Goal: Task Accomplishment & Management: Manage account settings

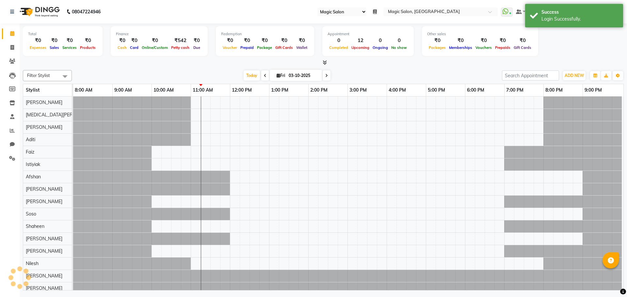
select select "55"
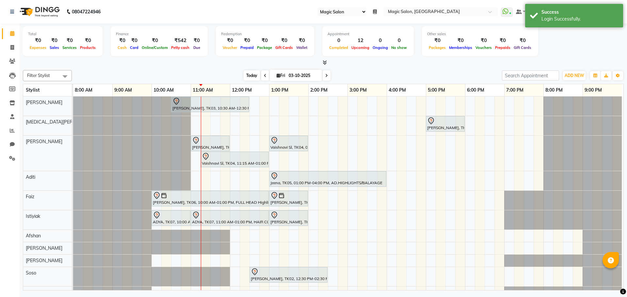
click at [246, 77] on span "Today" at bounding box center [252, 76] width 16 height 10
click at [247, 77] on span "Today" at bounding box center [252, 76] width 16 height 10
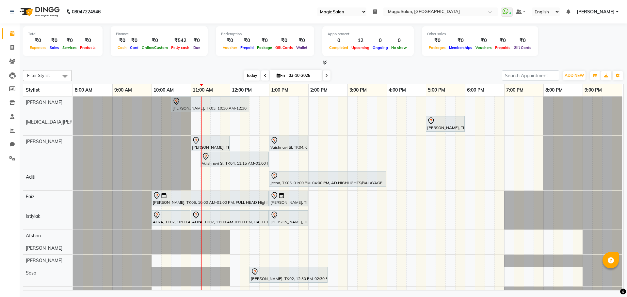
click at [246, 76] on span "Today" at bounding box center [252, 76] width 16 height 10
click at [247, 76] on span "Today" at bounding box center [252, 76] width 16 height 10
click at [251, 75] on span "Today" at bounding box center [252, 76] width 16 height 10
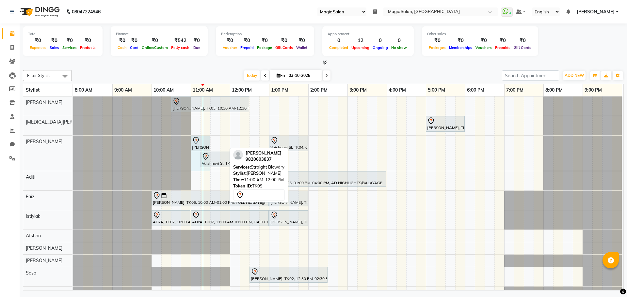
drag, startPoint x: 225, startPoint y: 144, endPoint x: 200, endPoint y: 143, distance: 24.5
click at [73, 143] on div "Aditi Dadhia, TK09, 11:00 AM-12:00 PM, Straight Blowdry Vaishnavi Sl, TK04, 01:…" at bounding box center [73, 153] width 0 height 35
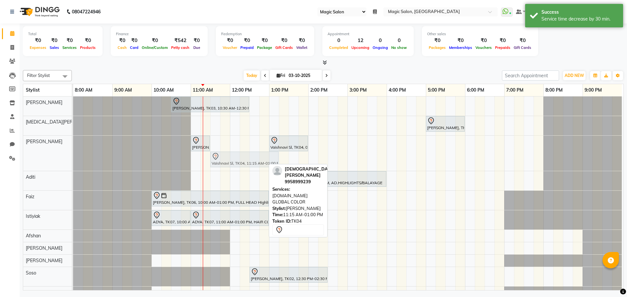
drag, startPoint x: 205, startPoint y: 160, endPoint x: 214, endPoint y: 159, distance: 8.2
click at [73, 159] on div "Aditi Dadhia, TK09, 11:00 AM-11:30 AM, Straight Blowdry Vaishnavi Sl, TK04, 01:…" at bounding box center [73, 153] width 0 height 35
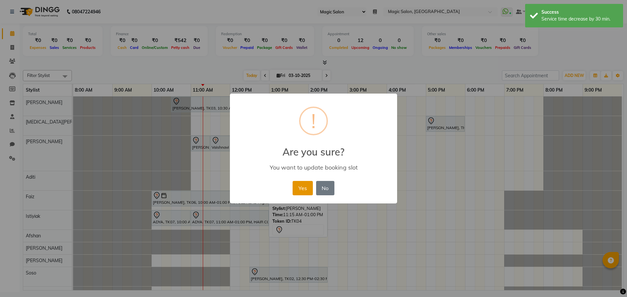
click at [299, 183] on button "Yes" at bounding box center [303, 188] width 20 height 14
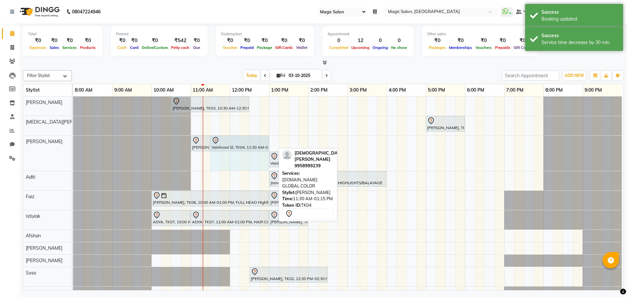
drag, startPoint x: 275, startPoint y: 144, endPoint x: 258, endPoint y: 142, distance: 16.9
click at [73, 142] on div "Aditi Dadhia, TK09, 11:00 AM-11:30 AM, Straight Blowdry Vaishnavi Sl, TK04, 11:…" at bounding box center [73, 153] width 0 height 35
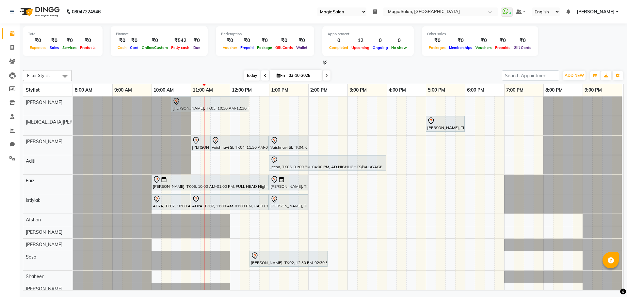
click at [251, 77] on span "Today" at bounding box center [252, 76] width 16 height 10
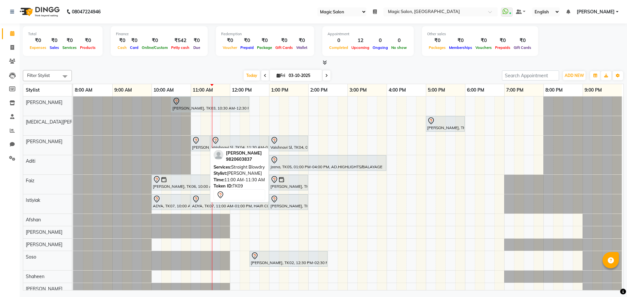
click at [198, 144] on div at bounding box center [200, 141] width 17 height 8
select select "7"
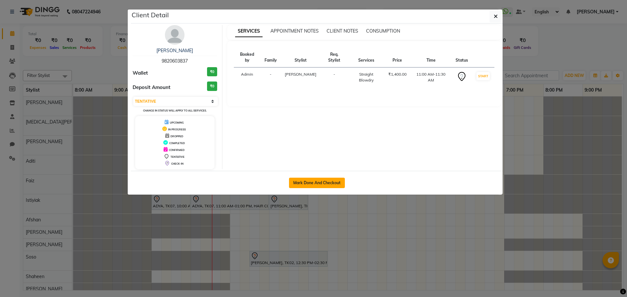
click at [316, 182] on button "Mark Done And Checkout" at bounding box center [317, 183] width 56 height 10
select select "service"
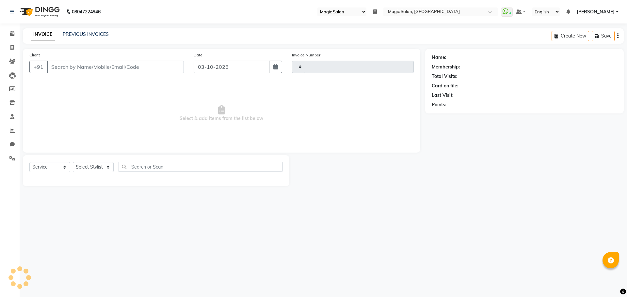
type input "2094"
select select "7276"
type input "9820603837"
select select "65345"
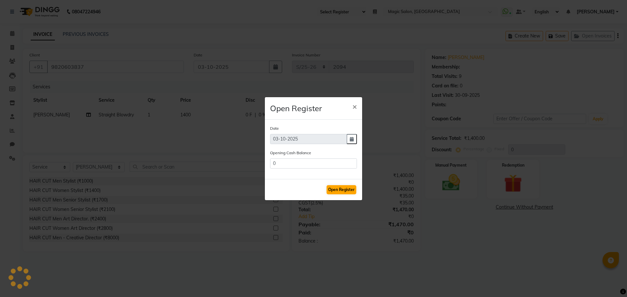
type input "99724"
click at [339, 189] on button "Open Register" at bounding box center [342, 189] width 30 height 9
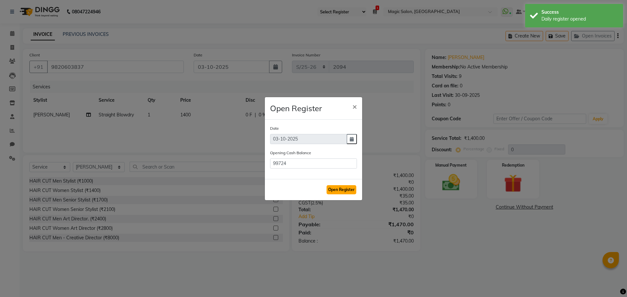
click at [348, 190] on button "Open Register" at bounding box center [342, 189] width 30 height 9
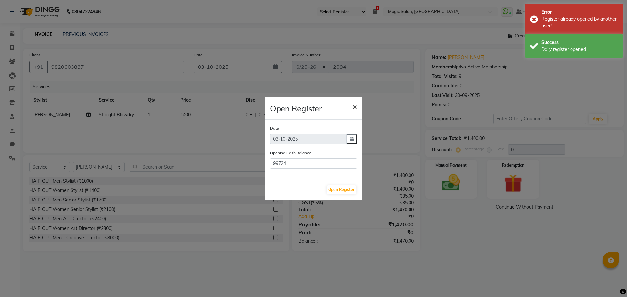
click at [357, 105] on button "×" at bounding box center [354, 106] width 15 height 18
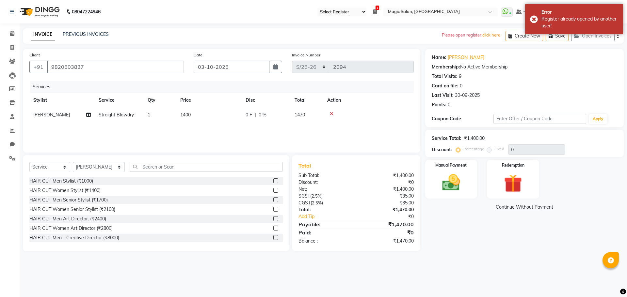
click at [377, 11] on icon at bounding box center [375, 11] width 4 height 5
click at [266, 37] on div "03-10-2025" at bounding box center [277, 34] width 102 height 10
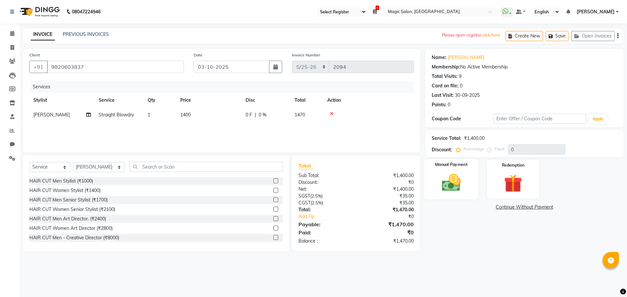
click at [436, 172] on img at bounding box center [451, 183] width 30 height 22
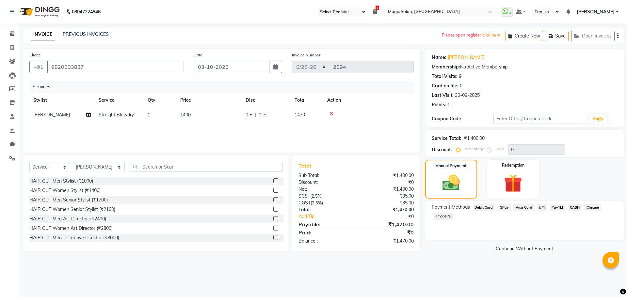
click at [504, 206] on span "GPay" at bounding box center [503, 208] width 13 height 8
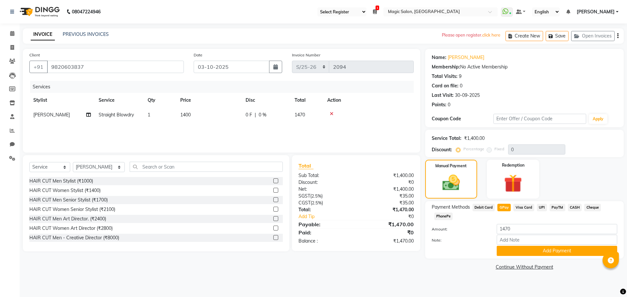
click at [434, 277] on main "INVOICE PREVIOUS INVOICES Please open register. click here Create New Save Open…" at bounding box center [323, 155] width 607 height 254
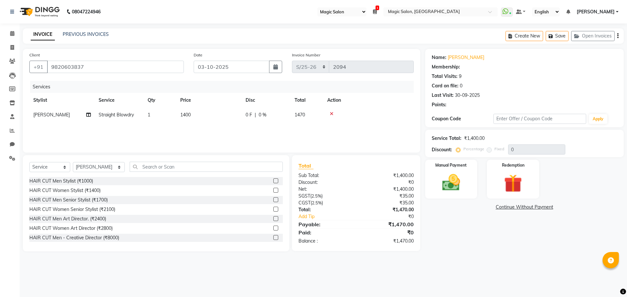
select select "55"
select select "7276"
select select "service"
select select "65345"
select select "55"
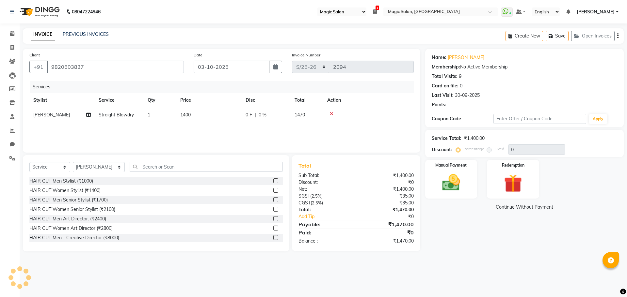
select select "7276"
select select "service"
select select "65345"
click at [469, 190] on div "Manual Payment" at bounding box center [451, 179] width 54 height 40
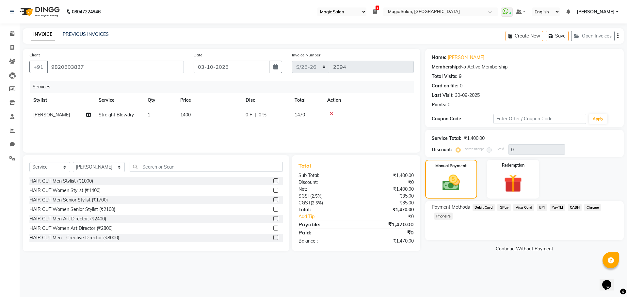
click at [572, 206] on span "CASH" at bounding box center [575, 208] width 14 height 8
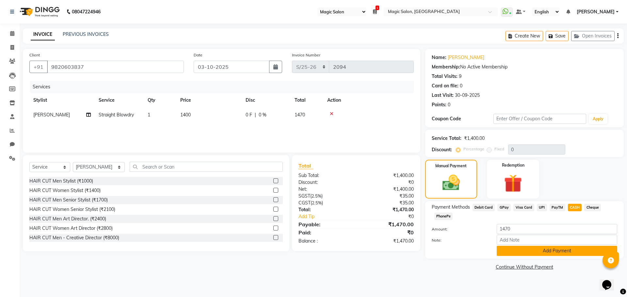
click at [517, 252] on button "Add Payment" at bounding box center [557, 251] width 120 height 10
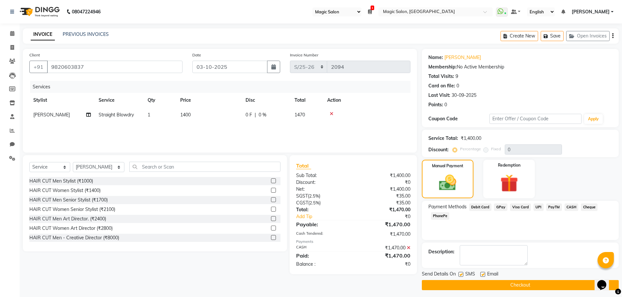
click at [505, 289] on button "Checkout" at bounding box center [520, 286] width 197 height 10
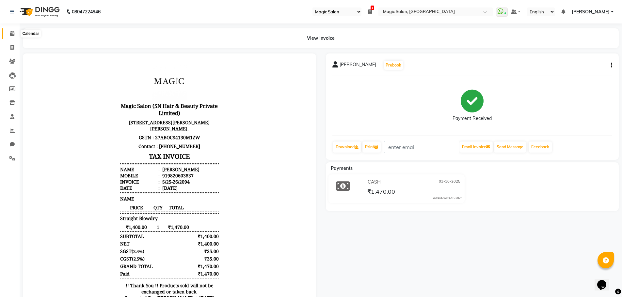
click at [12, 32] on icon at bounding box center [12, 33] width 4 height 5
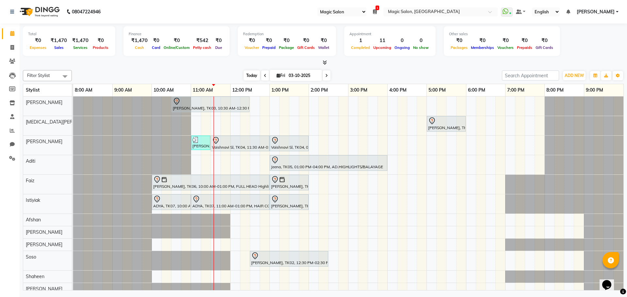
click at [249, 74] on span "Today" at bounding box center [252, 76] width 16 height 10
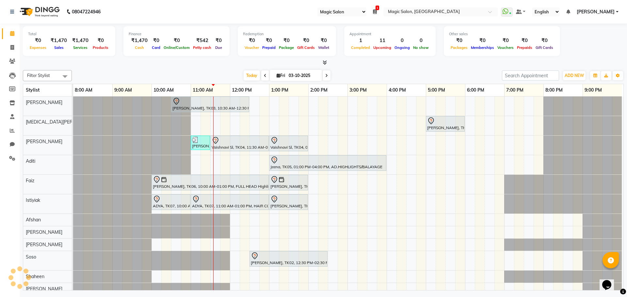
scroll to position [0, 3]
click at [249, 74] on span "Today" at bounding box center [252, 76] width 16 height 10
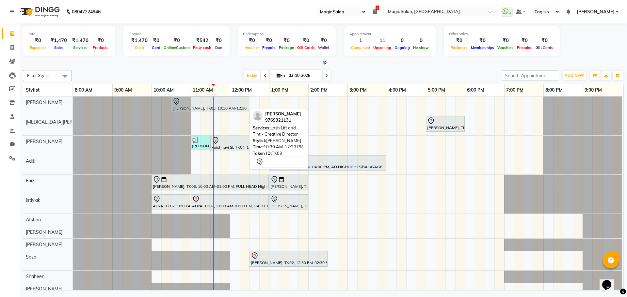
click at [204, 101] on div at bounding box center [209, 102] width 75 height 8
select select "7"
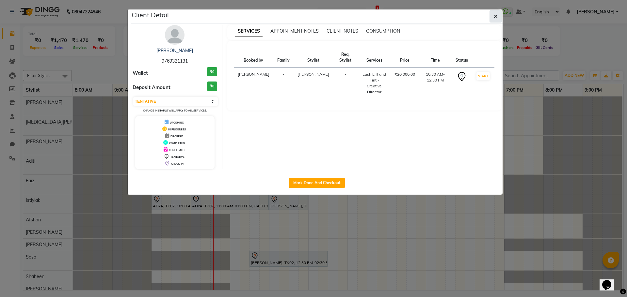
click at [497, 16] on icon "button" at bounding box center [496, 16] width 4 height 5
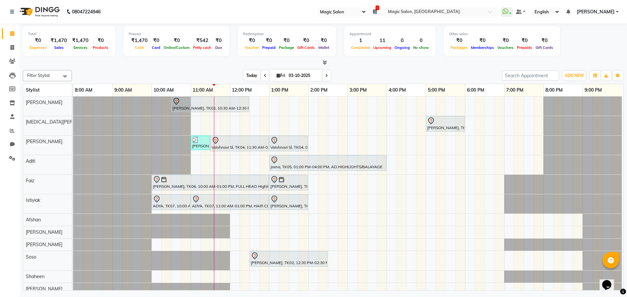
click at [246, 77] on span "Today" at bounding box center [252, 76] width 16 height 10
click at [347, 215] on div "Shibhani Dandekar, TK03, 10:30 AM-12:30 PM, Lash Lift and Tint - Creative Direc…" at bounding box center [348, 227] width 550 height 261
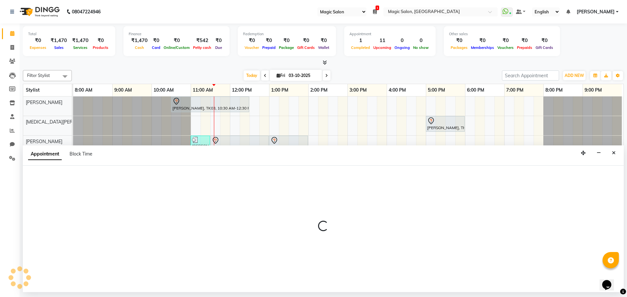
select select "91425"
select select "tentative"
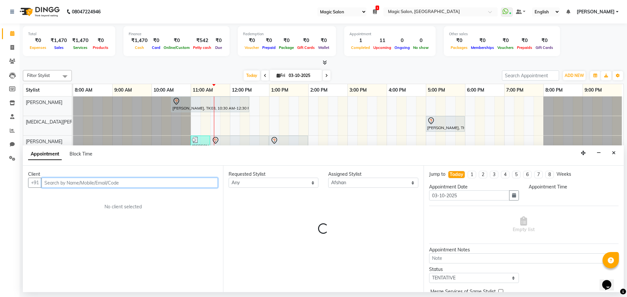
select select "900"
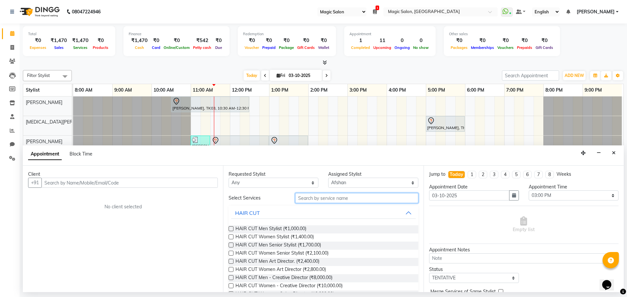
click at [314, 197] on input "text" at bounding box center [356, 198] width 123 height 10
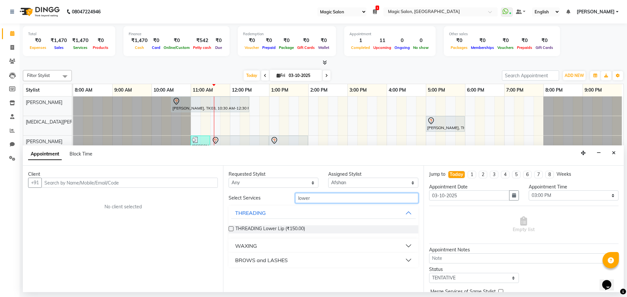
type input "lower"
click at [318, 260] on button "BROWS and LASHES" at bounding box center [323, 261] width 184 height 12
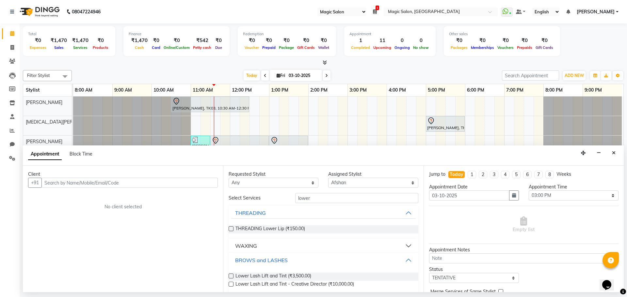
scroll to position [7, 0]
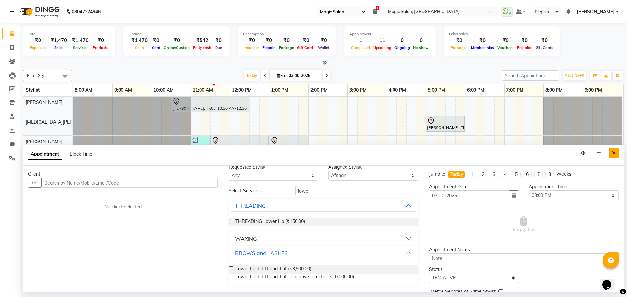
click at [617, 152] on button "Close" at bounding box center [613, 153] width 9 height 10
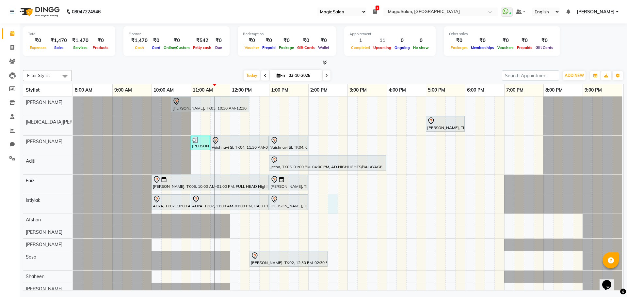
click at [328, 205] on div "Shibhani Dandekar, TK03, 10:30 AM-12:30 PM, Lash Lift and Tint - Creative Direc…" at bounding box center [348, 227] width 550 height 261
select select "83814"
select select "tentative"
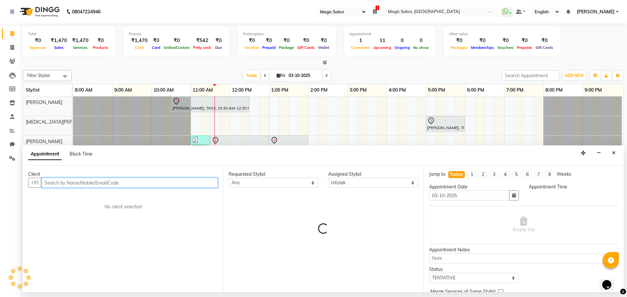
select select "870"
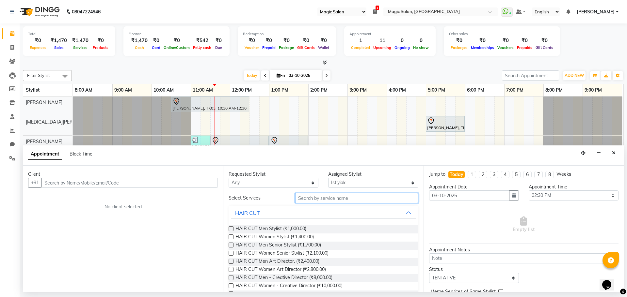
click at [339, 203] on input "text" at bounding box center [356, 198] width 123 height 10
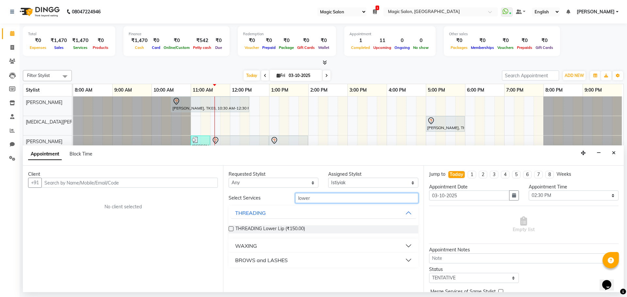
type input "lower"
click at [407, 258] on button "BROWS and LASHES" at bounding box center [323, 261] width 184 height 12
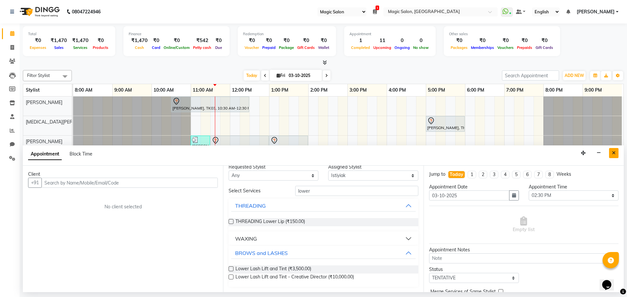
click at [612, 152] on icon "Close" at bounding box center [614, 153] width 4 height 5
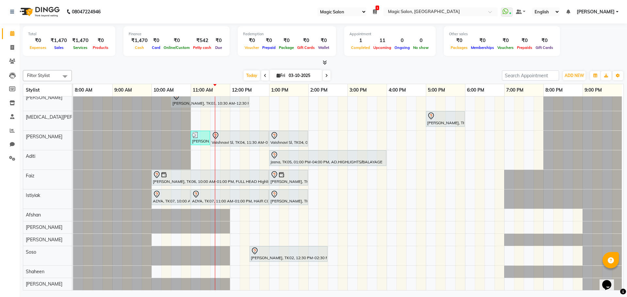
scroll to position [0, 0]
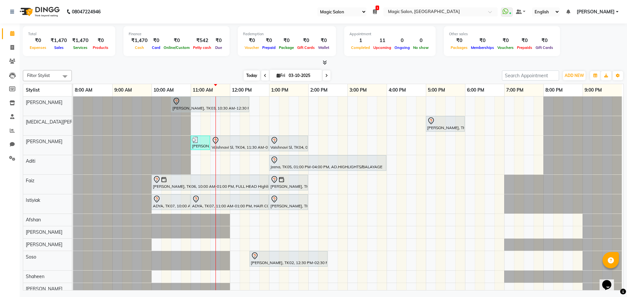
click at [255, 74] on span "Today" at bounding box center [252, 76] width 16 height 10
click at [11, 157] on icon at bounding box center [12, 158] width 6 height 5
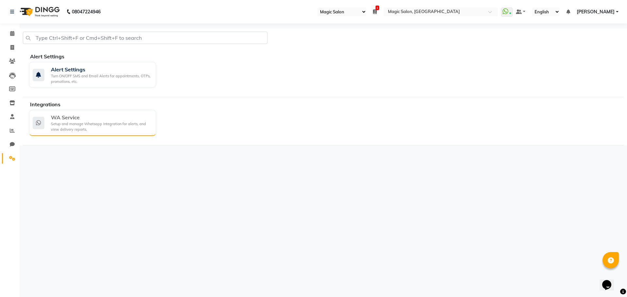
click at [74, 118] on div "WA Service" at bounding box center [101, 118] width 100 height 8
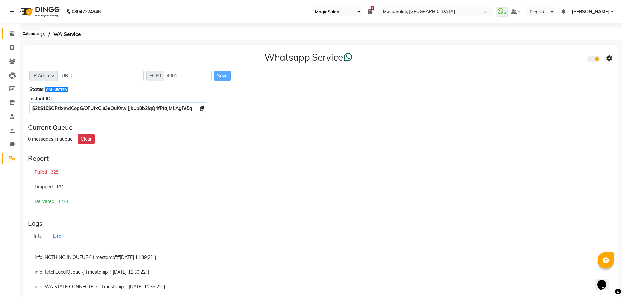
drag, startPoint x: 10, startPoint y: 32, endPoint x: 17, endPoint y: 33, distance: 6.3
click at [10, 32] on icon at bounding box center [12, 33] width 4 height 5
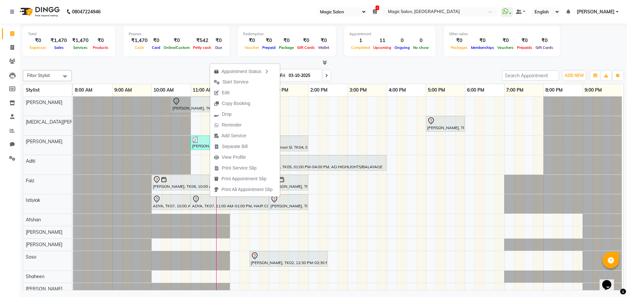
click at [190, 65] on div at bounding box center [323, 62] width 601 height 7
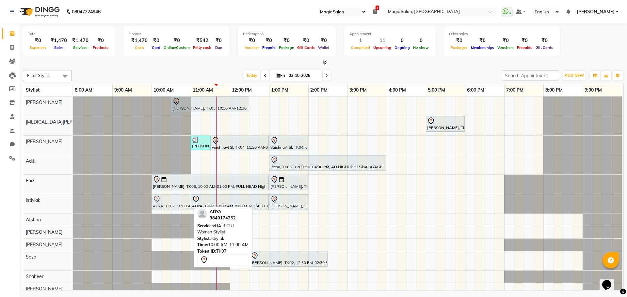
drag, startPoint x: 165, startPoint y: 204, endPoint x: 160, endPoint y: 204, distance: 4.6
click at [73, 204] on div "ADYA, TK07, 10:00 AM-11:00 AM, HAIR CUT Women Stylist ADYA, TK07, 11:00 AM-01:0…" at bounding box center [73, 204] width 0 height 19
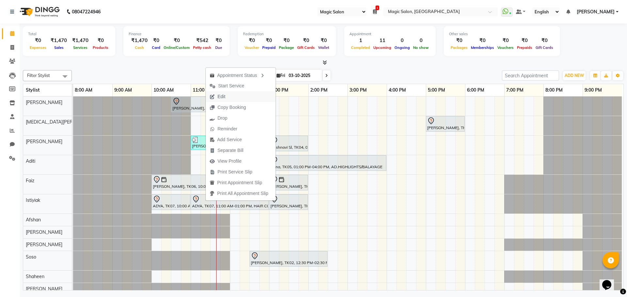
click at [229, 94] on span "Edit" at bounding box center [218, 96] width 24 height 11
select select "tentative"
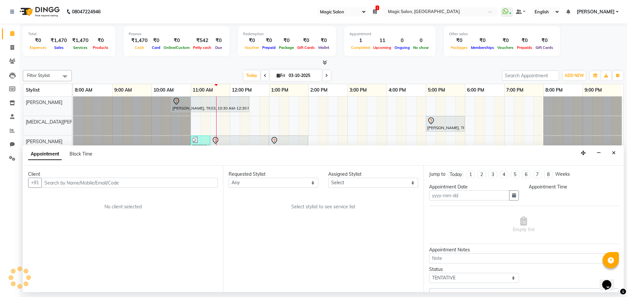
type input "03-10-2025"
select select "83814"
select select "600"
select select "3632"
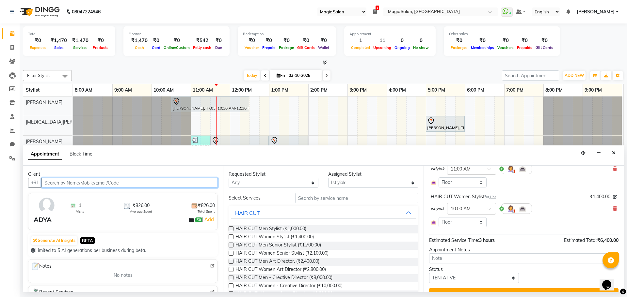
scroll to position [65, 0]
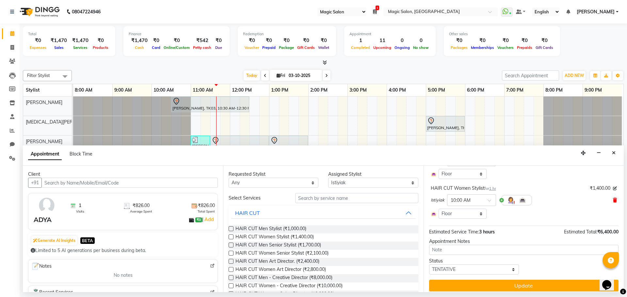
click at [613, 199] on icon at bounding box center [615, 200] width 4 height 5
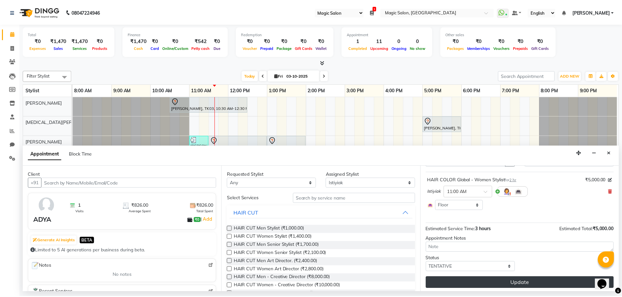
scroll to position [36, 0]
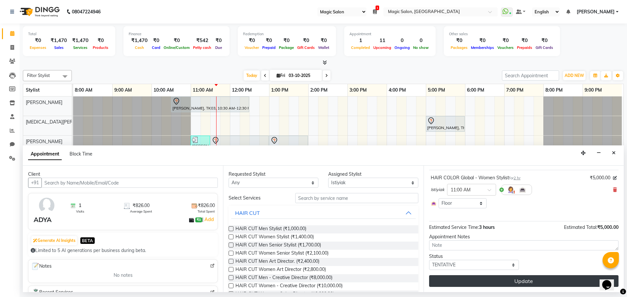
click at [485, 281] on button "Update" at bounding box center [523, 282] width 189 height 12
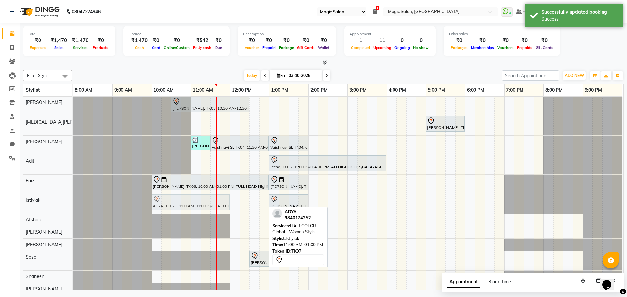
drag, startPoint x: 197, startPoint y: 208, endPoint x: 157, endPoint y: 208, distance: 39.2
click at [73, 208] on div "ADYA, TK07, 11:00 AM-01:00 PM, HAIR COLOR Global - Women Stylist Anshuman Mitta…" at bounding box center [73, 204] width 0 height 19
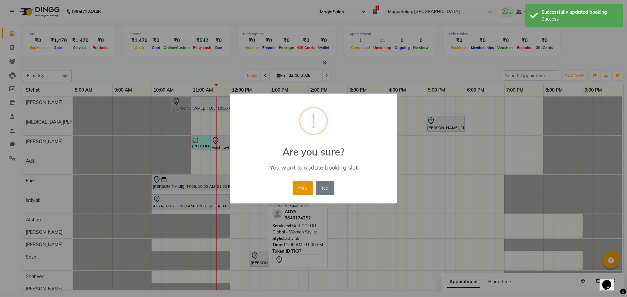
click at [301, 187] on button "Yes" at bounding box center [303, 188] width 20 height 14
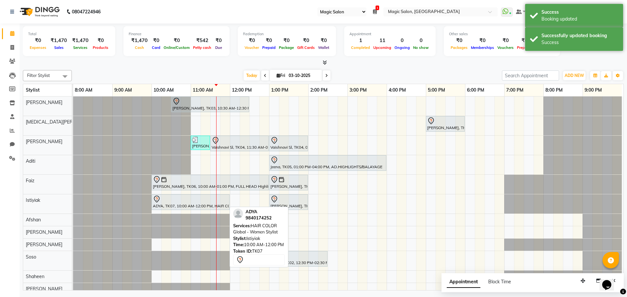
click at [191, 202] on div at bounding box center [190, 200] width 75 height 8
click at [188, 199] on div at bounding box center [190, 200] width 75 height 8
select select "7"
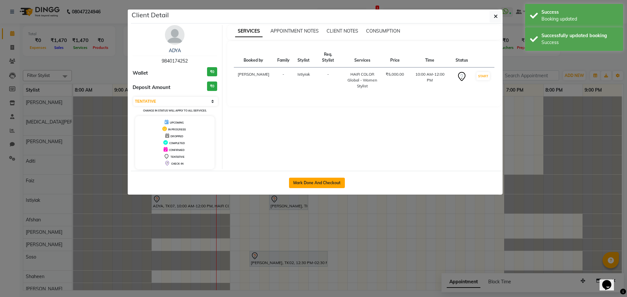
click at [310, 179] on button "Mark Done And Checkout" at bounding box center [317, 183] width 56 height 10
select select "7276"
select select "service"
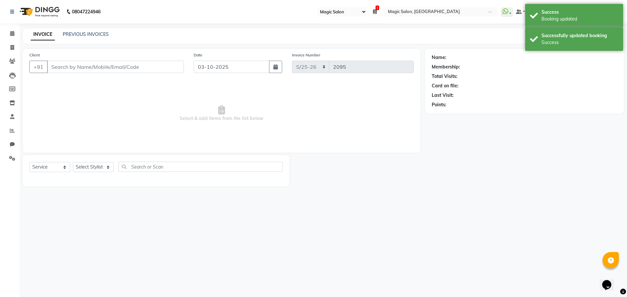
select select "3"
type input "9840174252"
select select "83814"
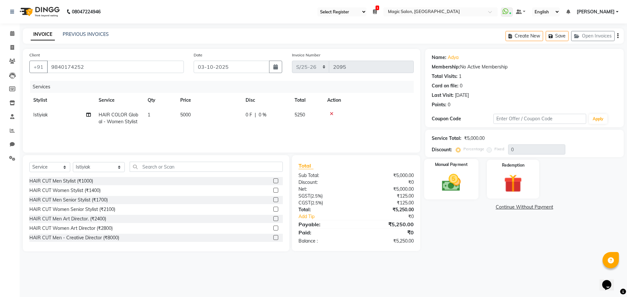
click at [454, 179] on img at bounding box center [451, 183] width 30 height 22
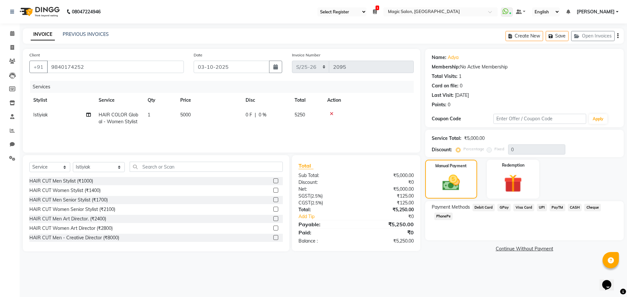
click at [502, 206] on span "GPay" at bounding box center [503, 208] width 13 height 8
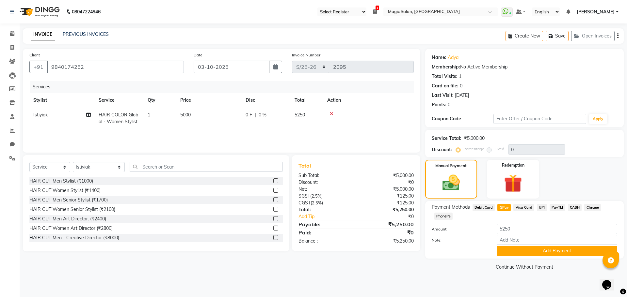
drag, startPoint x: 458, startPoint y: 264, endPoint x: 478, endPoint y: 302, distance: 43.1
click at [478, 297] on html "08047224946 Select Register Reception Magic Salon 1 Daily Open Registers nothin…" at bounding box center [313, 148] width 627 height 297
click at [555, 252] on button "Add Payment" at bounding box center [557, 251] width 120 height 10
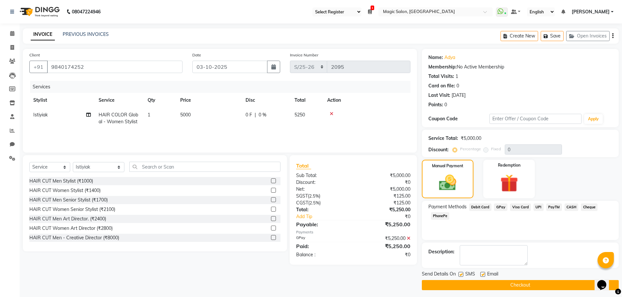
click at [448, 287] on button "Checkout" at bounding box center [520, 286] width 197 height 10
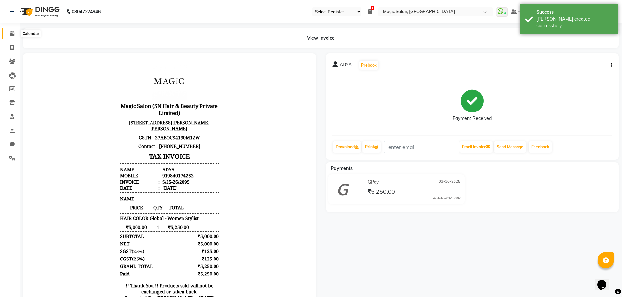
click at [10, 30] on span at bounding box center [12, 34] width 11 height 8
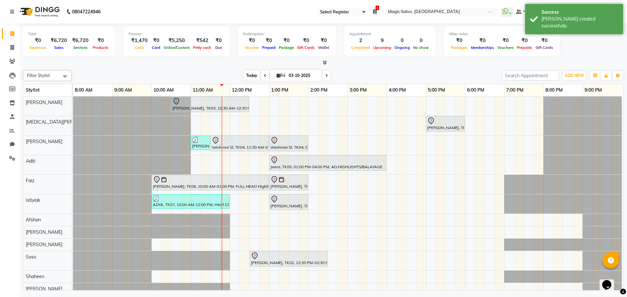
click at [251, 78] on span "Today" at bounding box center [252, 76] width 16 height 10
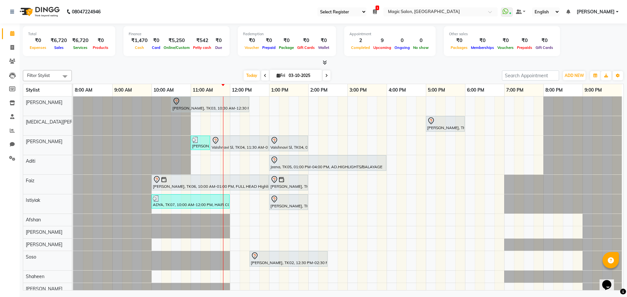
click at [326, 75] on icon at bounding box center [326, 76] width 3 height 4
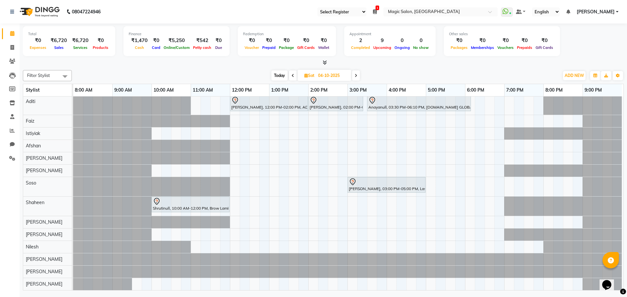
scroll to position [43, 0]
click at [284, 76] on span "Today" at bounding box center [279, 76] width 16 height 10
type input "03-10-2025"
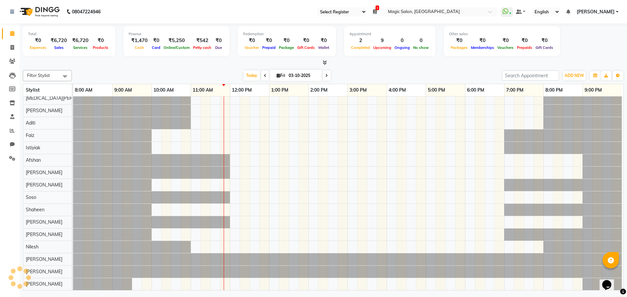
scroll to position [0, 0]
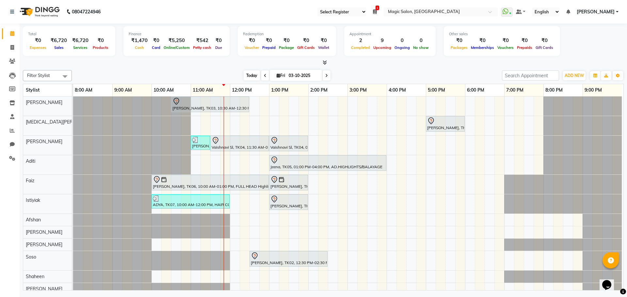
click at [252, 72] on span "Today" at bounding box center [252, 76] width 16 height 10
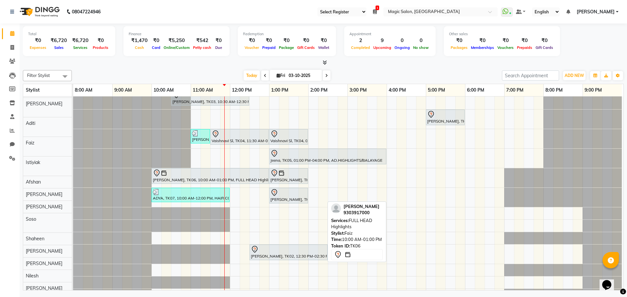
scroll to position [7, 0]
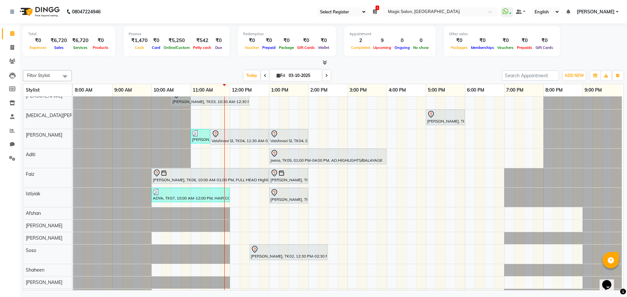
click at [249, 68] on div "Filter Stylist Select All Shraddha Naik Nikita Menon Samir Lakhani Aditi Faiz I…" at bounding box center [323, 179] width 601 height 223
click at [248, 75] on span "Today" at bounding box center [252, 76] width 16 height 10
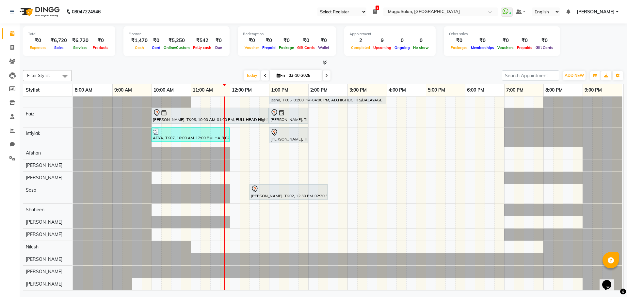
scroll to position [39, 0]
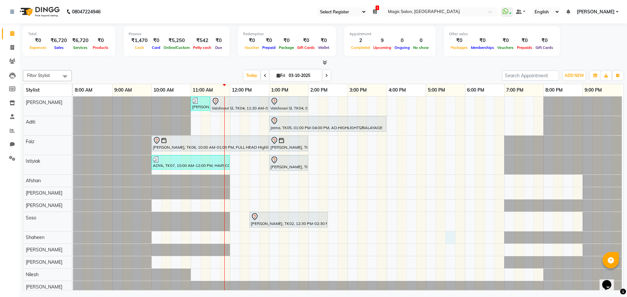
click at [443, 238] on div "Shibhani Dandekar, TK03, 10:30 AM-12:30 PM, Lash Lift and Tint - Creative Direc…" at bounding box center [348, 187] width 550 height 261
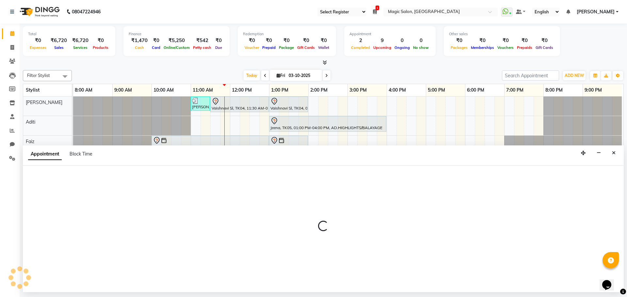
select select "61847"
select select "1050"
select select "tentative"
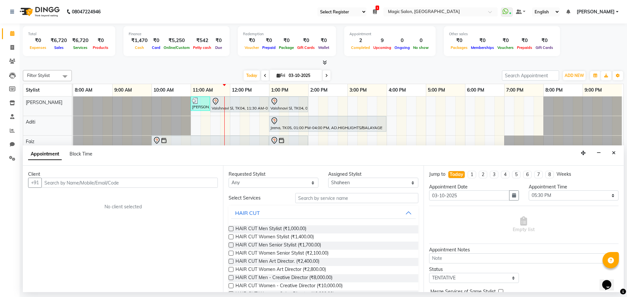
click at [72, 183] on input "text" at bounding box center [129, 183] width 176 height 10
type input "Siddhantika"
drag, startPoint x: 86, startPoint y: 186, endPoint x: 39, endPoint y: 185, distance: 47.0
click at [39, 185] on div "+91 Siddhantika Add Client" at bounding box center [123, 183] width 190 height 10
type input "6005459557"
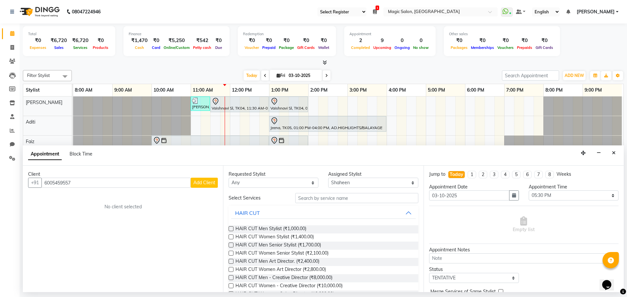
click at [201, 188] on button "Add Client" at bounding box center [204, 183] width 27 height 10
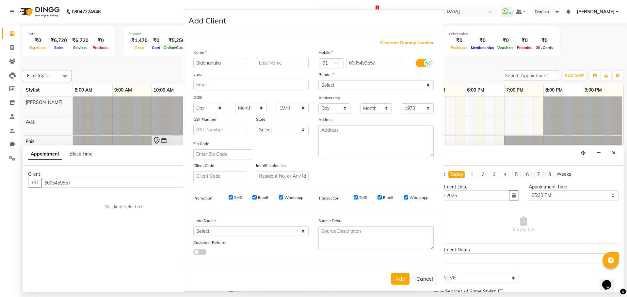
type input "Siddhantika"
click at [327, 87] on select "Select Male Female Other Prefer Not To Say" at bounding box center [375, 85] width 115 height 10
select select "female"
click at [318, 80] on select "Select Male Female Other Prefer Not To Say" at bounding box center [375, 85] width 115 height 10
click at [213, 233] on select "Select Walk-in Referral Internet Friend Word of Mouth Advertisement Facebook Ju…" at bounding box center [250, 232] width 115 height 10
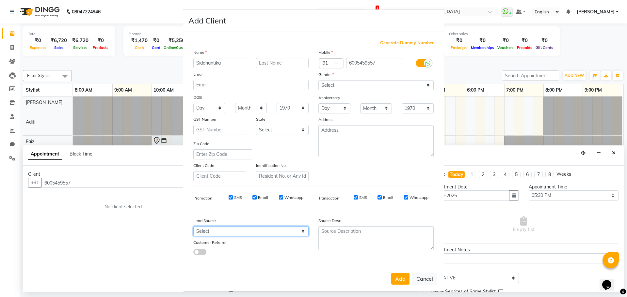
select select "49756"
click at [193, 227] on select "Select Walk-in Referral Internet Friend Word of Mouth Advertisement Facebook Ju…" at bounding box center [250, 232] width 115 height 10
click at [401, 281] on button "Add" at bounding box center [400, 279] width 18 height 12
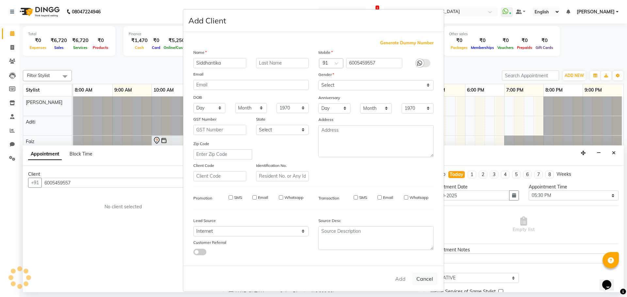
select select
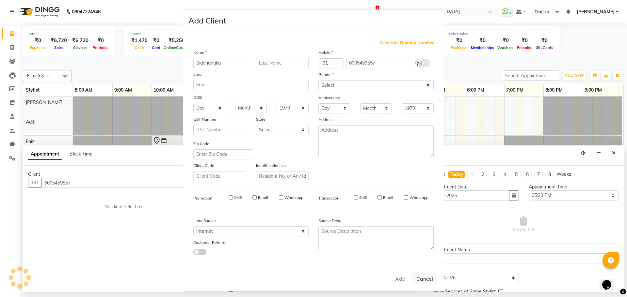
select select
checkbox input "false"
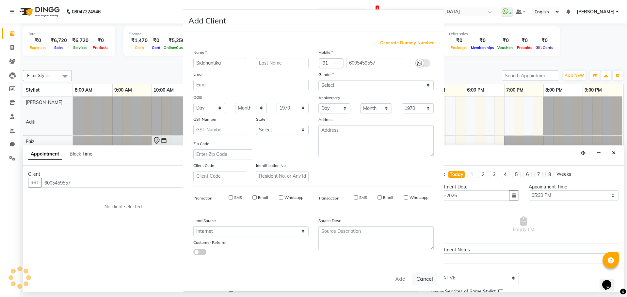
checkbox input "false"
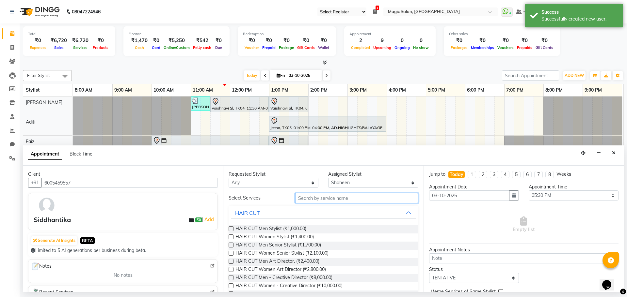
click at [363, 198] on input "text" at bounding box center [356, 198] width 123 height 10
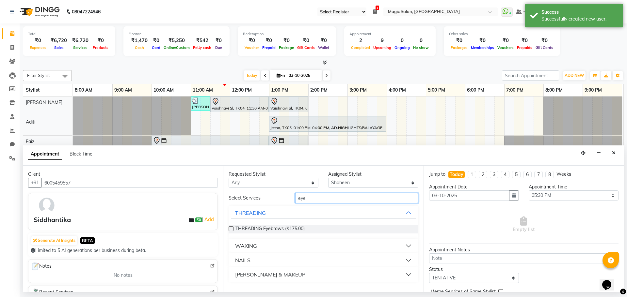
type input "eye"
click at [230, 227] on label at bounding box center [231, 229] width 5 height 5
click at [230, 228] on input "checkbox" at bounding box center [231, 230] width 4 height 4
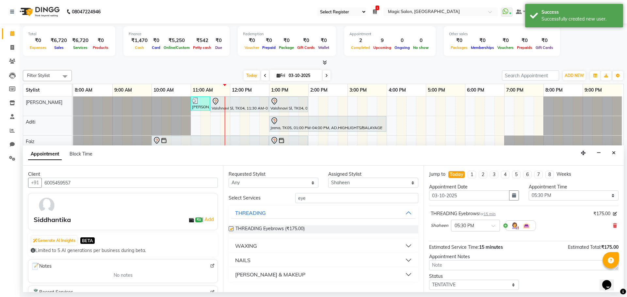
checkbox input "false"
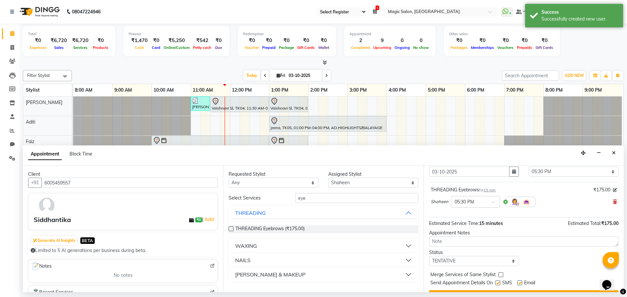
scroll to position [39, 0]
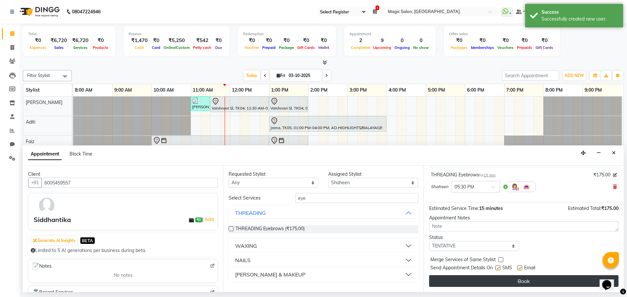
click at [469, 283] on button "Book" at bounding box center [523, 282] width 189 height 12
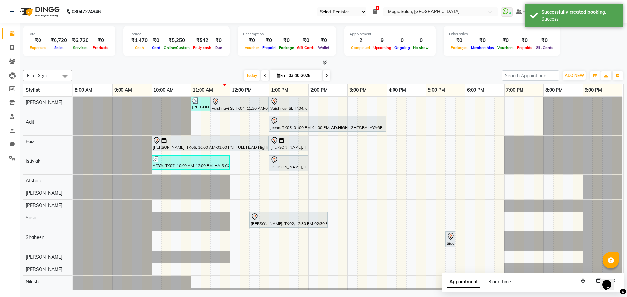
click at [264, 72] on span at bounding box center [265, 76] width 8 height 10
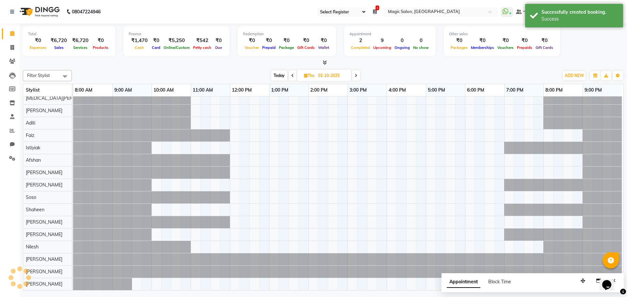
scroll to position [22, 0]
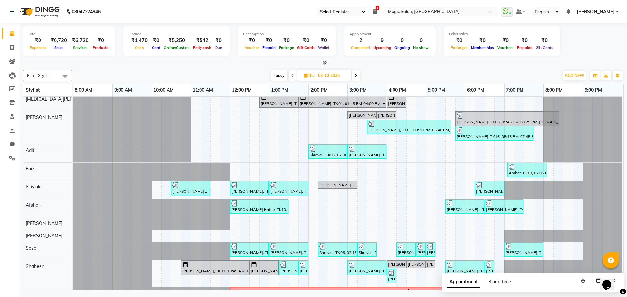
click at [283, 72] on span "Today" at bounding box center [279, 76] width 16 height 10
type input "03-10-2025"
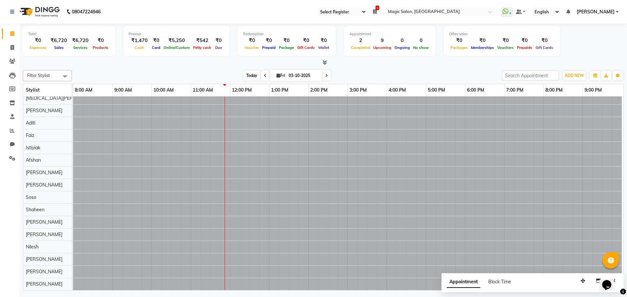
scroll to position [22, 3]
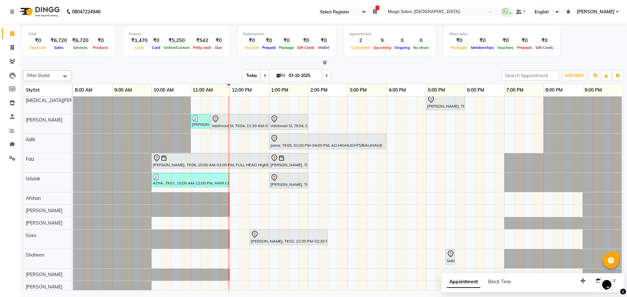
click at [247, 74] on span "Today" at bounding box center [252, 76] width 16 height 10
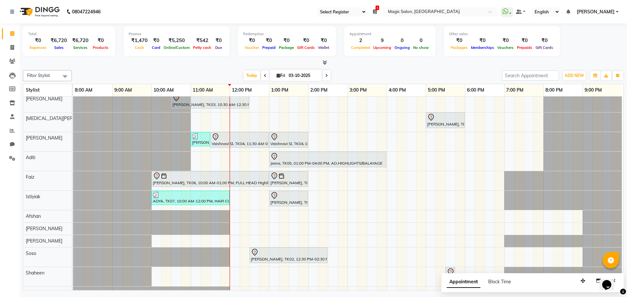
scroll to position [0, 0]
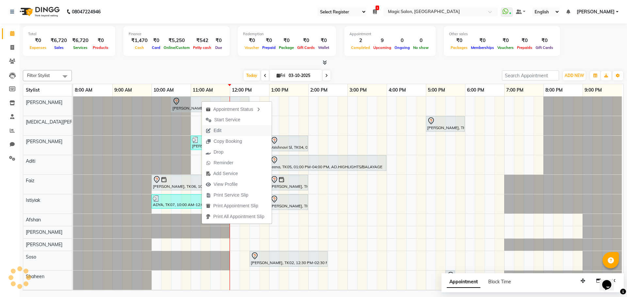
click at [238, 129] on button "Edit" at bounding box center [237, 130] width 70 height 11
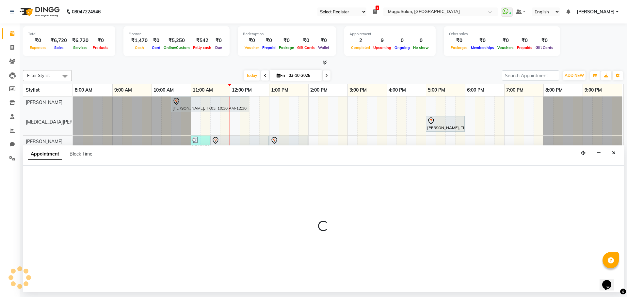
select select "tentative"
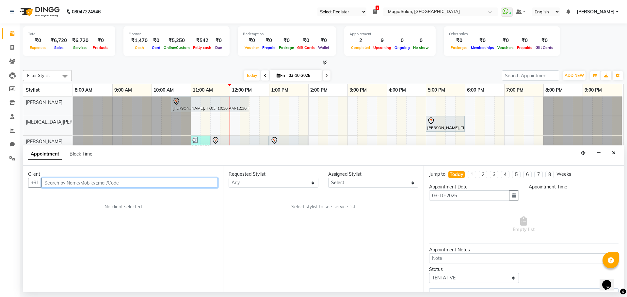
scroll to position [0, 3]
select select "62296"
select select "630"
select select "3632"
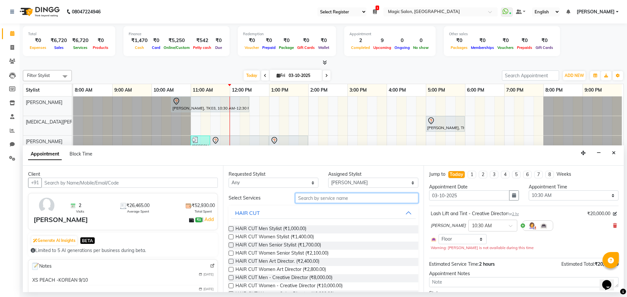
click at [363, 196] on input "text" at bounding box center [356, 198] width 123 height 10
click at [374, 178] on select "Select Aditi Afshan Amanda Faiz Farhan Istiyiak Mayur Nikita Menon Nilesh Samir…" at bounding box center [373, 183] width 90 height 10
click at [353, 183] on select "Select Aditi Afshan Amanda Faiz Farhan Istiyiak Mayur Nikita Menon Nilesh Samir…" at bounding box center [373, 183] width 90 height 10
click at [304, 159] on div "Appointment Block Time" at bounding box center [323, 156] width 601 height 20
click at [364, 185] on select "Select Aditi Afshan Amanda Faiz Farhan Istiyiak Mayur Nikita Menon Nilesh Samir…" at bounding box center [373, 183] width 90 height 10
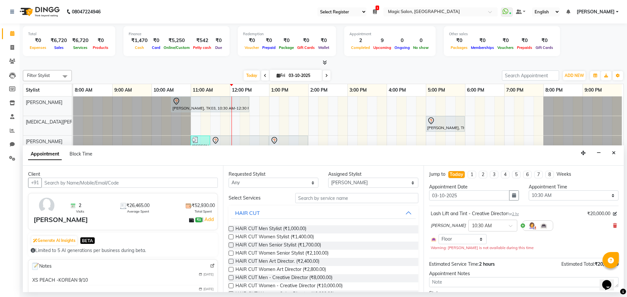
click at [300, 151] on div "Appointment Block Time" at bounding box center [323, 156] width 601 height 20
click at [371, 183] on select "Select Aditi Afshan Amanda Faiz Farhan Istiyiak Mayur Nikita Menon Nilesh Samir…" at bounding box center [373, 183] width 90 height 10
click at [286, 154] on div "Appointment Block Time" at bounding box center [323, 156] width 601 height 20
click at [351, 182] on select "Select Aditi Afshan Amanda Faiz Farhan Istiyiak Mayur Nikita Menon Nilesh Samir…" at bounding box center [373, 183] width 90 height 10
click at [297, 159] on div "Appointment Block Time" at bounding box center [323, 156] width 601 height 20
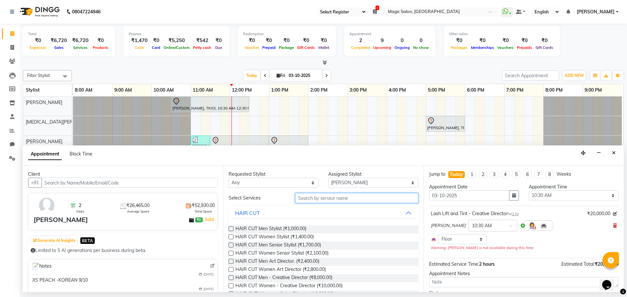
click at [319, 199] on input "text" at bounding box center [356, 198] width 123 height 10
click at [342, 187] on select "Select Aditi Afshan Amanda Faiz Farhan Istiyiak Mayur Nikita Menon Nilesh Samir…" at bounding box center [373, 183] width 90 height 10
click at [347, 184] on select "Select Aditi Afshan Amanda Faiz Farhan Istiyiak Mayur Nikita Menon Nilesh Samir…" at bounding box center [373, 183] width 90 height 10
select select "93603"
click at [328, 178] on select "Select Aditi Afshan Amanda Faiz Farhan Istiyiak Mayur Nikita Menon Nilesh Samir…" at bounding box center [373, 183] width 90 height 10
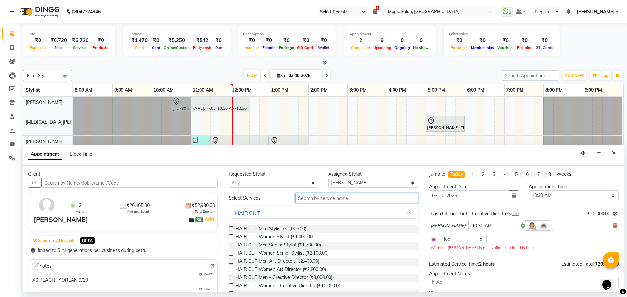
click at [315, 201] on input "text" at bounding box center [356, 198] width 123 height 10
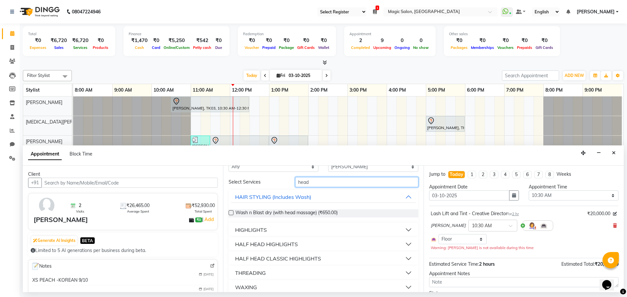
scroll to position [38, 0]
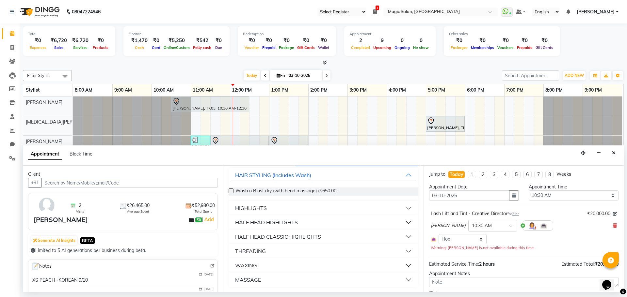
type input "head"
click at [267, 276] on button "MASSAGE" at bounding box center [323, 280] width 184 height 12
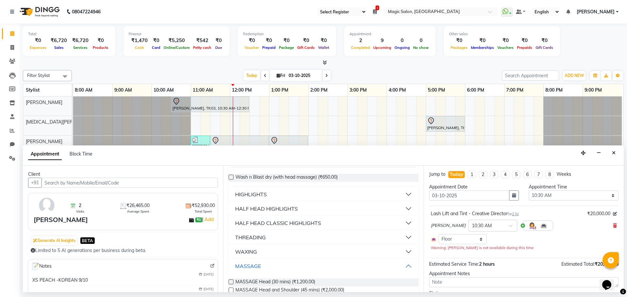
scroll to position [65, 0]
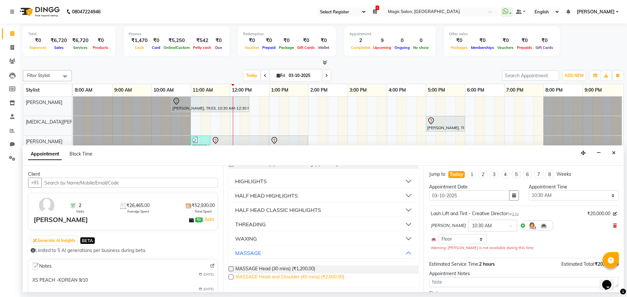
click at [261, 275] on span "MASSAGE Head and Shoulder (45 mins) (₹2,000.00)" at bounding box center [289, 278] width 109 height 8
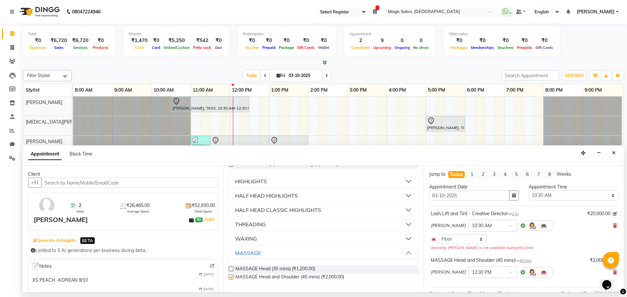
checkbox input "false"
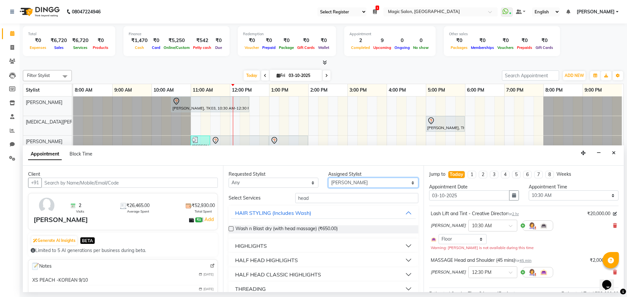
click at [354, 185] on select "Select Aditi Afshan Amanda Faiz Farhan Istiyiak Mayur Nikita Menon Nilesh Samir…" at bounding box center [373, 183] width 90 height 10
select select "91425"
click at [328, 178] on select "Select Aditi Afshan Amanda Faiz Farhan Istiyiak Mayur Nikita Menon Nilesh Samir…" at bounding box center [373, 183] width 90 height 10
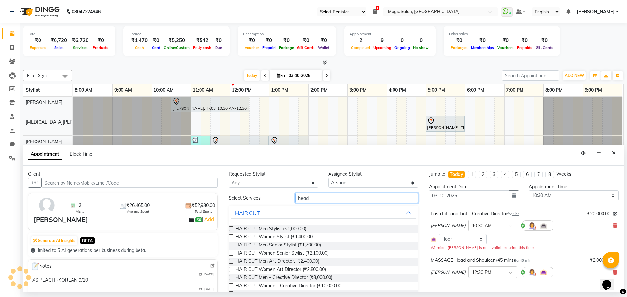
drag, startPoint x: 321, startPoint y: 200, endPoint x: 288, endPoint y: 195, distance: 32.9
click at [290, 195] on div "head" at bounding box center [356, 198] width 133 height 10
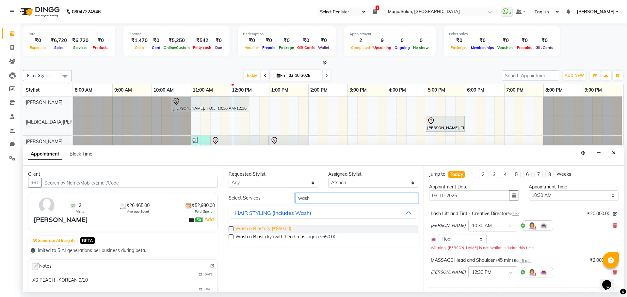
type input "wash"
click at [276, 231] on span "Wash n Blastdry (₹850.00)" at bounding box center [263, 230] width 56 height 8
checkbox input "false"
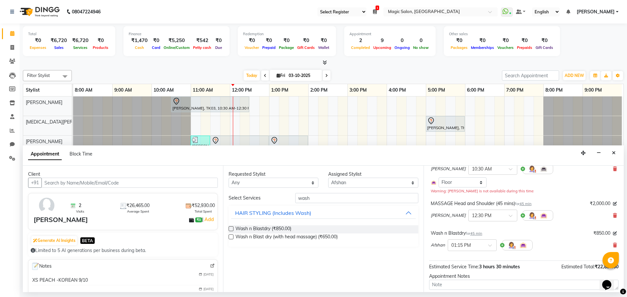
scroll to position [96, 0]
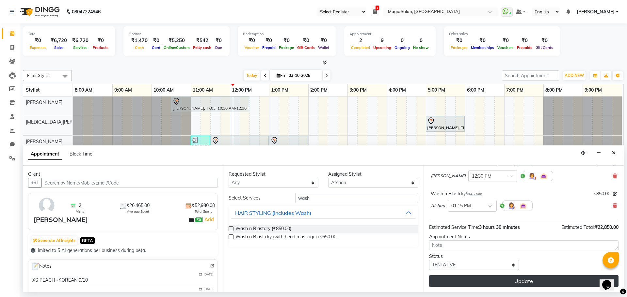
click at [505, 283] on button "Update" at bounding box center [523, 282] width 189 height 12
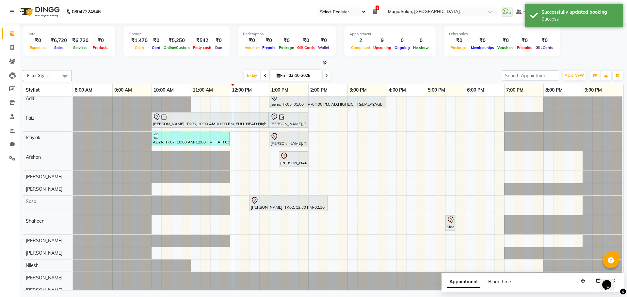
scroll to position [93, 0]
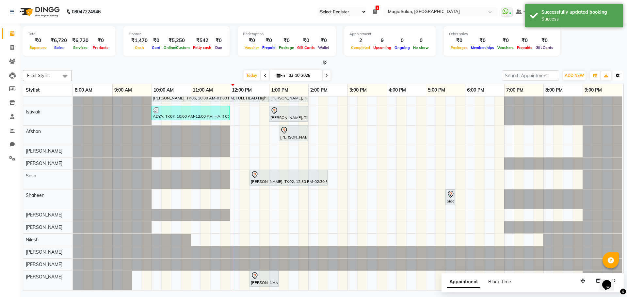
click at [621, 73] on button "Toggle Dropdown" at bounding box center [618, 75] width 10 height 9
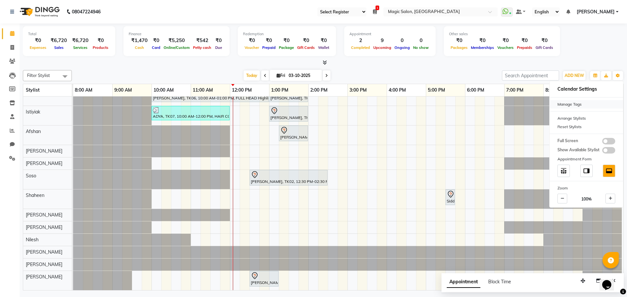
click at [578, 106] on div "Manage Tags" at bounding box center [586, 104] width 73 height 8
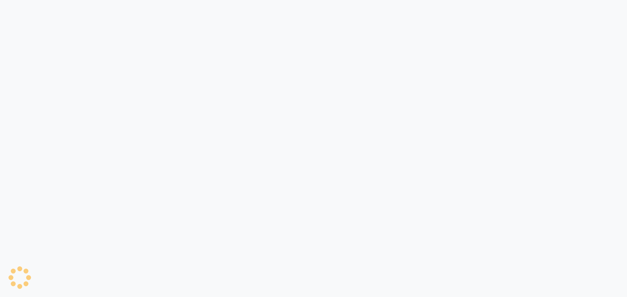
select select "55"
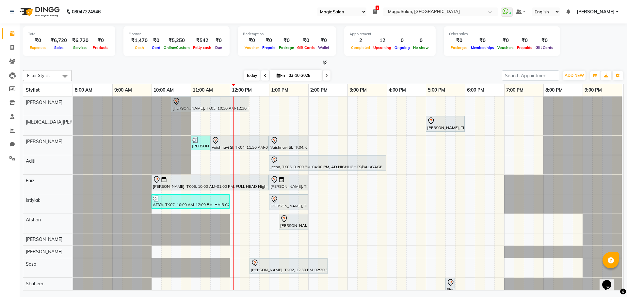
click at [251, 73] on span "Today" at bounding box center [252, 76] width 16 height 10
click at [252, 77] on span "Today" at bounding box center [252, 76] width 16 height 10
click at [250, 76] on span "Today" at bounding box center [252, 76] width 16 height 10
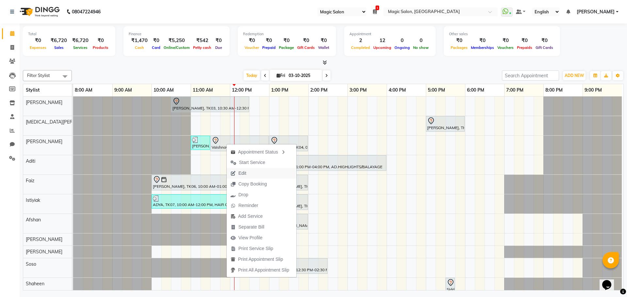
click at [253, 173] on button "Edit" at bounding box center [262, 173] width 70 height 11
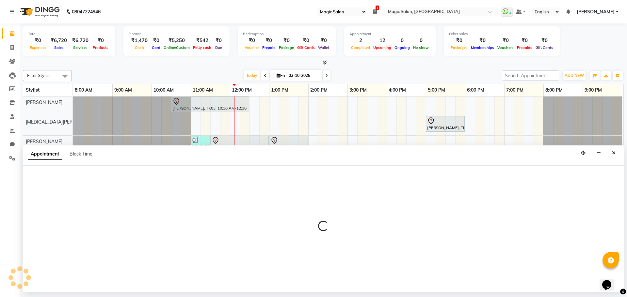
select select "tentative"
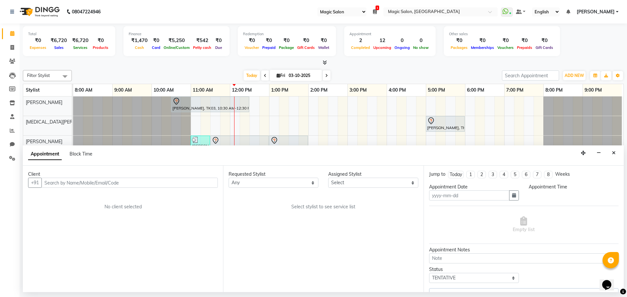
type input "03-10-2025"
select select "65345"
select select "690"
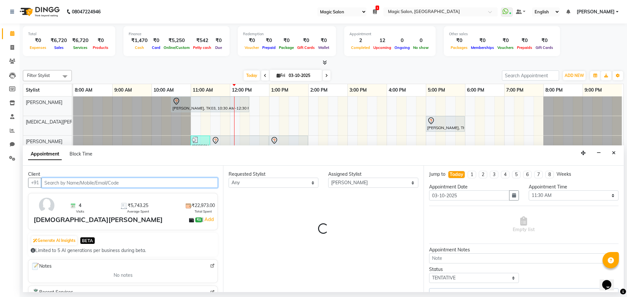
select select "3632"
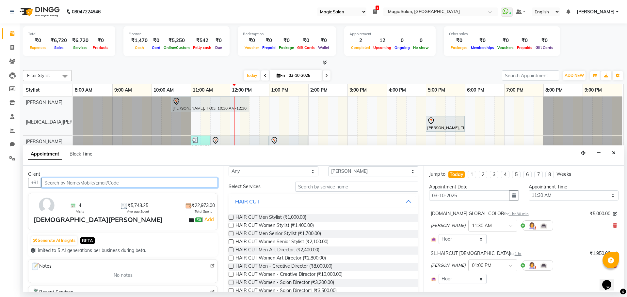
scroll to position [0, 0]
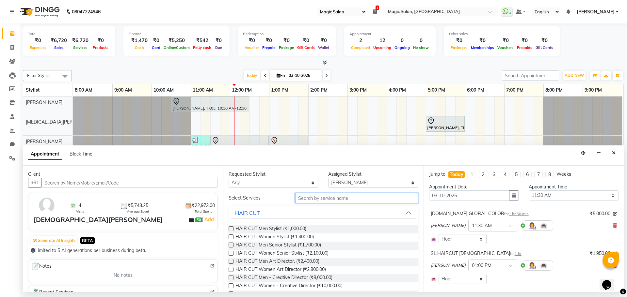
click at [308, 198] on input "text" at bounding box center [356, 198] width 123 height 10
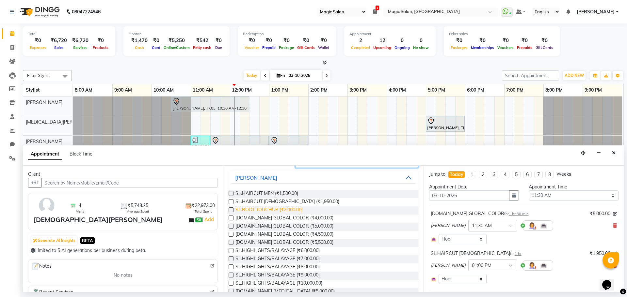
scroll to position [33, 0]
type input "SL"
click at [607, 224] on div "Samir Lakhani × 11:30 AM" at bounding box center [524, 225] width 186 height 17
click at [613, 224] on icon at bounding box center [615, 226] width 4 height 5
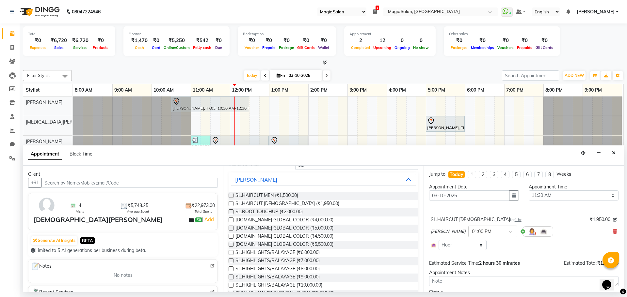
click at [230, 236] on label at bounding box center [231, 236] width 5 height 5
click at [230, 236] on input "checkbox" at bounding box center [231, 237] width 4 height 4
checkbox input "false"
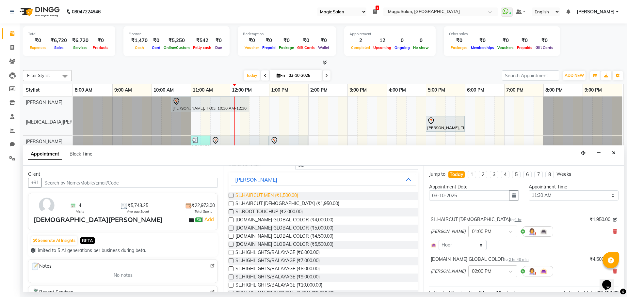
scroll to position [0, 0]
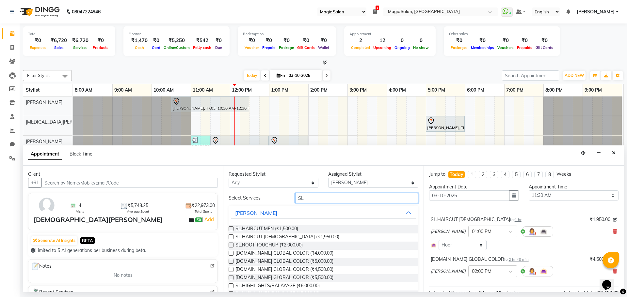
drag, startPoint x: 313, startPoint y: 200, endPoint x: 290, endPoint y: 198, distance: 22.9
click at [290, 198] on div "SL" at bounding box center [356, 198] width 133 height 10
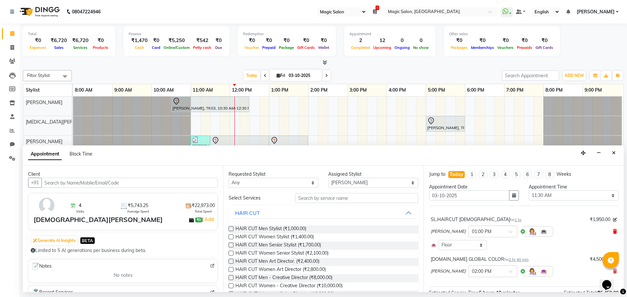
click at [613, 231] on icon at bounding box center [615, 232] width 4 height 5
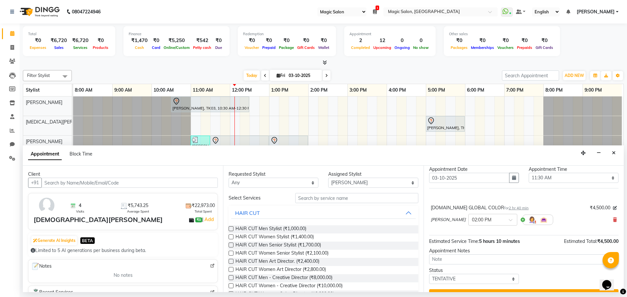
scroll to position [32, 0]
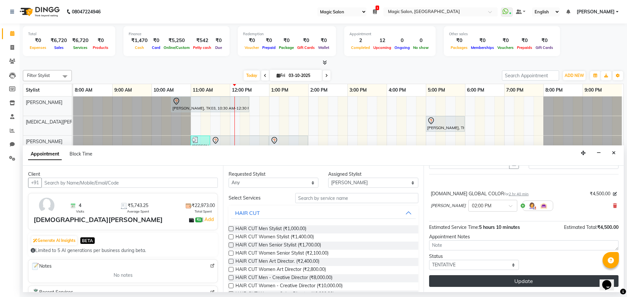
click at [546, 283] on button "Update" at bounding box center [523, 282] width 189 height 12
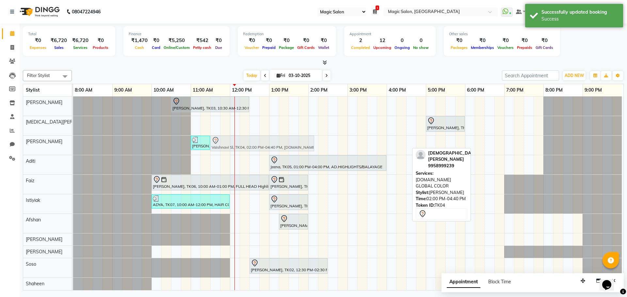
drag, startPoint x: 316, startPoint y: 144, endPoint x: 218, endPoint y: 141, distance: 97.7
click at [73, 141] on div "Aditi Dadhia, TK09, 11:00 AM-11:30 AM, Straight Blowdry Vaishnavi Sl, TK04, 02:…" at bounding box center [73, 145] width 0 height 19
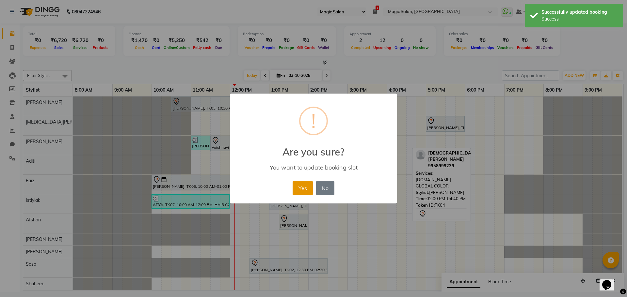
click at [296, 195] on button "Yes" at bounding box center [303, 188] width 20 height 14
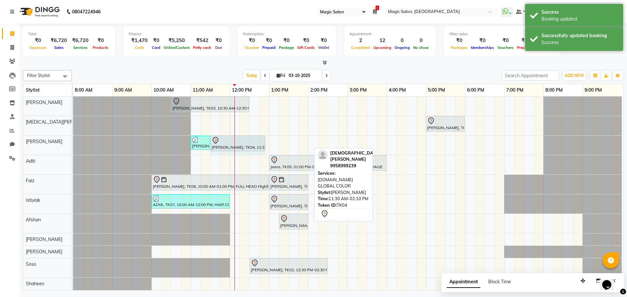
drag, startPoint x: 310, startPoint y: 139, endPoint x: 265, endPoint y: 142, distance: 44.1
click at [265, 142] on div "Shibhani Dandekar, TK03, 10:30 AM-12:30 PM, Lash Lift and Tint - Creative Direc…" at bounding box center [348, 238] width 550 height 282
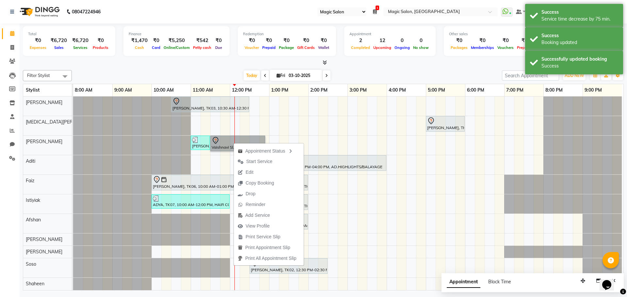
click at [281, 137] on div "Shibhani Dandekar, TK03, 10:30 AM-12:30 PM, Lash Lift and Tint - Creative Direc…" at bounding box center [348, 238] width 550 height 282
select select "65345"
select select "tentative"
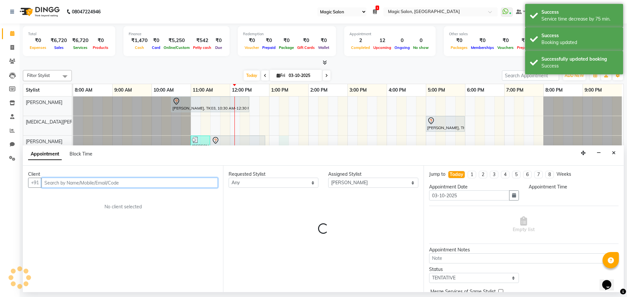
select select "795"
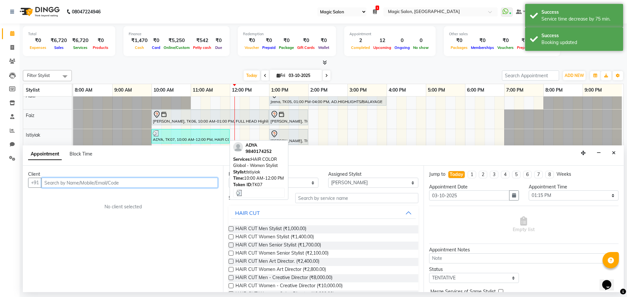
scroll to position [33, 0]
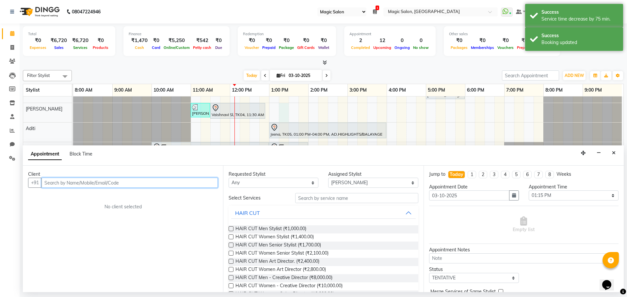
click at [133, 182] on input "text" at bounding box center [129, 183] width 176 height 10
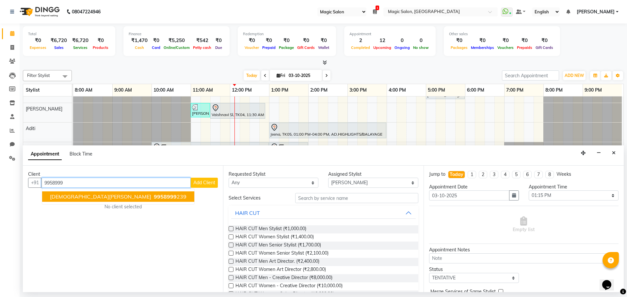
click at [153, 196] on ngb-highlight "9958999 239" at bounding box center [170, 197] width 34 height 7
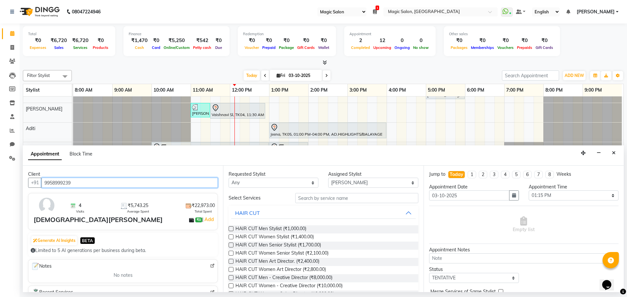
type input "9958999239"
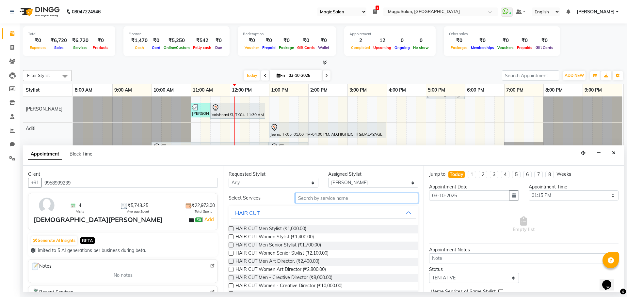
click at [319, 199] on input "text" at bounding box center [356, 198] width 123 height 10
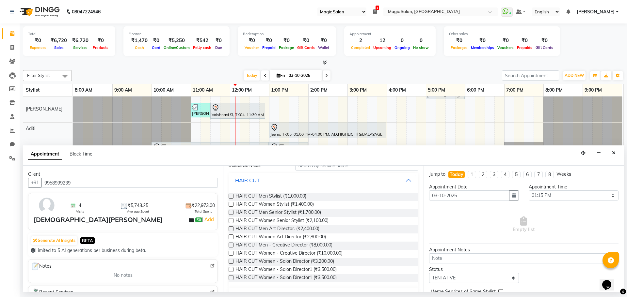
click at [233, 270] on label at bounding box center [231, 269] width 5 height 5
click at [233, 270] on input "checkbox" at bounding box center [231, 270] width 4 height 4
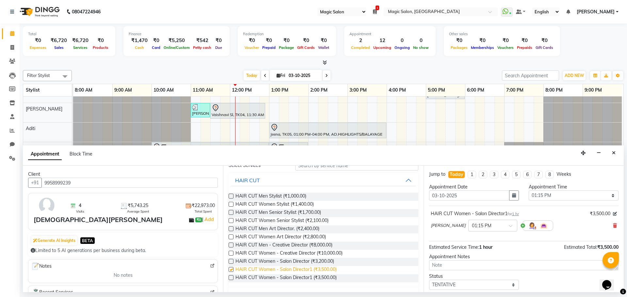
checkbox input "false"
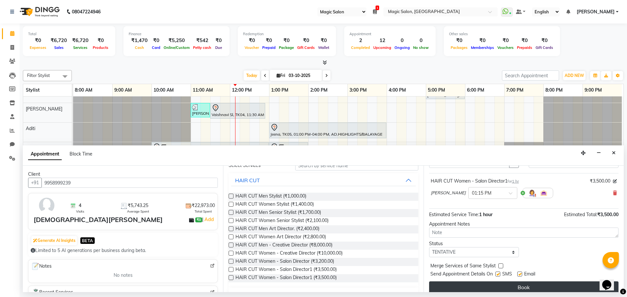
click at [517, 290] on button "Book" at bounding box center [523, 288] width 189 height 12
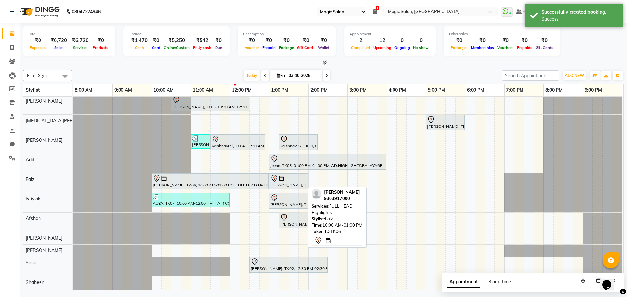
scroll to position [0, 0]
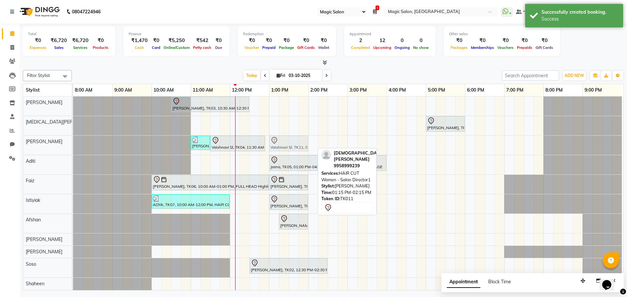
drag, startPoint x: 279, startPoint y: 148, endPoint x: 272, endPoint y: 147, distance: 6.6
click at [73, 147] on div "Aditi Dadhia, TK09, 11:00 AM-11:30 AM, Straight Blowdry Vaishnavi Sl, TK04, 11:…" at bounding box center [73, 145] width 0 height 19
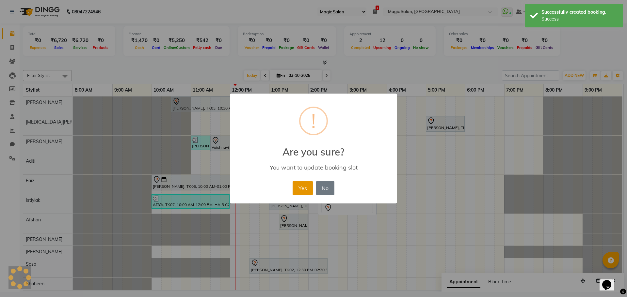
click at [300, 190] on button "Yes" at bounding box center [303, 188] width 20 height 14
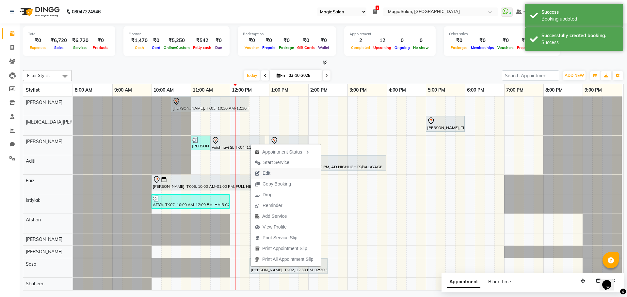
click at [269, 173] on span "Edit" at bounding box center [267, 173] width 8 height 7
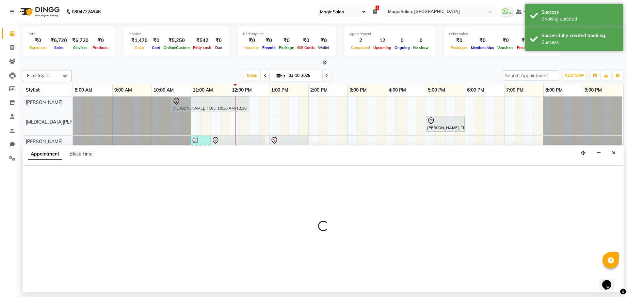
select select "65345"
select select "690"
select select "tentative"
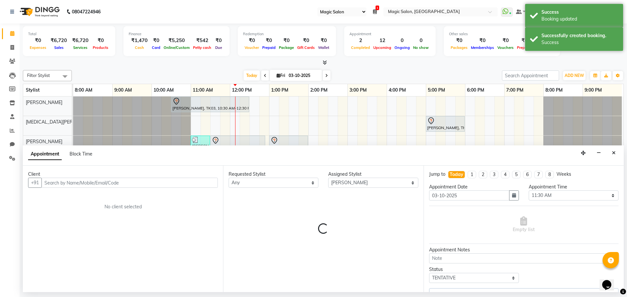
scroll to position [0, 3]
select select "3632"
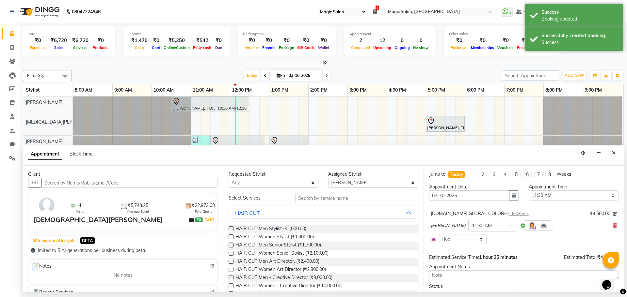
click at [509, 216] on span "1 hr 25 min" at bounding box center [519, 214] width 20 height 5
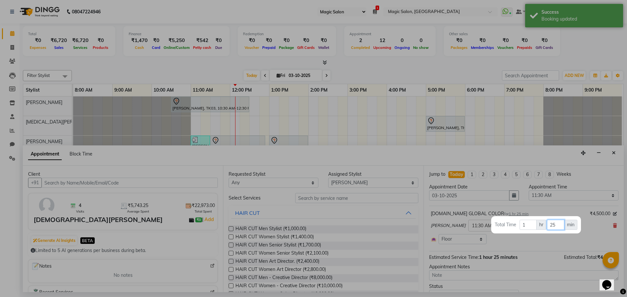
drag, startPoint x: 557, startPoint y: 225, endPoint x: 547, endPoint y: 225, distance: 10.8
click at [547, 225] on input "25" at bounding box center [555, 225] width 17 height 10
type input "30"
click at [595, 230] on div at bounding box center [313, 148] width 627 height 297
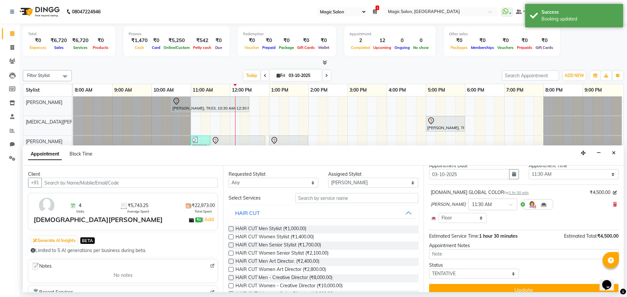
scroll to position [30, 0]
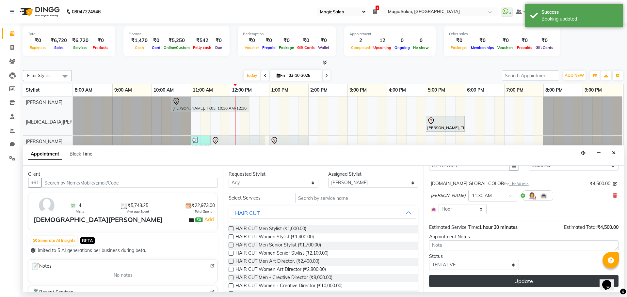
click at [544, 283] on button "Update" at bounding box center [523, 282] width 189 height 12
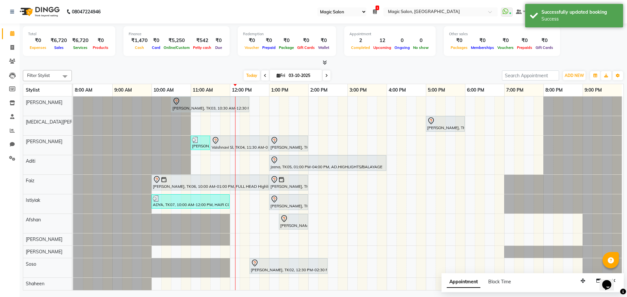
click at [241, 75] on div "Today Fri 03-10-2025" at bounding box center [287, 76] width 424 height 10
click at [258, 78] on span "Today" at bounding box center [252, 76] width 16 height 10
click at [254, 78] on span "Today" at bounding box center [252, 76] width 16 height 10
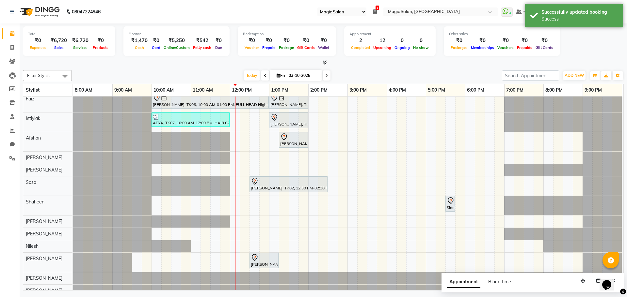
scroll to position [93, 0]
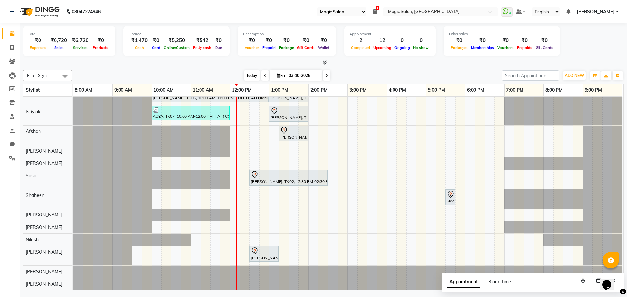
click at [247, 74] on span "Today" at bounding box center [252, 76] width 16 height 10
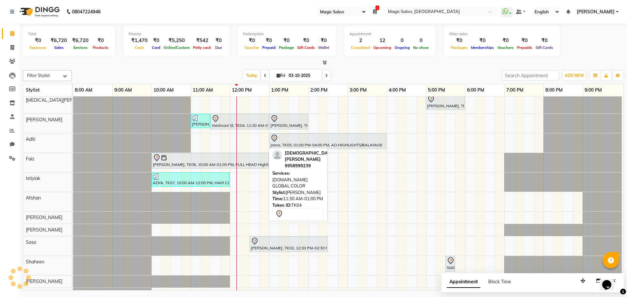
scroll to position [0, 0]
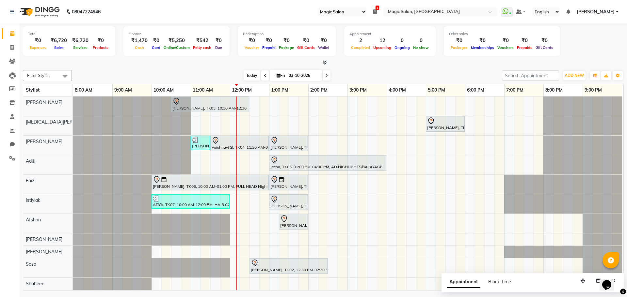
click at [245, 71] on span "Today" at bounding box center [252, 76] width 16 height 10
click at [247, 77] on span "Today" at bounding box center [252, 76] width 16 height 10
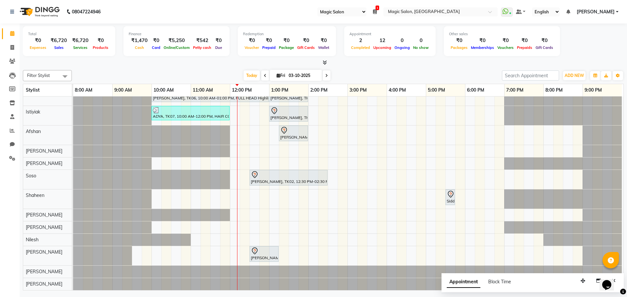
scroll to position [61, 0]
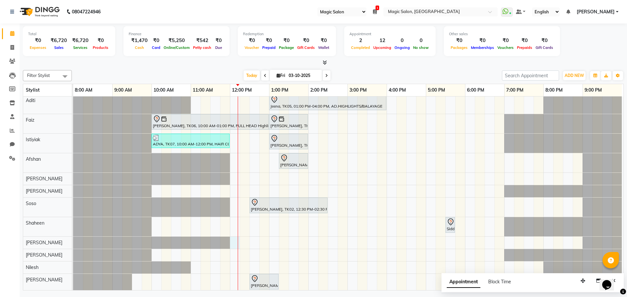
click at [238, 244] on div at bounding box center [238, 177] width 0 height 282
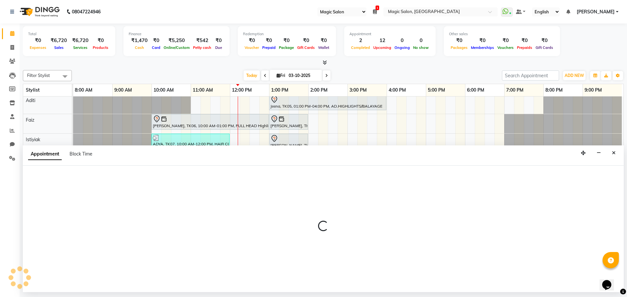
select select "89727"
select select "720"
select select "tentative"
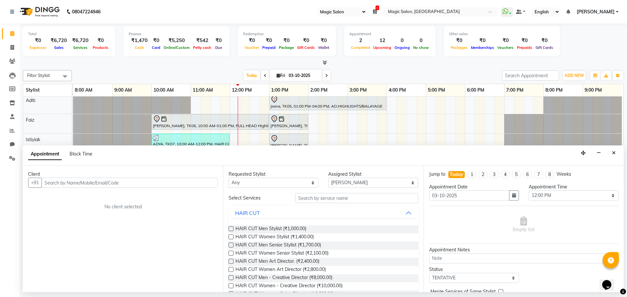
click at [116, 183] on input "text" at bounding box center [129, 183] width 176 height 10
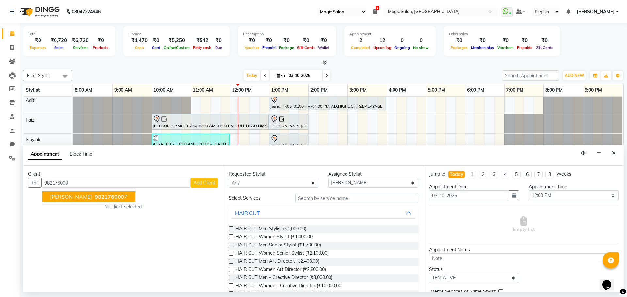
click at [92, 197] on button "Karishma Gandhi 982176000 7" at bounding box center [88, 197] width 93 height 10
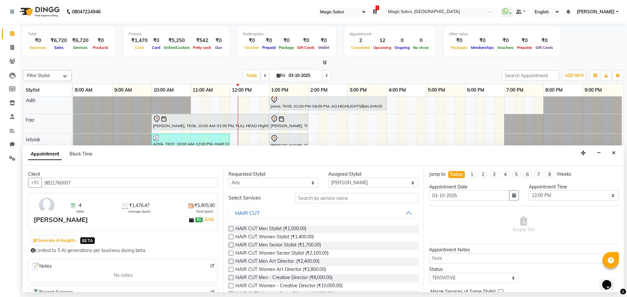
type input "9821760007"
click at [308, 198] on input "text" at bounding box center [356, 198] width 123 height 10
click at [313, 199] on input "text" at bounding box center [356, 198] width 123 height 10
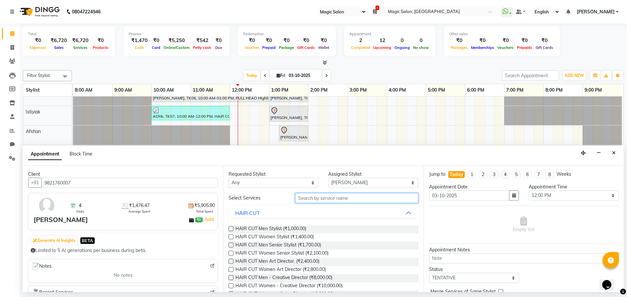
click at [312, 197] on input "text" at bounding box center [356, 198] width 123 height 10
click at [332, 196] on input "text" at bounding box center [356, 198] width 123 height 10
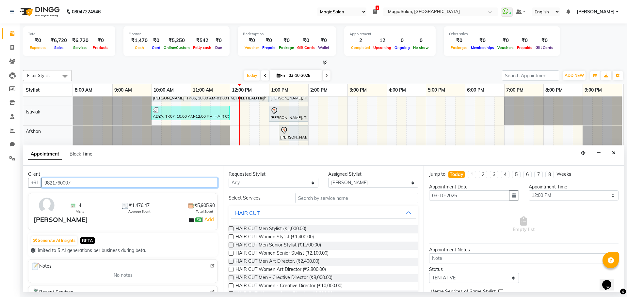
click at [60, 183] on input "9821760007" at bounding box center [129, 183] width 176 height 10
click at [614, 153] on icon "Close" at bounding box center [614, 153] width 4 height 5
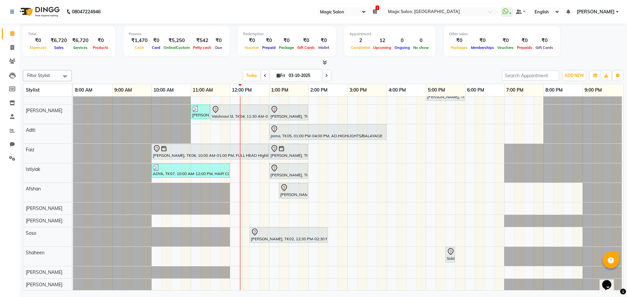
scroll to position [0, 0]
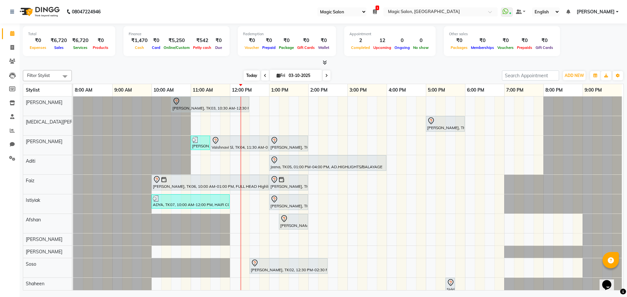
click at [249, 76] on span "Today" at bounding box center [252, 76] width 16 height 10
click at [247, 75] on span "Today" at bounding box center [252, 76] width 16 height 10
click at [251, 75] on span "Today" at bounding box center [252, 76] width 16 height 10
click at [255, 73] on span "Today" at bounding box center [252, 76] width 16 height 10
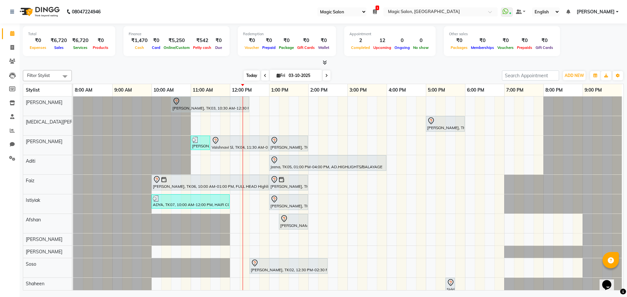
click at [257, 75] on span "Today" at bounding box center [252, 76] width 16 height 10
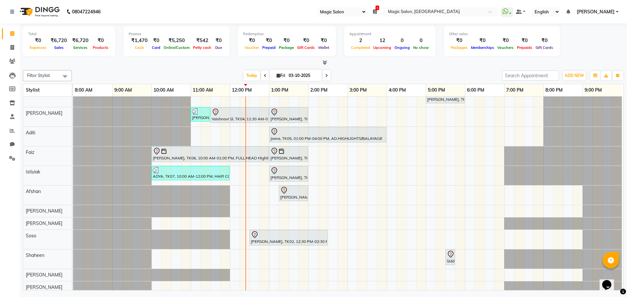
scroll to position [28, 0]
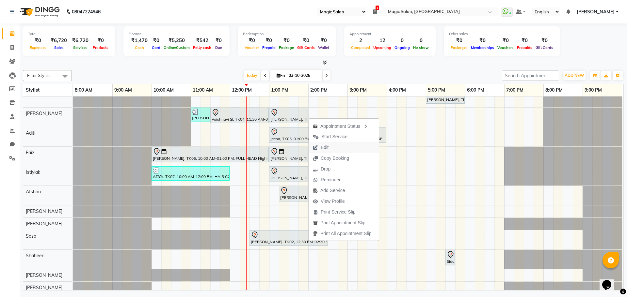
click at [343, 145] on button "Edit" at bounding box center [344, 147] width 70 height 11
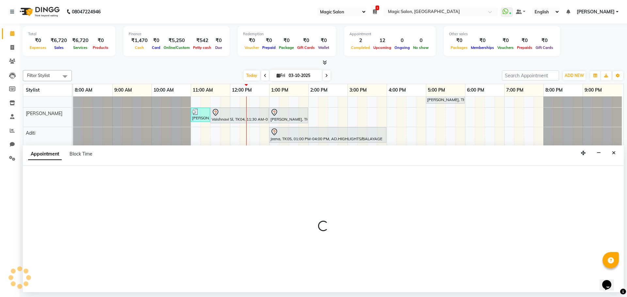
select select "tentative"
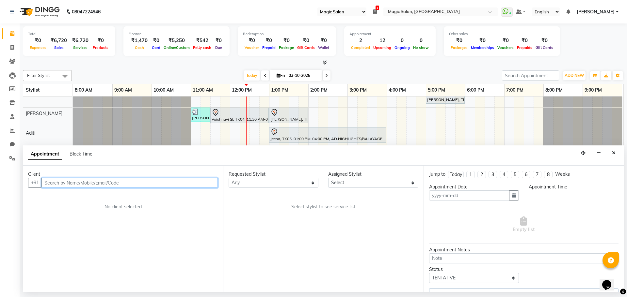
type input "03-10-2025"
select select "61849"
select select "750"
select select "3632"
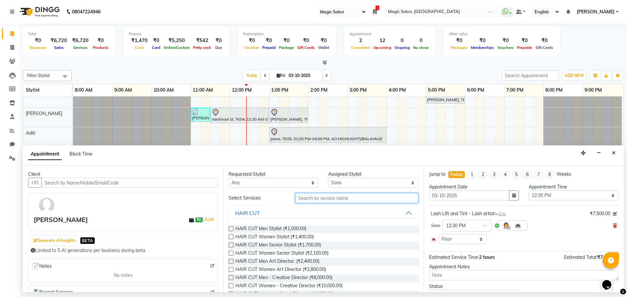
click at [329, 198] on input "text" at bounding box center [356, 198] width 123 height 10
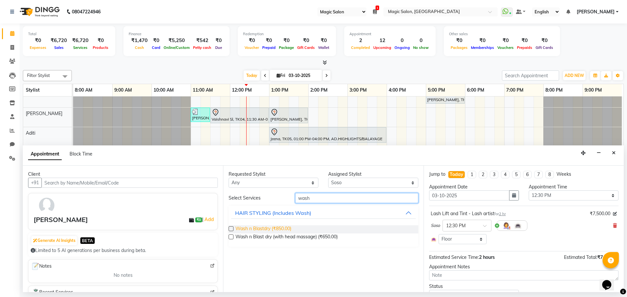
type input "wash"
click at [270, 229] on span "Wash n Blastdry (₹850.00)" at bounding box center [263, 230] width 56 height 8
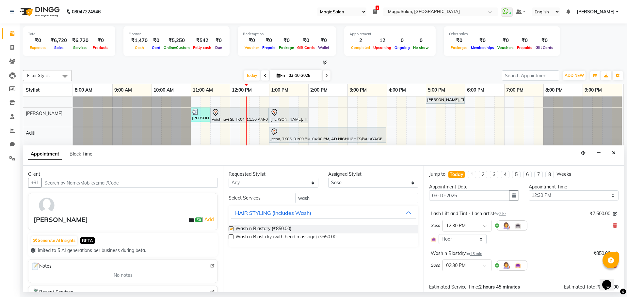
checkbox input "false"
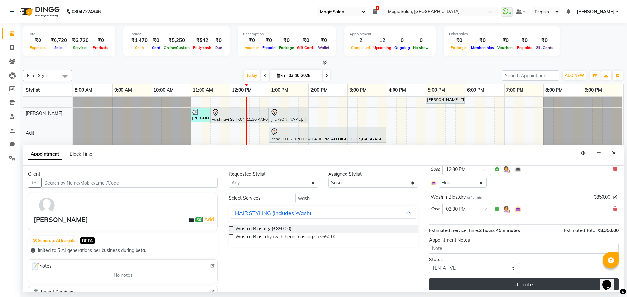
scroll to position [60, 0]
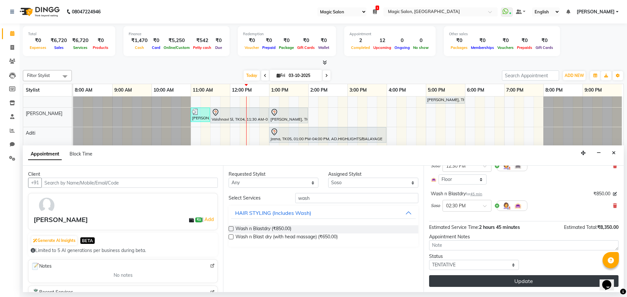
click at [559, 280] on button "Update" at bounding box center [523, 282] width 189 height 12
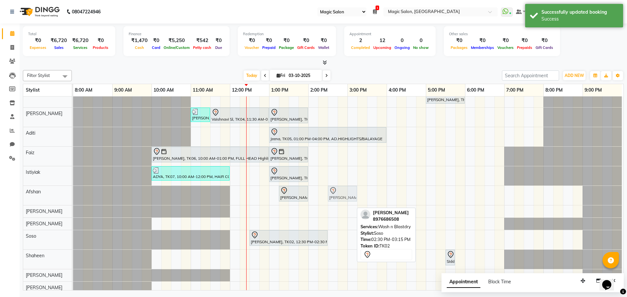
drag, startPoint x: 345, startPoint y: 239, endPoint x: 349, endPoint y: 197, distance: 42.3
click at [349, 197] on tbody "Shibhani Dandekar, TK03, 10:30 AM-12:30 PM, Lash Lift and Tint - Creative Direc…" at bounding box center [347, 210] width 549 height 282
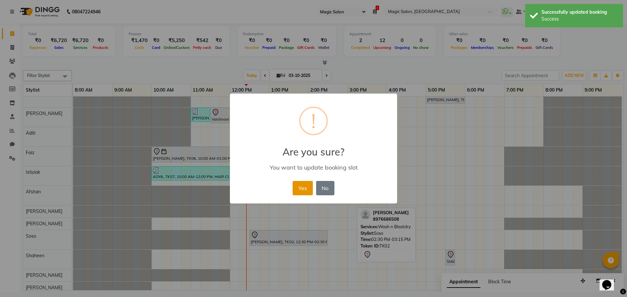
click at [301, 190] on button "Yes" at bounding box center [303, 188] width 20 height 14
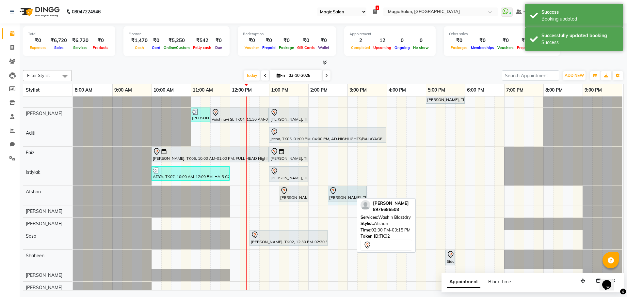
drag, startPoint x: 352, startPoint y: 193, endPoint x: 357, endPoint y: 193, distance: 4.2
click at [73, 193] on div "Shibhani Dandekar, TK03, 01:15 PM-02:00 PM, Wash n Blastdry Hinal Verma, TK02, …" at bounding box center [73, 195] width 0 height 19
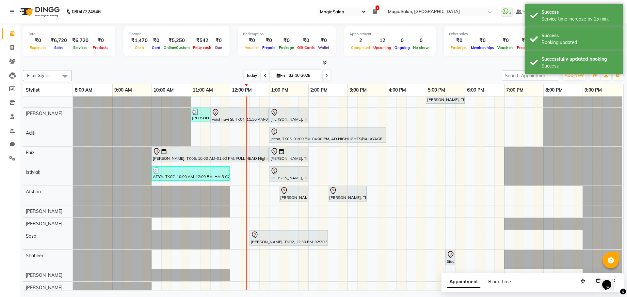
click at [248, 74] on span "Today" at bounding box center [252, 76] width 16 height 10
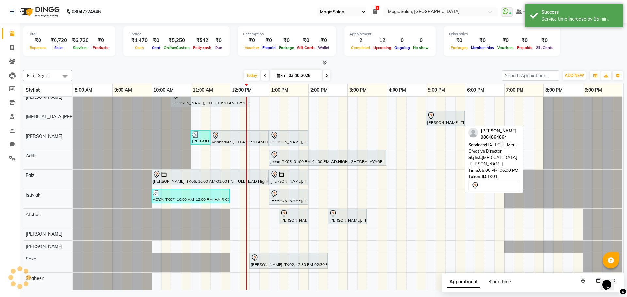
scroll to position [0, 0]
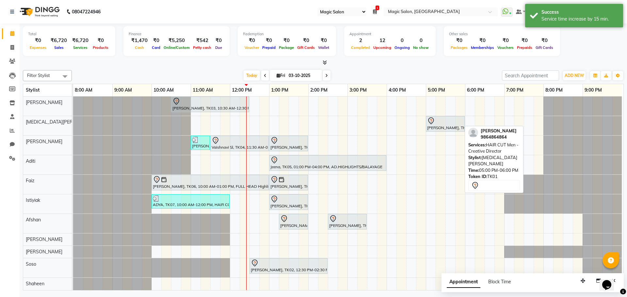
click at [438, 121] on div at bounding box center [445, 121] width 36 height 8
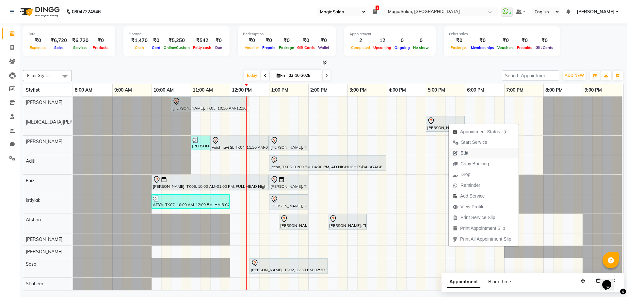
click at [472, 153] on span "Edit" at bounding box center [461, 153] width 24 height 11
select select "61844"
select select "1020"
select select "tentative"
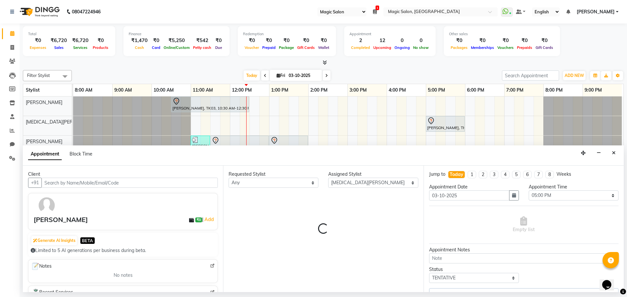
scroll to position [0, 3]
select select "3632"
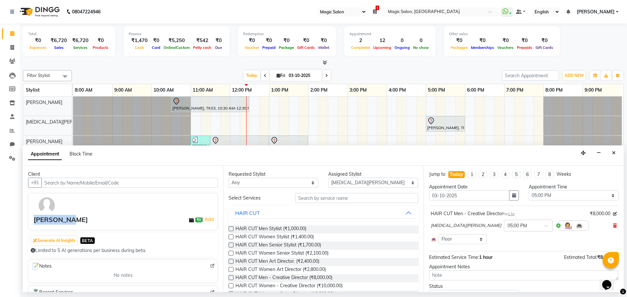
drag, startPoint x: 72, startPoint y: 221, endPoint x: 29, endPoint y: 219, distance: 42.5
click at [29, 219] on div "Kavin Shah ₹0 | Add" at bounding box center [123, 211] width 190 height 37
copy div "Kavin Shah"
click at [615, 154] on icon "Close" at bounding box center [614, 153] width 4 height 5
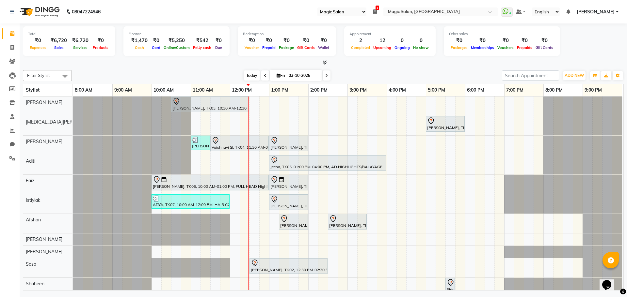
click at [248, 77] on span "Today" at bounding box center [252, 76] width 16 height 10
click at [255, 75] on span "Today" at bounding box center [252, 76] width 16 height 10
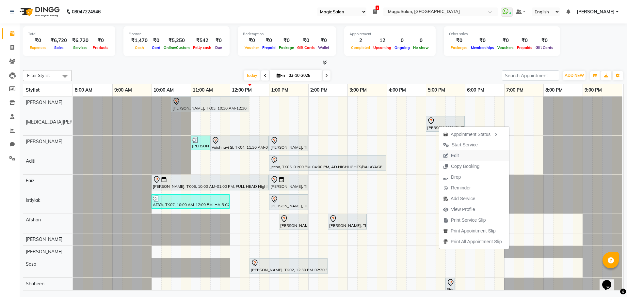
click at [459, 154] on span "Edit" at bounding box center [451, 156] width 24 height 11
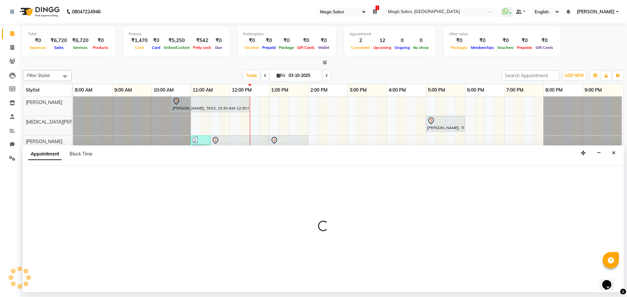
select select "61844"
select select "1020"
select select "tentative"
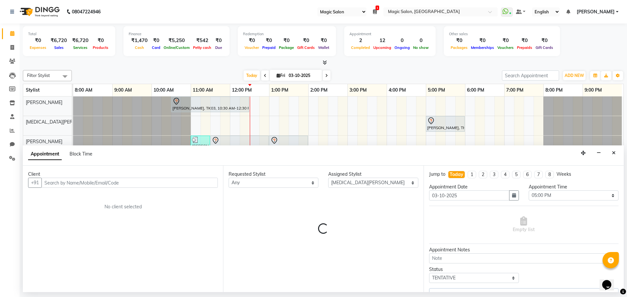
select select "3632"
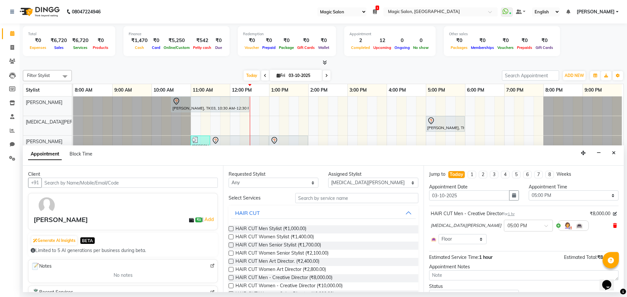
click at [613, 225] on icon at bounding box center [615, 226] width 4 height 5
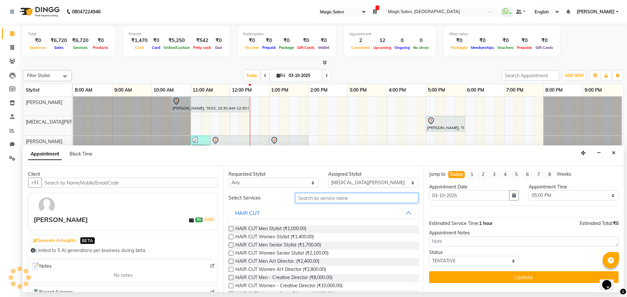
click at [325, 203] on input "text" at bounding box center [356, 198] width 123 height 10
click at [352, 182] on select "Select Aditi Afshan Amanda Faiz Farhan Istiyiak Mayur Nikita Menon Nilesh Samir…" at bounding box center [373, 183] width 90 height 10
select select "65345"
click at [328, 178] on select "Select Aditi Afshan Amanda Faiz Farhan Istiyiak Mayur Nikita Menon Nilesh Samir…" at bounding box center [373, 183] width 90 height 10
click at [324, 197] on input "text" at bounding box center [356, 198] width 123 height 10
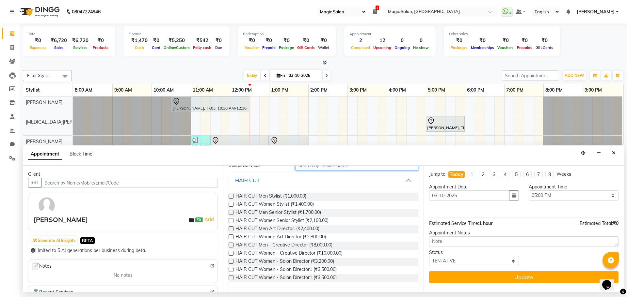
scroll to position [65, 0]
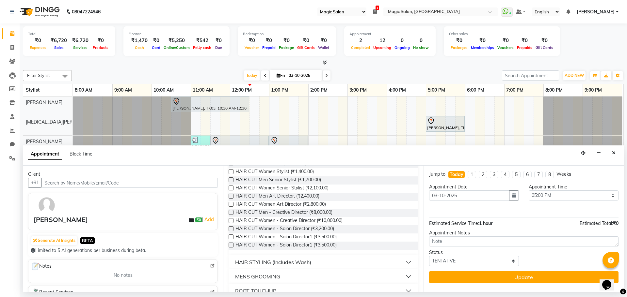
click at [231, 236] on label at bounding box center [231, 237] width 5 height 5
click at [231, 236] on input "checkbox" at bounding box center [231, 238] width 4 height 4
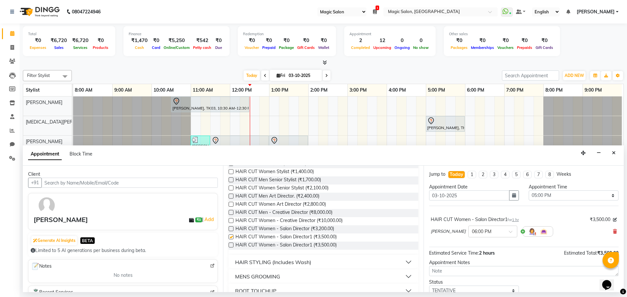
checkbox input "false"
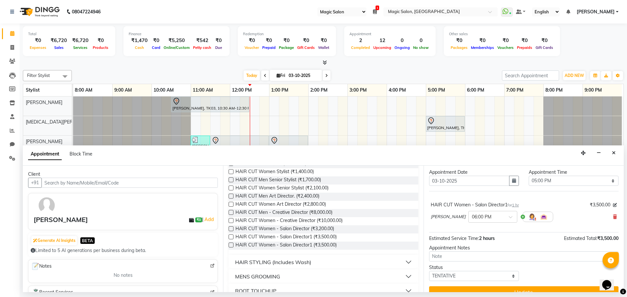
scroll to position [26, 0]
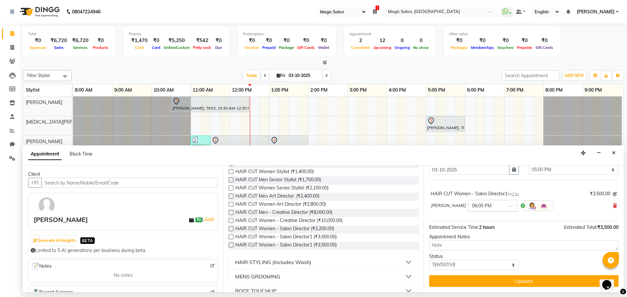
click at [501, 204] on div at bounding box center [493, 205] width 48 height 7
click at [484, 233] on div "05:00 PM" at bounding box center [493, 235] width 48 height 12
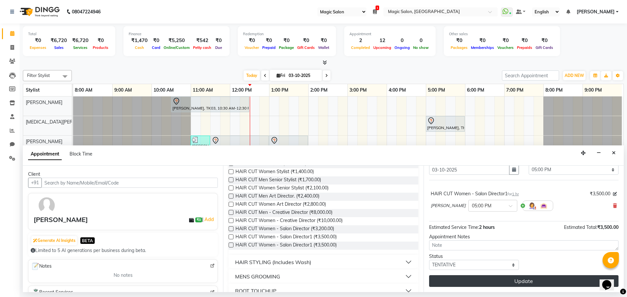
click at [487, 278] on button "Update" at bounding box center [523, 282] width 189 height 12
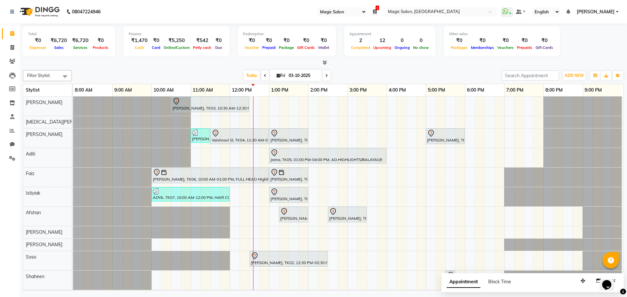
click at [261, 72] on span at bounding box center [265, 76] width 8 height 10
type input "02-10-2025"
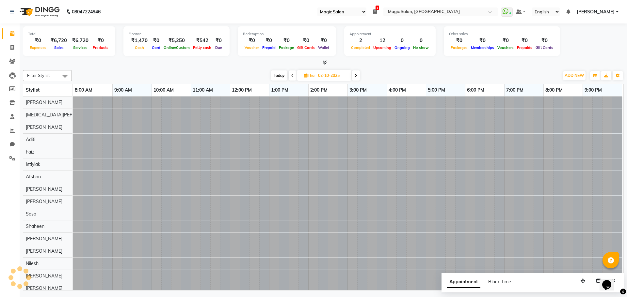
scroll to position [0, 3]
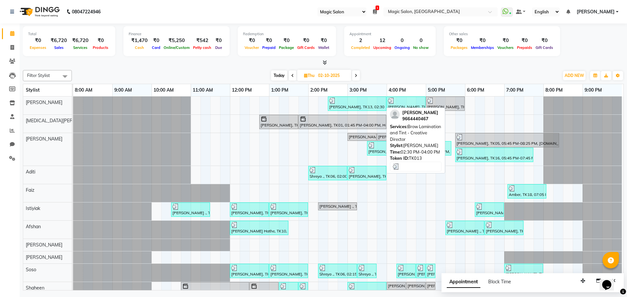
click at [354, 100] on div at bounding box center [357, 101] width 56 height 7
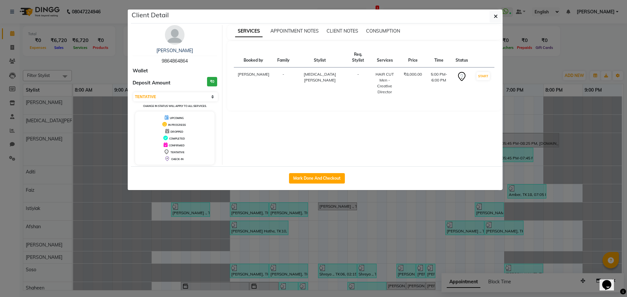
select select "3"
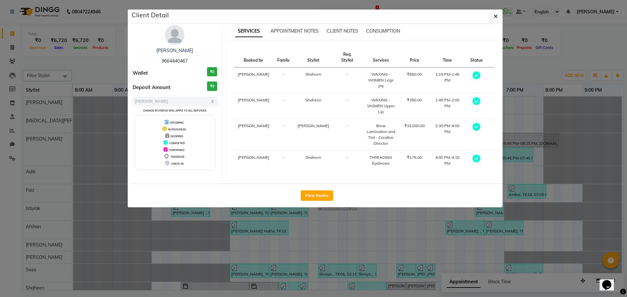
click at [174, 57] on div "Leena Castellino 9664440467" at bounding box center [175, 55] width 85 height 17
click at [176, 61] on span "9664440467" at bounding box center [175, 61] width 26 height 6
copy span "9664440467"
click at [496, 15] on icon "button" at bounding box center [496, 16] width 4 height 5
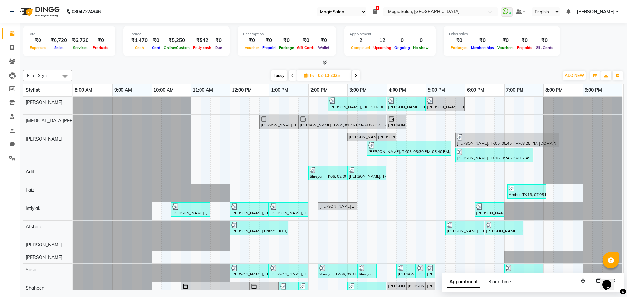
click at [282, 75] on span "Today" at bounding box center [279, 76] width 16 height 10
type input "03-10-2025"
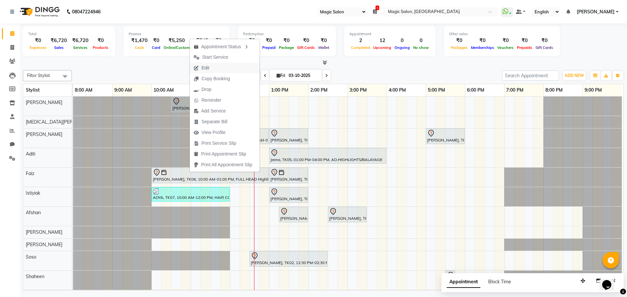
click at [207, 68] on span "Edit" at bounding box center [205, 68] width 8 height 7
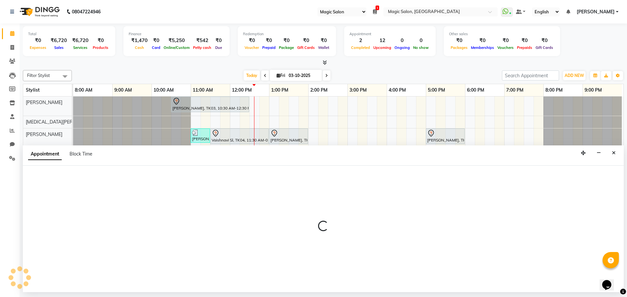
select select "tentative"
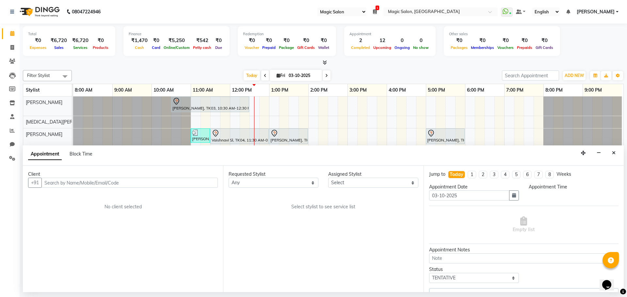
select select "83382"
select select "600"
select select "3632"
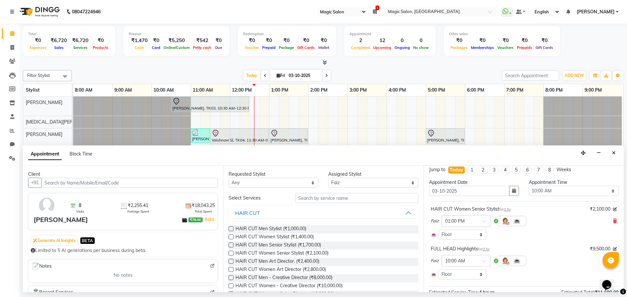
scroll to position [37, 0]
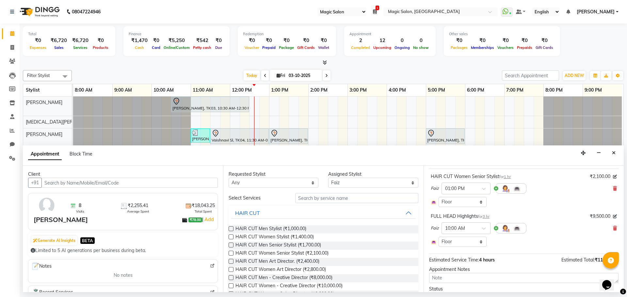
drag, startPoint x: 608, startPoint y: 228, endPoint x: 544, endPoint y: 229, distance: 64.0
click at [604, 228] on div "Faiz × 10:00 AM" at bounding box center [524, 228] width 186 height 17
click at [333, 195] on input "text" at bounding box center [356, 198] width 123 height 10
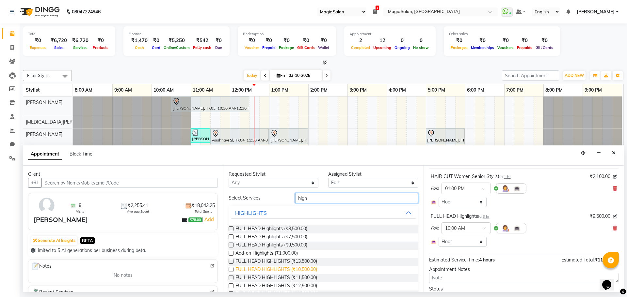
type input "high"
click at [290, 268] on span "FULL HEAD HIGHLIGHTS (₹10,500.00)" at bounding box center [276, 270] width 82 height 8
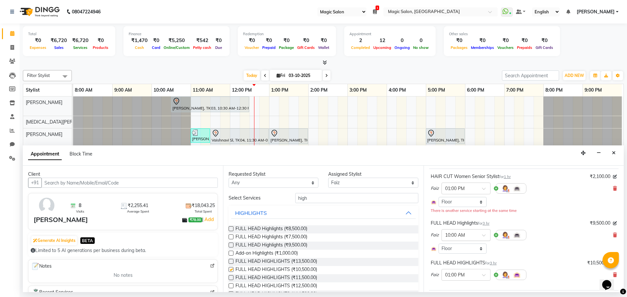
checkbox input "false"
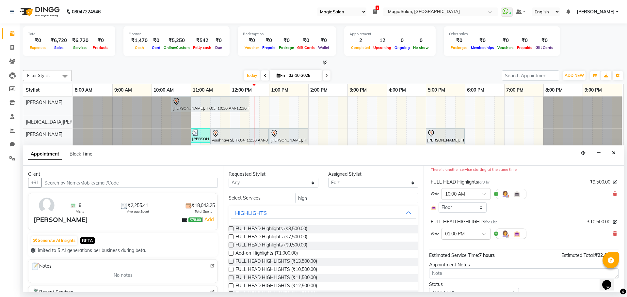
scroll to position [106, 0]
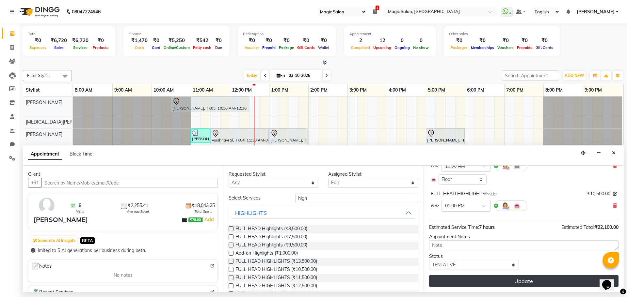
click at [507, 279] on button "Update" at bounding box center [523, 282] width 189 height 12
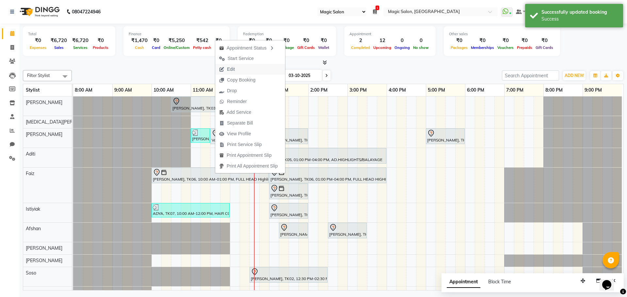
click at [235, 68] on span "Edit" at bounding box center [227, 69] width 24 height 11
select select "tentative"
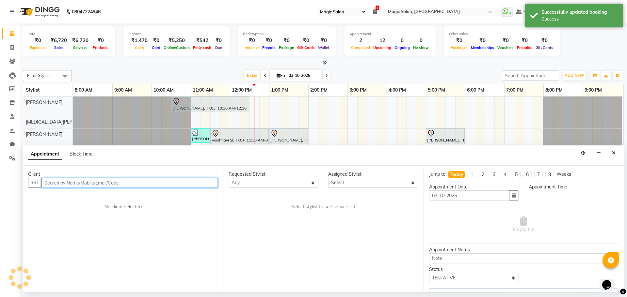
scroll to position [0, 3]
select select "83382"
select select "600"
select select "3632"
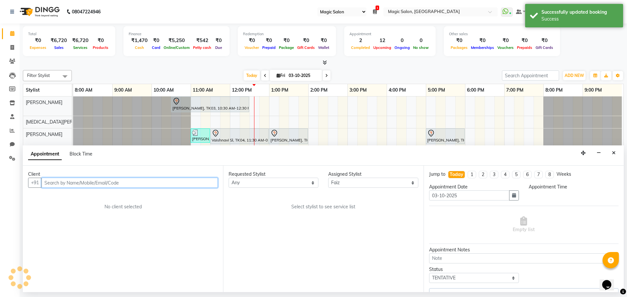
select select "3632"
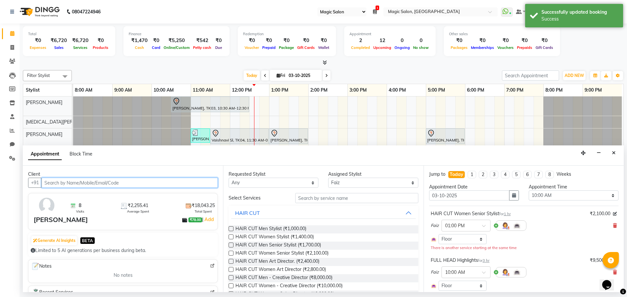
scroll to position [33, 0]
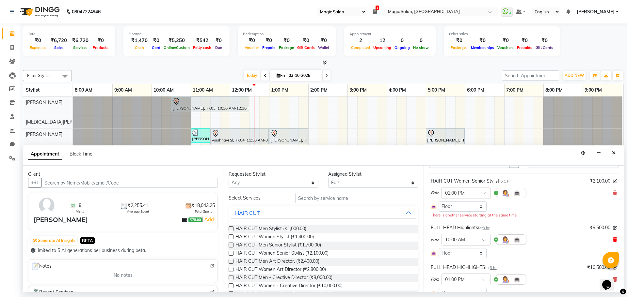
click at [613, 238] on icon at bounding box center [615, 240] width 4 height 5
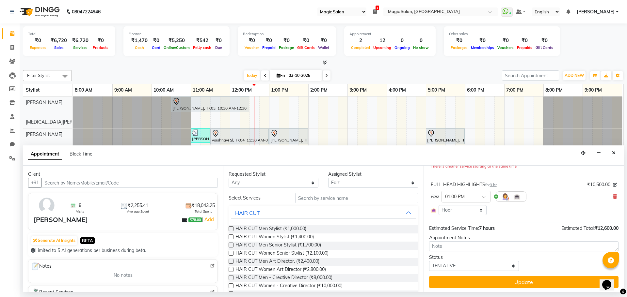
scroll to position [83, 0]
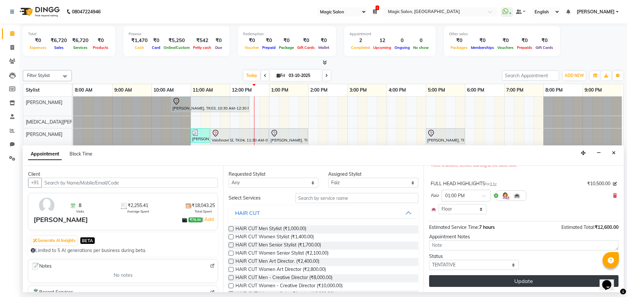
click at [542, 282] on button "Update" at bounding box center [523, 282] width 189 height 12
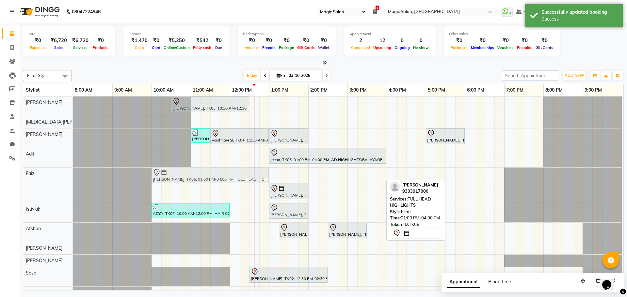
drag, startPoint x: 298, startPoint y: 174, endPoint x: 182, endPoint y: 185, distance: 116.8
click at [182, 185] on div "Shibhani Dandekar, TK03, 10:30 AM-12:30 PM, Lash Lift and Tint - Creative Direc…" at bounding box center [348, 242] width 550 height 291
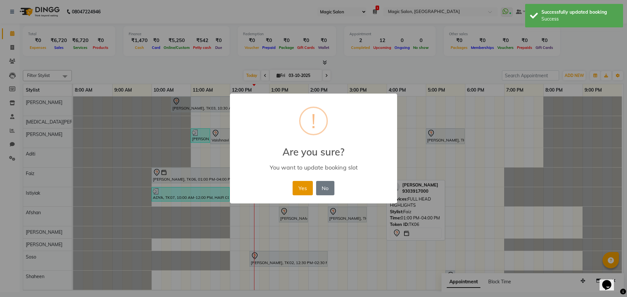
click at [306, 187] on button "Yes" at bounding box center [303, 188] width 20 height 14
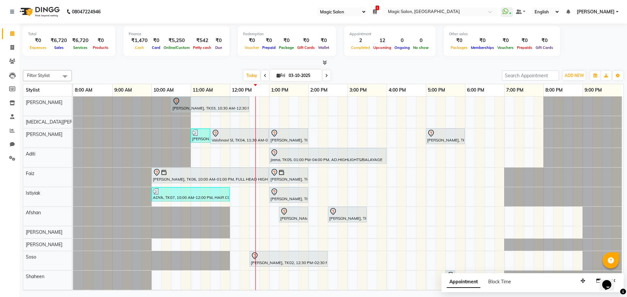
click at [262, 72] on span at bounding box center [265, 76] width 8 height 10
type input "02-10-2025"
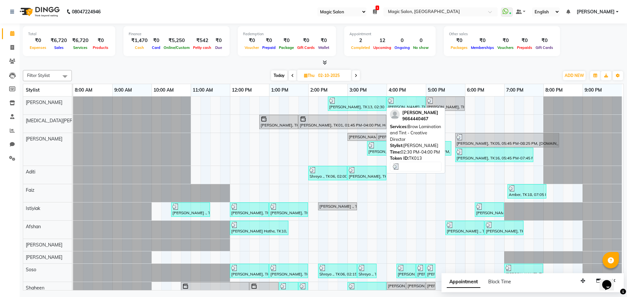
click at [351, 105] on div "[PERSON_NAME], TK13, 02:30 PM-04:00 PM, Brow Lamination and Tint - Creative Dir…" at bounding box center [357, 104] width 57 height 12
click at [343, 106] on div "[PERSON_NAME], TK13, 02:30 PM-04:00 PM, Brow Lamination and Tint - Creative Dir…" at bounding box center [357, 104] width 57 height 12
select select "3"
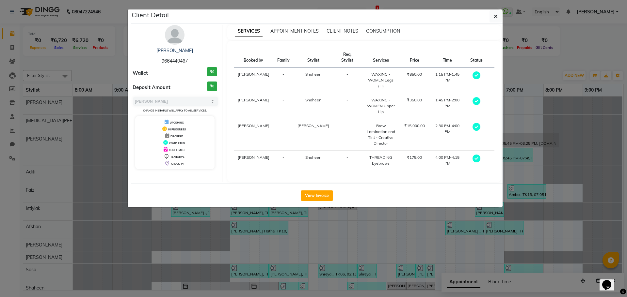
click at [343, 119] on td "-" at bounding box center [347, 135] width 28 height 32
click at [165, 58] on span "9664440467" at bounding box center [175, 61] width 26 height 6
copy span "9664440467"
drag, startPoint x: 260, startPoint y: 234, endPoint x: 269, endPoint y: 235, distance: 8.9
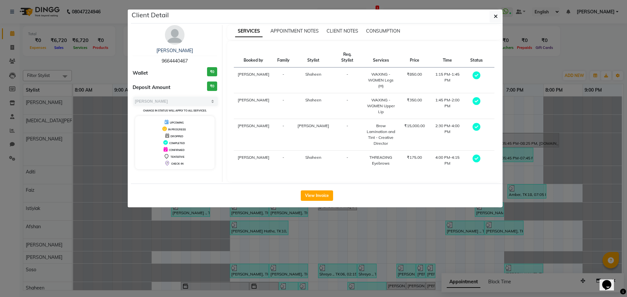
click at [262, 234] on ngb-modal-window "Client Detail Leena Castellino 9664440467 Wallet ₹0 Deposit Amount ₹0 Select MA…" at bounding box center [313, 148] width 627 height 297
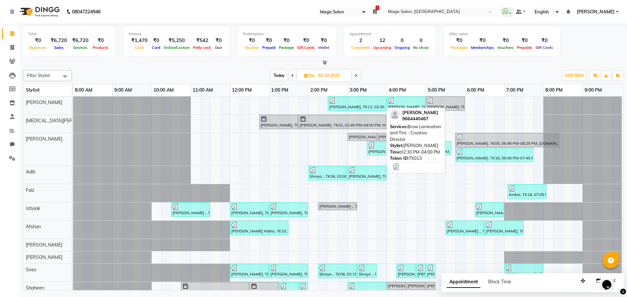
click at [345, 102] on div at bounding box center [357, 101] width 56 height 7
select select "3"
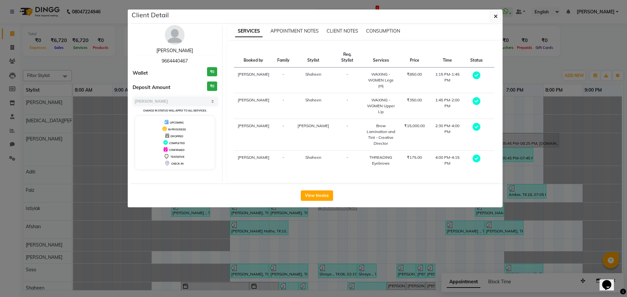
drag, startPoint x: 175, startPoint y: 50, endPoint x: 336, endPoint y: 76, distance: 163.1
click at [175, 50] on link "[PERSON_NAME]" at bounding box center [174, 51] width 37 height 6
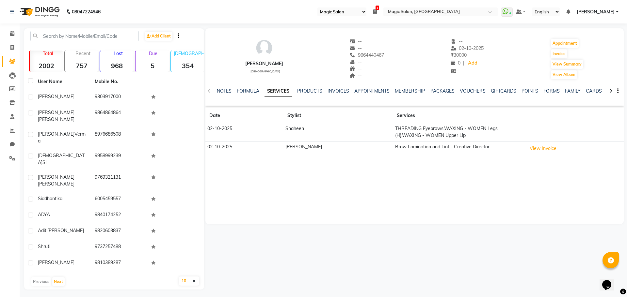
drag, startPoint x: 253, startPoint y: 61, endPoint x: 268, endPoint y: 63, distance: 15.5
click at [299, 63] on div "Leena Castellino female -- -- 9664440467 -- -- -- -- 02-10-2025 ₹ 30000 0 | Add…" at bounding box center [414, 56] width 418 height 48
drag, startPoint x: 243, startPoint y: 62, endPoint x: 307, endPoint y: 62, distance: 64.3
click at [307, 62] on div "Leena Castellino female -- -- 9664440467 -- -- -- -- 02-10-2025 ₹ 30000 0 | Add…" at bounding box center [414, 56] width 418 height 48
copy div "[PERSON_NAME]"
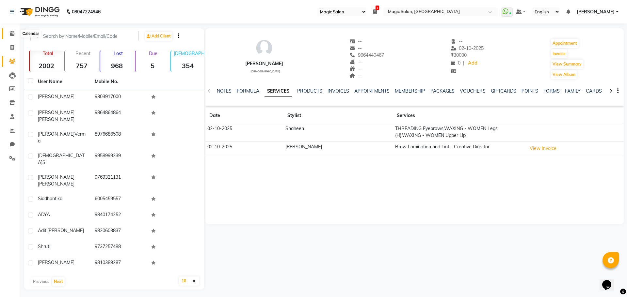
drag, startPoint x: 15, startPoint y: 31, endPoint x: 19, endPoint y: 34, distance: 4.9
click at [15, 31] on span at bounding box center [12, 34] width 11 height 8
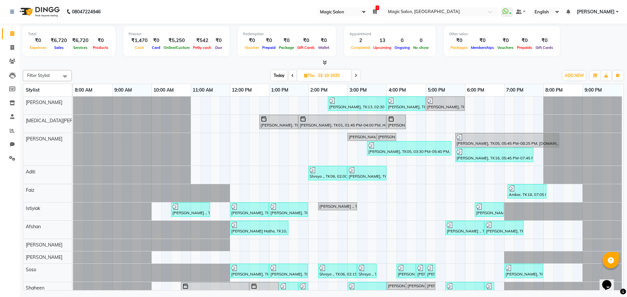
click at [277, 74] on span "Today" at bounding box center [279, 76] width 16 height 10
type input "03-10-2025"
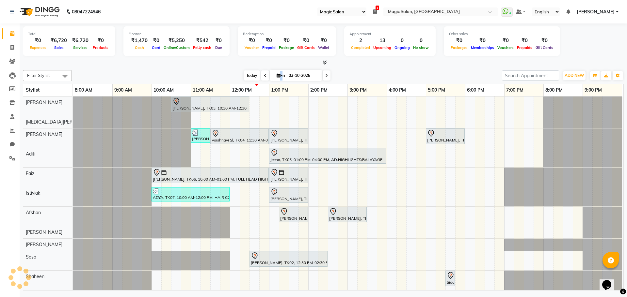
click at [277, 74] on icon at bounding box center [279, 75] width 4 height 4
select select "10"
select select "2025"
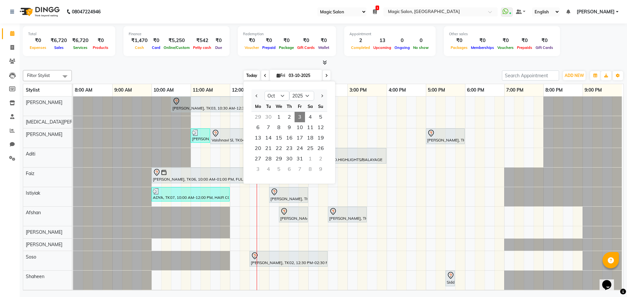
click at [246, 74] on span "Today" at bounding box center [252, 76] width 16 height 10
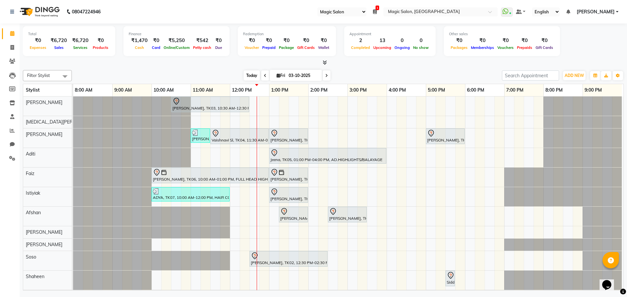
click at [252, 73] on span "Today" at bounding box center [252, 76] width 16 height 10
click at [249, 77] on span "Today" at bounding box center [252, 76] width 16 height 10
click at [263, 63] on div at bounding box center [323, 62] width 601 height 7
click at [235, 67] on div "Total ₹0 Expenses ₹6,720 Sales ₹6,720 Services ₹0 Products Finance ₹1,470 Cash …" at bounding box center [323, 158] width 607 height 269
click at [226, 68] on div "Filter Stylist Select All Shraddha Naik Nikita Menon Samir Lakhani Aditi Faiz I…" at bounding box center [323, 179] width 601 height 223
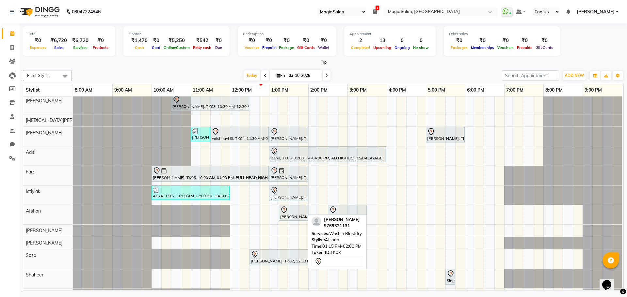
scroll to position [0, 0]
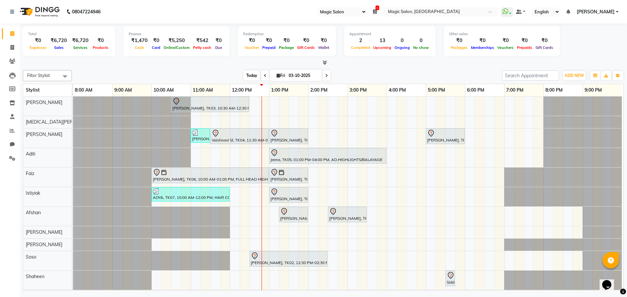
click at [248, 76] on span "Today" at bounding box center [252, 76] width 16 height 10
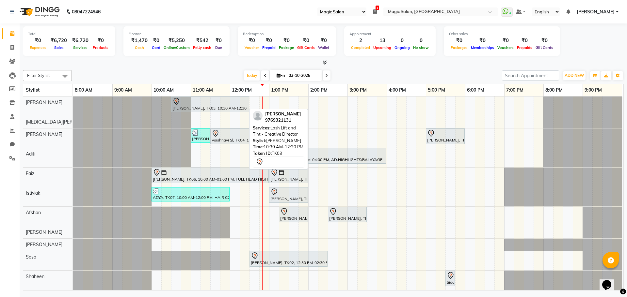
click at [223, 105] on div "[PERSON_NAME], TK03, 10:30 AM-12:30 PM, Lash Lift and Tint - Creative Director" at bounding box center [210, 105] width 77 height 14
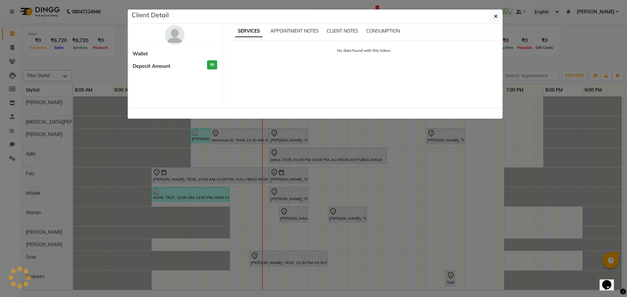
select select "7"
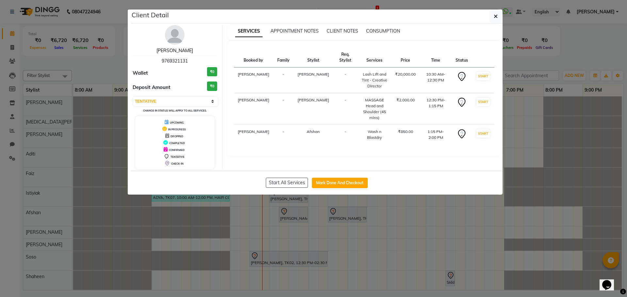
click at [181, 52] on link "[PERSON_NAME]" at bounding box center [174, 51] width 37 height 6
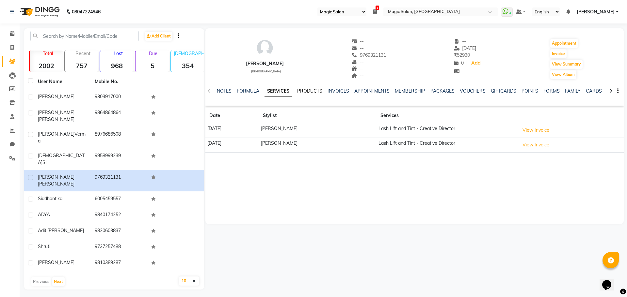
click at [315, 88] on link "PRODUCTS" at bounding box center [309, 91] width 25 height 6
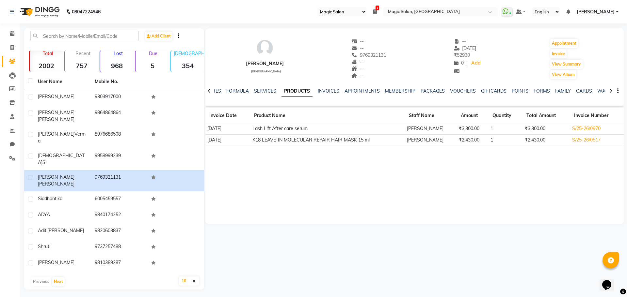
click at [212, 90] on div at bounding box center [209, 90] width 8 height 13
click at [219, 90] on link "NOTES" at bounding box center [219, 91] width 15 height 6
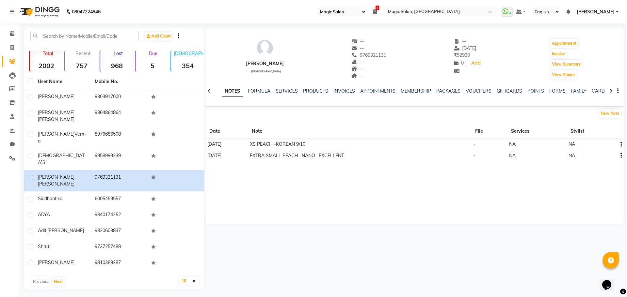
click at [210, 90] on icon at bounding box center [209, 91] width 3 height 5
click at [13, 33] on icon at bounding box center [12, 33] width 4 height 5
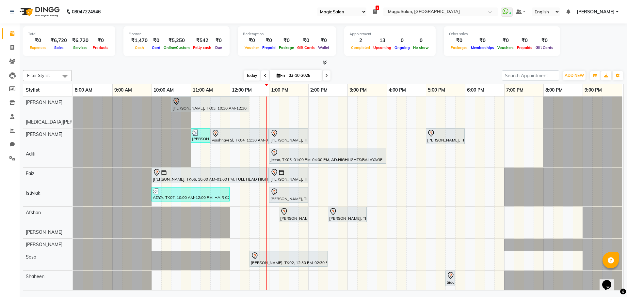
click at [249, 75] on span "Today" at bounding box center [252, 76] width 16 height 10
click at [254, 76] on span "Today" at bounding box center [252, 76] width 16 height 10
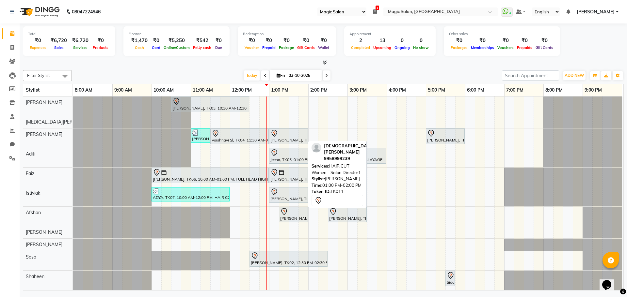
click at [292, 136] on div at bounding box center [288, 134] width 36 height 8
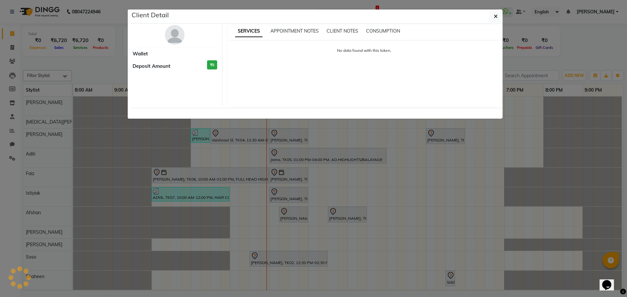
select select "7"
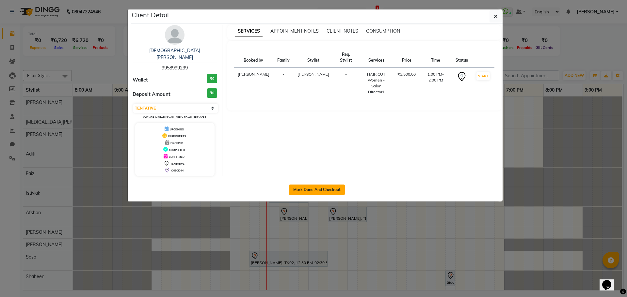
click at [314, 185] on button "Mark Done And Checkout" at bounding box center [317, 190] width 56 height 10
select select "7276"
select select "service"
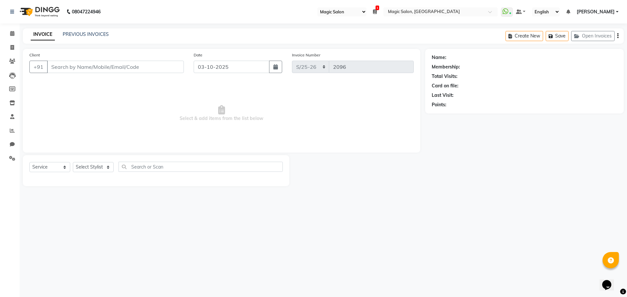
type input "9958999239"
select select "65345"
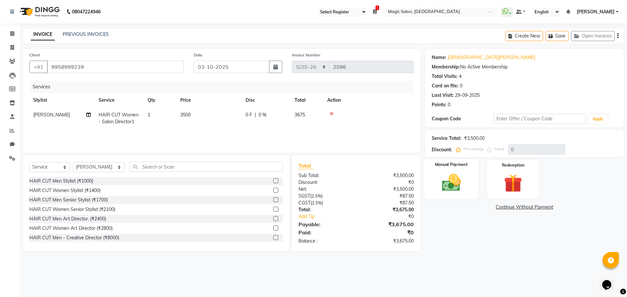
click at [454, 186] on img at bounding box center [451, 183] width 30 height 22
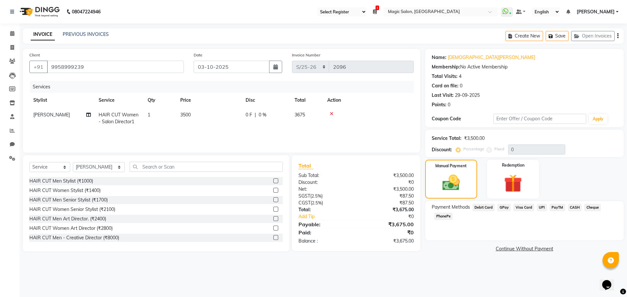
click at [505, 207] on span "GPay" at bounding box center [503, 208] width 13 height 8
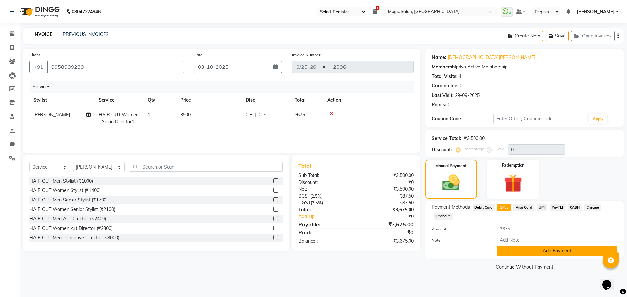
click at [527, 250] on button "Add Payment" at bounding box center [557, 251] width 120 height 10
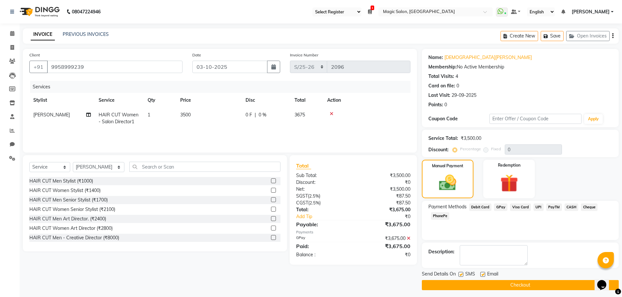
click at [519, 285] on button "Checkout" at bounding box center [520, 286] width 197 height 10
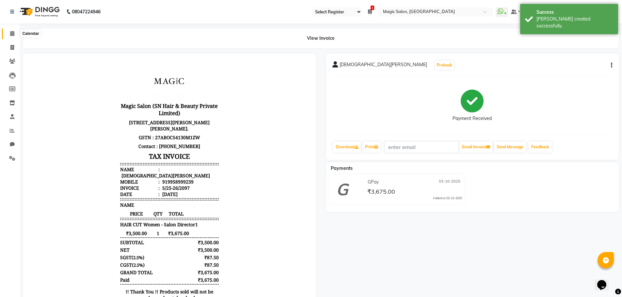
click at [14, 35] on icon at bounding box center [12, 33] width 4 height 5
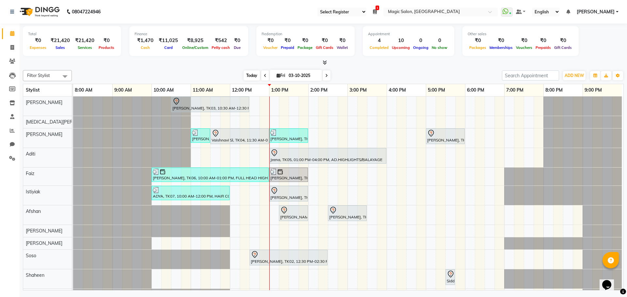
click at [244, 74] on span "Today" at bounding box center [252, 76] width 16 height 10
click at [246, 74] on span "Today" at bounding box center [252, 76] width 16 height 10
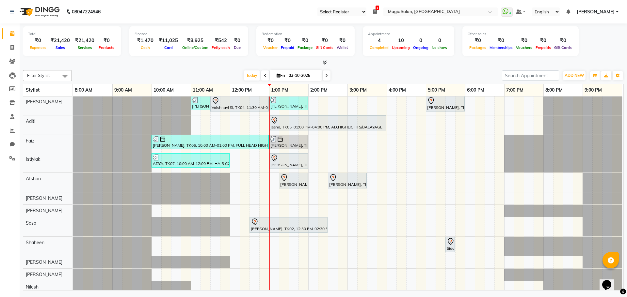
scroll to position [65, 0]
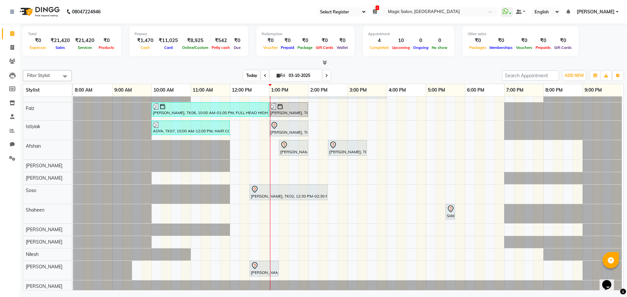
click at [252, 72] on span "Today" at bounding box center [252, 76] width 16 height 10
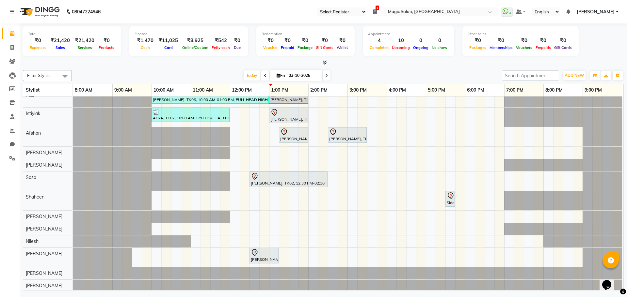
scroll to position [85, 0]
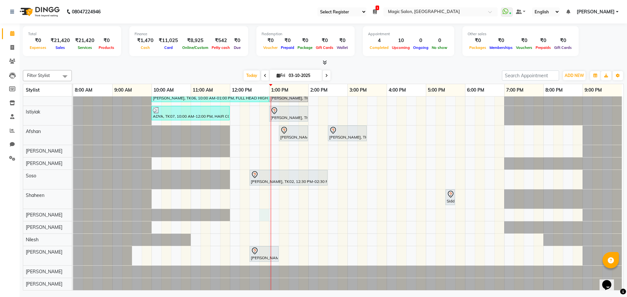
click at [261, 211] on div "Shibhani Dandekar, TK03, 10:30 AM-12:30 PM, Lash Lift and Tint - Creative Direc…" at bounding box center [348, 154] width 550 height 274
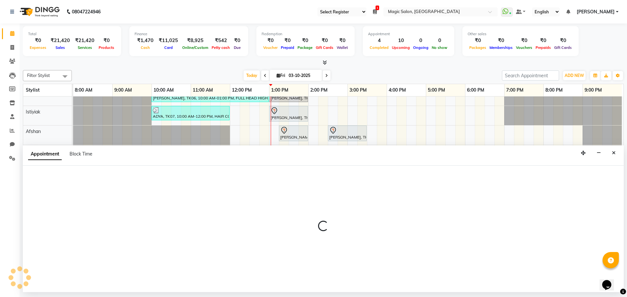
select select "89727"
select select "tentative"
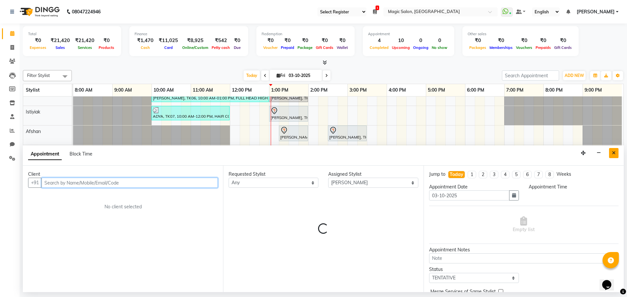
select select "765"
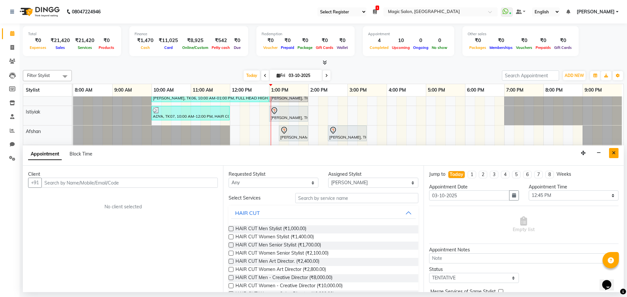
click at [613, 148] on button "Close" at bounding box center [613, 153] width 9 height 10
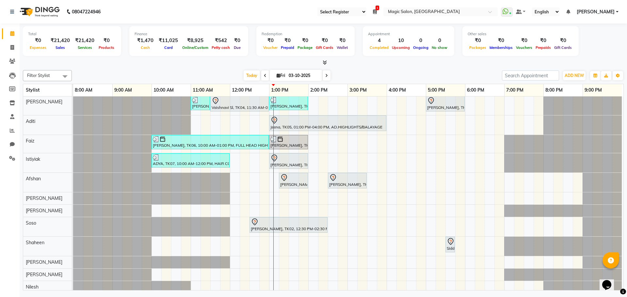
scroll to position [65, 0]
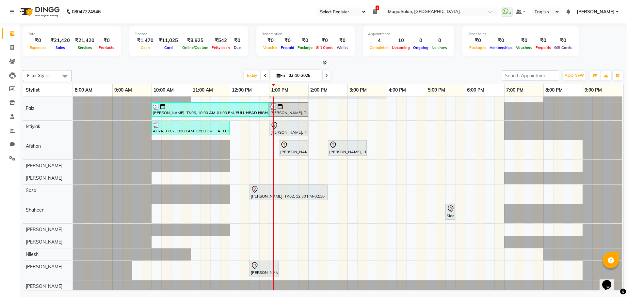
click at [250, 231] on div "Shibhani Dandekar, TK03, 10:30 AM-12:30 PM, Lash Lift and Tint - Creative Direc…" at bounding box center [348, 168] width 550 height 274
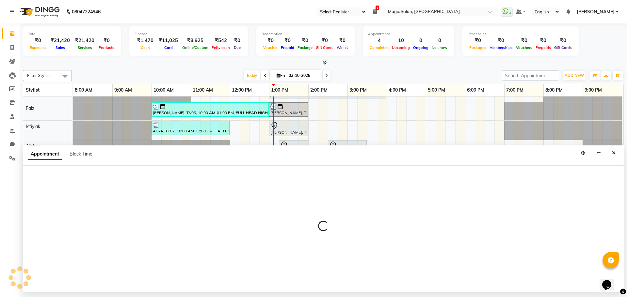
select select "89727"
select select "750"
select select "tentative"
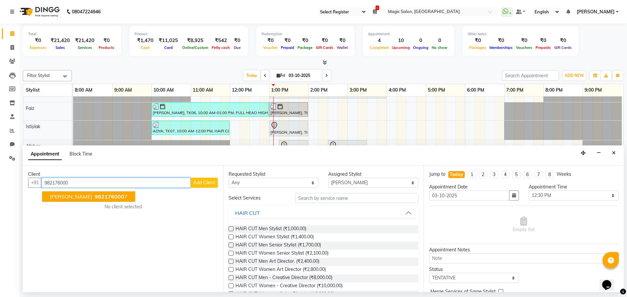
click at [67, 196] on span "[PERSON_NAME]" at bounding box center [71, 197] width 42 height 7
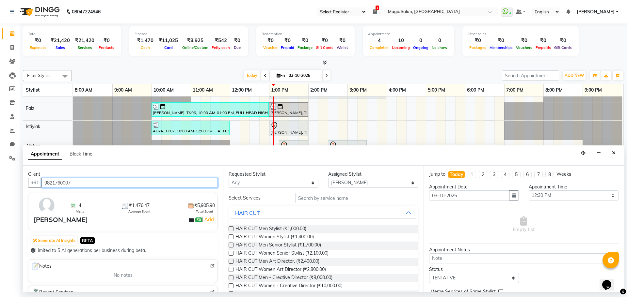
type input "9821760007"
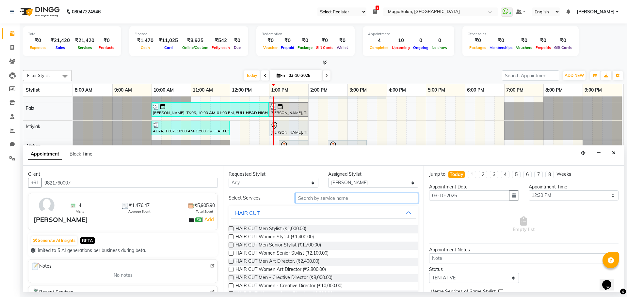
click at [309, 198] on input "text" at bounding box center [356, 198] width 123 height 10
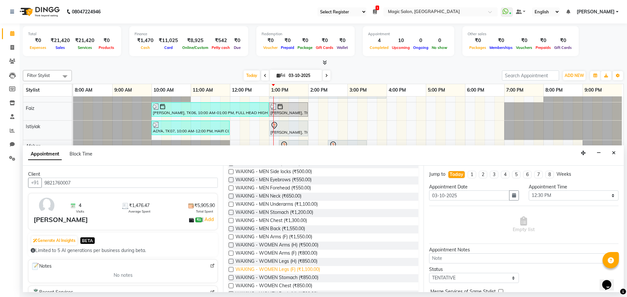
type input "waxing"
click at [297, 270] on span "WAXING - WOMEN Legs (F) (₹1,100.00)" at bounding box center [277, 270] width 85 height 8
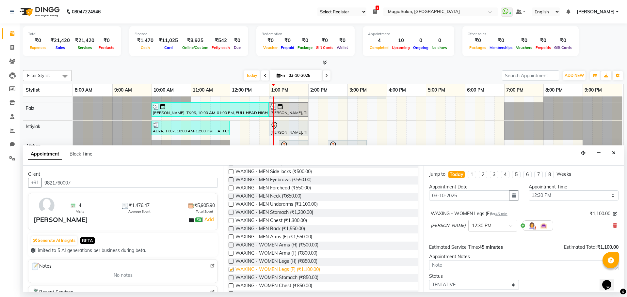
checkbox input "false"
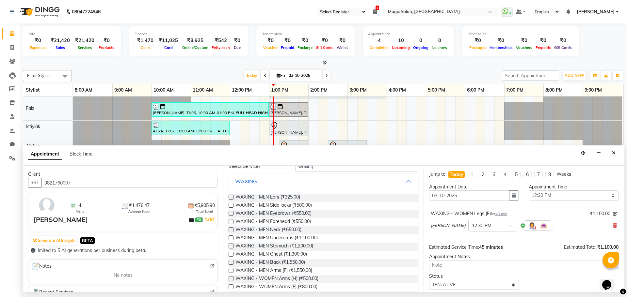
scroll to position [0, 0]
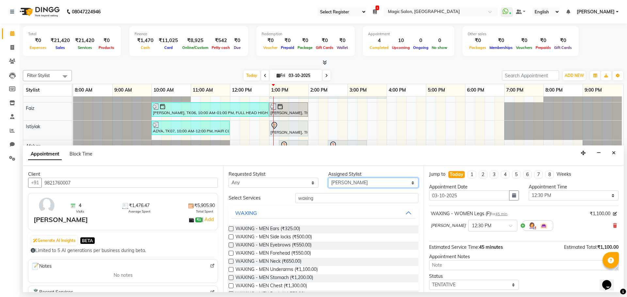
click at [344, 182] on select "Select Aditi Afshan Amanda Faiz Farhan Istiyiak Mayur Nikita Menon Nilesh Samir…" at bounding box center [373, 183] width 90 height 10
select select "83382"
click at [328, 178] on select "Select Aditi Afshan Amanda Faiz Farhan Istiyiak Mayur Nikita Menon Nilesh Samir…" at bounding box center [373, 183] width 90 height 10
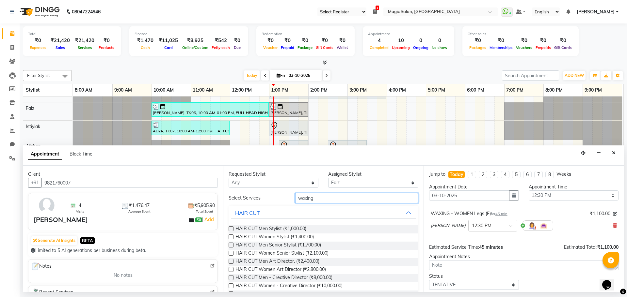
drag, startPoint x: 326, startPoint y: 202, endPoint x: 251, endPoint y: 197, distance: 75.3
click at [251, 197] on div "Select Services waxing" at bounding box center [323, 198] width 199 height 10
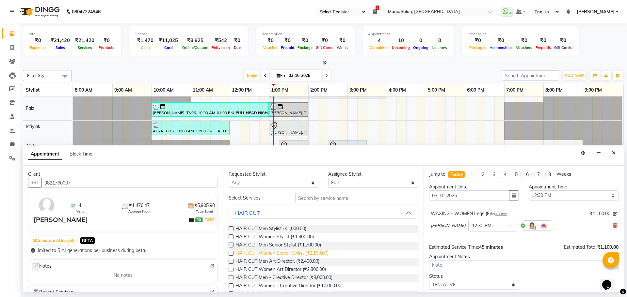
click at [271, 252] on span "HAIR CUT Women Senior Stylist (₹2,100.00)" at bounding box center [281, 254] width 93 height 8
checkbox input "false"
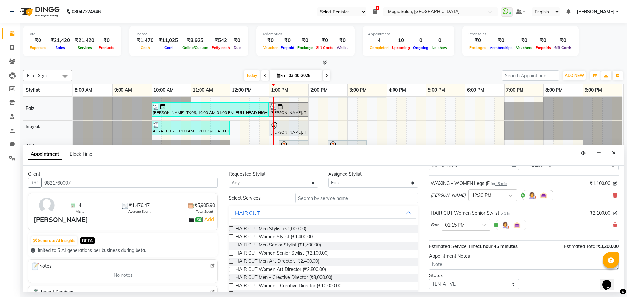
scroll to position [69, 0]
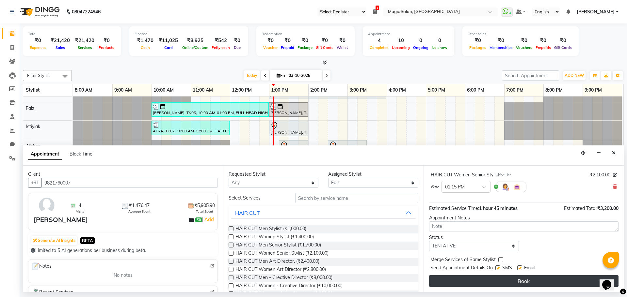
click at [555, 281] on button "Book" at bounding box center [523, 282] width 189 height 12
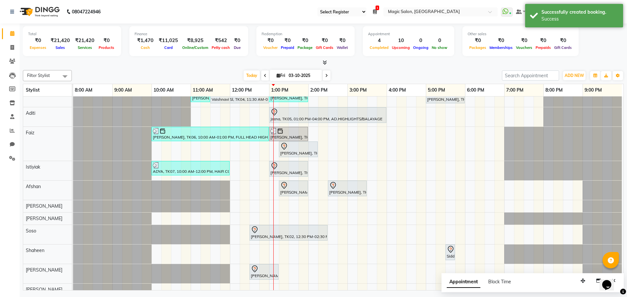
scroll to position [0, 0]
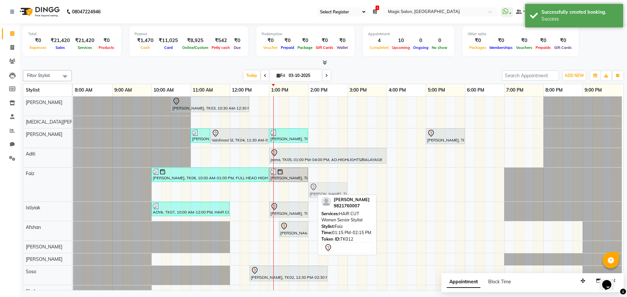
drag, startPoint x: 299, startPoint y: 187, endPoint x: 331, endPoint y: 178, distance: 32.9
click at [331, 178] on div "Shibhani Dandekar, TK03, 10:30 AM-12:30 PM, Lash Lift and Tint - Creative Direc…" at bounding box center [348, 245] width 550 height 297
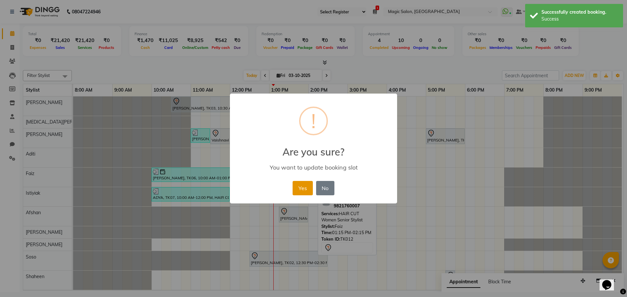
click at [306, 191] on button "Yes" at bounding box center [303, 188] width 20 height 14
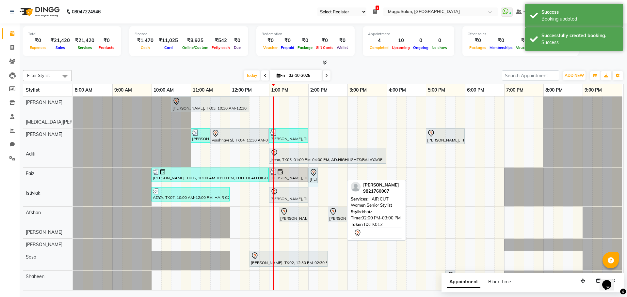
drag, startPoint x: 345, startPoint y: 174, endPoint x: 319, endPoint y: 177, distance: 25.3
click at [319, 177] on div "Shibhani Dandekar, TK03, 10:30 AM-12:30 PM, Lash Lift and Tint - Creative Direc…" at bounding box center [348, 238] width 550 height 282
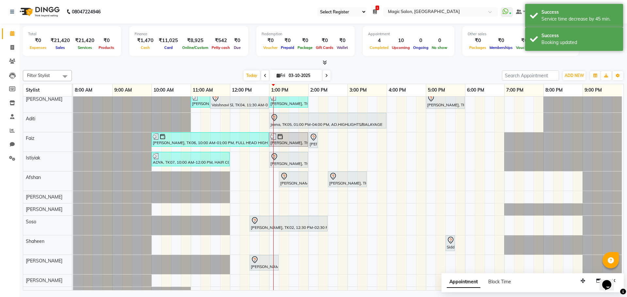
scroll to position [65, 0]
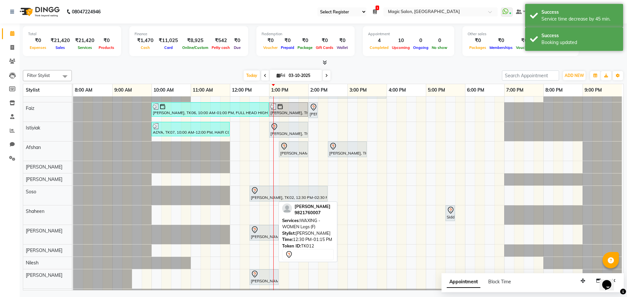
click at [265, 233] on div at bounding box center [264, 230] width 26 height 8
click at [264, 231] on div at bounding box center [264, 230] width 26 height 8
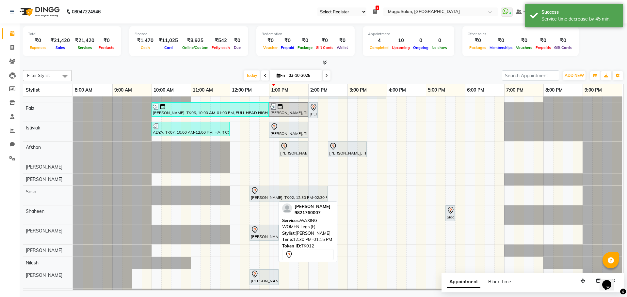
select select "7"
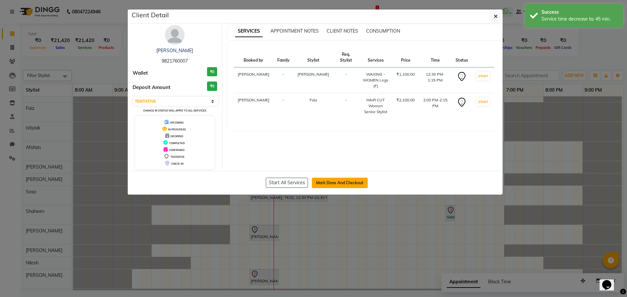
click at [322, 181] on button "Mark Done And Checkout" at bounding box center [340, 183] width 56 height 10
select select "7276"
select select "service"
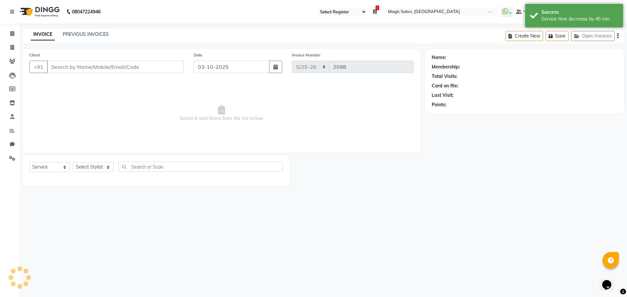
type input "9821760007"
select select "89727"
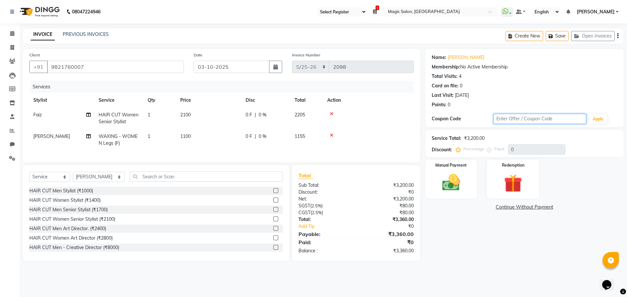
click at [516, 119] on input "text" at bounding box center [539, 119] width 93 height 10
type input "stu50"
click at [11, 33] on icon at bounding box center [12, 33] width 4 height 5
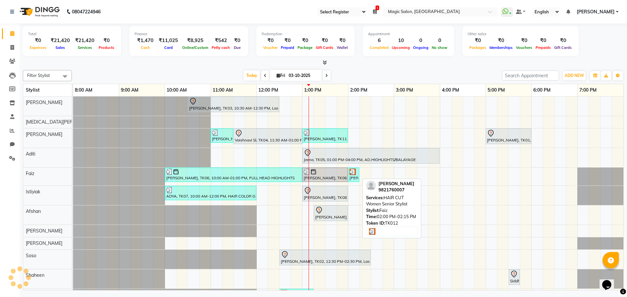
click at [354, 174] on img at bounding box center [352, 172] width 7 height 7
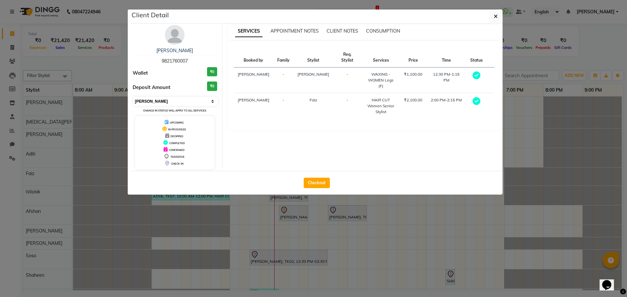
click at [175, 104] on select "Select MARK DONE UPCOMING" at bounding box center [175, 101] width 85 height 9
click at [133, 97] on select "Select MARK DONE UPCOMING" at bounding box center [175, 101] width 85 height 9
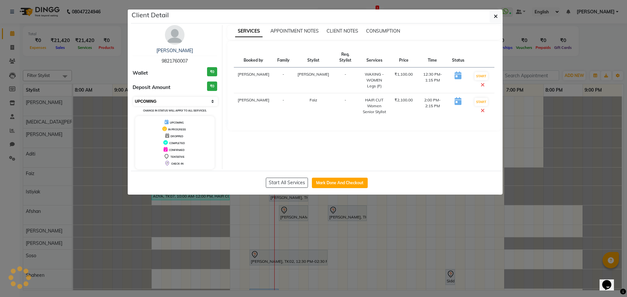
click at [171, 101] on select "Select IN SERVICE CONFIRMED TENTATIVE CHECK IN MARK DONE DROPPED UPCOMING" at bounding box center [175, 101] width 85 height 9
click at [133, 97] on select "Select IN SERVICE CONFIRMED TENTATIVE CHECK IN MARK DONE DROPPED UPCOMING" at bounding box center [175, 101] width 85 height 9
click at [154, 103] on select "Select IN SERVICE CONFIRMED TENTATIVE CHECK IN MARK DONE DROPPED UPCOMING" at bounding box center [175, 101] width 85 height 9
select select "7"
click at [133, 97] on select "Select IN SERVICE CONFIRMED TENTATIVE CHECK IN MARK DONE DROPPED UPCOMING" at bounding box center [175, 101] width 85 height 9
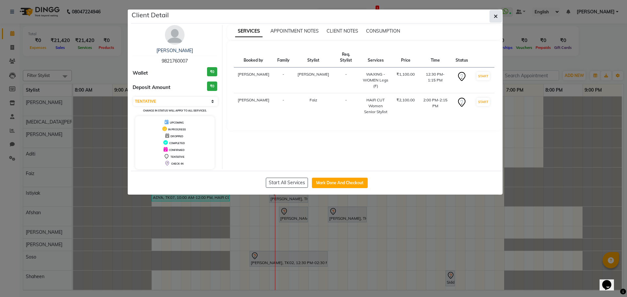
click at [495, 15] on icon "button" at bounding box center [496, 16] width 4 height 5
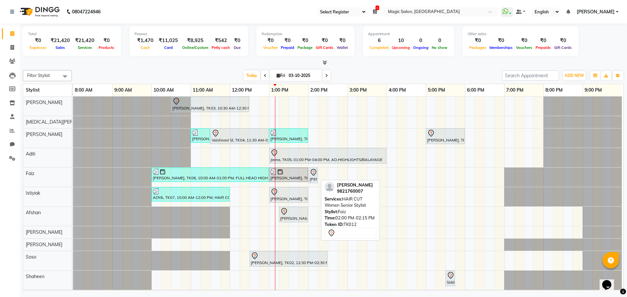
click at [316, 175] on div at bounding box center [317, 175] width 3 height 15
select select "7"
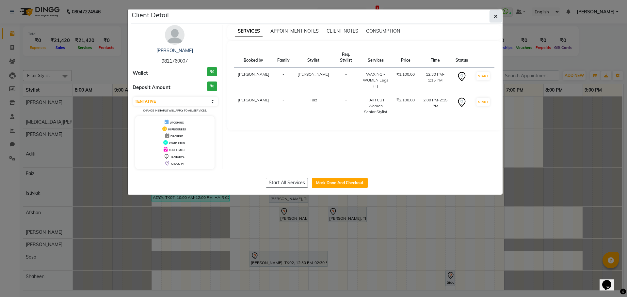
click at [498, 17] on button "button" at bounding box center [496, 16] width 12 height 12
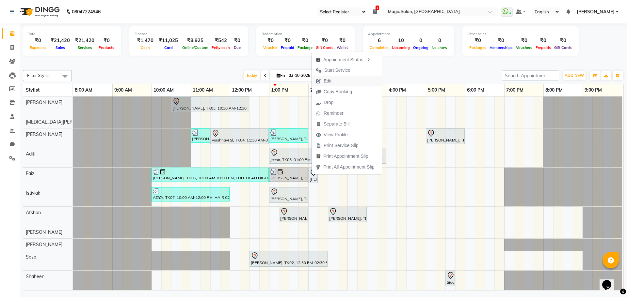
click at [346, 79] on button "Edit" at bounding box center [347, 81] width 70 height 11
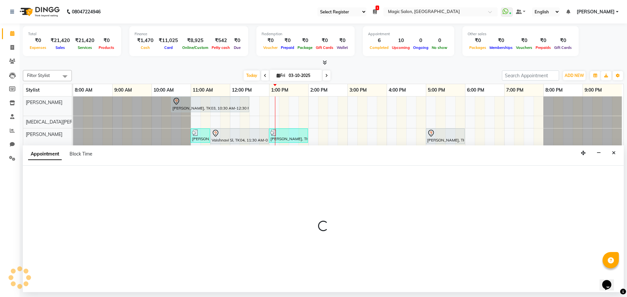
select select "tentative"
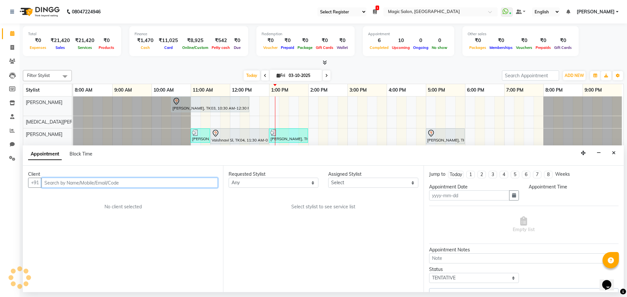
type input "03-10-2025"
select select "83382"
select select "750"
select select "3632"
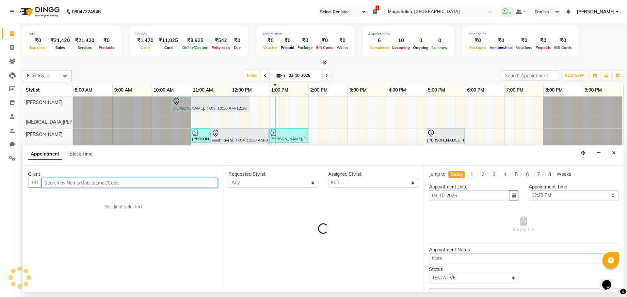
select select "3632"
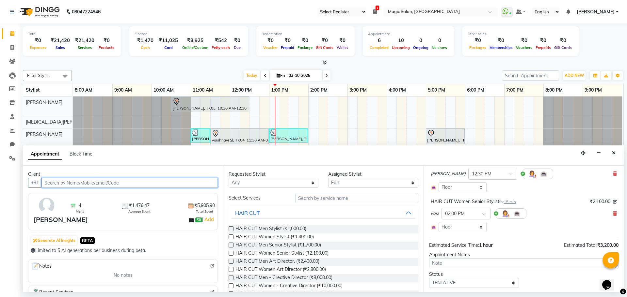
scroll to position [33, 0]
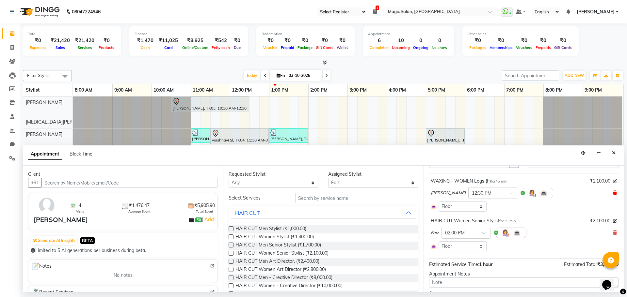
click at [613, 194] on icon at bounding box center [615, 193] width 4 height 5
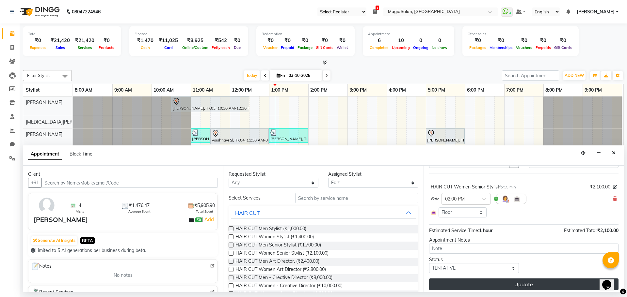
click at [522, 286] on button "Update" at bounding box center [523, 285] width 189 height 12
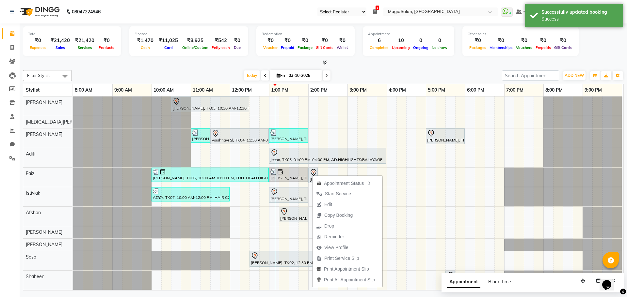
click at [363, 68] on div "Filter Stylist Select All Shraddha Naik Nikita Menon Samir Lakhani Aditi Faiz I…" at bounding box center [323, 179] width 601 height 223
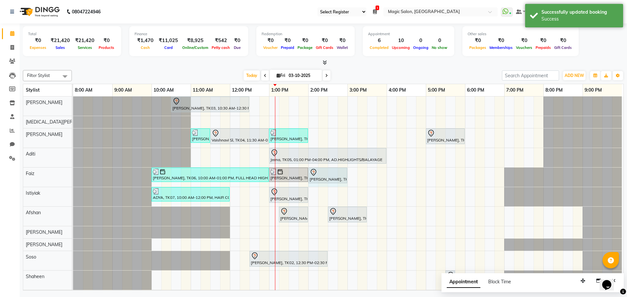
drag, startPoint x: 313, startPoint y: 175, endPoint x: 338, endPoint y: 174, distance: 24.8
click at [73, 174] on div "shrishti, TK06, 10:00 AM-01:00 PM, FULL HEAD HIGHLIGHTS shrishti, TK06, 01:00 P…" at bounding box center [73, 177] width 0 height 19
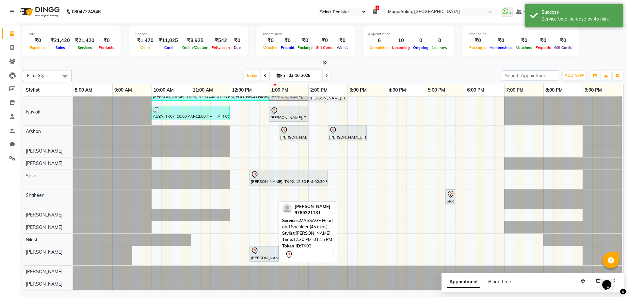
scroll to position [54, 0]
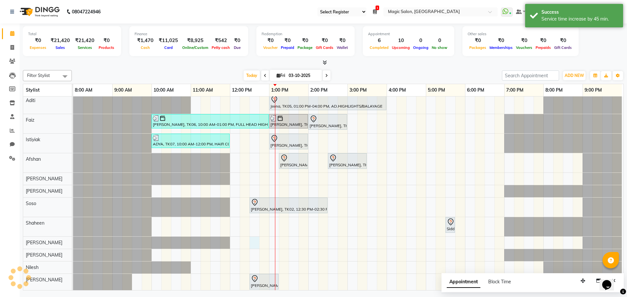
click at [251, 242] on div "Shibhani Dandekar, TK03, 10:30 AM-12:30 PM, Lash Lift and Tint - Creative Direc…" at bounding box center [348, 180] width 550 height 275
select select "89727"
select select "750"
select select "tentative"
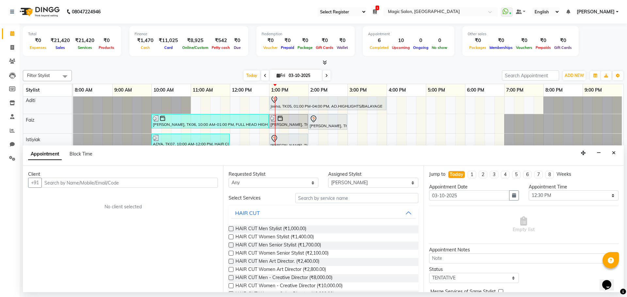
click at [96, 180] on input "text" at bounding box center [129, 183] width 176 height 10
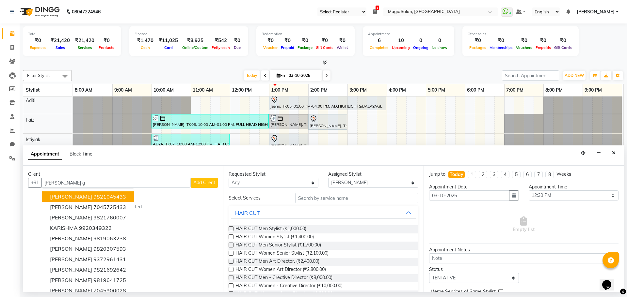
type input "karishma gh"
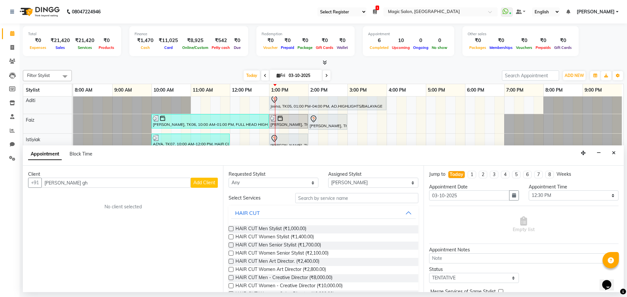
drag, startPoint x: 84, startPoint y: 186, endPoint x: 28, endPoint y: 177, distance: 56.9
click at [28, 177] on div "Client +91 karishma gh Add Client No client selected" at bounding box center [123, 229] width 200 height 127
drag, startPoint x: 150, startPoint y: 184, endPoint x: 179, endPoint y: 174, distance: 30.9
click at [150, 184] on input "text" at bounding box center [129, 183] width 176 height 10
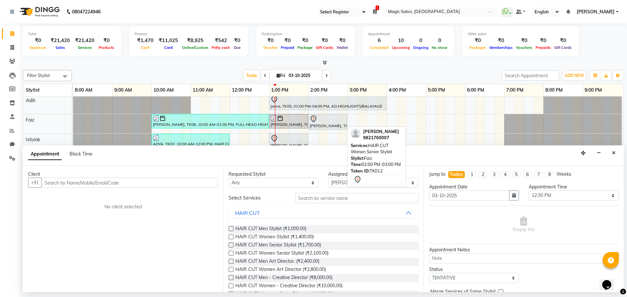
click at [319, 118] on div at bounding box center [328, 119] width 36 height 8
select select "7"
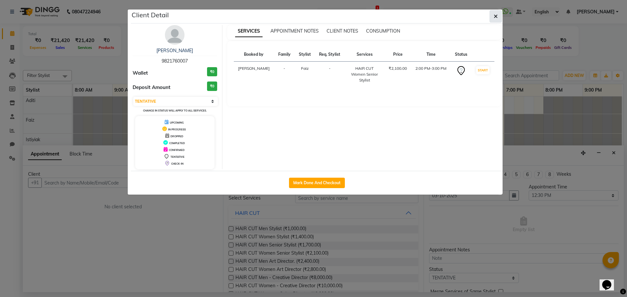
click at [496, 16] on icon "button" at bounding box center [496, 16] width 4 height 5
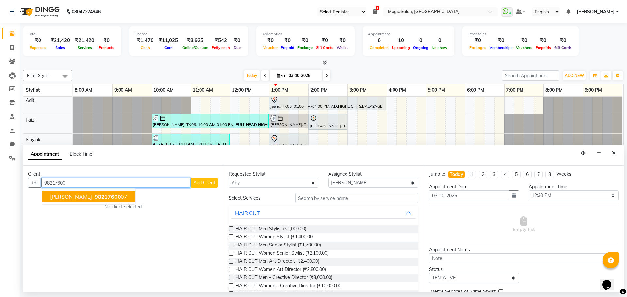
click at [56, 193] on button "Karishma Gandhi 98217600 07" at bounding box center [88, 197] width 93 height 10
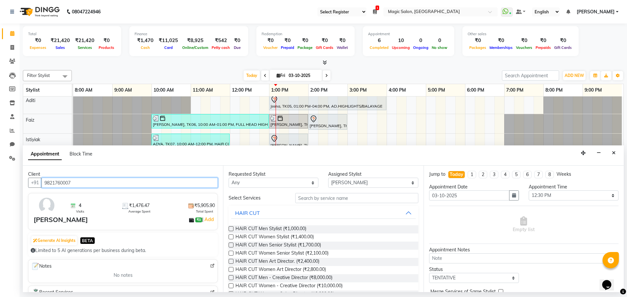
type input "9821760007"
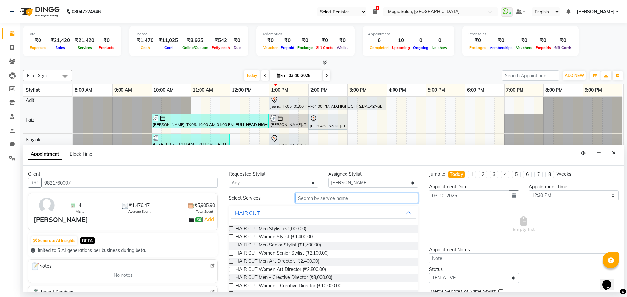
click at [370, 201] on input "text" at bounding box center [356, 198] width 123 height 10
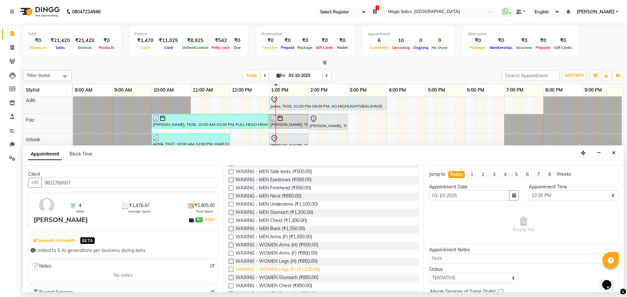
scroll to position [98, 0]
type input "waxing"
click at [229, 235] on label at bounding box center [231, 237] width 5 height 5
click at [229, 236] on input "checkbox" at bounding box center [231, 238] width 4 height 4
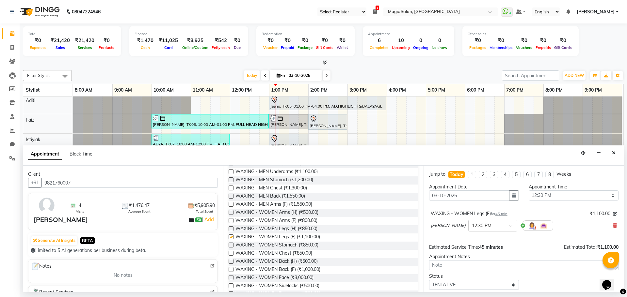
checkbox input "false"
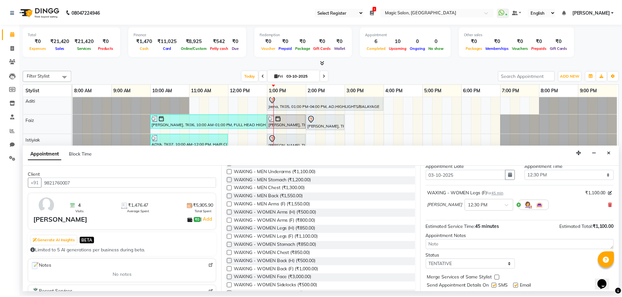
scroll to position [39, 0]
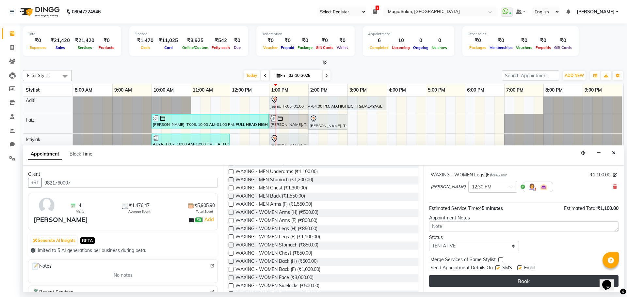
click at [507, 284] on button "Book" at bounding box center [523, 282] width 189 height 12
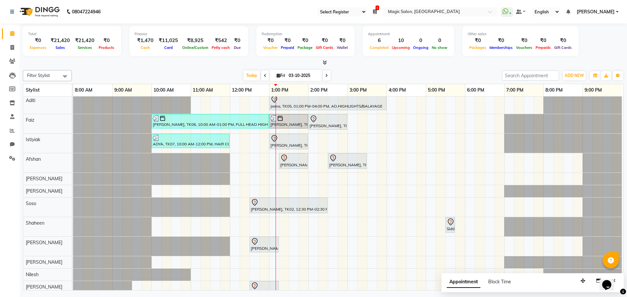
click at [329, 112] on div "Shibhani Dandekar, TK03, 10:30 AM-12:30 PM, Lash Lift and Tint - Creative Direc…" at bounding box center [348, 184] width 550 height 282
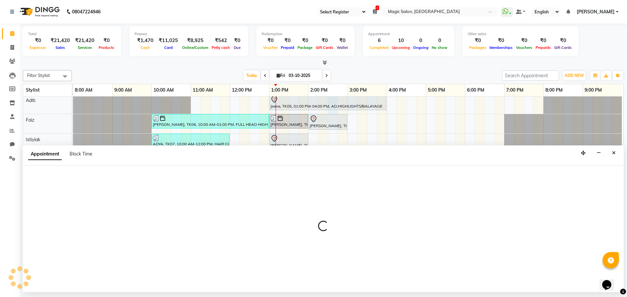
select select "77865"
select select "870"
select select "tentative"
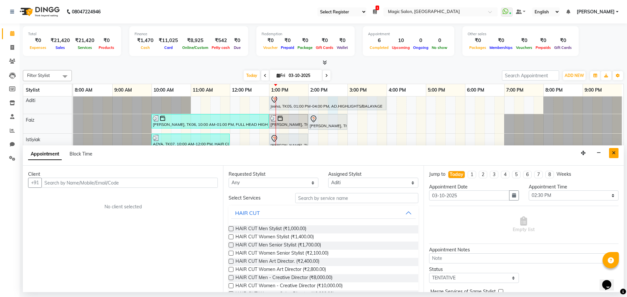
click at [614, 155] on icon "Close" at bounding box center [614, 153] width 4 height 5
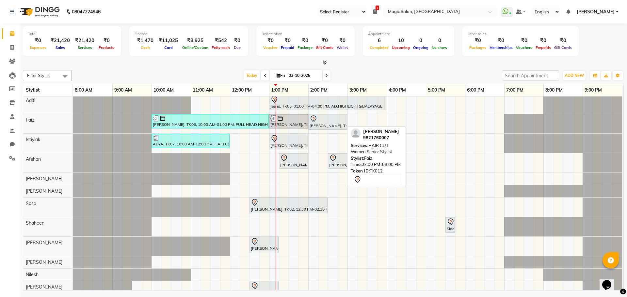
click at [327, 124] on div "[PERSON_NAME], TK12, 02:00 PM-03:00 PM, HAIR CUT Women Senior Stylist" at bounding box center [328, 122] width 38 height 14
select select "7"
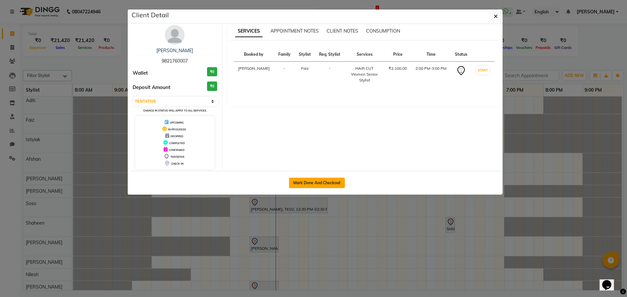
click at [329, 186] on button "Mark Done And Checkout" at bounding box center [317, 183] width 56 height 10
select select "7276"
select select "service"
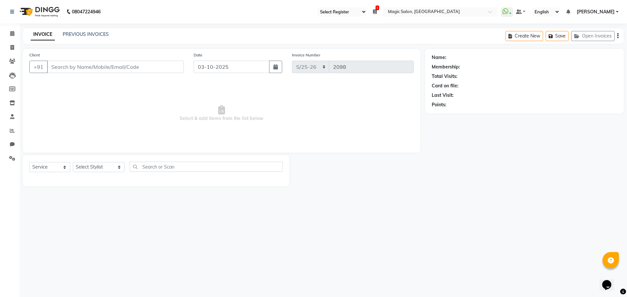
type input "9821760007"
select select "83382"
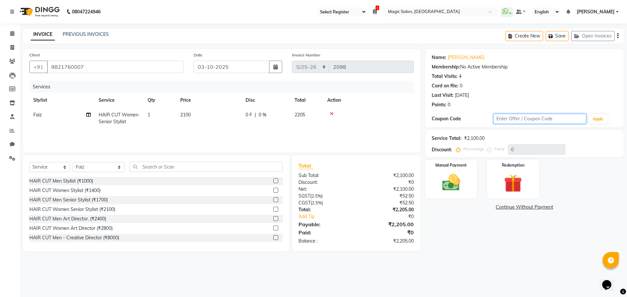
click at [510, 117] on input "text" at bounding box center [539, 119] width 93 height 10
type input "Stu50"
click at [598, 120] on button "Apply" at bounding box center [598, 119] width 19 height 10
type input "50"
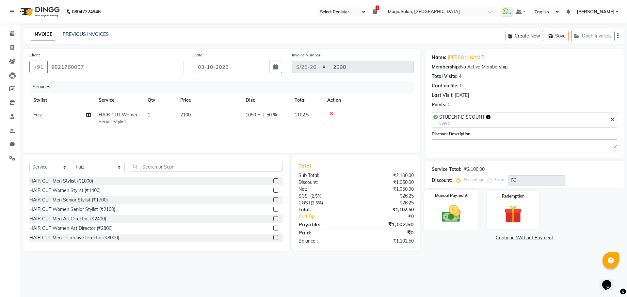
click at [461, 212] on img at bounding box center [451, 214] width 30 height 22
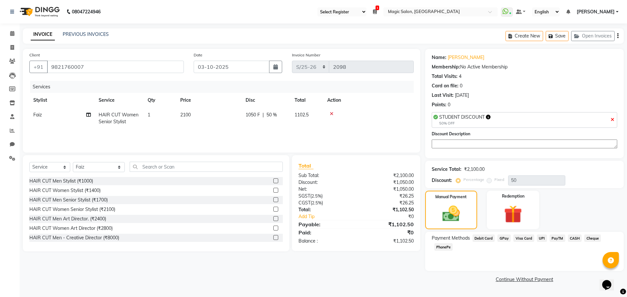
click at [571, 239] on span "CASH" at bounding box center [575, 239] width 14 height 8
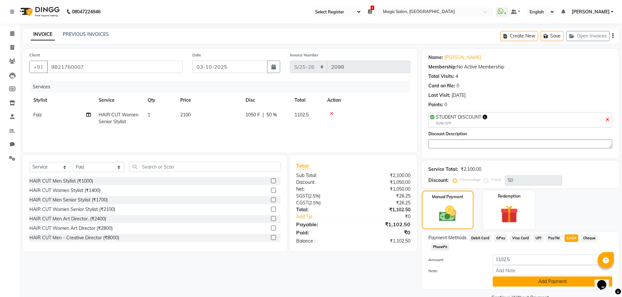
click at [507, 283] on button "Add Payment" at bounding box center [553, 282] width 120 height 10
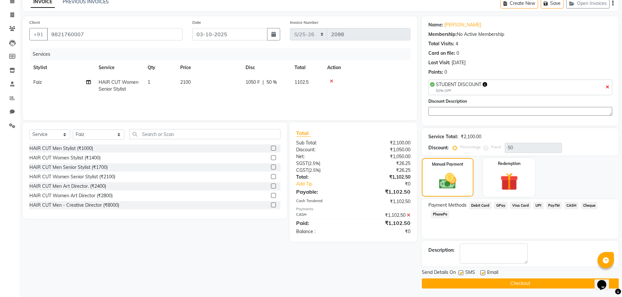
scroll to position [34, 0]
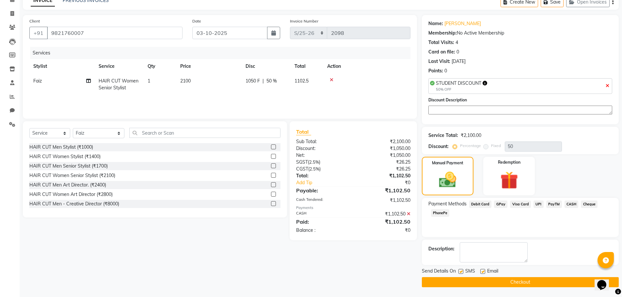
click at [479, 286] on button "Checkout" at bounding box center [520, 283] width 197 height 10
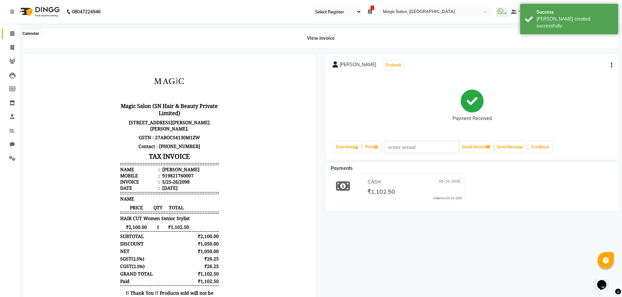
click at [8, 36] on span at bounding box center [12, 34] width 11 height 8
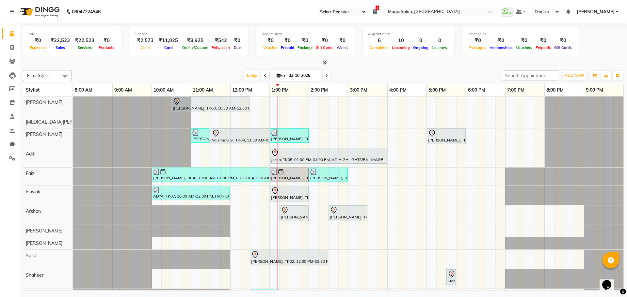
scroll to position [86, 0]
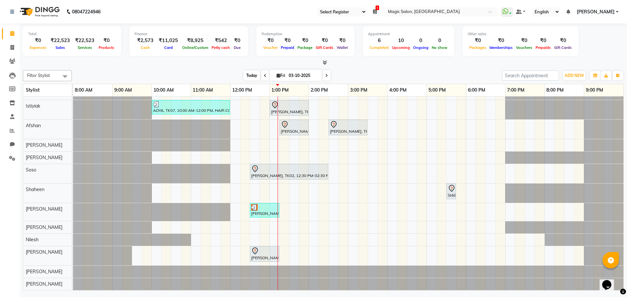
click at [252, 76] on span "Today" at bounding box center [252, 76] width 16 height 10
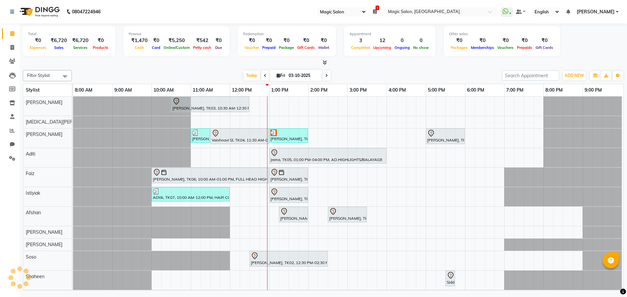
select select "55"
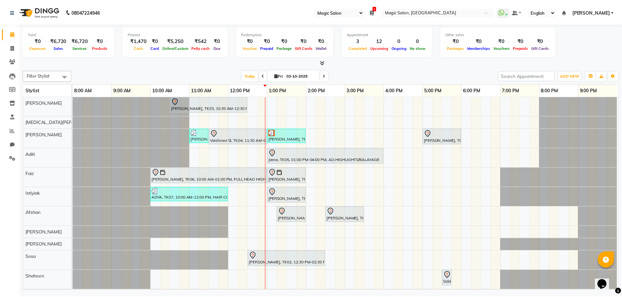
scroll to position [33, 0]
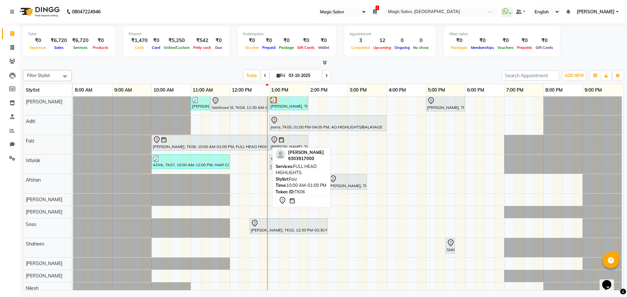
click at [200, 143] on div at bounding box center [210, 140] width 115 height 8
select select "7"
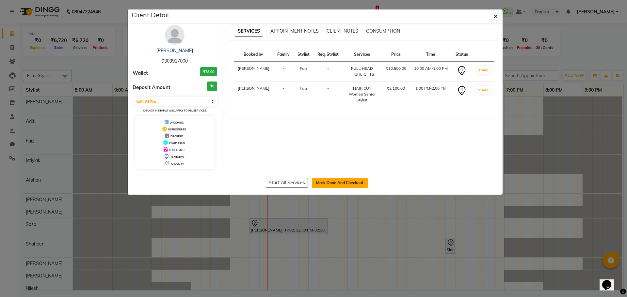
click at [351, 185] on button "Mark Done And Checkout" at bounding box center [340, 183] width 56 height 10
select select "service"
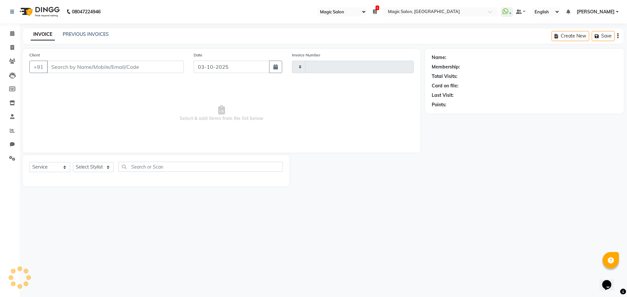
type input "2096"
select select "7276"
type input "9303917000"
select select "83382"
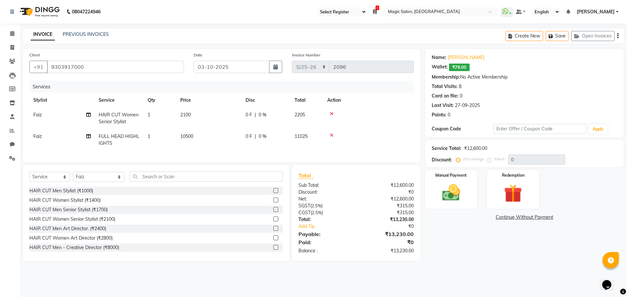
click at [332, 113] on icon at bounding box center [332, 114] width 4 height 5
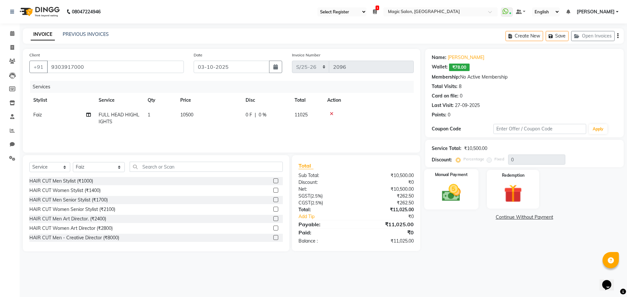
click at [463, 198] on img at bounding box center [451, 193] width 30 height 22
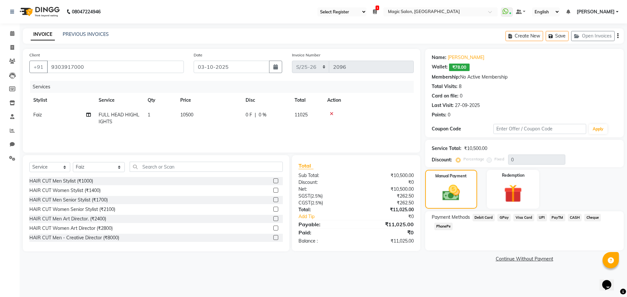
click at [531, 219] on span "Visa Card" at bounding box center [523, 218] width 21 height 8
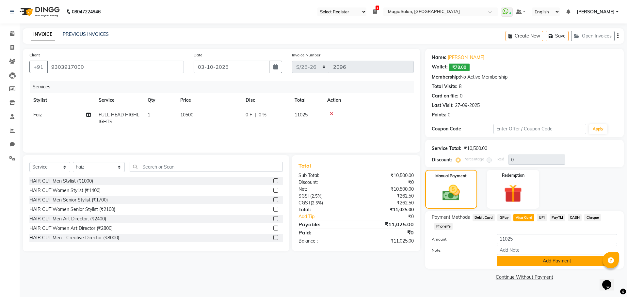
click at [538, 261] on button "Add Payment" at bounding box center [557, 261] width 120 height 10
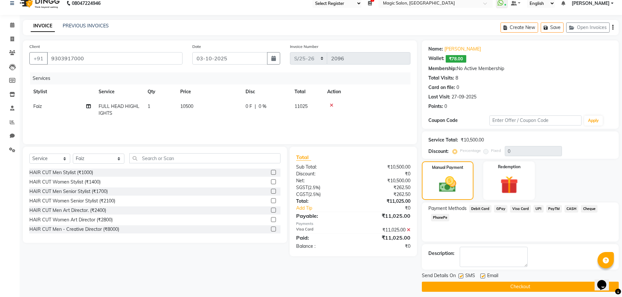
scroll to position [13, 0]
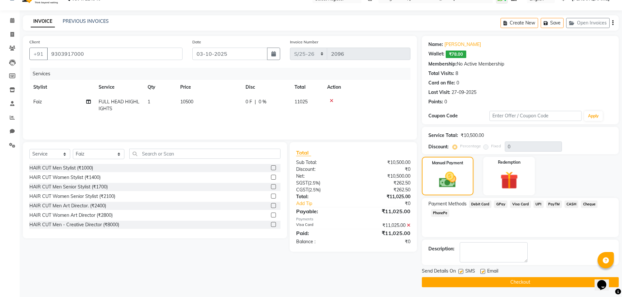
click at [519, 286] on button "Checkout" at bounding box center [520, 283] width 197 height 10
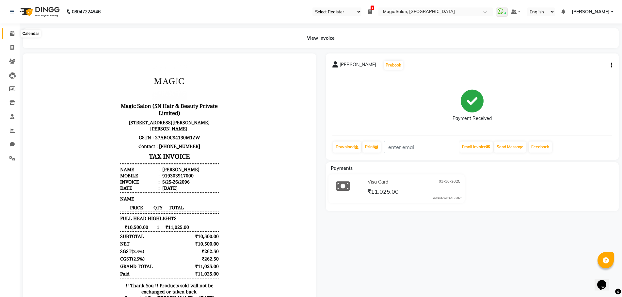
click at [14, 34] on span at bounding box center [12, 34] width 11 height 8
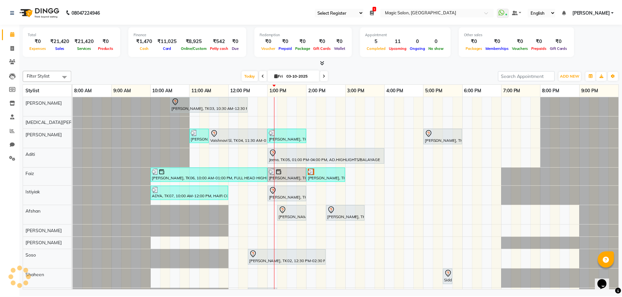
scroll to position [87, 0]
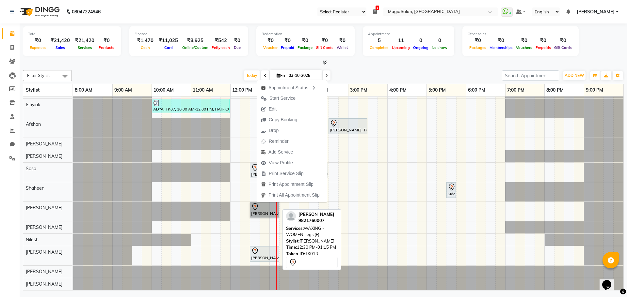
click at [257, 206] on link "[PERSON_NAME], TK13, 12:30 PM-01:15 PM, WAXING - WOMEN Legs (F)" at bounding box center [264, 210] width 29 height 16
select select "7"
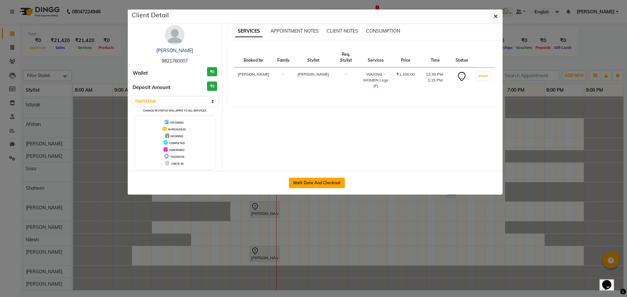
click at [310, 184] on button "Mark Done And Checkout" at bounding box center [317, 183] width 56 height 10
select select "service"
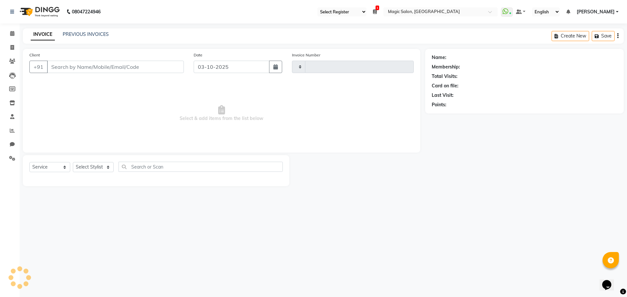
type input "2098"
select select "7276"
type input "9821760007"
select select "89727"
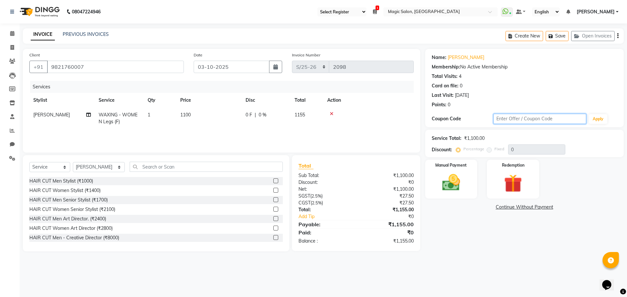
click at [510, 121] on input "text" at bounding box center [539, 119] width 93 height 10
type input "Swap20%"
click at [599, 117] on button "Apply" at bounding box center [598, 119] width 19 height 10
type input "20"
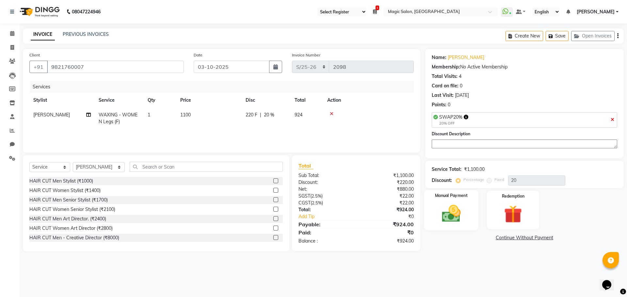
click at [451, 200] on div "Manual Payment" at bounding box center [451, 210] width 54 height 40
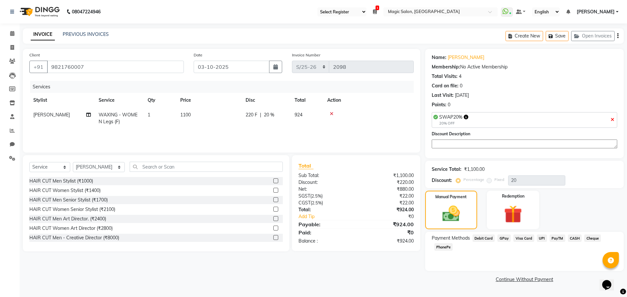
click at [569, 237] on span "CASH" at bounding box center [575, 239] width 14 height 8
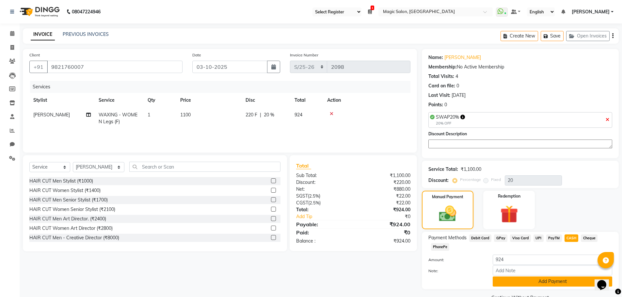
click at [500, 282] on button "Add Payment" at bounding box center [553, 282] width 120 height 10
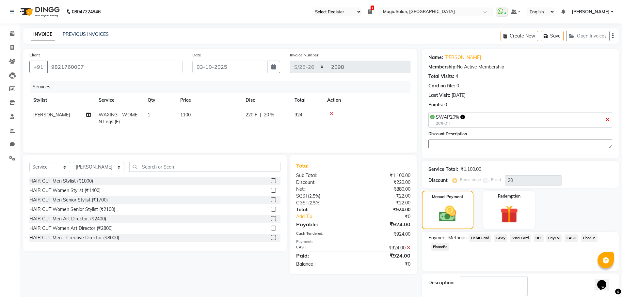
scroll to position [34, 0]
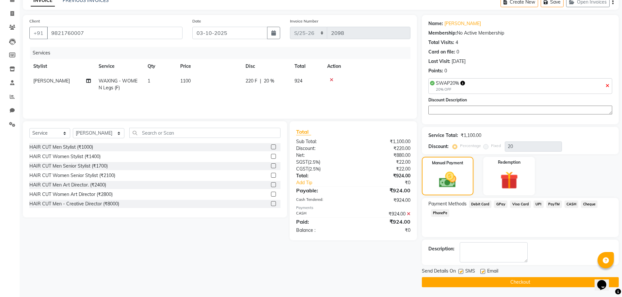
click at [486, 284] on button "Checkout" at bounding box center [520, 283] width 197 height 10
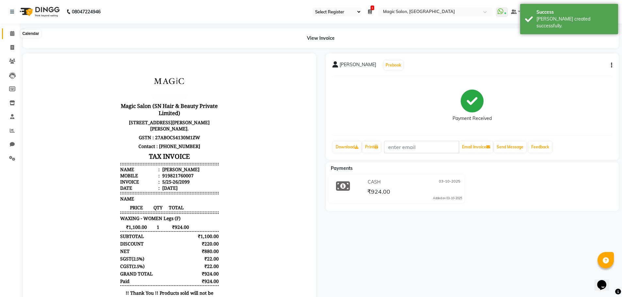
click at [8, 36] on span at bounding box center [12, 34] width 11 height 8
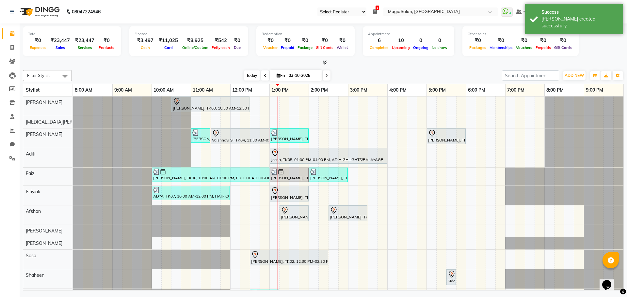
click at [249, 74] on span "Today" at bounding box center [252, 76] width 16 height 10
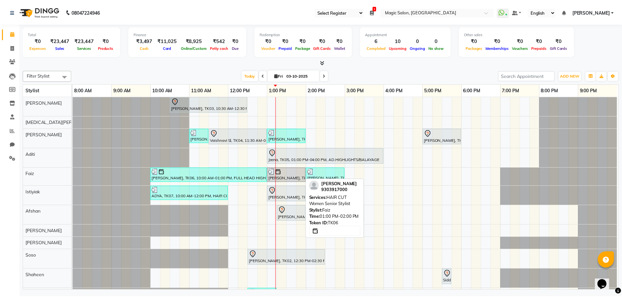
scroll to position [91, 0]
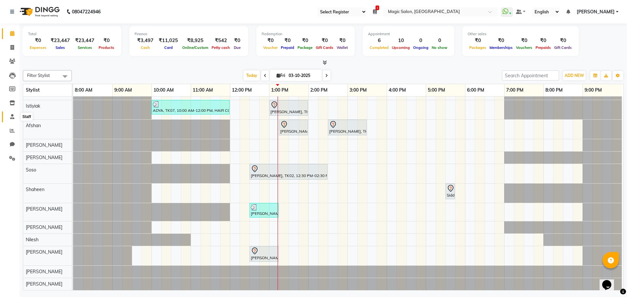
drag, startPoint x: 11, startPoint y: 117, endPoint x: 14, endPoint y: 112, distance: 5.8
click at [11, 117] on icon at bounding box center [12, 116] width 4 height 5
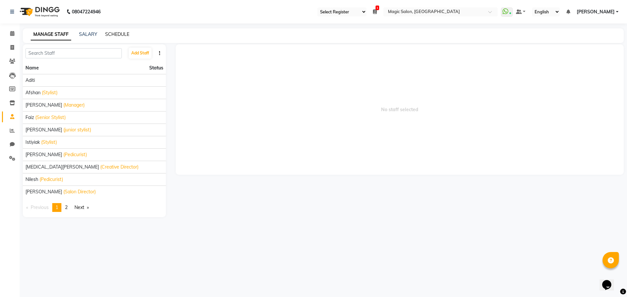
click at [113, 33] on link "SCHEDULE" at bounding box center [117, 34] width 24 height 6
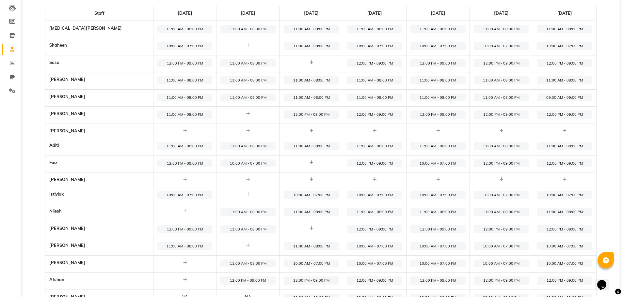
scroll to position [100, 0]
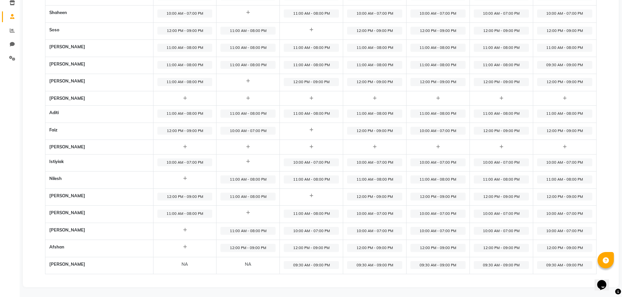
click at [347, 178] on span "11:00 AM - 08:00 PM" at bounding box center [374, 180] width 55 height 8
select select "11:00 AM"
select select "08:00 PM"
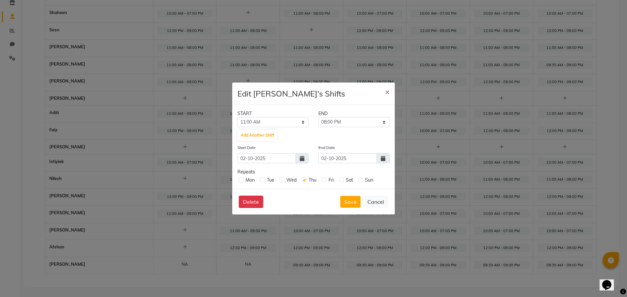
click at [324, 180] on label at bounding box center [324, 180] width 5 height 5
click at [324, 180] on input "checkbox" at bounding box center [324, 180] width 4 height 4
checkbox input "true"
click at [342, 180] on label at bounding box center [341, 180] width 5 height 5
click at [342, 180] on input "checkbox" at bounding box center [341, 180] width 4 height 4
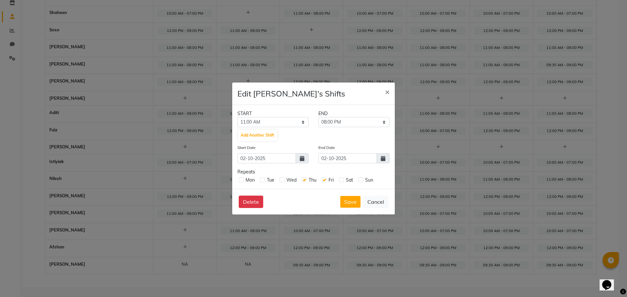
checkbox input "true"
click at [361, 180] on label at bounding box center [360, 180] width 5 height 5
click at [361, 180] on input "checkbox" at bounding box center [360, 180] width 4 height 4
checkbox input "true"
click at [277, 120] on select "12:00 AM 12:15 AM 12:30 AM 12:45 AM 01:00 AM 01:15 AM 01:30 AM 01:45 AM 02:00 A…" at bounding box center [272, 122] width 71 height 10
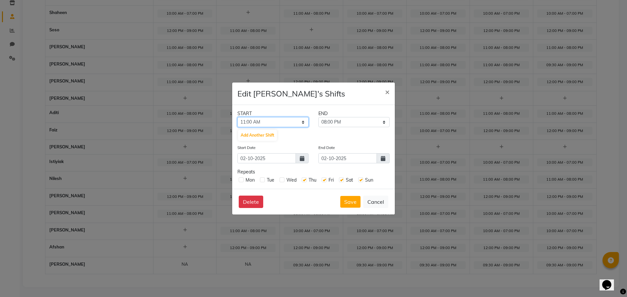
select select "09:00 AM"
click at [237, 117] on select "12:00 AM 12:15 AM 12:30 AM 12:45 AM 01:00 AM 01:15 AM 01:30 AM 01:45 AM 02:00 A…" at bounding box center [272, 122] width 71 height 10
click at [347, 123] on select "09:15 AM 09:30 AM 09:45 AM 10:00 AM 10:15 AM 10:30 AM 10:45 AM 11:00 AM 11:15 A…" at bounding box center [353, 122] width 71 height 10
select select "09:00 PM"
click at [318, 117] on select "09:15 AM 09:30 AM 09:45 AM 10:00 AM 10:15 AM 10:30 AM 10:45 AM 11:00 AM 11:15 A…" at bounding box center [353, 122] width 71 height 10
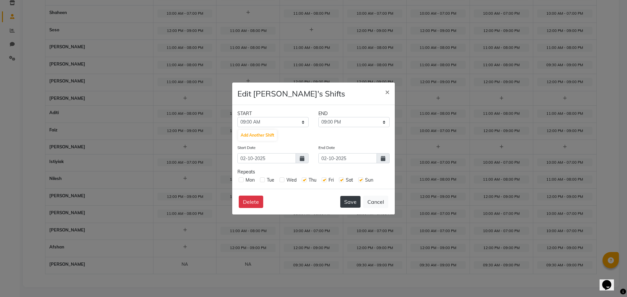
click at [347, 204] on button "Save" at bounding box center [350, 202] width 20 height 12
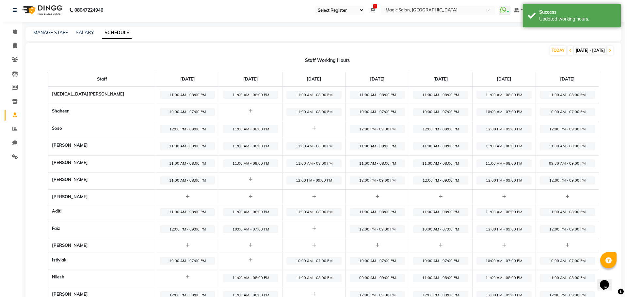
scroll to position [0, 0]
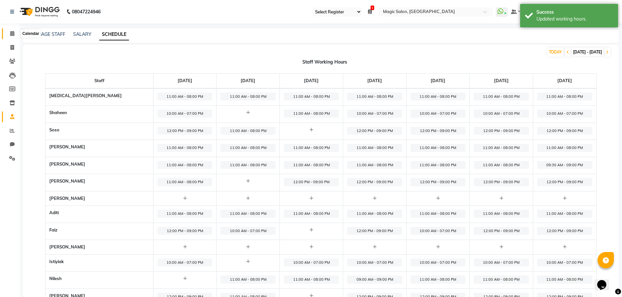
drag, startPoint x: 14, startPoint y: 34, endPoint x: 15, endPoint y: 30, distance: 3.8
click at [14, 34] on icon at bounding box center [12, 33] width 4 height 5
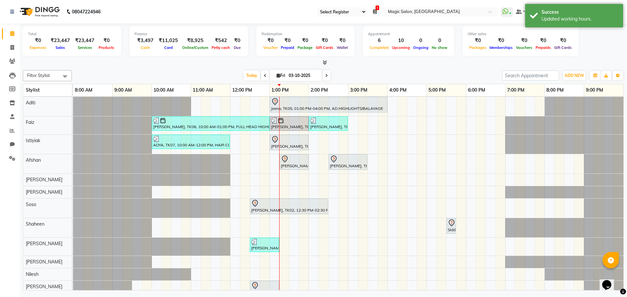
scroll to position [86, 0]
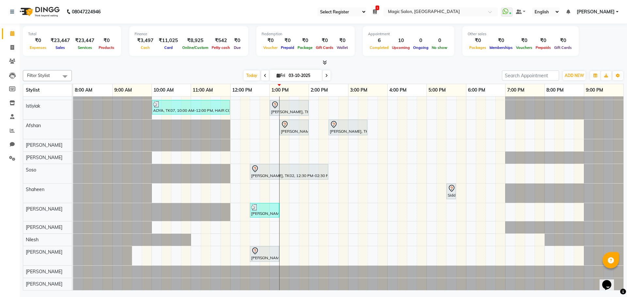
click at [283, 208] on div "Shibhani Dandekar, TK03, 10:30 AM-12:30 PM, Lash Lift and Tint - Creative Direc…" at bounding box center [348, 151] width 550 height 280
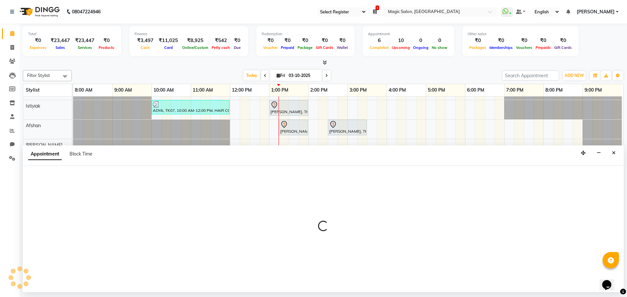
select select "89727"
select select "tentative"
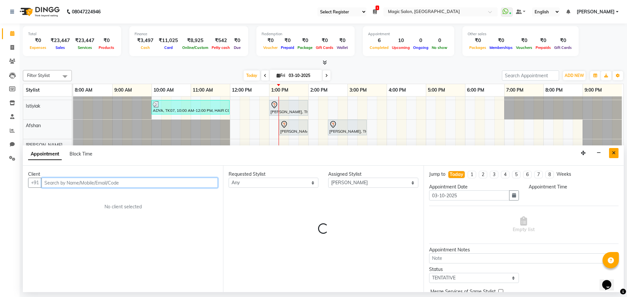
select select "795"
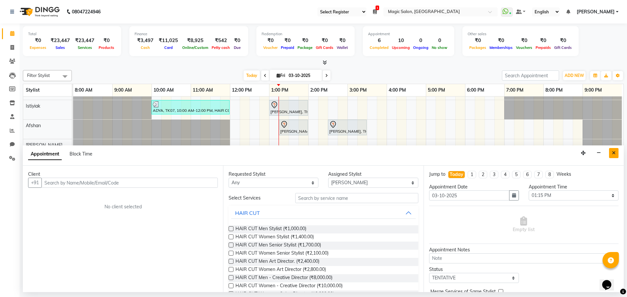
click at [613, 154] on icon "Close" at bounding box center [614, 153] width 4 height 5
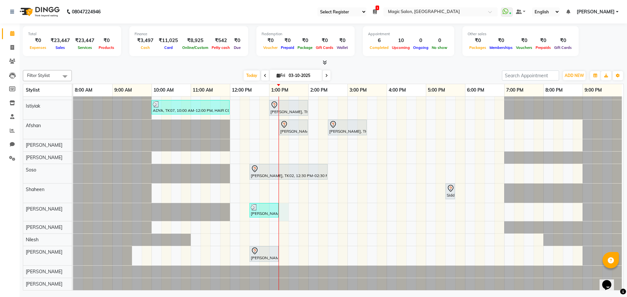
click at [284, 209] on div "Shibhani Dandekar, TK03, 10:30 AM-12:30 PM, Lash Lift and Tint - Creative Direc…" at bounding box center [348, 151] width 550 height 280
select select "89727"
select select "795"
select select "tentative"
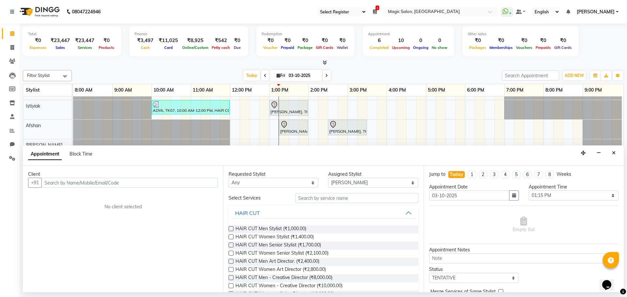
click at [108, 181] on input "text" at bounding box center [129, 183] width 176 height 10
type input "9594955114"
click at [202, 182] on span "Add Client" at bounding box center [204, 183] width 22 height 6
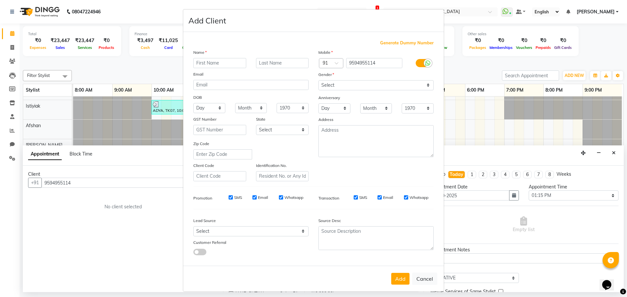
click at [216, 67] on input "text" at bounding box center [219, 63] width 53 height 10
type input "Anita"
click at [280, 61] on input "text" at bounding box center [282, 63] width 53 height 10
type input "Delkar"
drag, startPoint x: 281, startPoint y: 63, endPoint x: 217, endPoint y: 54, distance: 64.9
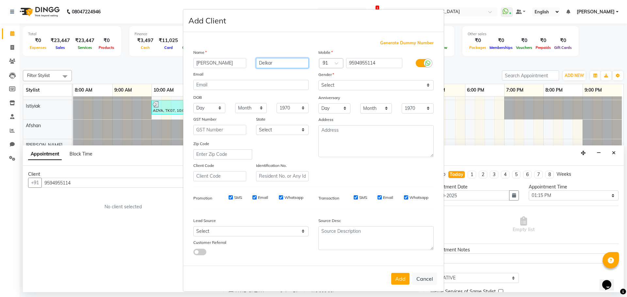
click at [217, 54] on div "Name Anita Delkar Email DOB Day 01 02 03 04 05 06 07 08 09 10 11 12 13 14 15 16…" at bounding box center [250, 115] width 125 height 133
type input "Dewoolkar"
click at [331, 86] on select "Select Male Female Other Prefer Not To Say" at bounding box center [375, 85] width 115 height 10
select select "female"
click at [318, 80] on select "Select Male Female Other Prefer Not To Say" at bounding box center [375, 85] width 115 height 10
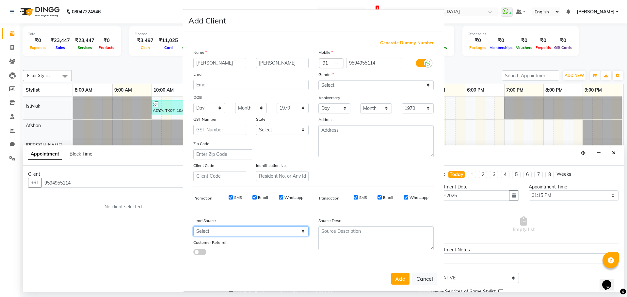
click at [223, 232] on select "Select Walk-in Referral Internet Friend Word of Mouth Advertisement Facebook Ju…" at bounding box center [250, 232] width 115 height 10
select select "49755"
click at [193, 227] on select "Select Walk-in Referral Internet Friend Word of Mouth Advertisement Facebook Ju…" at bounding box center [250, 232] width 115 height 10
click at [400, 280] on button "Add" at bounding box center [400, 279] width 18 height 12
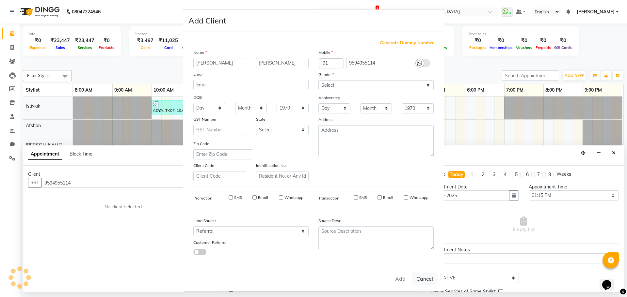
select select
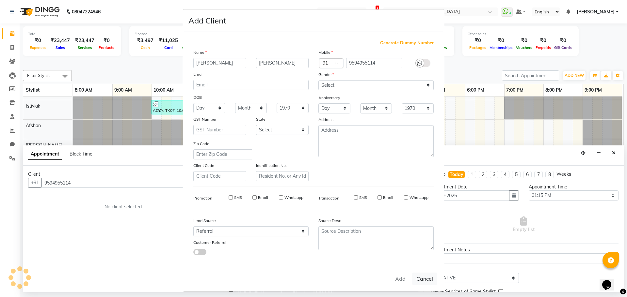
select select
checkbox input "false"
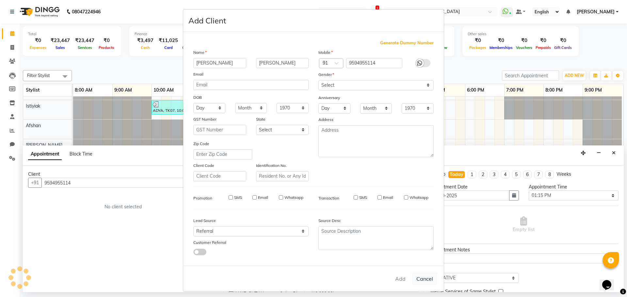
checkbox input "false"
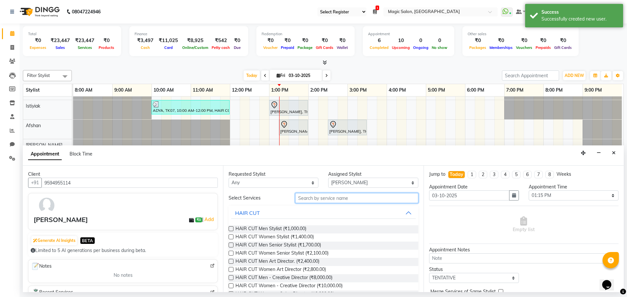
click at [322, 196] on input "text" at bounding box center [356, 198] width 123 height 10
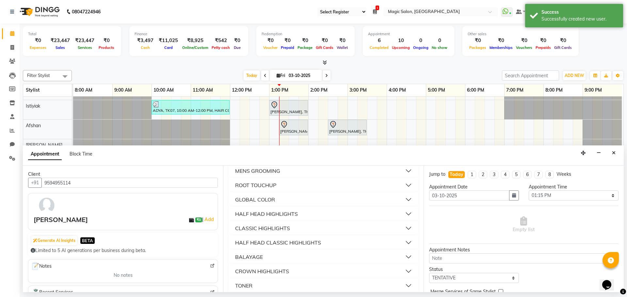
scroll to position [0, 0]
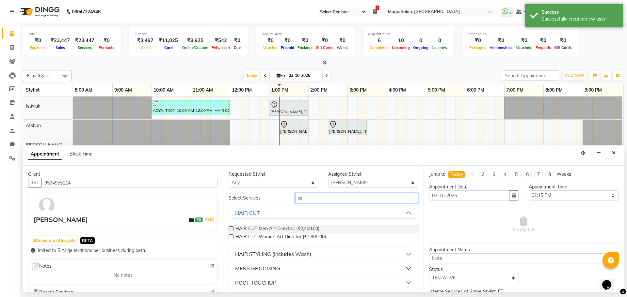
drag, startPoint x: 309, startPoint y: 200, endPoint x: 287, endPoint y: 195, distance: 22.3
click at [288, 197] on div "Select Services ar" at bounding box center [323, 198] width 199 height 10
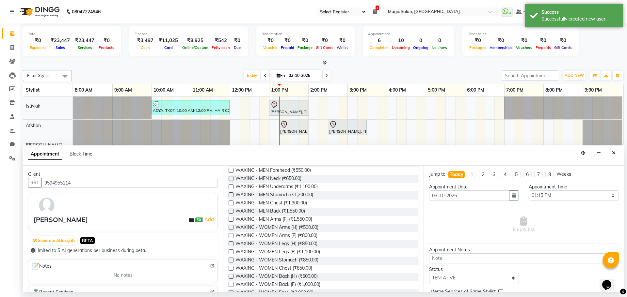
scroll to position [98, 0]
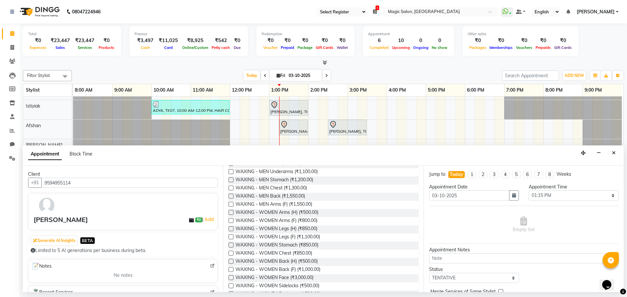
type input "waxing"
click at [230, 221] on label at bounding box center [231, 220] width 5 height 5
click at [230, 221] on input "checkbox" at bounding box center [231, 221] width 4 height 4
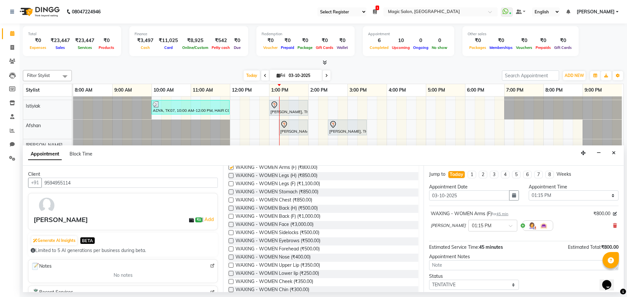
checkbox input "false"
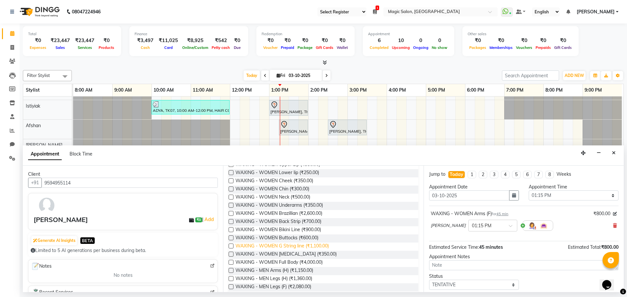
scroll to position [261, 0]
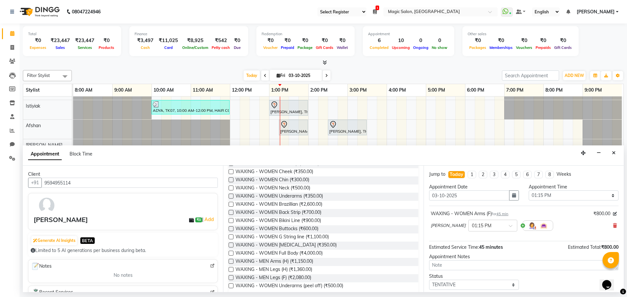
click at [233, 286] on label at bounding box center [231, 286] width 5 height 5
click at [233, 286] on input "checkbox" at bounding box center [231, 287] width 4 height 4
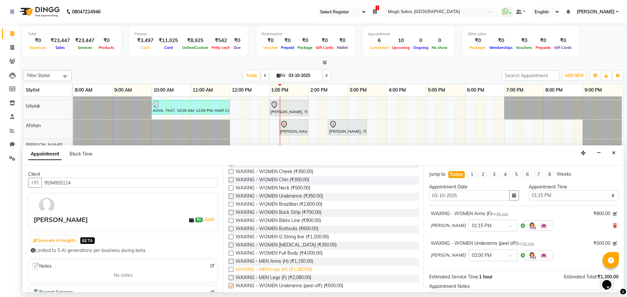
checkbox input "false"
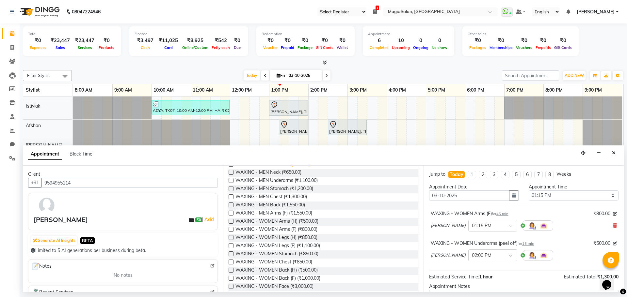
scroll to position [0, 0]
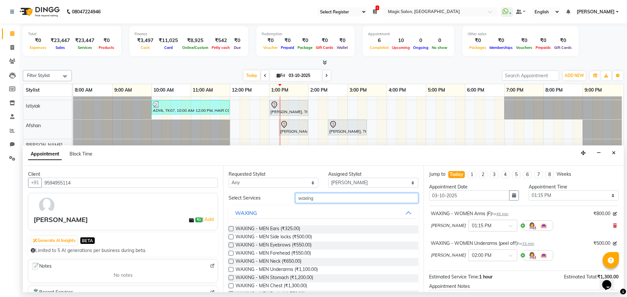
drag, startPoint x: 320, startPoint y: 200, endPoint x: 265, endPoint y: 199, distance: 54.9
click at [265, 199] on div "Select Services waxing" at bounding box center [323, 198] width 199 height 10
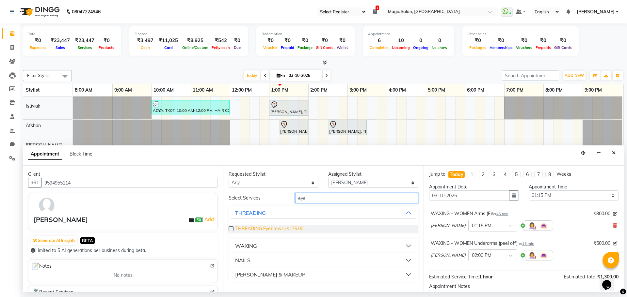
type input "eye"
click at [261, 228] on span "THREADING Eyebrows (₹175.00)" at bounding box center [269, 230] width 69 height 8
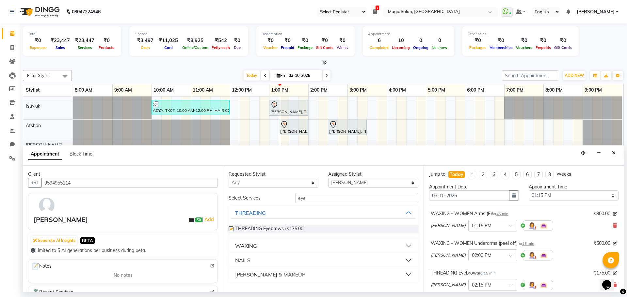
checkbox input "false"
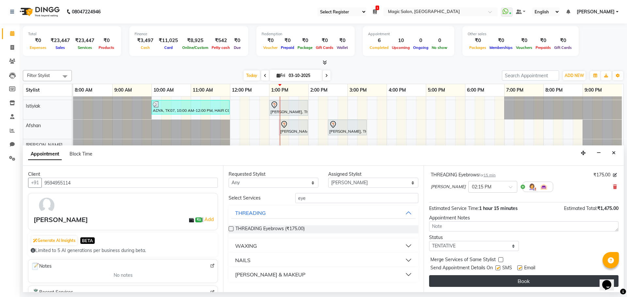
click at [500, 286] on button "Book" at bounding box center [523, 282] width 189 height 12
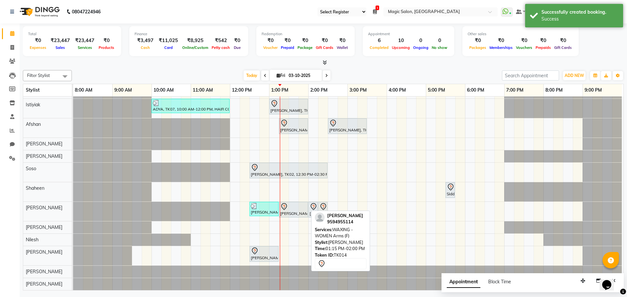
click at [306, 208] on div "Anita Dewoolkar, TK14, 01:15 PM-02:00 PM, WAXING - WOMEN Arms (F)" at bounding box center [294, 210] width 28 height 14
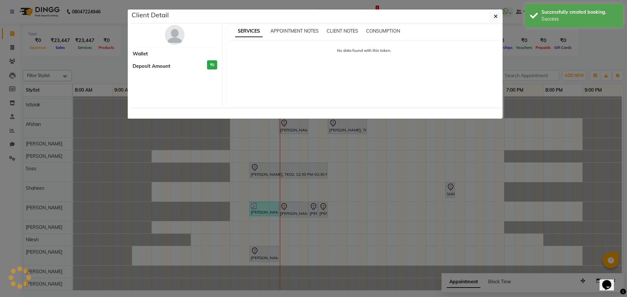
select select "7"
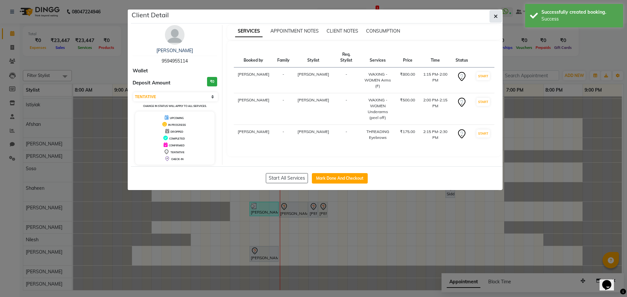
click at [495, 13] on span "button" at bounding box center [496, 16] width 4 height 7
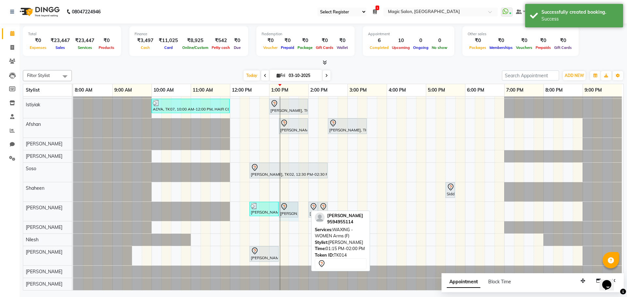
click at [73, 205] on div "Karishma Gandhi, TK13, 12:30 PM-01:15 PM, WAXING - WOMEN Legs (F) Anita Dewoolk…" at bounding box center [73, 211] width 0 height 19
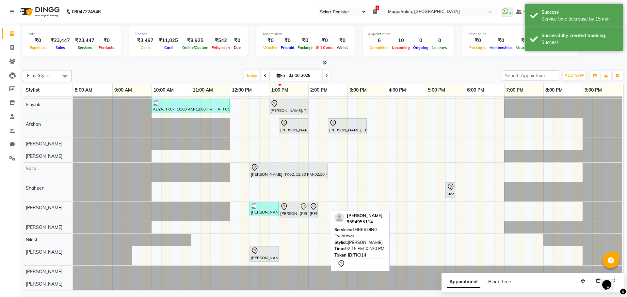
drag, startPoint x: 322, startPoint y: 205, endPoint x: 304, endPoint y: 208, distance: 18.1
click at [73, 208] on div "Karishma Gandhi, TK13, 12:30 PM-01:15 PM, WAXING - WOMEN Legs (F) Anita Dewoolk…" at bounding box center [73, 211] width 0 height 19
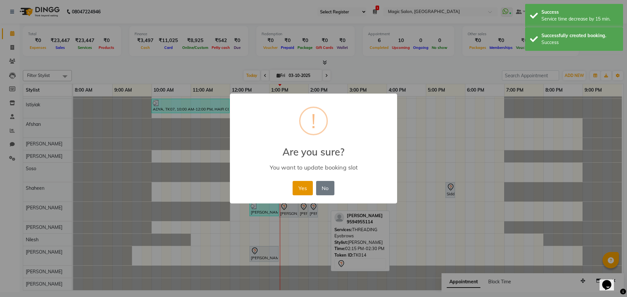
click at [310, 186] on button "Yes" at bounding box center [303, 188] width 20 height 14
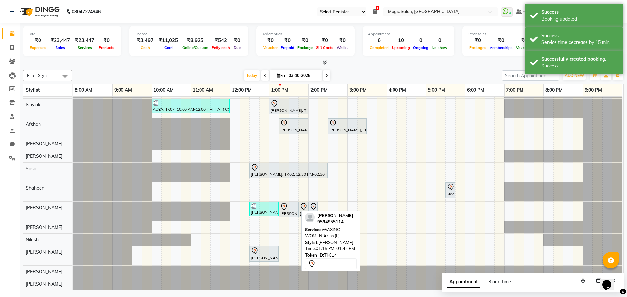
click at [284, 209] on div "[PERSON_NAME], TK14, 01:15 PM-01:45 PM, WAXING - WOMEN Arms (F)" at bounding box center [289, 210] width 18 height 14
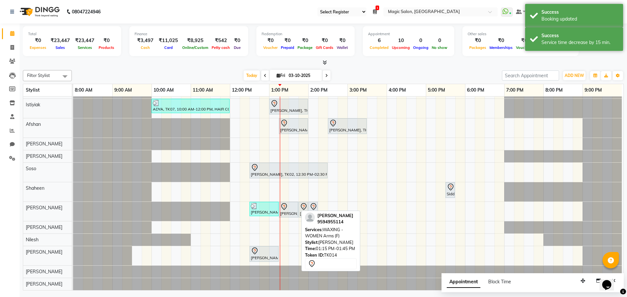
click at [284, 207] on div "[PERSON_NAME], TK14, 01:15 PM-01:45 PM, WAXING - WOMEN Arms (F)" at bounding box center [289, 210] width 18 height 14
select select "7"
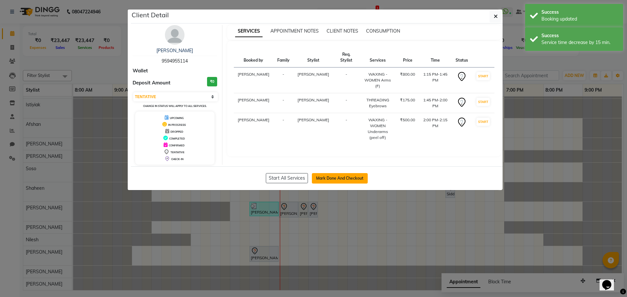
click at [321, 180] on button "Mark Done And Checkout" at bounding box center [340, 178] width 56 height 10
select select "7276"
select select "service"
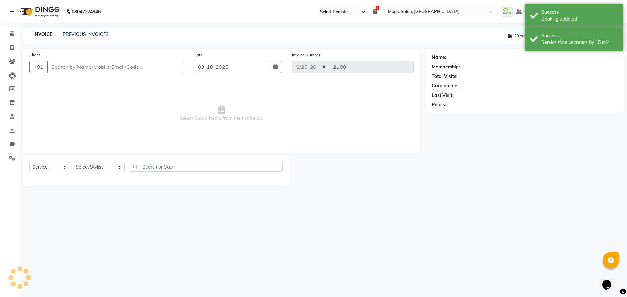
type input "9594955114"
select select "89727"
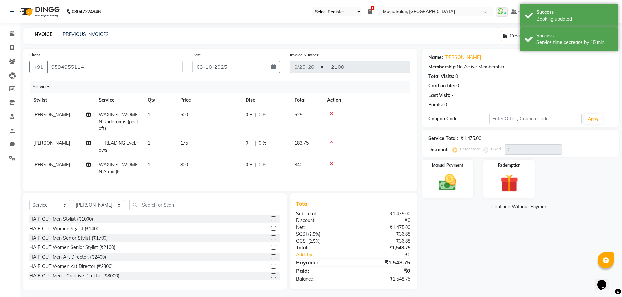
scroll to position [7, 0]
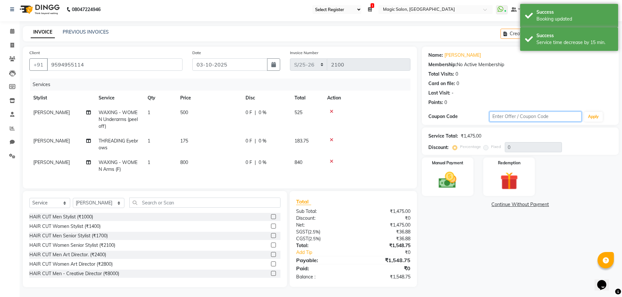
click at [507, 116] on input "text" at bounding box center [536, 117] width 92 height 10
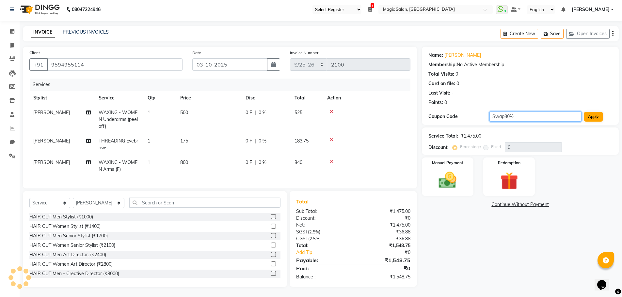
type input "Swap30%"
click at [592, 114] on button "Apply" at bounding box center [593, 117] width 19 height 10
type input "30"
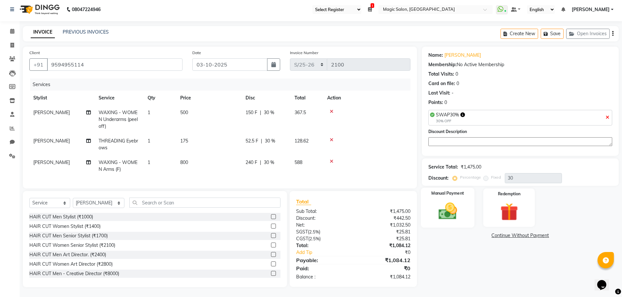
click at [428, 217] on div "Manual Payment" at bounding box center [448, 208] width 54 height 40
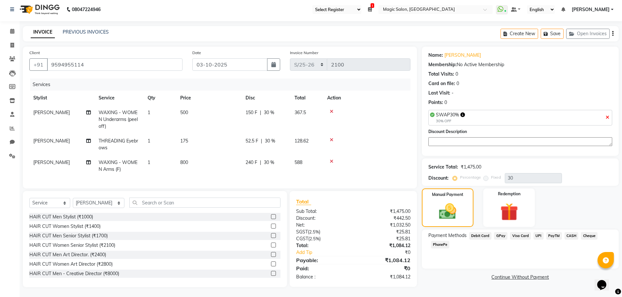
click at [571, 233] on span "CASH" at bounding box center [572, 237] width 14 height 8
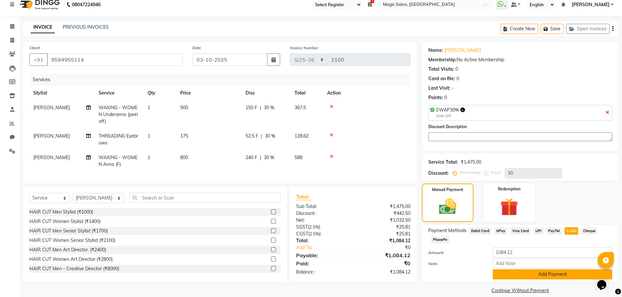
click at [506, 279] on button "Add Payment" at bounding box center [553, 275] width 120 height 10
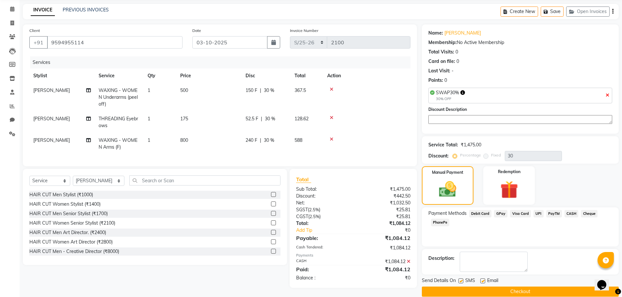
scroll to position [34, 0]
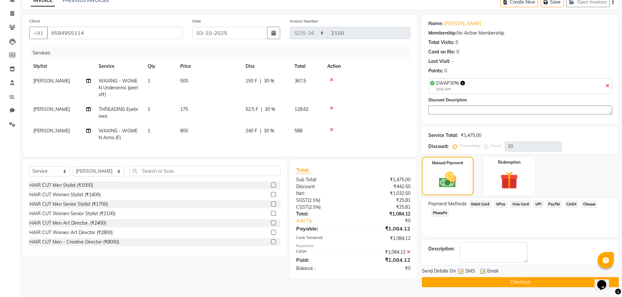
click at [493, 283] on button "Checkout" at bounding box center [520, 283] width 197 height 10
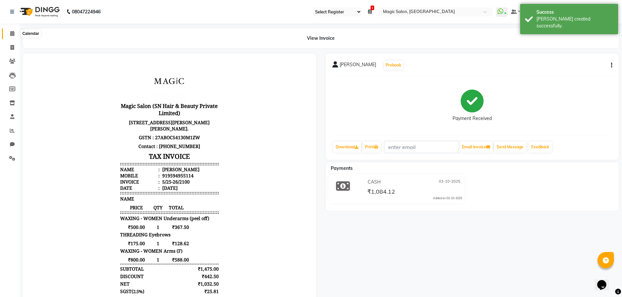
click at [10, 33] on icon at bounding box center [12, 33] width 4 height 5
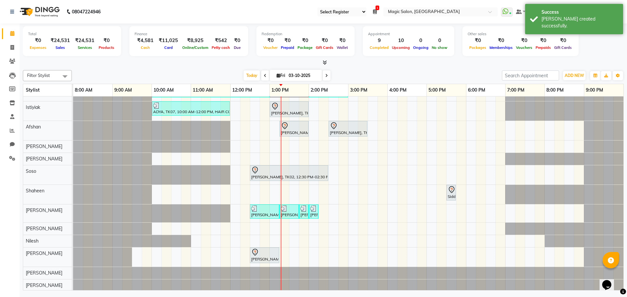
scroll to position [86, 0]
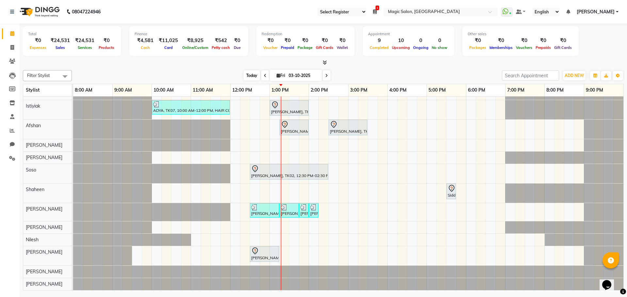
click at [252, 74] on span "Today" at bounding box center [252, 76] width 16 height 10
click at [249, 71] on span "Today" at bounding box center [252, 76] width 16 height 10
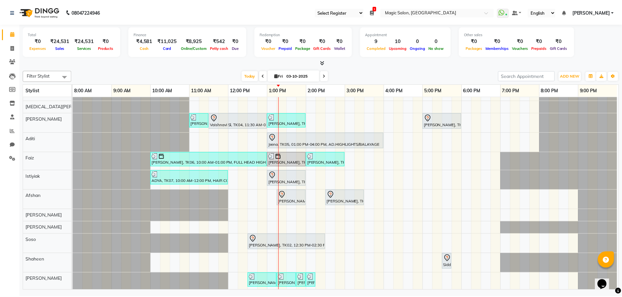
scroll to position [0, 0]
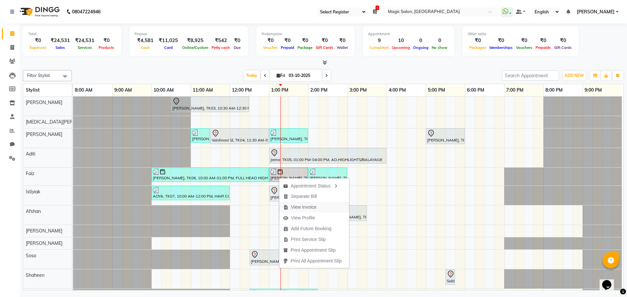
click at [302, 208] on span "View Invoice" at bounding box center [303, 207] width 25 height 7
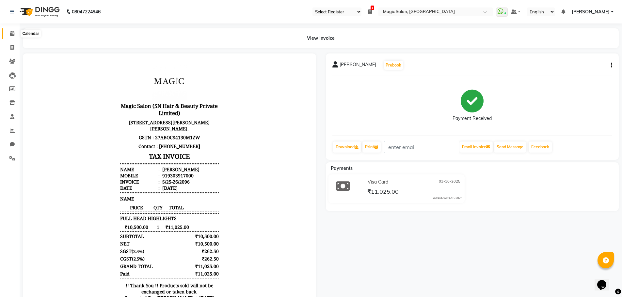
click at [10, 33] on icon at bounding box center [12, 33] width 4 height 5
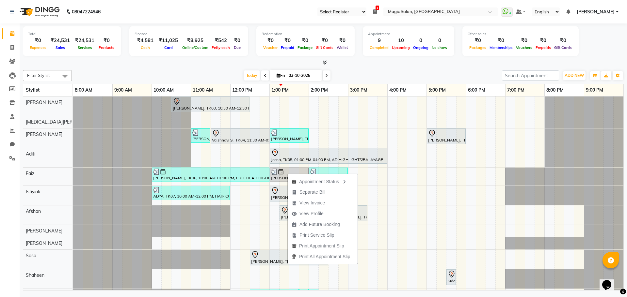
click at [369, 68] on div "Filter Stylist Select All Shraddha Naik Nikita Menon Samir Lakhani Aditi Faiz I…" at bounding box center [323, 179] width 601 height 223
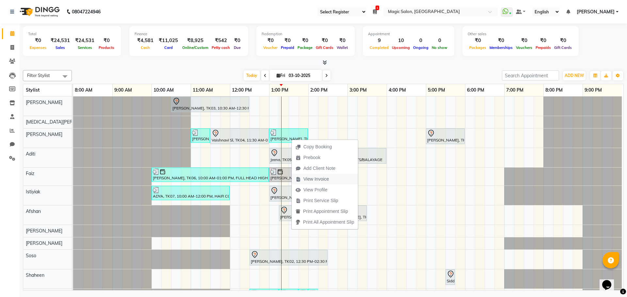
click at [324, 178] on span "View Invoice" at bounding box center [315, 179] width 25 height 7
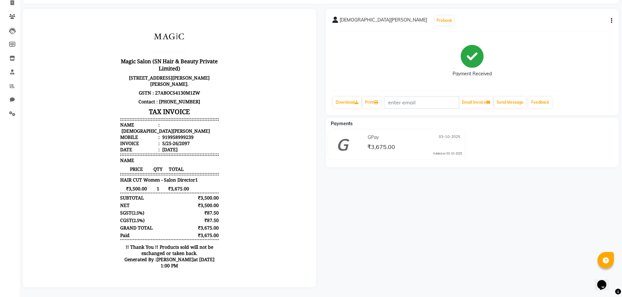
scroll to position [1, 0]
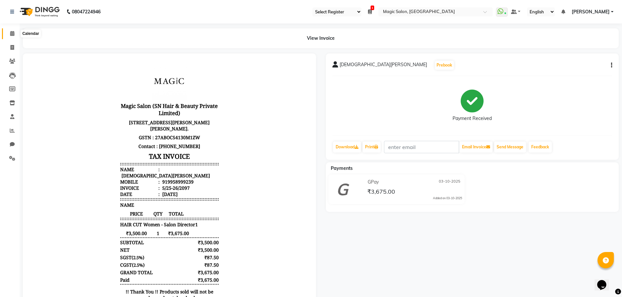
click at [13, 33] on icon at bounding box center [12, 33] width 4 height 5
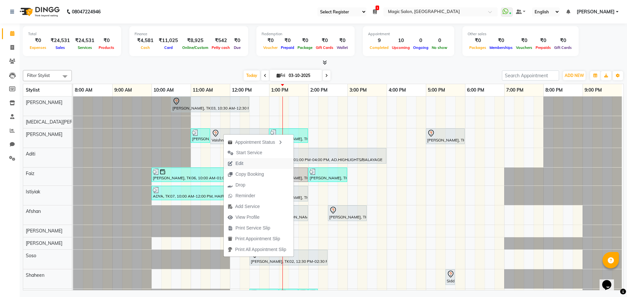
click at [257, 165] on button "Edit" at bounding box center [259, 163] width 70 height 11
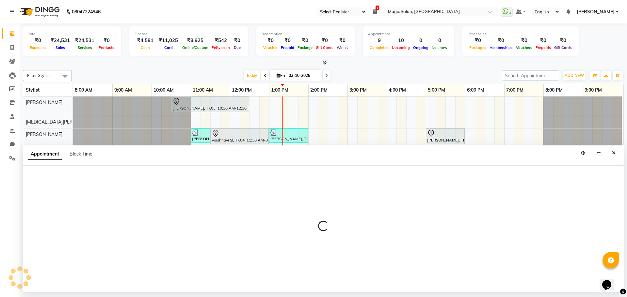
select select "tentative"
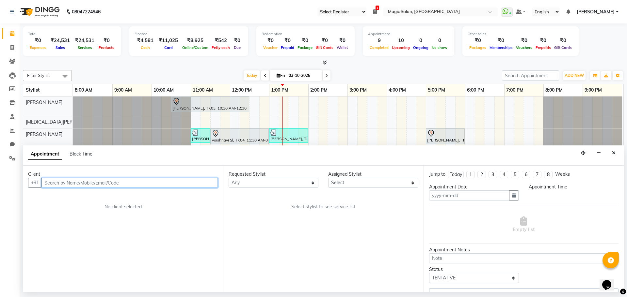
type input "03-10-2025"
select select "65345"
select select "690"
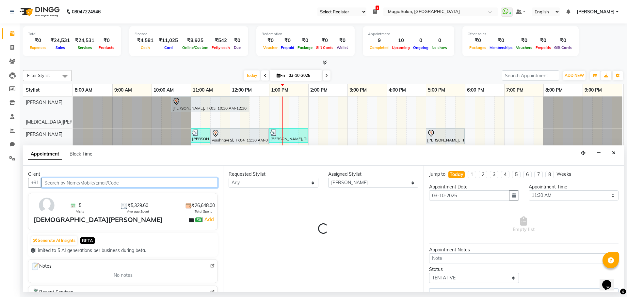
scroll to position [0, 3]
select select "3632"
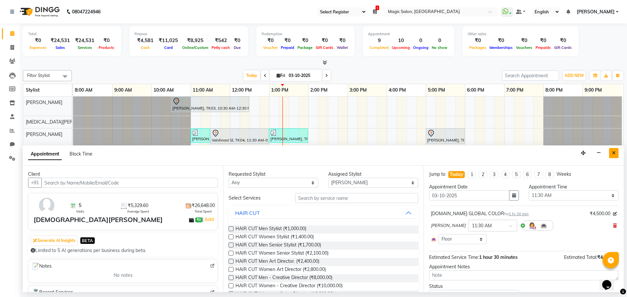
click at [615, 150] on button "Close" at bounding box center [613, 153] width 9 height 10
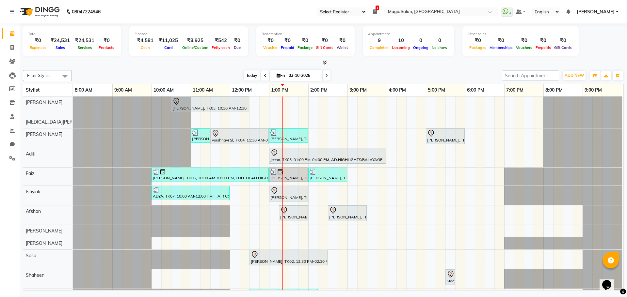
click at [253, 77] on span "Today" at bounding box center [252, 76] width 16 height 10
click at [249, 72] on span "Today" at bounding box center [252, 76] width 16 height 10
click at [256, 75] on span "Today" at bounding box center [252, 76] width 16 height 10
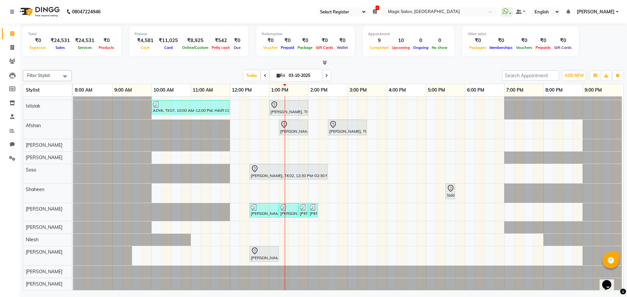
scroll to position [0, 0]
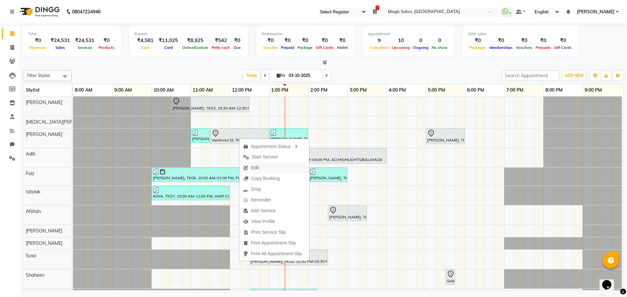
click at [255, 169] on span "Edit" at bounding box center [255, 168] width 8 height 7
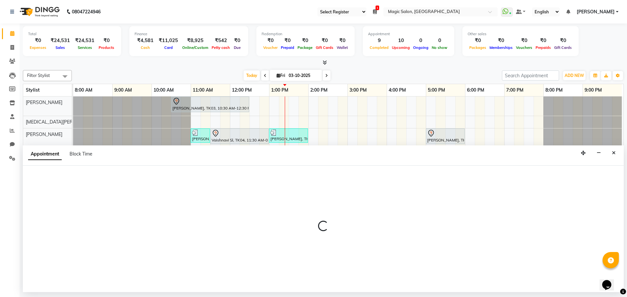
select select "690"
select select "tentative"
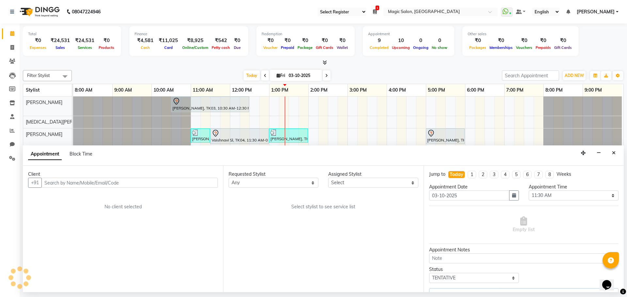
select select "65345"
select select "3632"
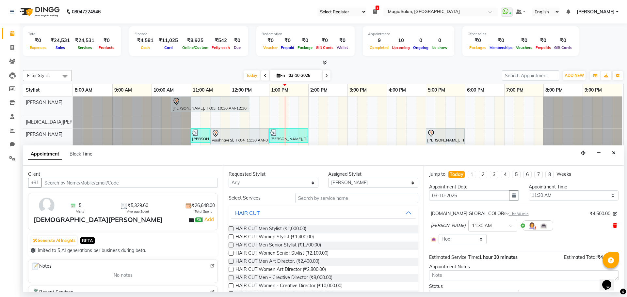
click at [613, 227] on icon at bounding box center [615, 226] width 4 height 5
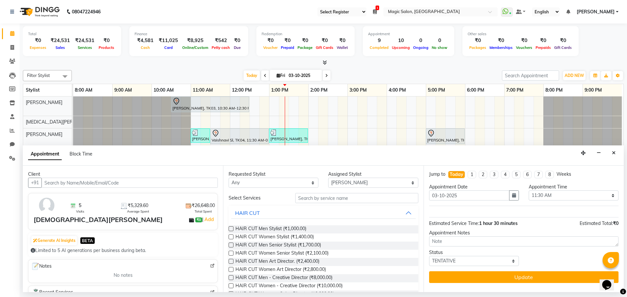
drag, startPoint x: 347, startPoint y: 204, endPoint x: 349, endPoint y: 199, distance: 5.7
click at [350, 198] on input "text" at bounding box center [356, 198] width 123 height 10
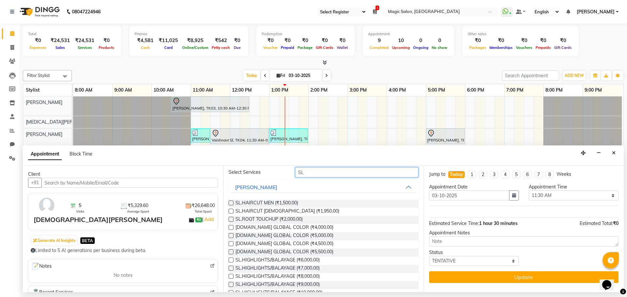
scroll to position [33, 0]
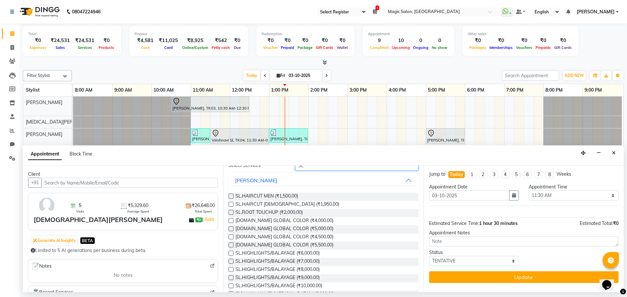
type input "SL"
click at [232, 229] on label at bounding box center [231, 229] width 5 height 5
click at [232, 229] on input "checkbox" at bounding box center [231, 230] width 4 height 4
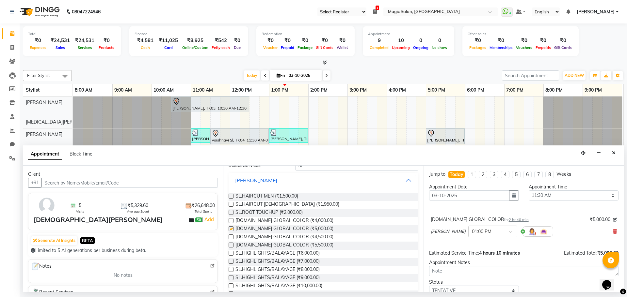
checkbox input "false"
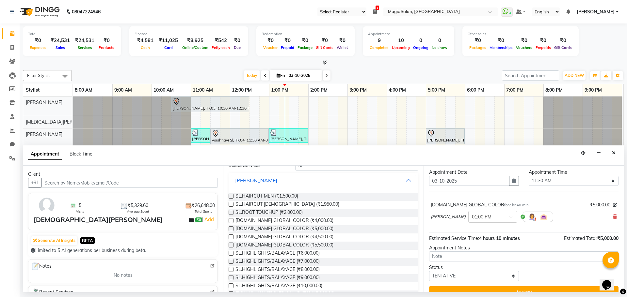
scroll to position [26, 0]
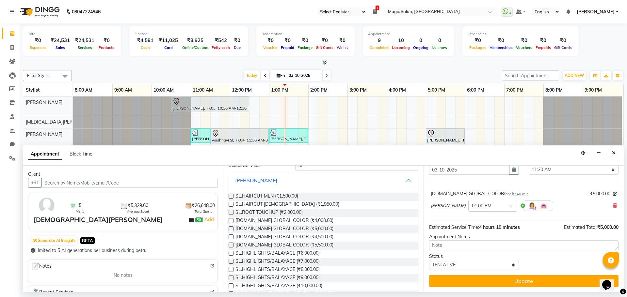
click at [509, 206] on span at bounding box center [513, 208] width 8 height 7
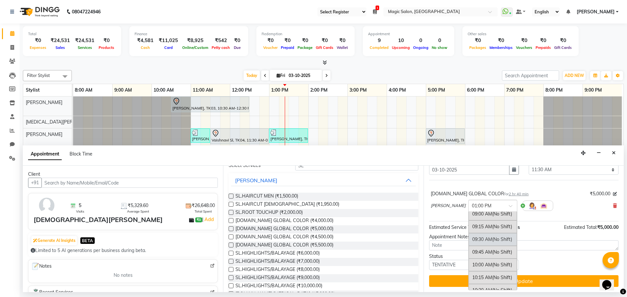
scroll to position [69, 0]
click at [482, 272] on div "11:30 AM" at bounding box center [493, 276] width 48 height 12
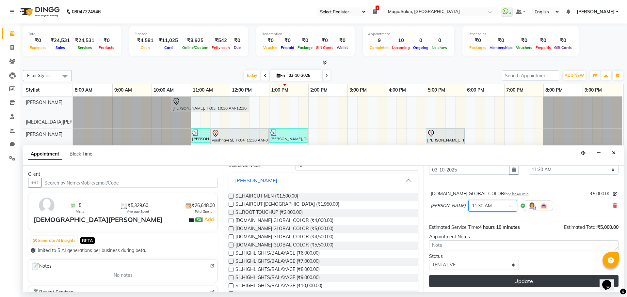
click at [506, 283] on button "Update" at bounding box center [523, 282] width 189 height 12
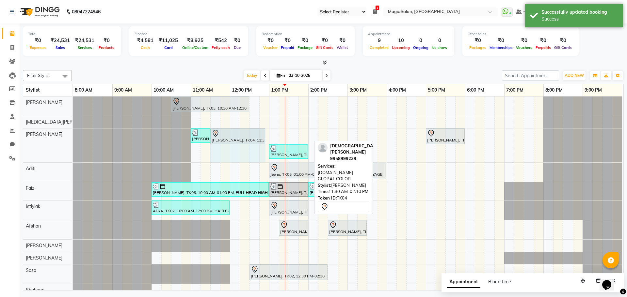
drag, startPoint x: 310, startPoint y: 137, endPoint x: 264, endPoint y: 136, distance: 45.4
click at [264, 136] on div "Shibhani Dandekar, TK03, 10:30 AM-12:30 PM, Lash Lift and Tint - Creative Direc…" at bounding box center [348, 244] width 550 height 295
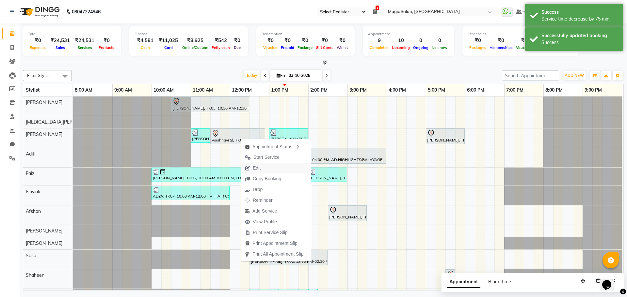
click at [257, 165] on span "Edit" at bounding box center [257, 168] width 8 height 7
select select "tentative"
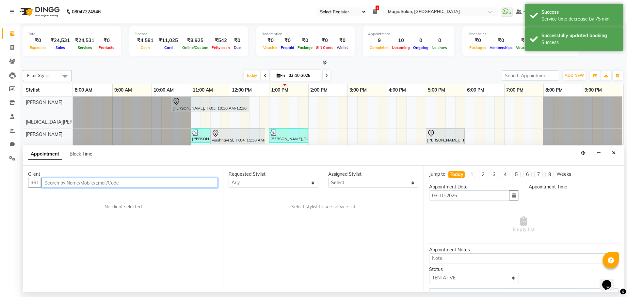
select select "65345"
select select "690"
select select "3632"
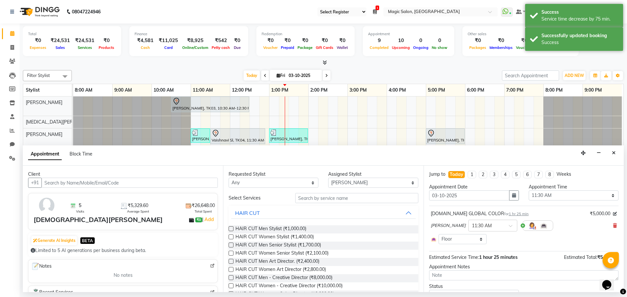
click at [509, 215] on span "1 hr 25 min" at bounding box center [519, 214] width 20 height 5
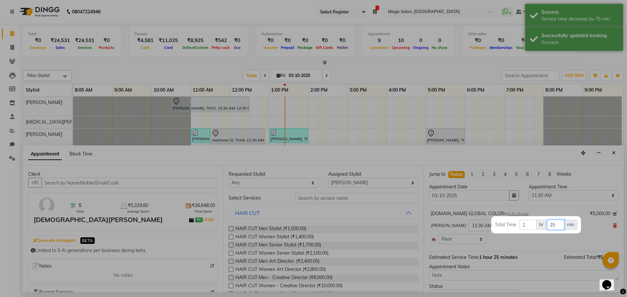
drag, startPoint x: 558, startPoint y: 225, endPoint x: 542, endPoint y: 223, distance: 16.4
click at [542, 223] on tr "Total Time 1 hr 25 min" at bounding box center [535, 225] width 83 height 11
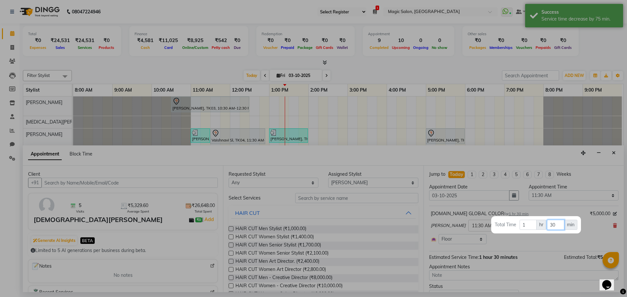
type input "30"
click at [603, 227] on div at bounding box center [313, 148] width 627 height 297
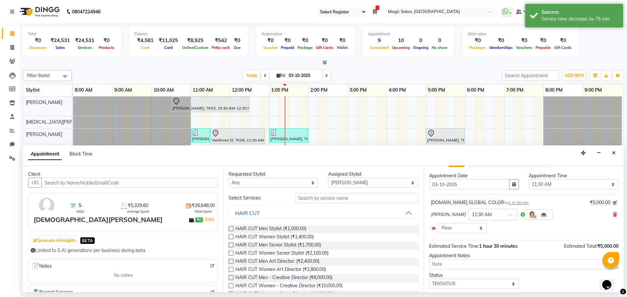
scroll to position [30, 0]
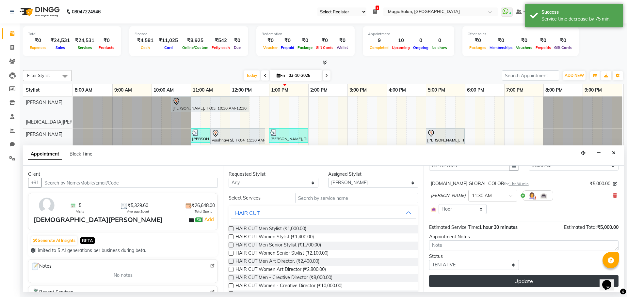
click at [551, 279] on button "Update" at bounding box center [523, 282] width 189 height 12
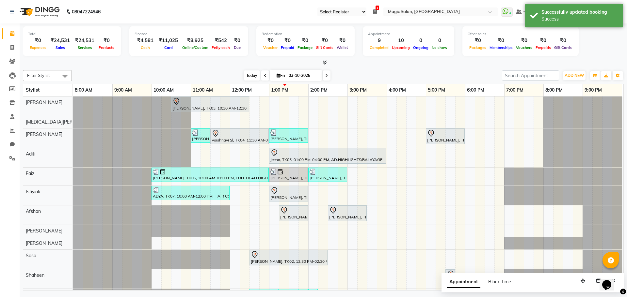
click at [248, 73] on span "Today" at bounding box center [252, 76] width 16 height 10
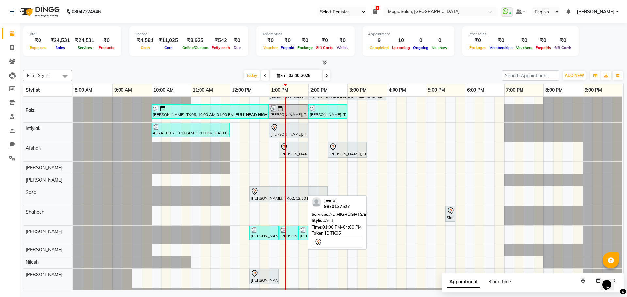
scroll to position [0, 0]
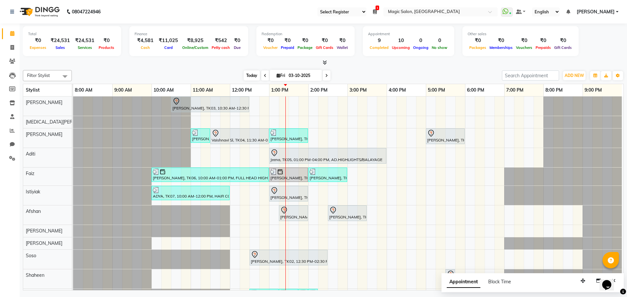
click at [252, 75] on span "Today" at bounding box center [252, 76] width 16 height 10
click at [257, 73] on span "Today" at bounding box center [252, 76] width 16 height 10
click at [253, 72] on span "Today" at bounding box center [252, 76] width 16 height 10
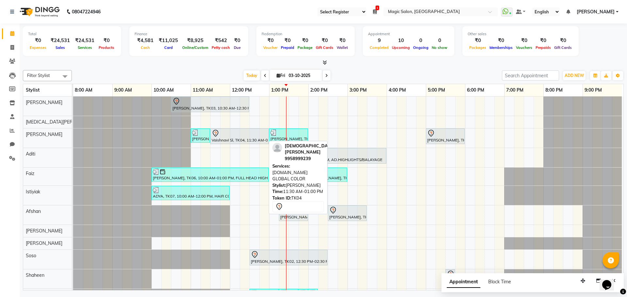
click at [243, 136] on div at bounding box center [240, 134] width 56 height 8
select select "7"
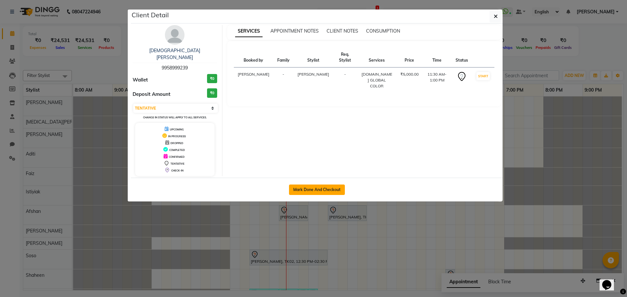
click at [306, 186] on button "Mark Done And Checkout" at bounding box center [317, 190] width 56 height 10
select select "service"
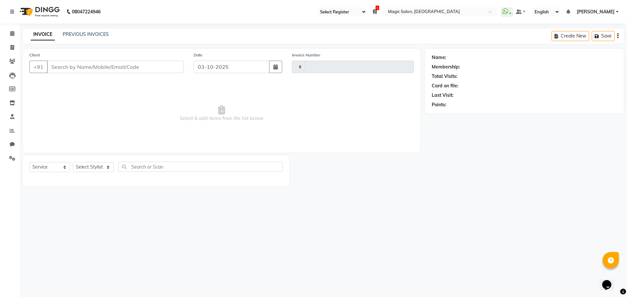
type input "2101"
select select "7276"
type input "9958999239"
select select "65345"
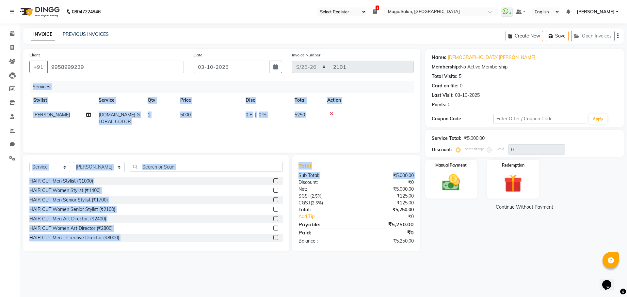
drag, startPoint x: 228, startPoint y: 156, endPoint x: 293, endPoint y: 184, distance: 69.8
click at [293, 184] on div "Client +91 9958999239 Date 03-10-2025 Invoice Number PK/25-26 M/25-26 P/25-26 S…" at bounding box center [221, 150] width 407 height 203
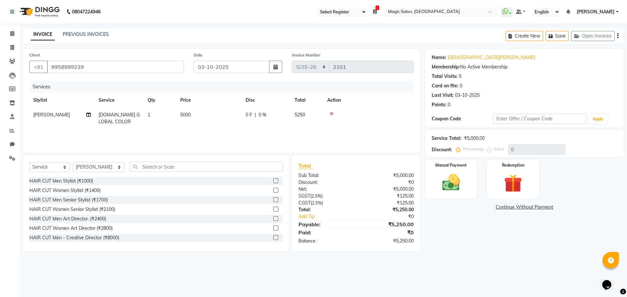
click at [515, 243] on div "Name: Vaishnavi Sl Membership: No Active Membership Total Visits: 5 Card on fil…" at bounding box center [526, 150] width 203 height 203
click at [459, 181] on img at bounding box center [451, 183] width 30 height 22
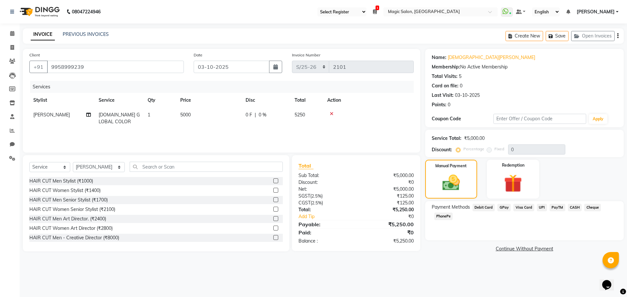
click at [517, 206] on span "Visa Card" at bounding box center [523, 208] width 21 height 8
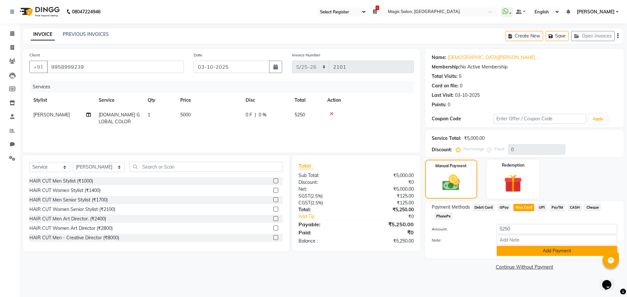
click at [520, 249] on button "Add Payment" at bounding box center [557, 251] width 120 height 10
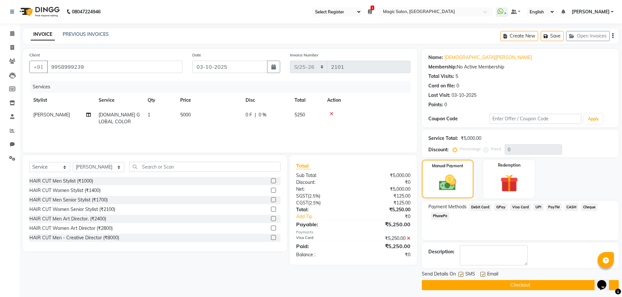
click at [483, 282] on button "Checkout" at bounding box center [520, 286] width 197 height 10
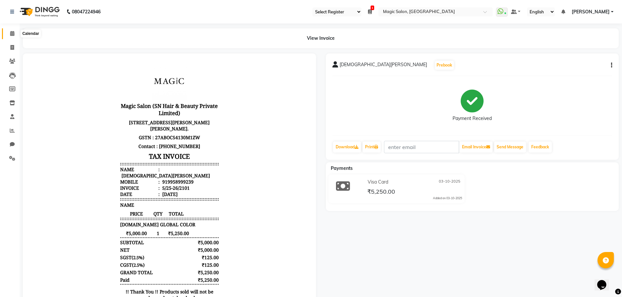
click at [15, 36] on span at bounding box center [12, 34] width 11 height 8
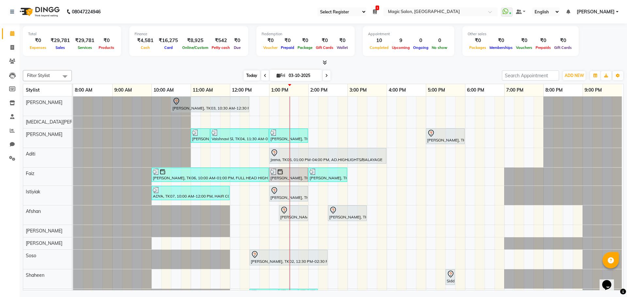
click at [255, 75] on span "Today" at bounding box center [252, 76] width 16 height 10
click at [245, 71] on span "Today" at bounding box center [252, 76] width 16 height 10
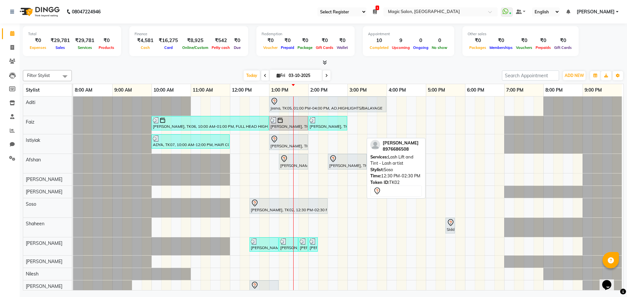
scroll to position [0, 0]
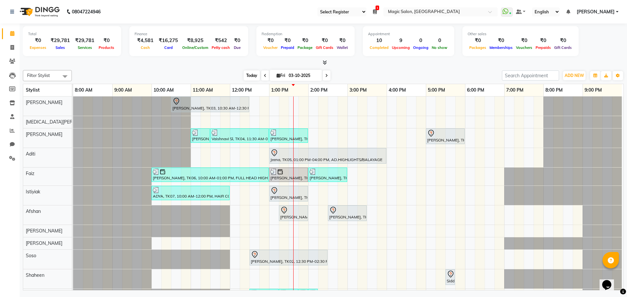
click at [249, 72] on span "Today" at bounding box center [252, 76] width 16 height 10
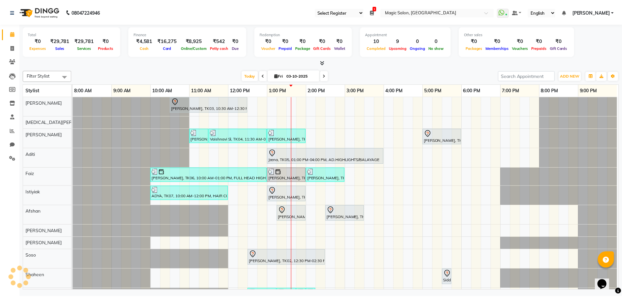
scroll to position [0, 3]
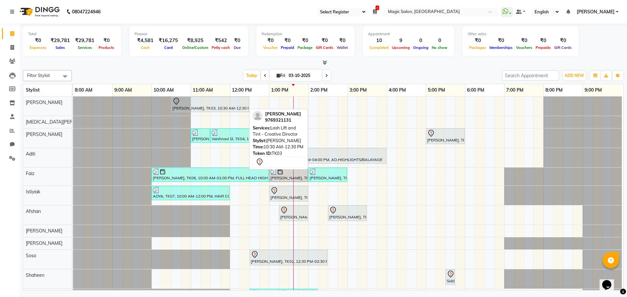
click at [221, 104] on div at bounding box center [209, 102] width 75 height 8
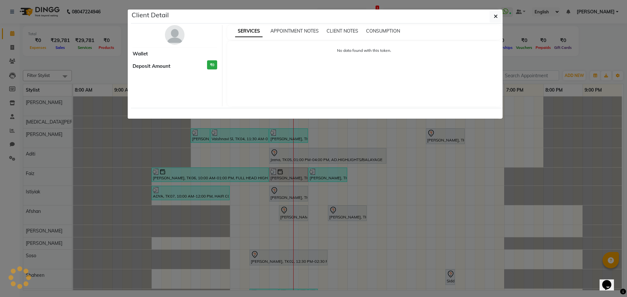
select select "7"
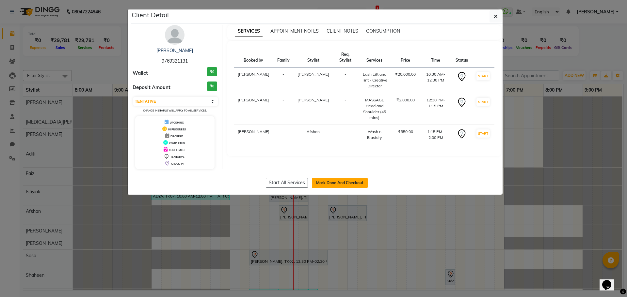
click at [333, 184] on button "Mark Done And Checkout" at bounding box center [340, 183] width 56 height 10
select select "service"
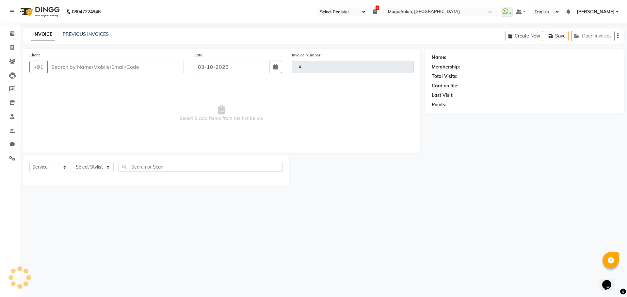
type input "2102"
select select "7276"
type input "9769321131"
select select "91425"
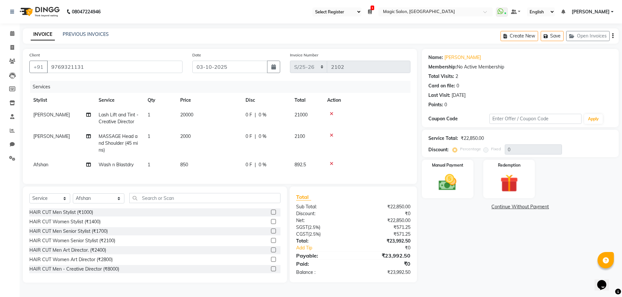
scroll to position [0, 0]
click at [453, 186] on img at bounding box center [448, 182] width 30 height 21
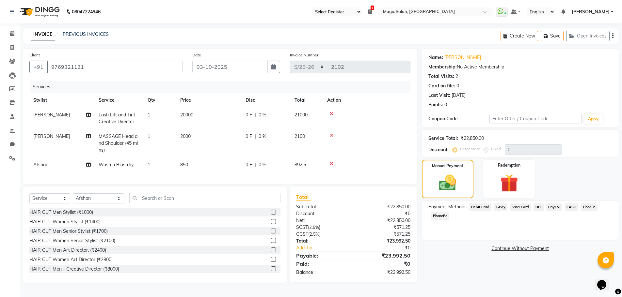
click at [454, 275] on div "Name: Shibhani Dandekar Membership: No Active Membership Total Visits: 2 Card o…" at bounding box center [523, 166] width 202 height 234
click at [445, 254] on div "Name: Shibhani Dandekar Membership: No Active Membership Total Visits: 2 Card o…" at bounding box center [523, 166] width 202 height 234
click at [515, 208] on span "Visa Card" at bounding box center [520, 208] width 21 height 8
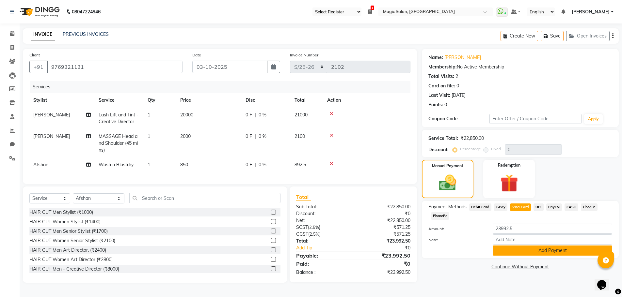
click at [512, 249] on button "Add Payment" at bounding box center [553, 251] width 120 height 10
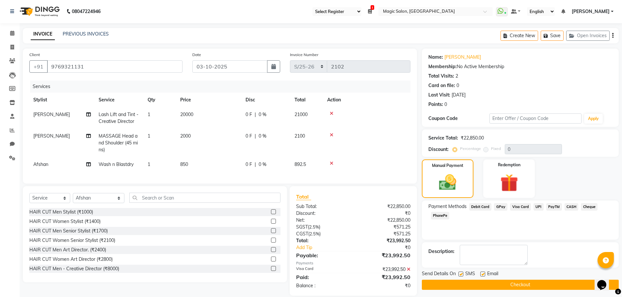
click at [520, 285] on button "Checkout" at bounding box center [520, 285] width 197 height 10
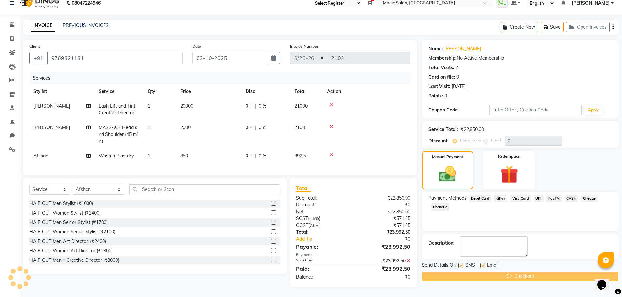
scroll to position [14, 0]
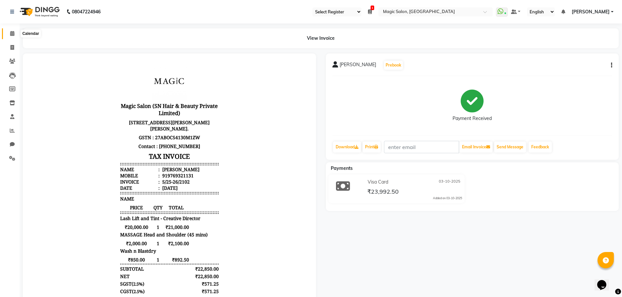
click at [14, 32] on icon at bounding box center [12, 33] width 4 height 5
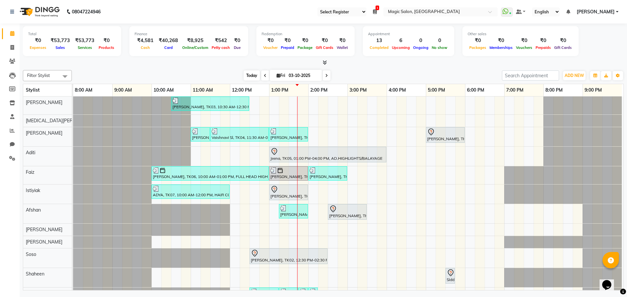
click at [249, 77] on span "Today" at bounding box center [252, 76] width 16 height 10
click at [426, 179] on div "Shibhani Dandekar, TK03, 10:30 AM-12:30 PM, Lash Lift and Tint - Creative Direc…" at bounding box center [348, 235] width 550 height 277
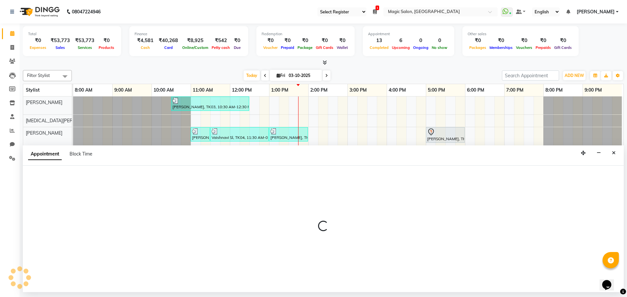
select select "83382"
select select "1020"
select select "tentative"
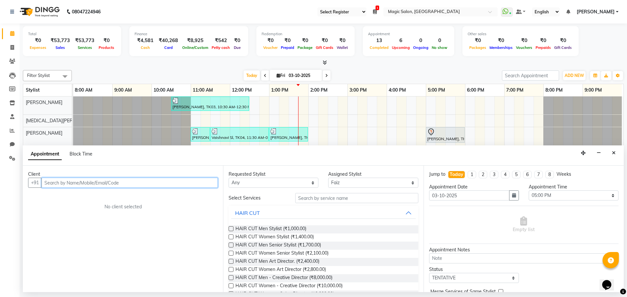
click at [98, 183] on input "text" at bounding box center [129, 183] width 176 height 10
type input "d"
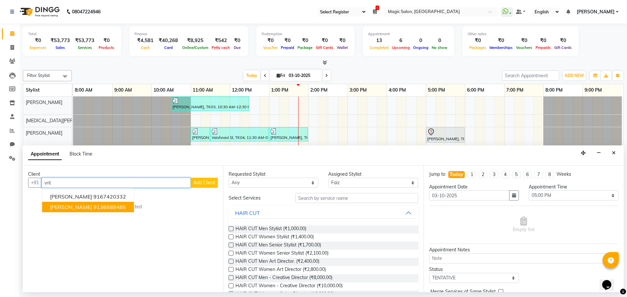
click at [70, 208] on span "Dr.Vritika Agrawal" at bounding box center [71, 207] width 42 height 7
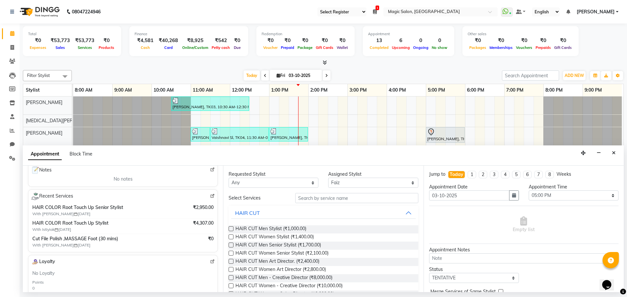
scroll to position [98, 0]
type input "9136688485"
click at [210, 194] on img at bounding box center [212, 194] width 5 height 5
click at [344, 185] on select "Select Aditi Afshan Amanda Faiz Farhan Istiyiak Mayur Nikita Menon Nilesh Samir…" at bounding box center [373, 183] width 90 height 10
select select "83814"
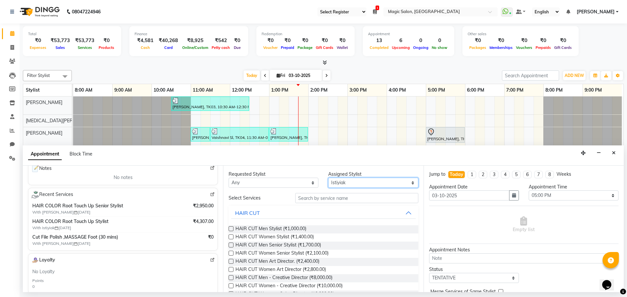
click at [328, 178] on select "Select Aditi Afshan Amanda Faiz Farhan Istiyiak Mayur Nikita Menon Nilesh Samir…" at bounding box center [373, 183] width 90 height 10
click at [329, 195] on input "text" at bounding box center [356, 198] width 123 height 10
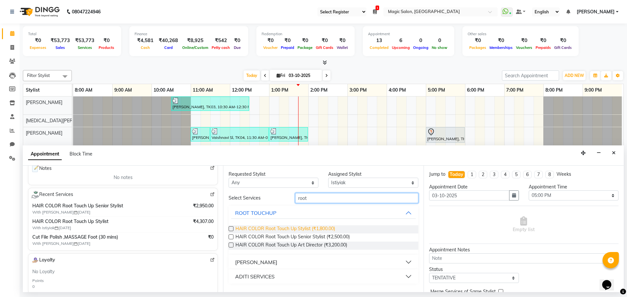
type input "root"
click at [317, 226] on span "HAIR COLOR Root Touch Up Stylist (₹1,800.00)" at bounding box center [285, 230] width 100 height 8
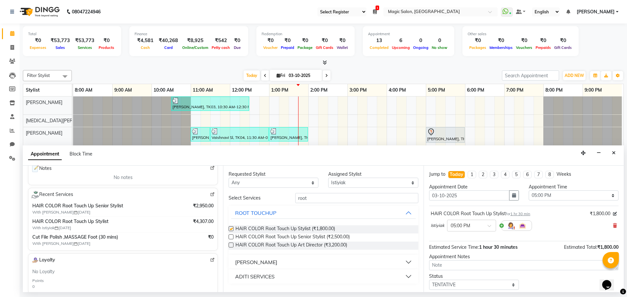
checkbox input "false"
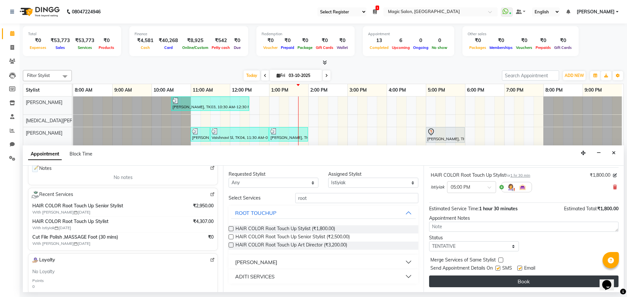
scroll to position [39, 0]
click at [519, 282] on button "Book" at bounding box center [523, 282] width 189 height 12
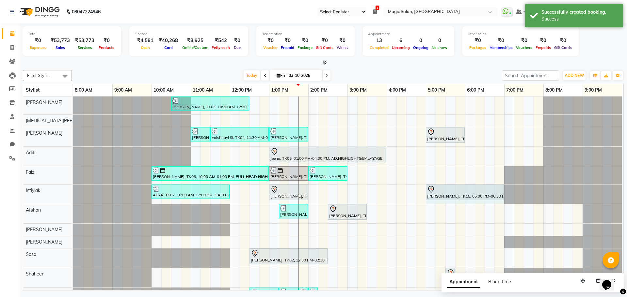
drag, startPoint x: 480, startPoint y: 194, endPoint x: 499, endPoint y: 191, distance: 18.5
click at [73, 191] on div "ADYA, TK07, 10:00 AM-12:00 PM, HAIR COLOR Global - Women Stylist Anshuman Mitta…" at bounding box center [73, 194] width 0 height 19
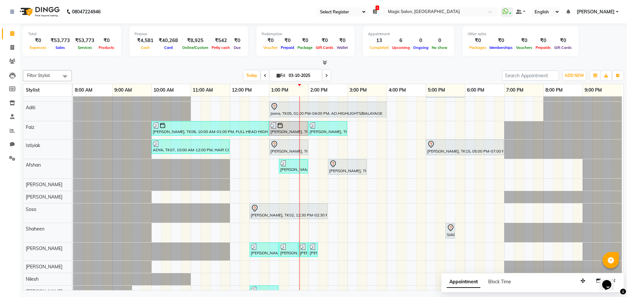
scroll to position [88, 0]
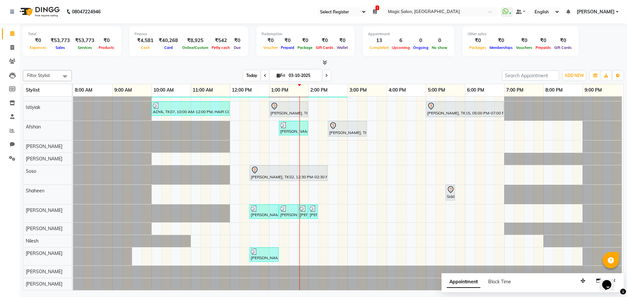
click at [253, 74] on span "Today" at bounding box center [252, 76] width 16 height 10
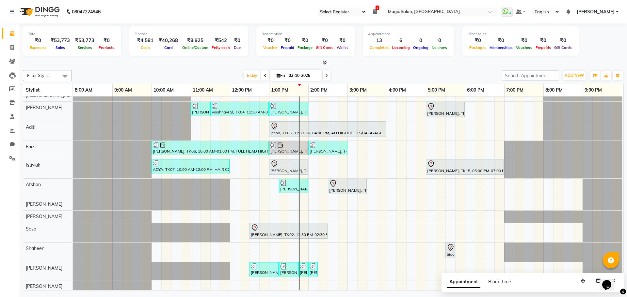
scroll to position [23, 0]
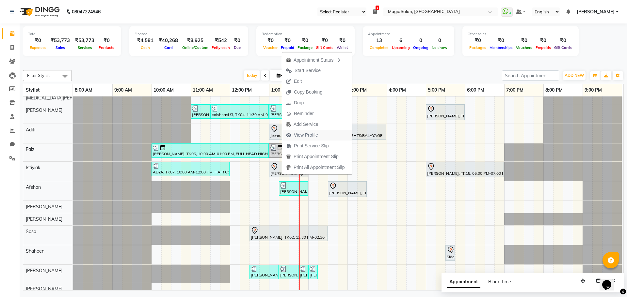
click at [316, 135] on span "View Profile" at bounding box center [306, 135] width 24 height 7
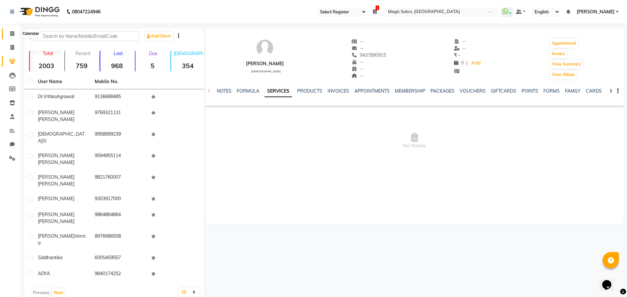
click at [11, 32] on icon at bounding box center [12, 33] width 4 height 5
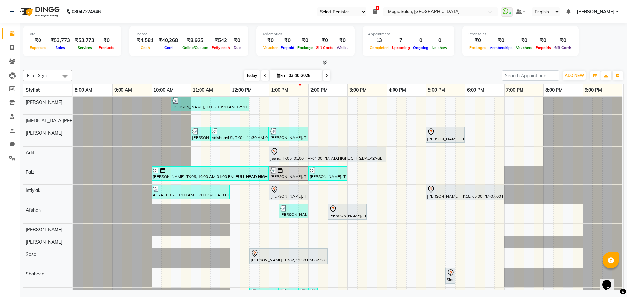
click at [247, 75] on span "Today" at bounding box center [252, 76] width 16 height 10
click at [283, 75] on span "Fri" at bounding box center [281, 75] width 12 height 5
select select "10"
select select "2025"
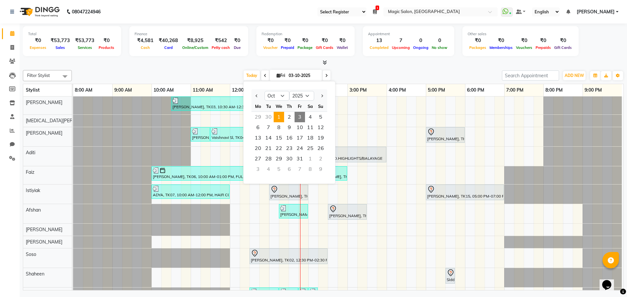
click at [279, 112] on span "1" at bounding box center [279, 117] width 10 height 10
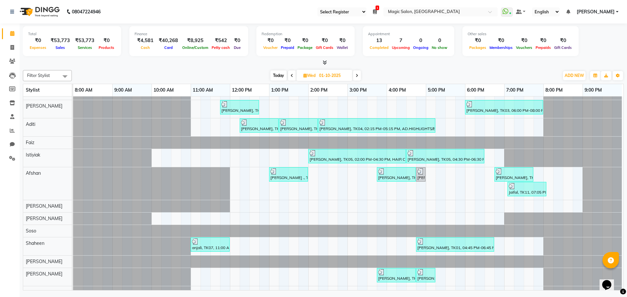
scroll to position [72, 0]
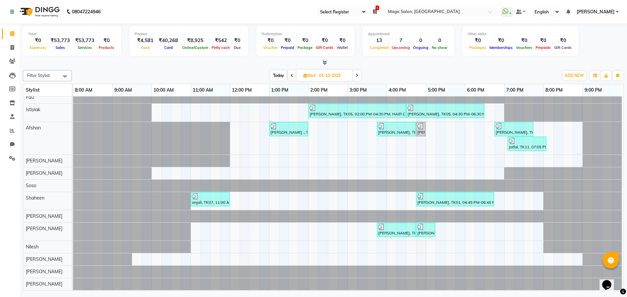
click at [357, 73] on span at bounding box center [357, 76] width 8 height 10
type input "02-10-2025"
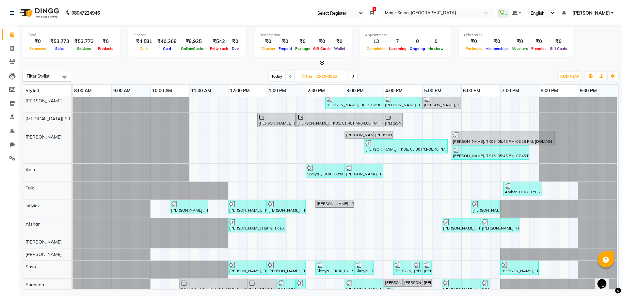
scroll to position [0, 0]
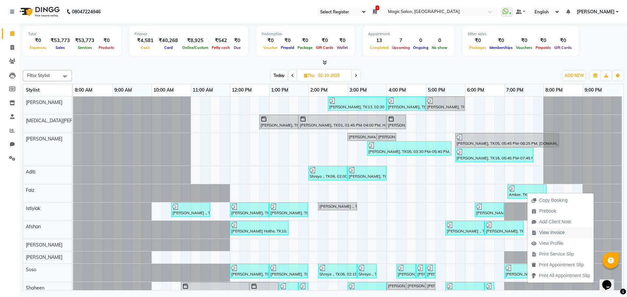
click at [537, 235] on span "View Invoice" at bounding box center [547, 233] width 41 height 11
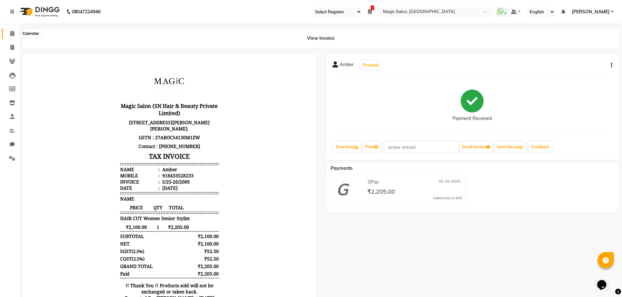
click at [12, 35] on icon at bounding box center [12, 33] width 4 height 5
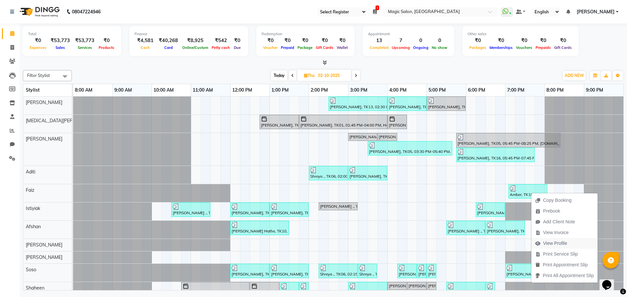
click at [546, 246] on span "View Profile" at bounding box center [555, 243] width 24 height 7
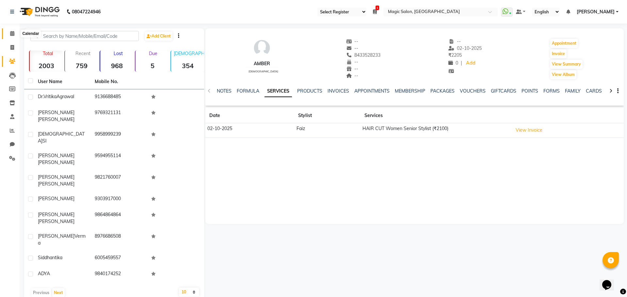
click at [12, 30] on span at bounding box center [12, 34] width 11 height 8
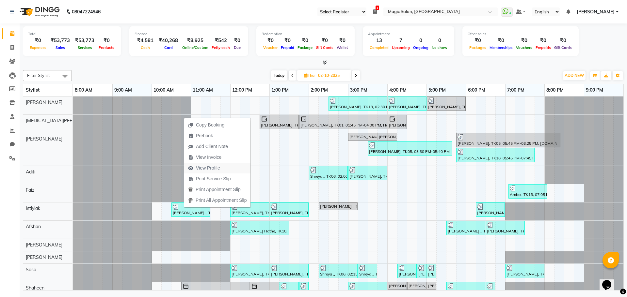
click at [214, 169] on span "View Profile" at bounding box center [208, 168] width 24 height 7
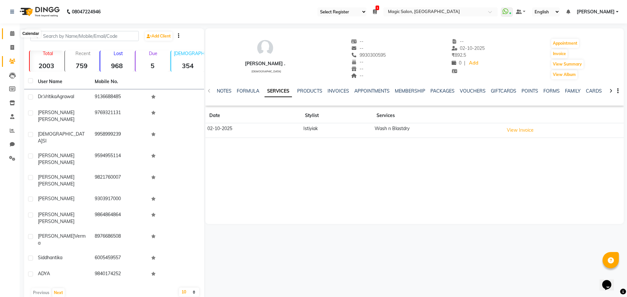
click at [9, 36] on span at bounding box center [12, 34] width 11 height 8
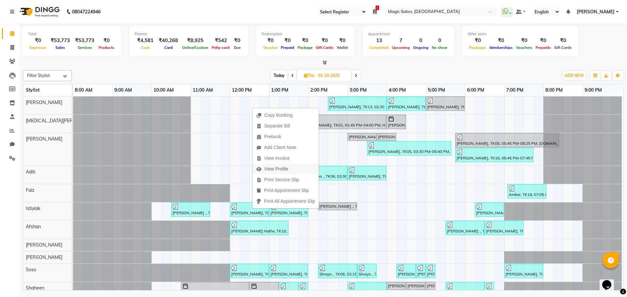
click at [281, 169] on span "View Profile" at bounding box center [276, 169] width 24 height 7
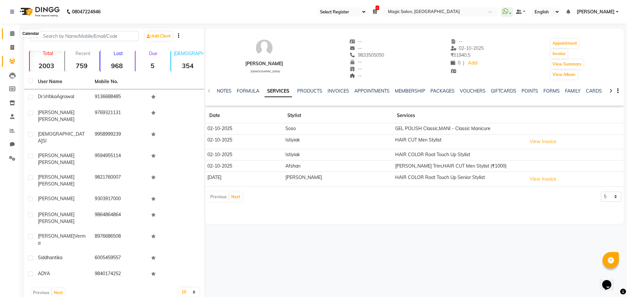
click at [12, 32] on icon at bounding box center [12, 33] width 4 height 5
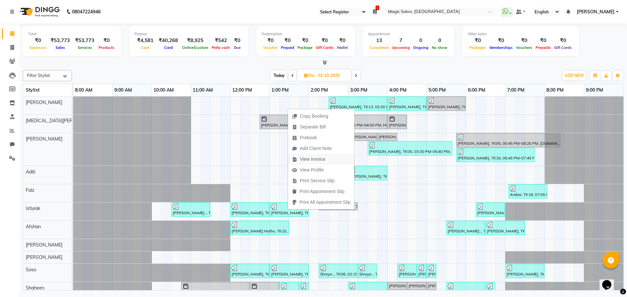
click at [319, 159] on span "View Invoice" at bounding box center [312, 159] width 25 height 7
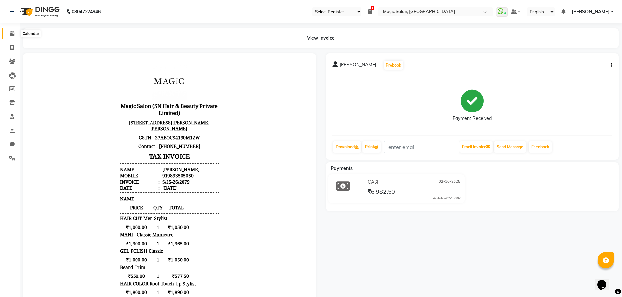
click at [14, 33] on icon at bounding box center [12, 33] width 4 height 5
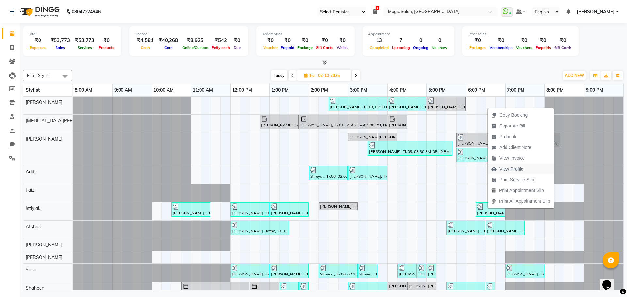
click at [524, 168] on span "View Profile" at bounding box center [508, 169] width 40 height 11
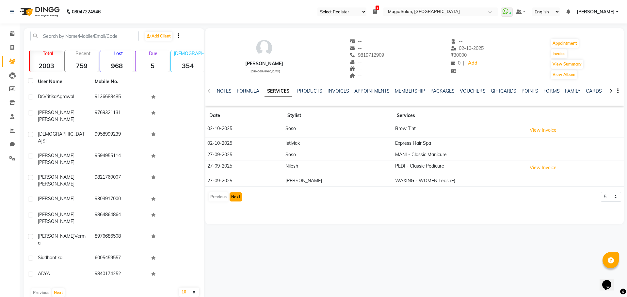
click at [236, 197] on button "Next" at bounding box center [236, 197] width 12 height 9
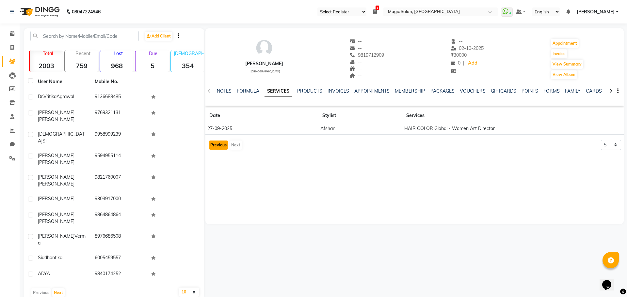
click at [214, 144] on button "Previous" at bounding box center [219, 145] width 20 height 9
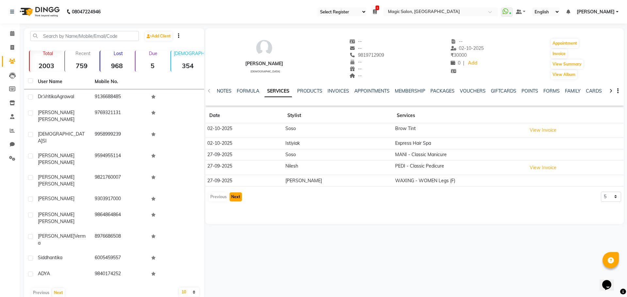
click at [231, 201] on button "Next" at bounding box center [236, 197] width 12 height 9
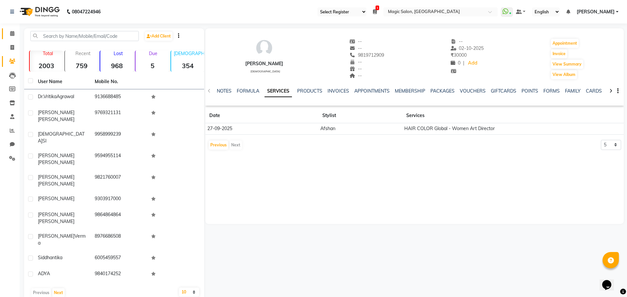
click at [13, 31] on span at bounding box center [12, 34] width 11 height 8
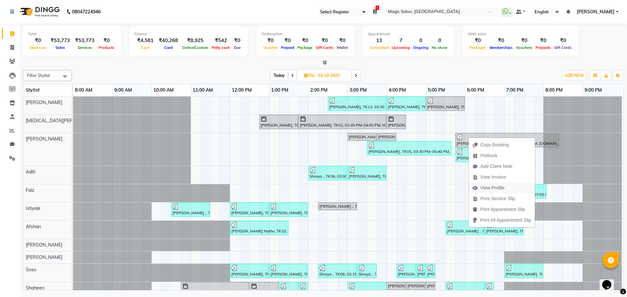
click at [506, 187] on span "View Profile" at bounding box center [489, 188] width 40 height 11
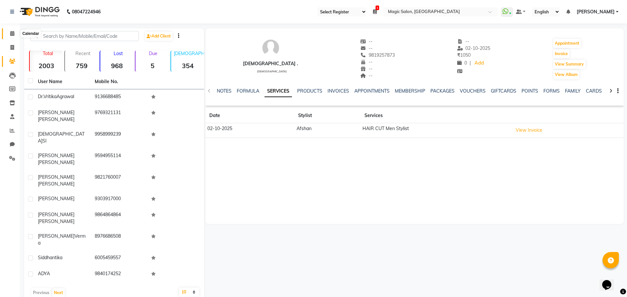
click at [10, 34] on icon at bounding box center [12, 33] width 4 height 5
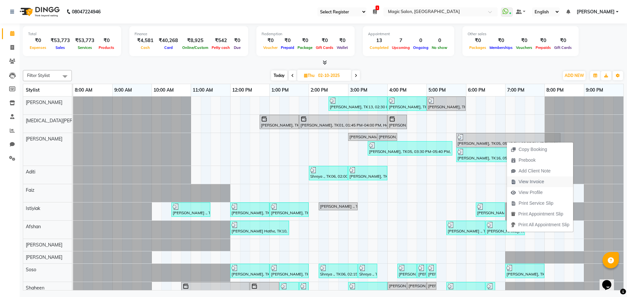
click at [529, 182] on span "View Invoice" at bounding box center [531, 182] width 25 height 7
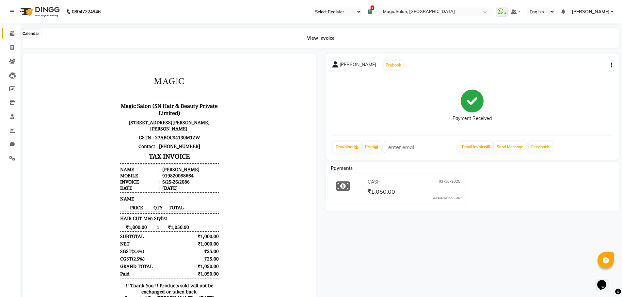
click at [11, 30] on span at bounding box center [12, 34] width 11 height 8
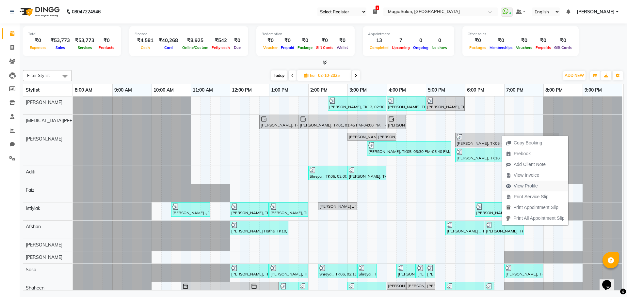
click at [540, 187] on span "View Profile" at bounding box center [522, 186] width 40 height 11
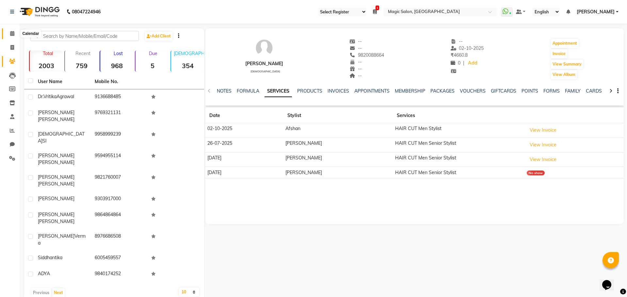
click at [11, 31] on icon at bounding box center [12, 33] width 4 height 5
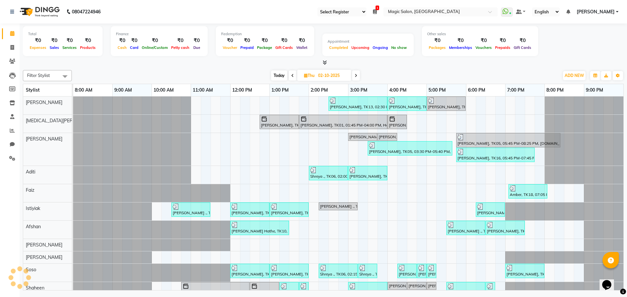
scroll to position [0, 5]
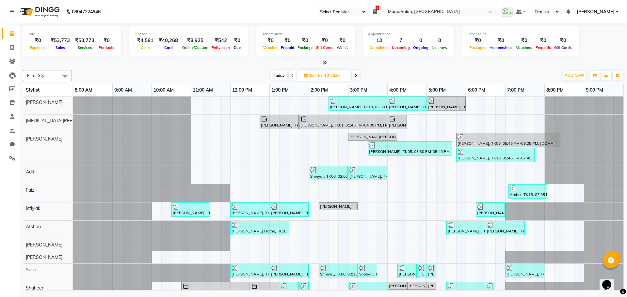
click at [278, 73] on span "Today" at bounding box center [279, 76] width 16 height 10
type input "03-10-2025"
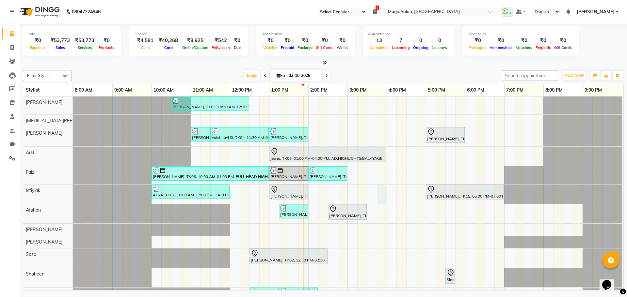
click at [380, 186] on div "Shibhani Dandekar, TK03, 10:30 AM-12:30 PM, Lash Lift and Tint - Creative Direc…" at bounding box center [348, 235] width 550 height 277
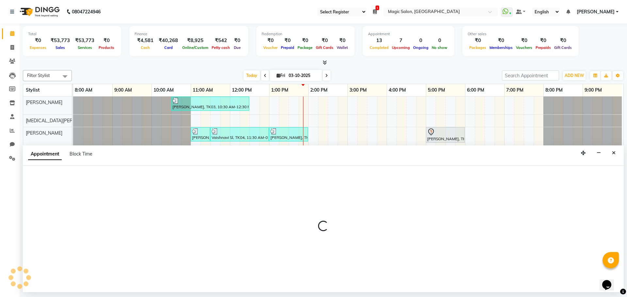
select select "83814"
select select "945"
select select "tentative"
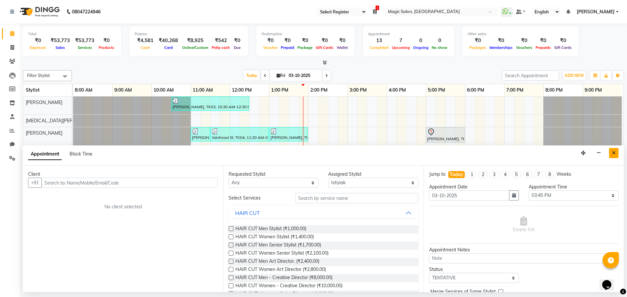
click at [611, 152] on button "Close" at bounding box center [613, 153] width 9 height 10
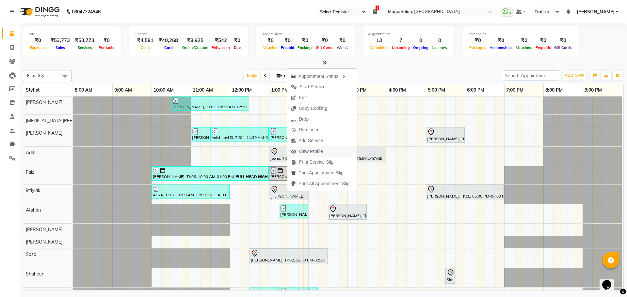
click at [331, 149] on button "View Profile" at bounding box center [322, 151] width 70 height 11
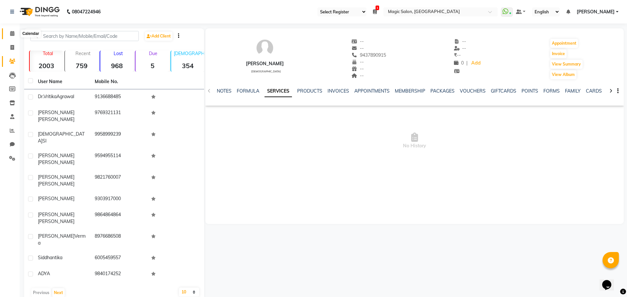
click at [11, 32] on icon at bounding box center [12, 33] width 4 height 5
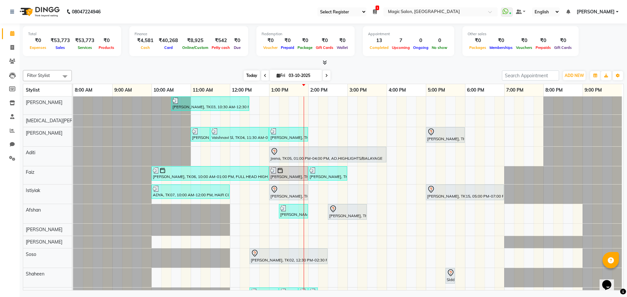
click at [250, 74] on span "Today" at bounding box center [252, 76] width 16 height 10
click at [250, 75] on span "Today" at bounding box center [252, 76] width 16 height 10
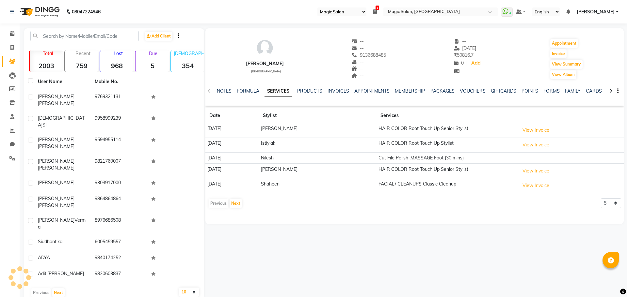
select select "55"
click at [235, 204] on button "Next" at bounding box center [236, 203] width 12 height 9
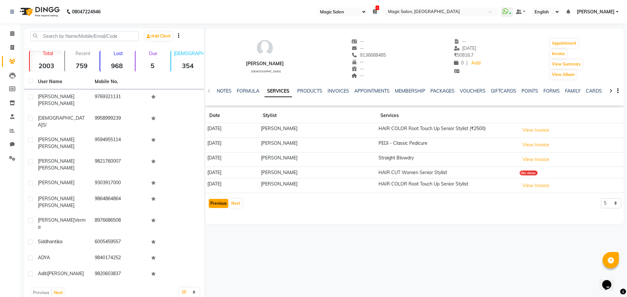
click at [220, 204] on button "Previous" at bounding box center [219, 203] width 20 height 9
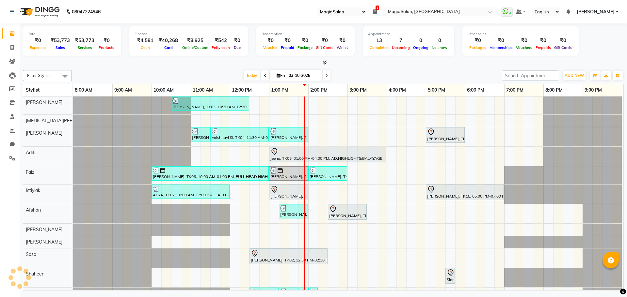
select select "55"
click at [13, 100] on span at bounding box center [12, 104] width 11 height 8
select select
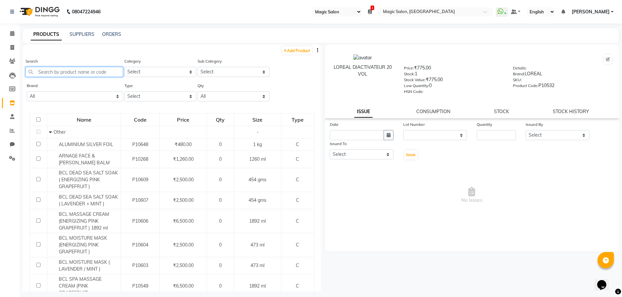
click at [113, 76] on input "text" at bounding box center [74, 72] width 98 height 10
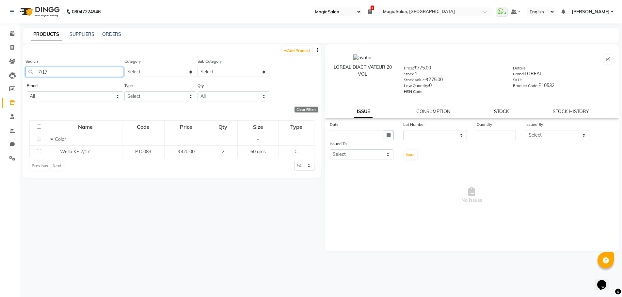
type input "7/17"
click at [504, 111] on link "STOCK" at bounding box center [501, 112] width 15 height 6
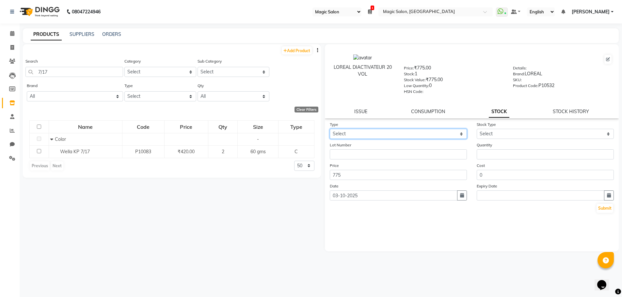
click at [385, 137] on select "Select In Out" at bounding box center [398, 134] width 137 height 10
select select "out"
click at [330, 129] on select "Select In Out" at bounding box center [398, 134] width 137 height 10
select select
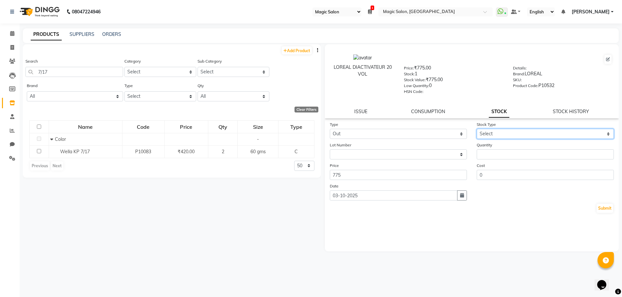
click at [508, 133] on select "Select Internal Use Damaged Expired Adjustment Return Other" at bounding box center [545, 134] width 137 height 10
select select "internal use"
click at [477, 129] on select "Select Internal Use Damaged Expired Adjustment Return Other" at bounding box center [545, 134] width 137 height 10
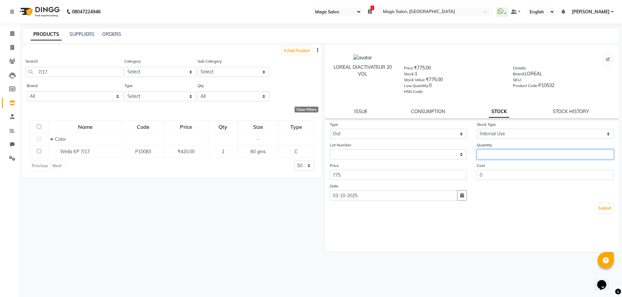
click at [501, 153] on input "number" at bounding box center [545, 155] width 137 height 10
type input "2"
click at [540, 229] on div "Type Select In Out Stock Type Select Internal Use Damaged Expired Adjustment Re…" at bounding box center [472, 186] width 294 height 131
click at [599, 207] on button "Submit" at bounding box center [605, 208] width 17 height 9
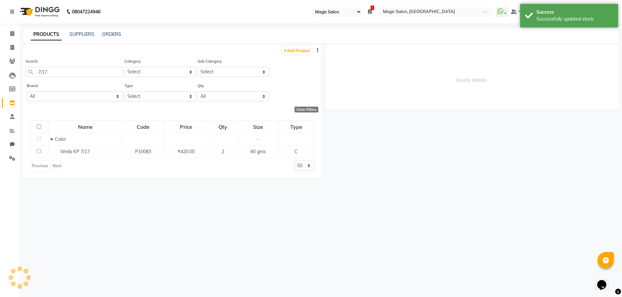
select select
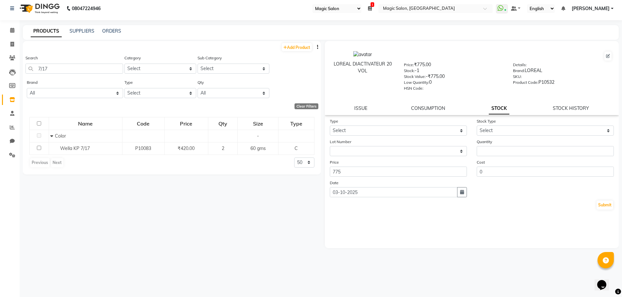
scroll to position [4, 0]
click at [493, 212] on div "Type Select In Out Stock Type Select Internal Use Damaged Expired Adjustment Re…" at bounding box center [472, 182] width 294 height 131
click at [11, 99] on icon at bounding box center [12, 98] width 6 height 5
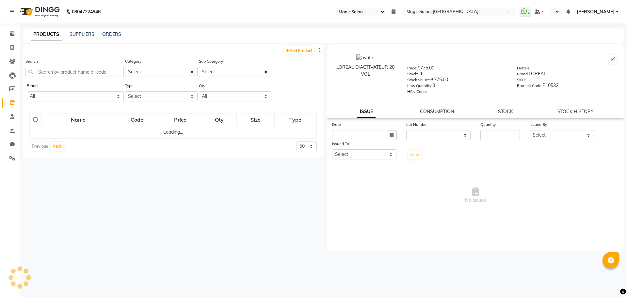
select select "55"
select select
select select "en"
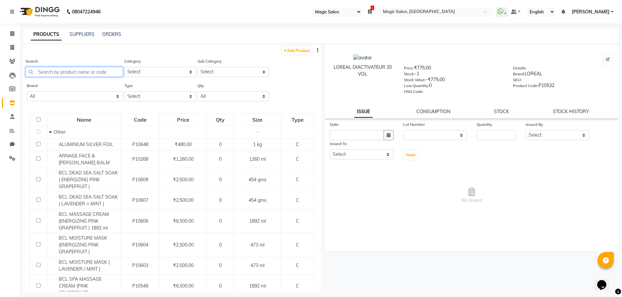
click at [77, 72] on input "text" at bounding box center [74, 72] width 98 height 10
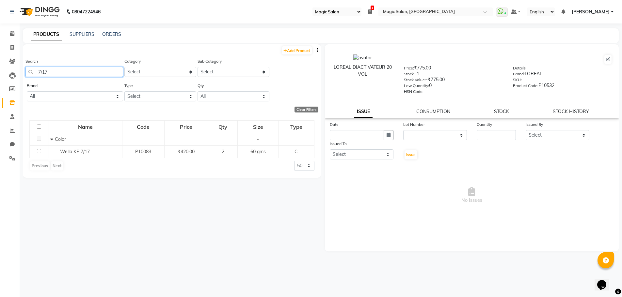
type input "7/17"
click at [501, 108] on div "STOCK" at bounding box center [501, 111] width 15 height 7
click at [499, 111] on link "STOCK" at bounding box center [501, 112] width 15 height 6
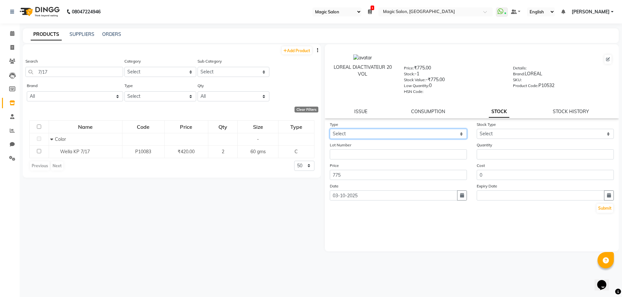
click at [380, 137] on select "Select In Out" at bounding box center [398, 134] width 137 height 10
select select "out"
click at [330, 129] on select "Select In Out" at bounding box center [398, 134] width 137 height 10
select select
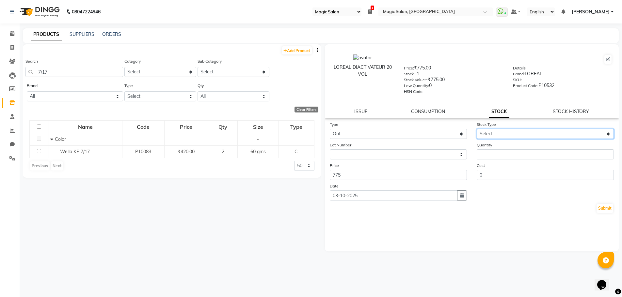
click at [500, 135] on select "Select Internal Use Damaged Expired Adjustment Return Other" at bounding box center [545, 134] width 137 height 10
select select "internal use"
click at [477, 129] on select "Select Internal Use Damaged Expired Adjustment Return Other" at bounding box center [545, 134] width 137 height 10
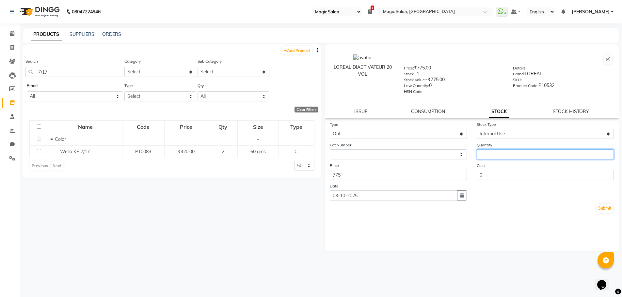
click at [489, 153] on input "number" at bounding box center [545, 155] width 137 height 10
type input "2"
click at [606, 207] on button "Submit" at bounding box center [605, 208] width 17 height 9
select select
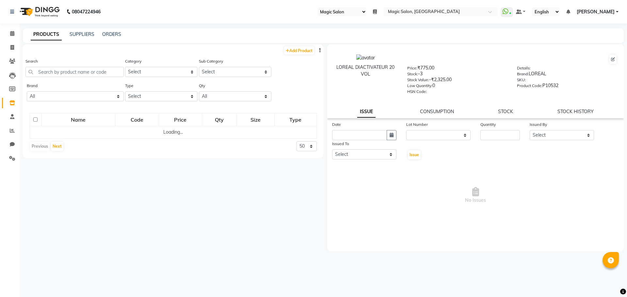
select select "55"
select select
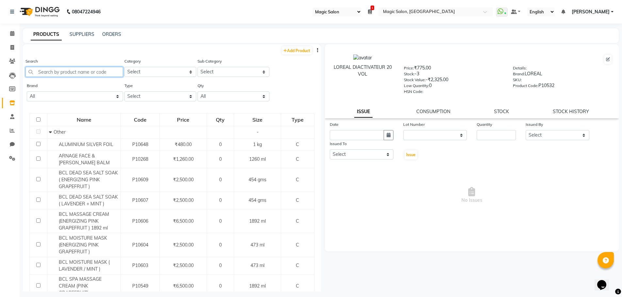
click at [63, 72] on input "text" at bounding box center [74, 72] width 98 height 10
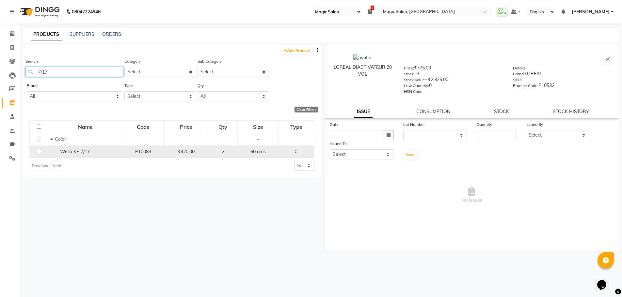
type input "7/17"
click at [40, 150] on input "checkbox" at bounding box center [39, 151] width 4 height 4
checkbox input "true"
select select
click at [502, 114] on link "STOCK" at bounding box center [501, 112] width 15 height 6
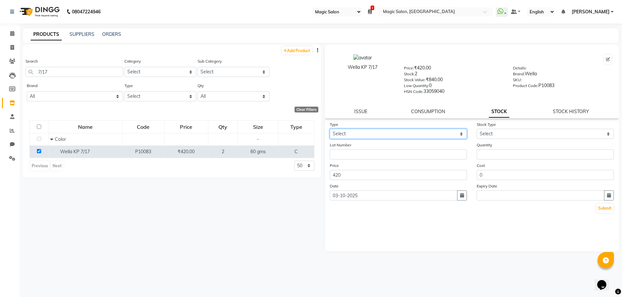
click at [348, 134] on select "Select In Out" at bounding box center [398, 134] width 137 height 10
select select "out"
click at [330, 129] on select "Select In Out" at bounding box center [398, 134] width 137 height 10
select select
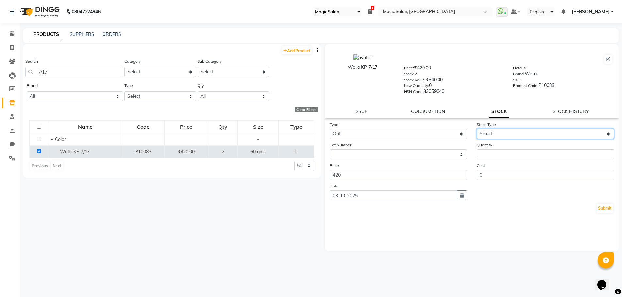
click at [489, 134] on select "Select Internal Use Damaged Expired Adjustment Return Other" at bounding box center [545, 134] width 137 height 10
select select "internal use"
click at [477, 129] on select "Select Internal Use Damaged Expired Adjustment Return Other" at bounding box center [545, 134] width 137 height 10
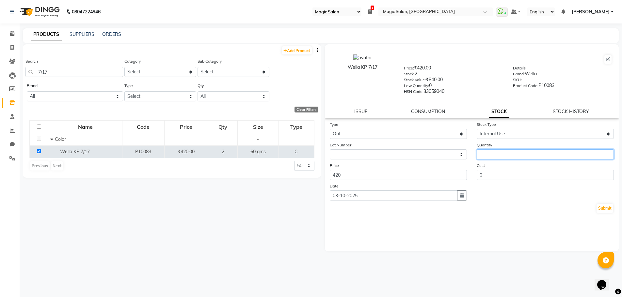
click at [495, 157] on input "number" at bounding box center [545, 155] width 137 height 10
type input "2"
click at [611, 210] on button "Submit" at bounding box center [605, 208] width 17 height 9
select select
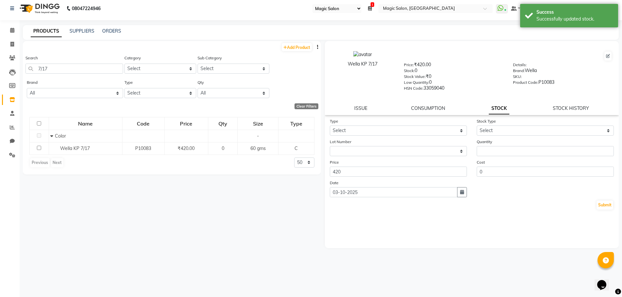
scroll to position [4, 0]
click at [13, 31] on icon at bounding box center [12, 29] width 4 height 5
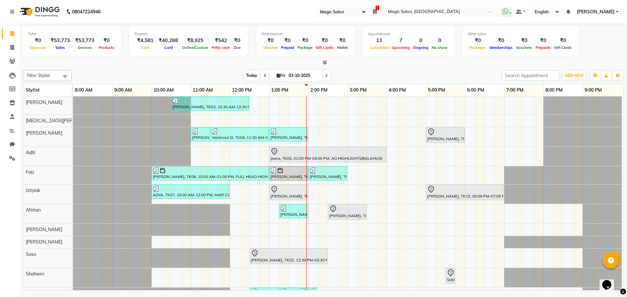
click at [251, 75] on span "Today" at bounding box center [252, 76] width 16 height 10
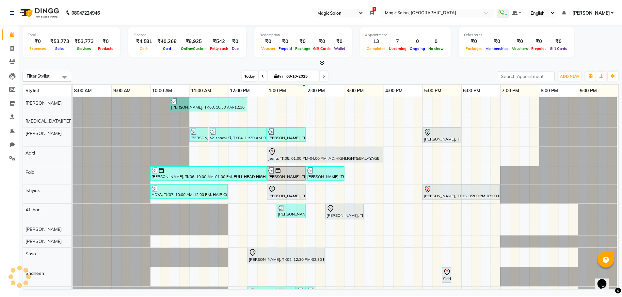
scroll to position [0, 3]
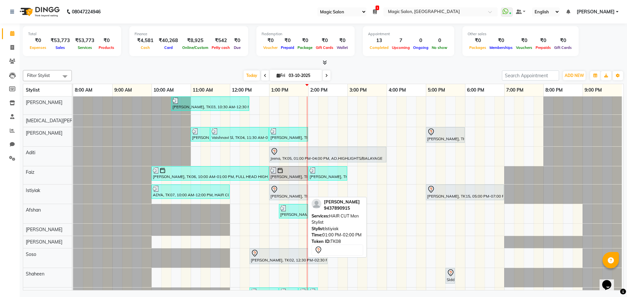
click at [286, 197] on div "[PERSON_NAME], TK08, 01:00 PM-02:00 PM, HAIR CUT Men Stylist" at bounding box center [289, 193] width 38 height 14
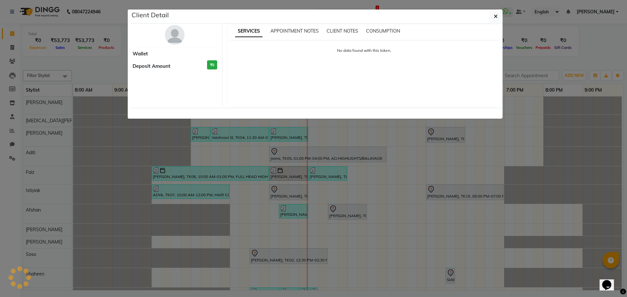
select select "7"
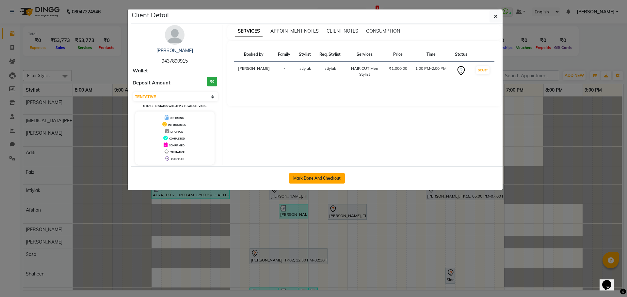
click at [303, 178] on button "Mark Done And Checkout" at bounding box center [317, 178] width 56 height 10
select select "7276"
select select "service"
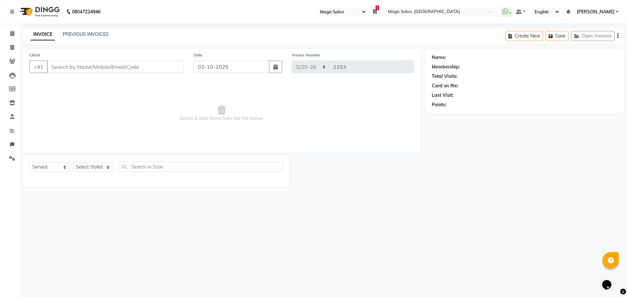
select select "3"
type input "9437890915"
select select "83814"
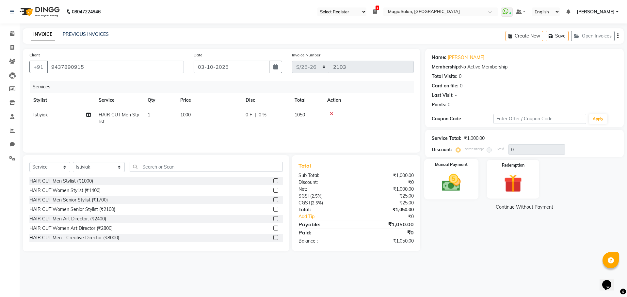
click at [454, 195] on div "Manual Payment" at bounding box center [451, 179] width 54 height 40
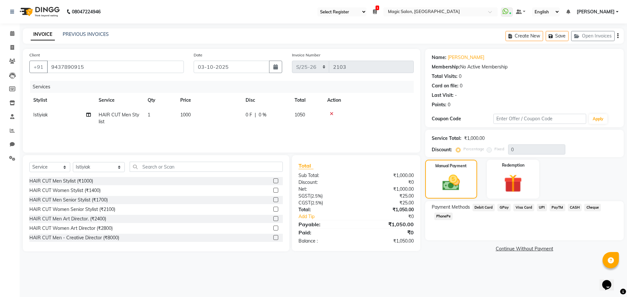
click at [570, 206] on span "CASH" at bounding box center [575, 208] width 14 height 8
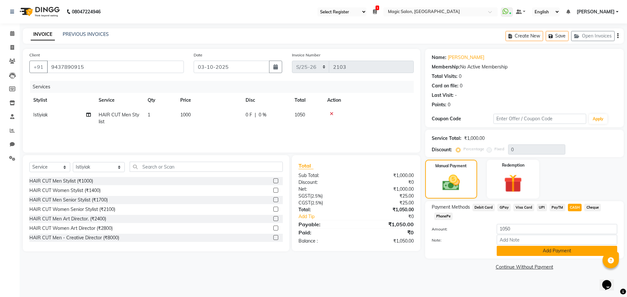
click at [540, 254] on button "Add Payment" at bounding box center [557, 251] width 120 height 10
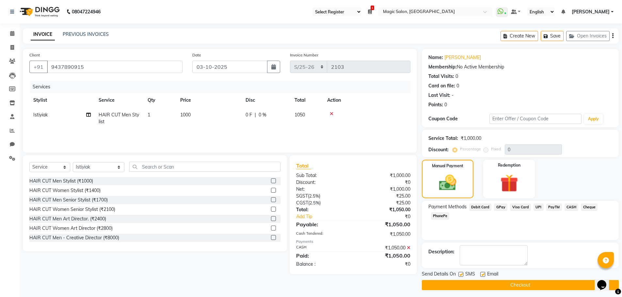
click at [505, 288] on button "Checkout" at bounding box center [520, 286] width 197 height 10
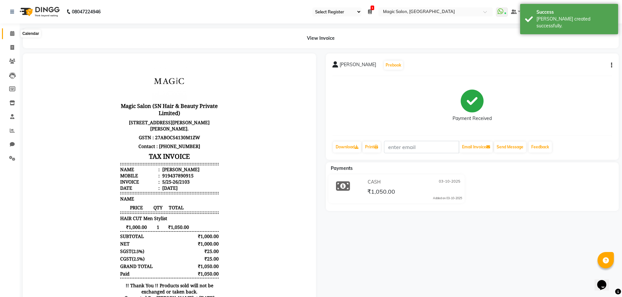
click at [9, 36] on span at bounding box center [12, 34] width 11 height 8
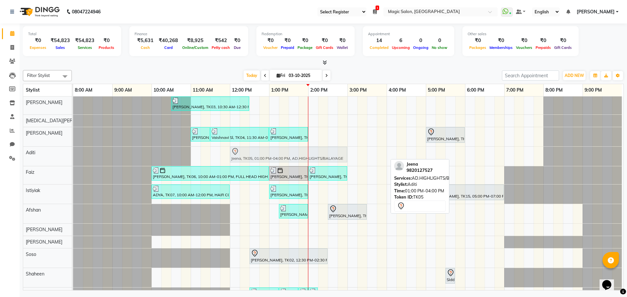
drag, startPoint x: 290, startPoint y: 157, endPoint x: 248, endPoint y: 152, distance: 42.2
click at [73, 152] on div "Jeena, TK05, 01:00 PM-04:00 PM, AD.HIGHLIGHTS/BALAYAGE Jeena, TK05, 01:00 PM-04…" at bounding box center [73, 156] width 0 height 19
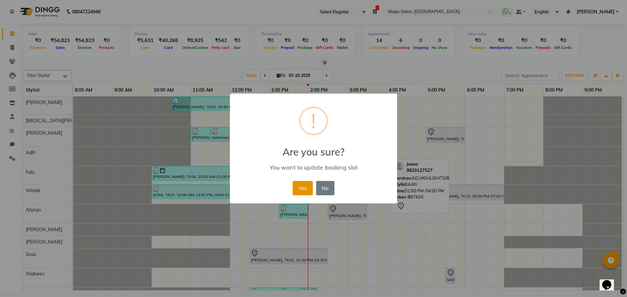
click at [307, 191] on button "Yes" at bounding box center [303, 188] width 20 height 14
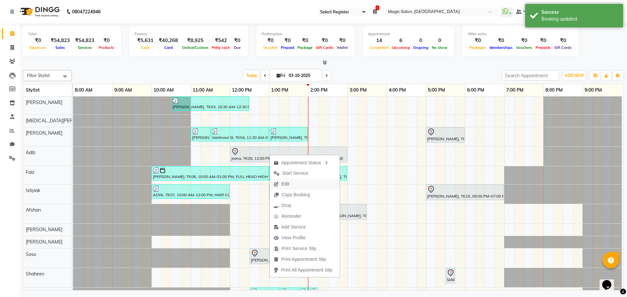
click at [286, 185] on span "Edit" at bounding box center [285, 184] width 8 height 7
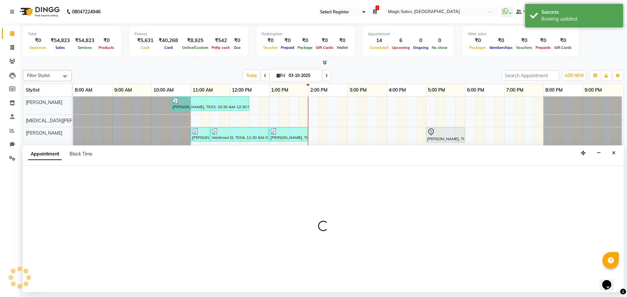
select select "tentative"
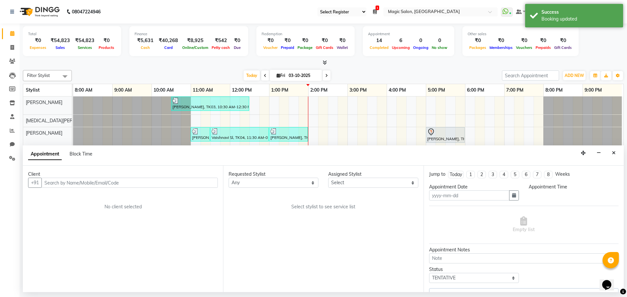
type input "03-10-2025"
select select "77865"
select select "720"
select select "3632"
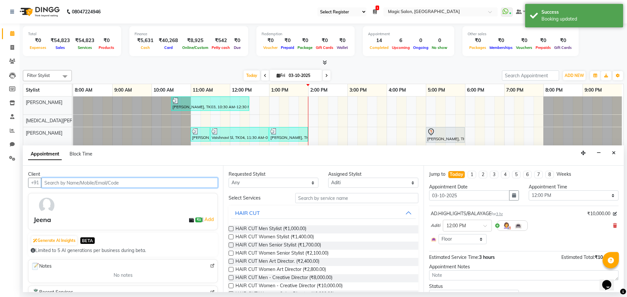
scroll to position [0, 3]
click at [613, 224] on icon at bounding box center [615, 226] width 4 height 5
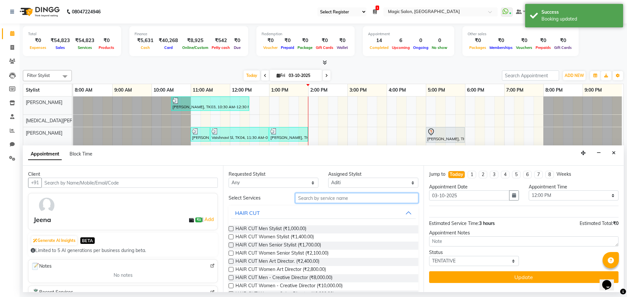
click at [338, 196] on input "text" at bounding box center [356, 198] width 123 height 10
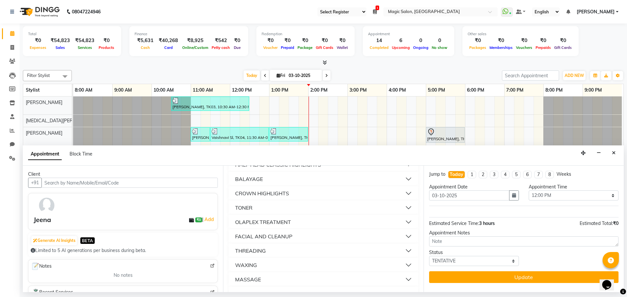
scroll to position [161, 0]
type input "AD"
click at [291, 281] on button "ADITI SERVICES" at bounding box center [323, 280] width 184 height 12
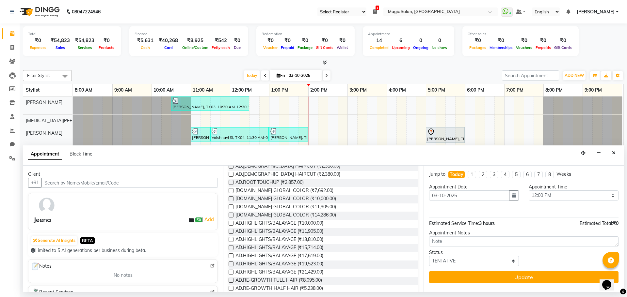
scroll to position [292, 0]
click at [231, 239] on label at bounding box center [231, 238] width 5 height 5
click at [231, 239] on input "checkbox" at bounding box center [231, 239] width 4 height 4
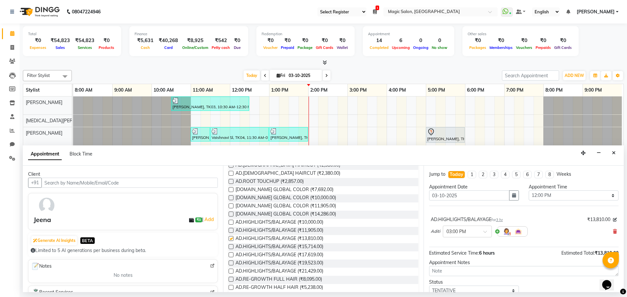
checkbox input "false"
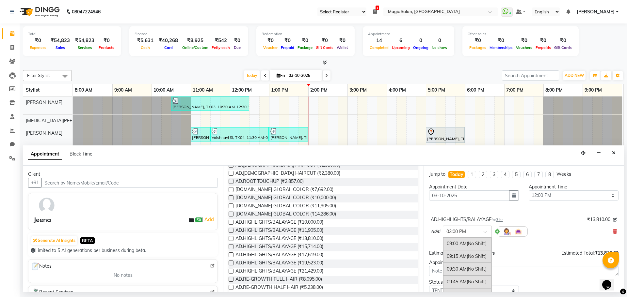
click at [486, 233] on span at bounding box center [487, 234] width 8 height 7
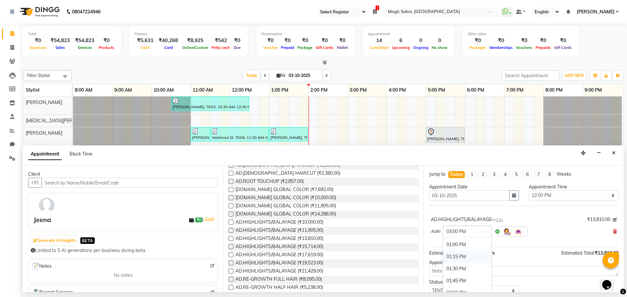
scroll to position [132, 0]
click at [461, 262] on div "12:00 PM" at bounding box center [467, 262] width 48 height 12
click at [560, 216] on div "AD.HIGHLIGHTS/BALAYAGE for 3 hr ₹13,810.00 Aditi × 12:00 PM" at bounding box center [523, 228] width 189 height 27
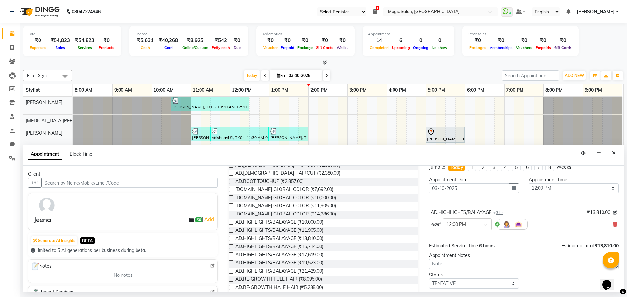
scroll to position [26, 0]
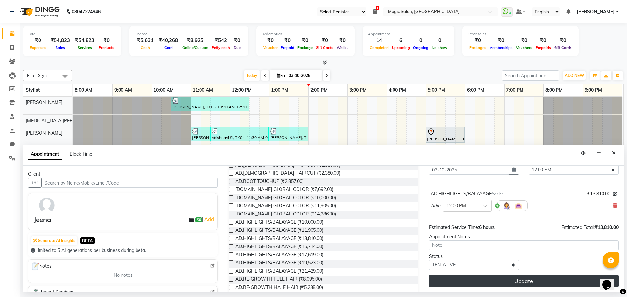
click at [549, 284] on button "Update" at bounding box center [523, 282] width 189 height 12
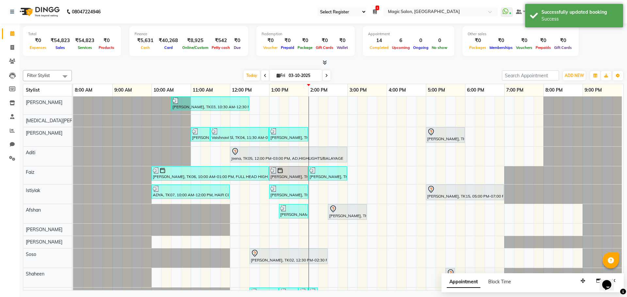
click at [285, 72] on span "Fri 03-10-2025" at bounding box center [296, 75] width 52 height 11
click at [285, 73] on span "Fri" at bounding box center [281, 75] width 12 height 5
select select "10"
select select "2025"
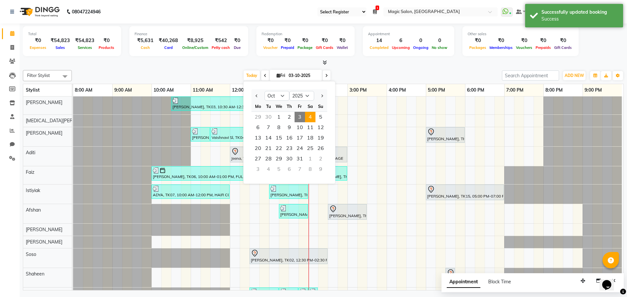
click at [310, 115] on span "4" at bounding box center [310, 117] width 10 height 10
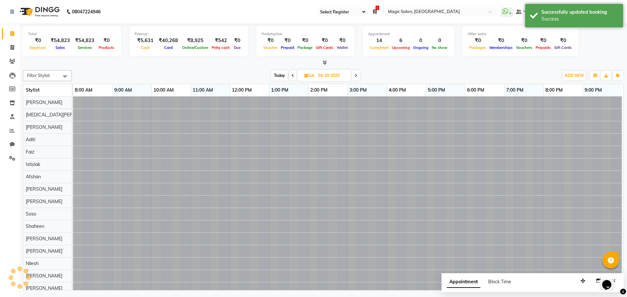
scroll to position [0, 3]
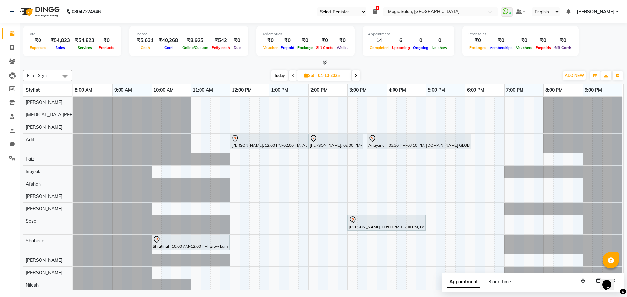
click at [279, 74] on span "Today" at bounding box center [279, 76] width 16 height 10
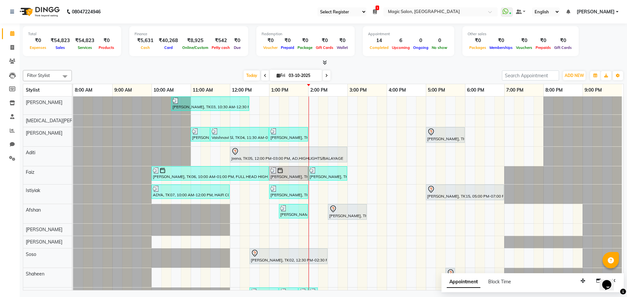
click at [325, 74] on icon at bounding box center [326, 76] width 3 height 4
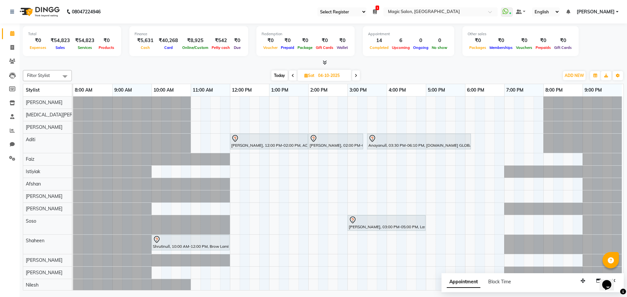
click at [292, 74] on icon at bounding box center [293, 76] width 3 height 4
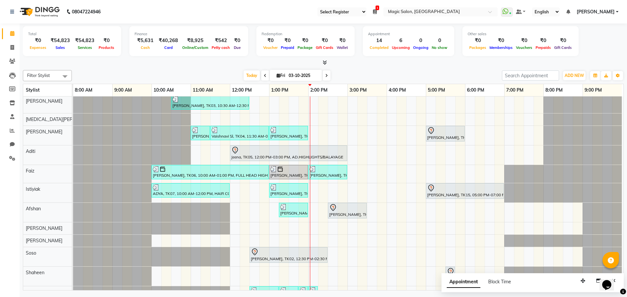
scroll to position [0, 0]
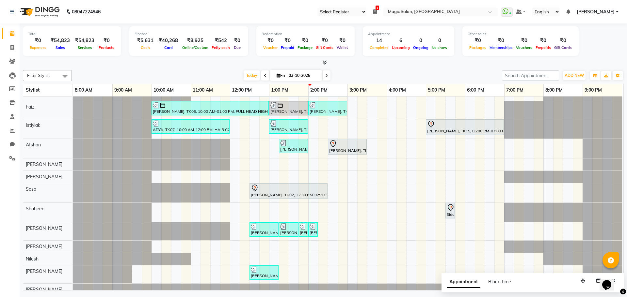
click at [323, 76] on span at bounding box center [327, 76] width 8 height 10
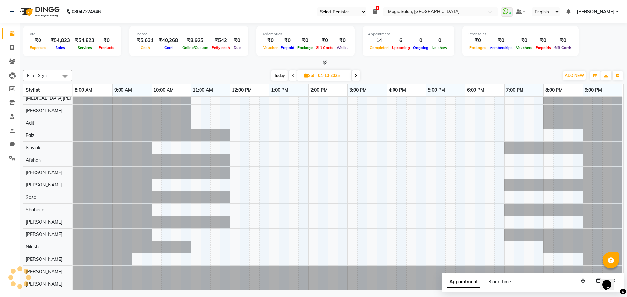
scroll to position [43, 0]
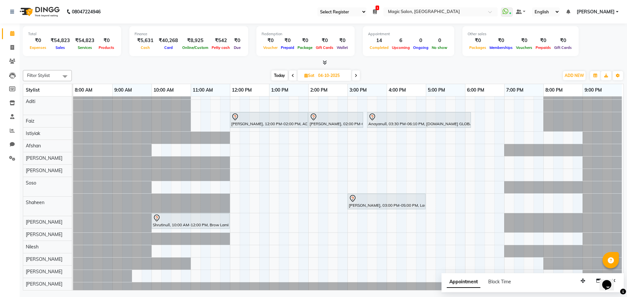
click at [292, 74] on icon at bounding box center [293, 76] width 3 height 4
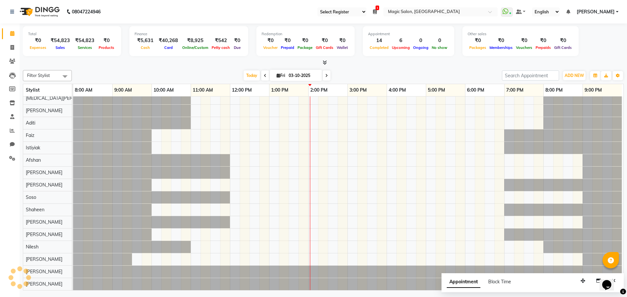
scroll to position [22, 0]
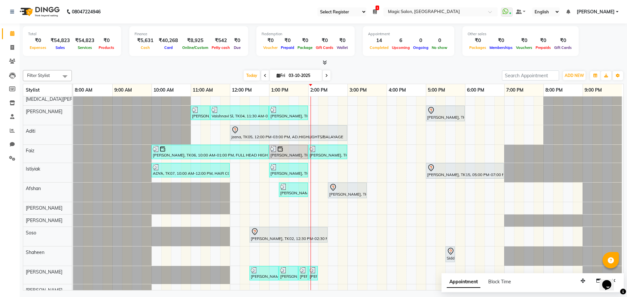
click at [324, 73] on span at bounding box center [327, 76] width 8 height 10
type input "04-10-2025"
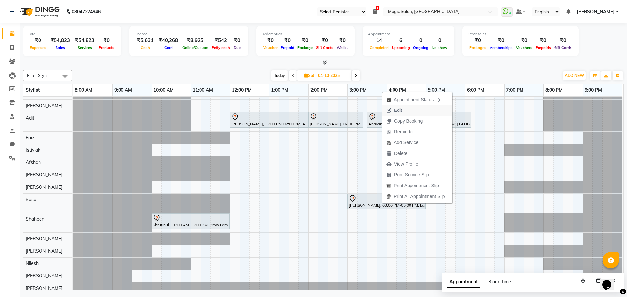
click at [410, 110] on button "Edit" at bounding box center [417, 110] width 70 height 11
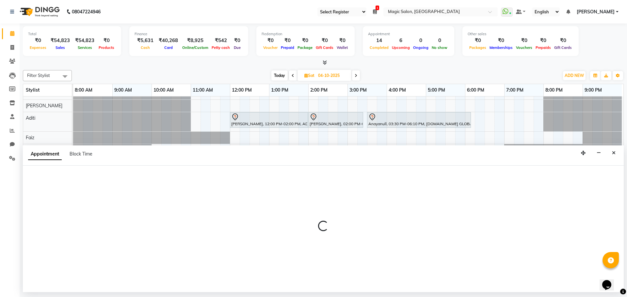
select select "61849"
select select "900"
select select "tentative"
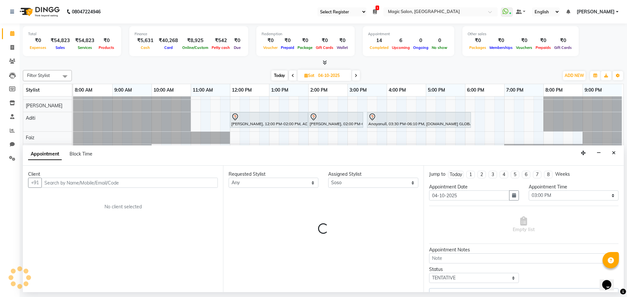
select select "3632"
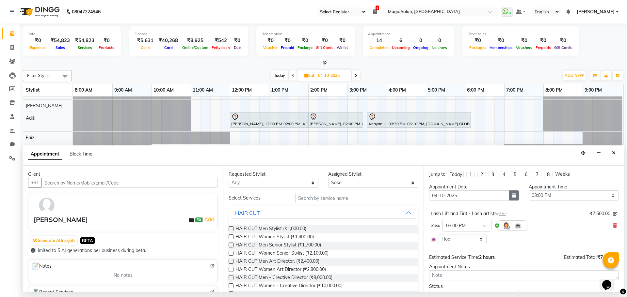
click at [512, 195] on icon "button" at bounding box center [514, 195] width 4 height 5
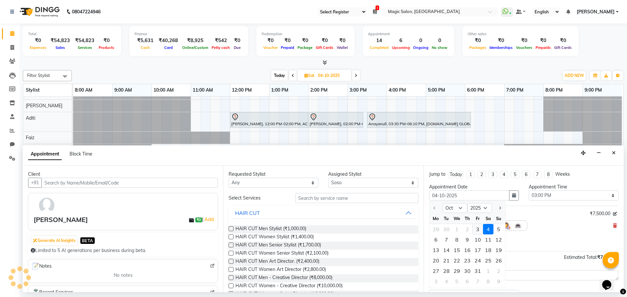
click at [478, 228] on div "3" at bounding box center [478, 229] width 10 height 10
type input "03-10-2025"
select select "900"
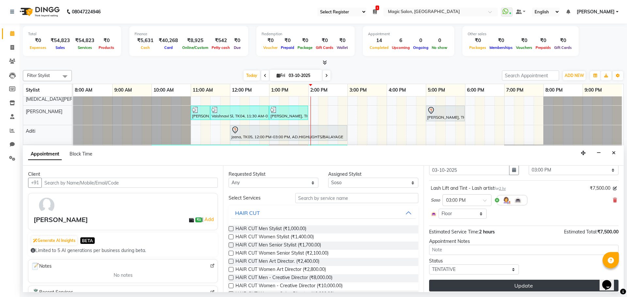
scroll to position [30, 0]
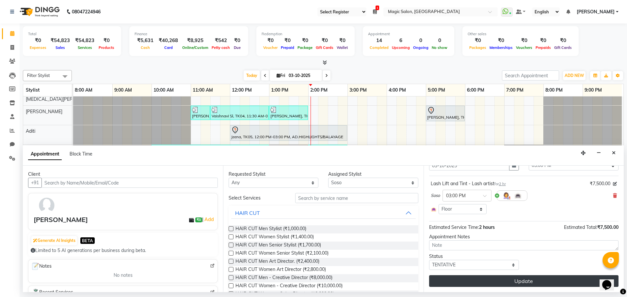
click at [508, 281] on button "Update" at bounding box center [523, 282] width 189 height 12
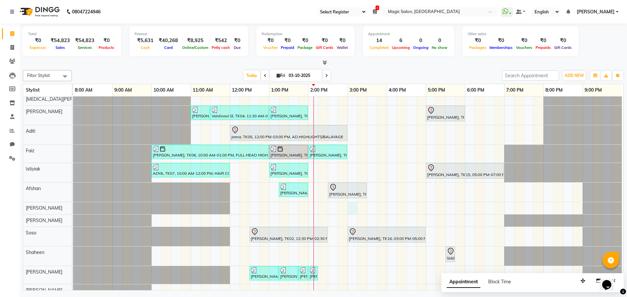
click at [351, 209] on div "Shibhani Dandekar, TK03, 10:30 AM-12:30 PM, Lash Lift and Tint - Creative Direc…" at bounding box center [348, 213] width 550 height 277
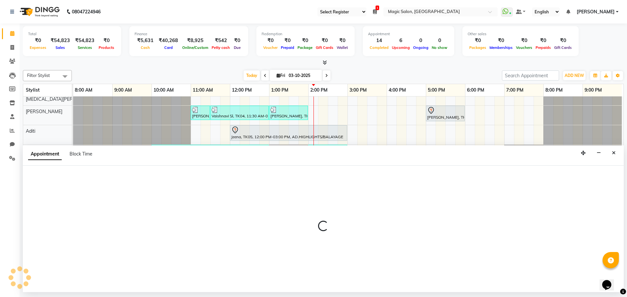
select select "67959"
select select "tentative"
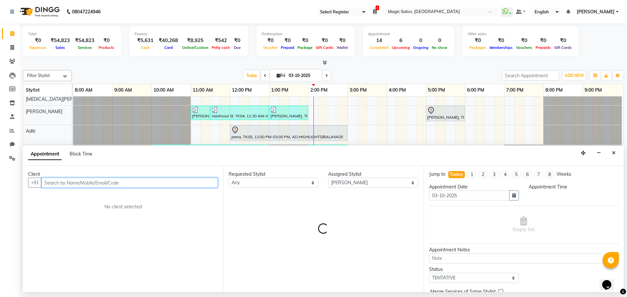
select select "900"
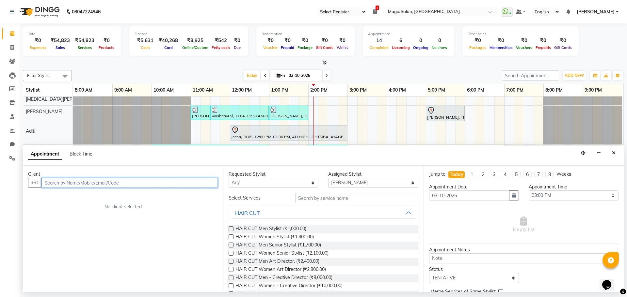
type input "3"
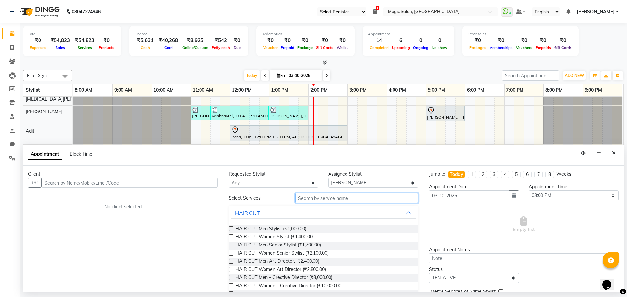
click at [350, 199] on input "text" at bounding box center [356, 198] width 123 height 10
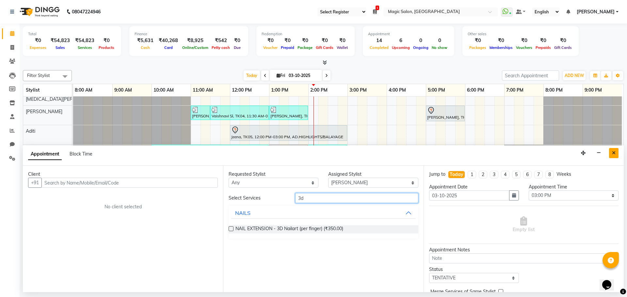
type input "3d"
click at [614, 153] on icon "Close" at bounding box center [614, 153] width 4 height 5
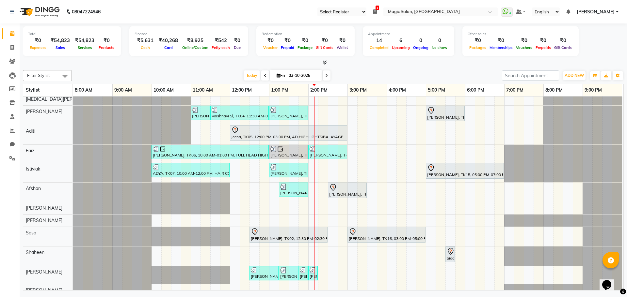
click at [281, 75] on span "Fri" at bounding box center [281, 75] width 12 height 5
select select "10"
select select "2025"
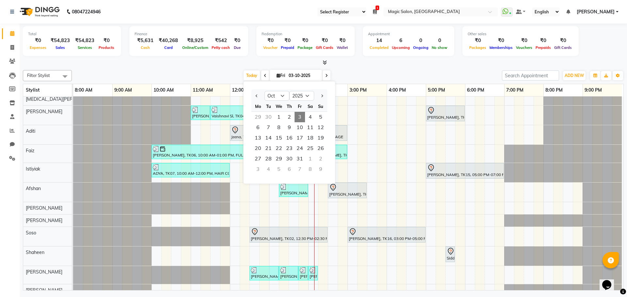
click at [264, 74] on icon at bounding box center [265, 76] width 3 height 4
type input "02-10-2025"
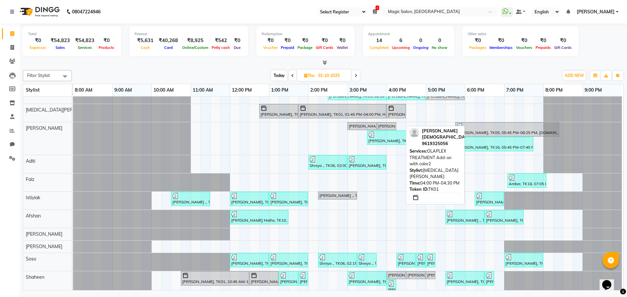
scroll to position [0, 0]
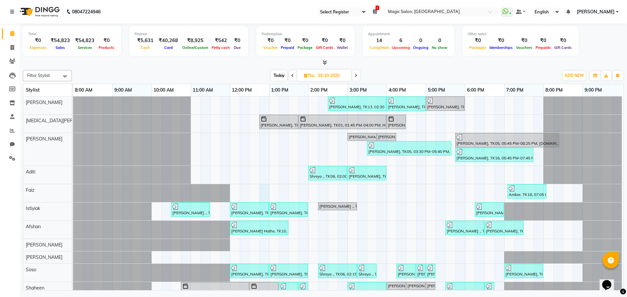
click at [261, 187] on div "Leena Castellino, TK13, 02:30 PM-04:00 PM, Brow Lamination and Tint - Creative …" at bounding box center [348, 246] width 550 height 298
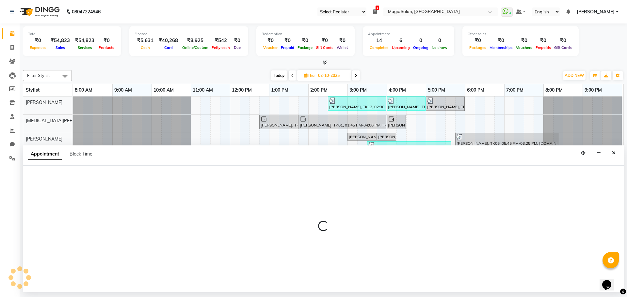
select select "83382"
select select "765"
select select "tentative"
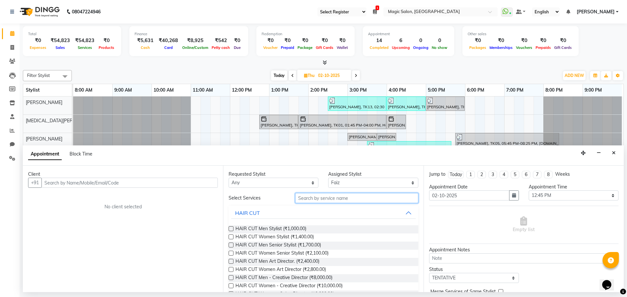
click at [314, 198] on input "text" at bounding box center [356, 198] width 123 height 10
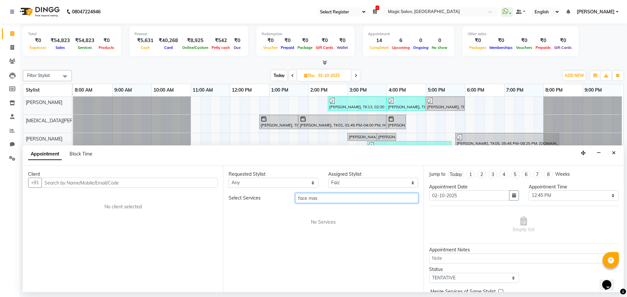
drag, startPoint x: 277, startPoint y: 188, endPoint x: 269, endPoint y: 187, distance: 7.6
click at [269, 187] on div "Requested Stylist Any Aditi Afshan Amanda Faiz Farhan Istiyiak Mayur Nikita Men…" at bounding box center [323, 229] width 200 height 127
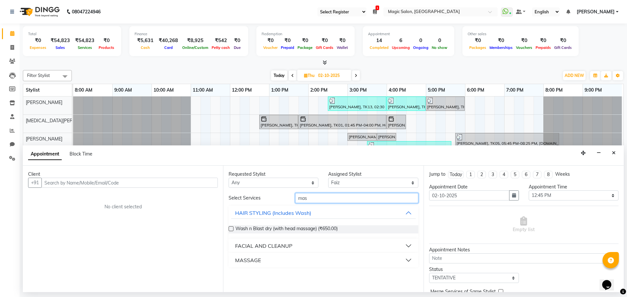
type input "mas"
click at [409, 245] on button "FACIAL AND CLEANUP" at bounding box center [323, 246] width 184 height 12
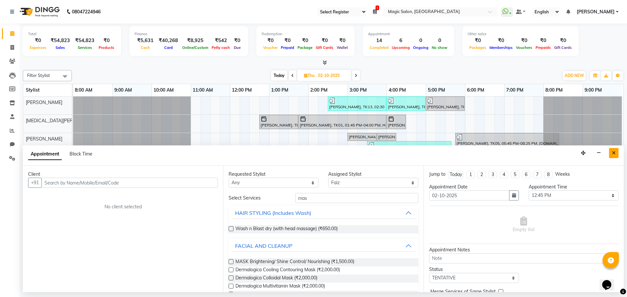
click at [614, 150] on button "Close" at bounding box center [613, 153] width 9 height 10
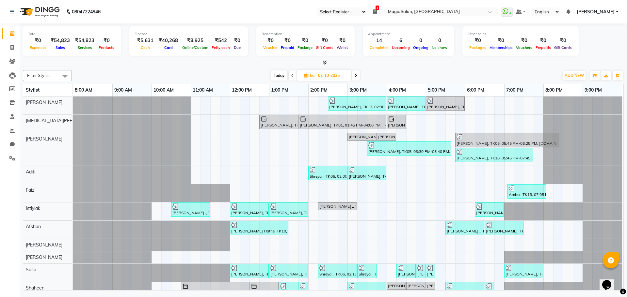
click at [248, 130] on div "Leena Castellino, TK13, 02:30 PM-04:00 PM, Brow Lamination and Tint - Creative …" at bounding box center [348, 246] width 550 height 298
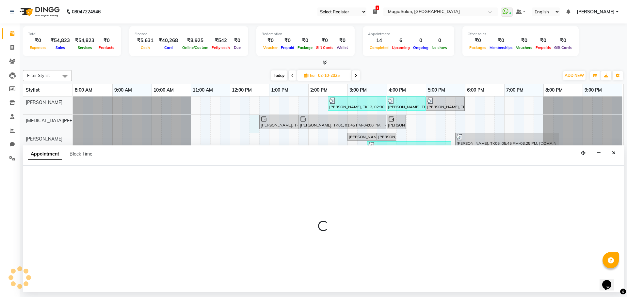
select select "61844"
select select "tentative"
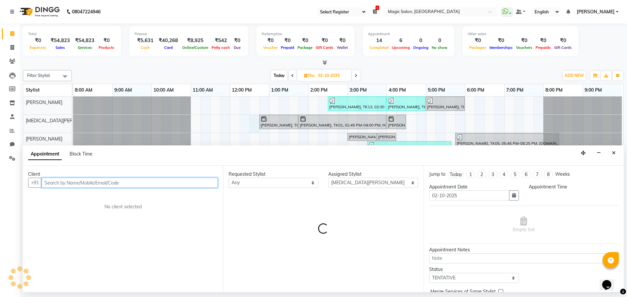
select select "750"
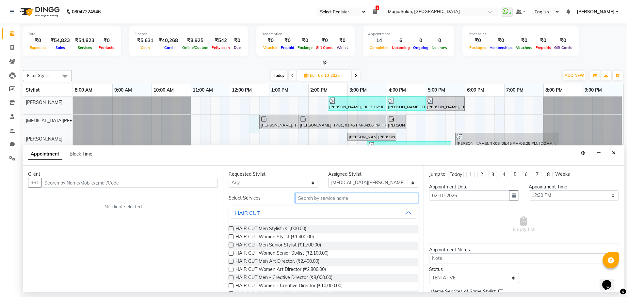
click at [328, 197] on input "text" at bounding box center [356, 198] width 123 height 10
type input "olapl"
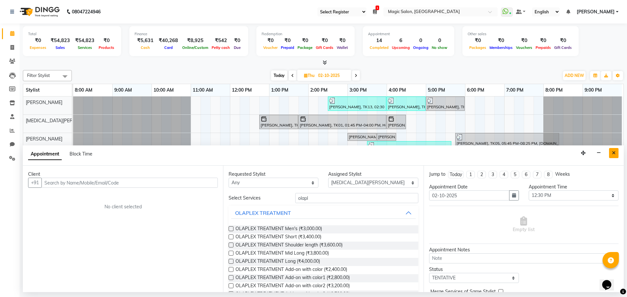
click at [614, 155] on icon "Close" at bounding box center [614, 153] width 4 height 5
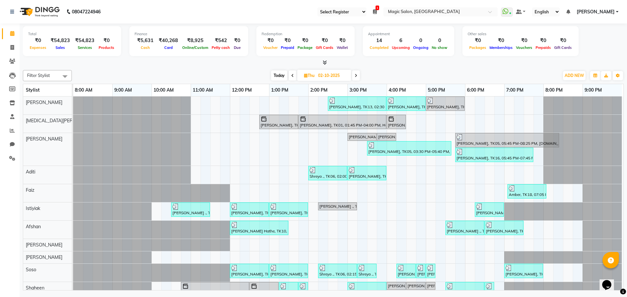
click at [277, 73] on span "Today" at bounding box center [279, 76] width 16 height 10
type input "03-10-2025"
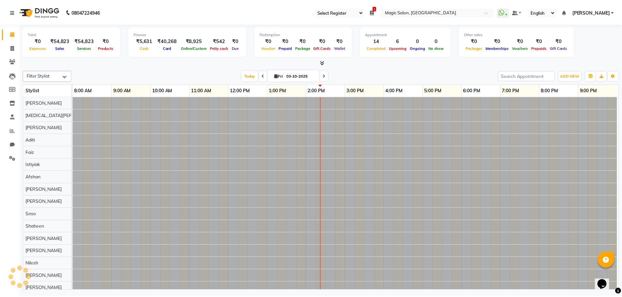
scroll to position [0, 3]
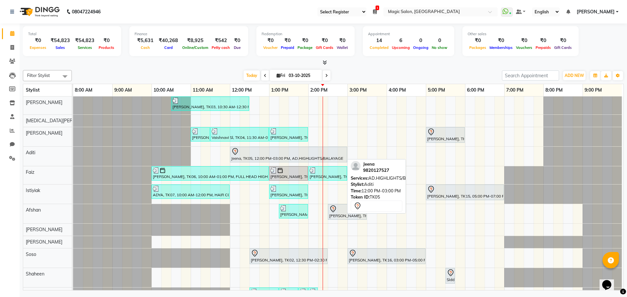
click at [264, 154] on div at bounding box center [288, 152] width 115 height 8
click at [268, 155] on div "Jeena, TK05, 12:00 PM-03:00 PM, AD.HIGHLIGHTS/BALAYAGE" at bounding box center [289, 155] width 116 height 14
select select "7"
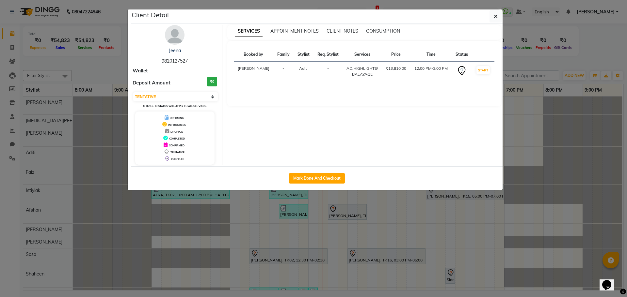
click at [291, 173] on div "Mark Done And Checkout" at bounding box center [317, 179] width 372 height 24
click at [300, 177] on button "Mark Done And Checkout" at bounding box center [317, 178] width 56 height 10
select select "7276"
select select "service"
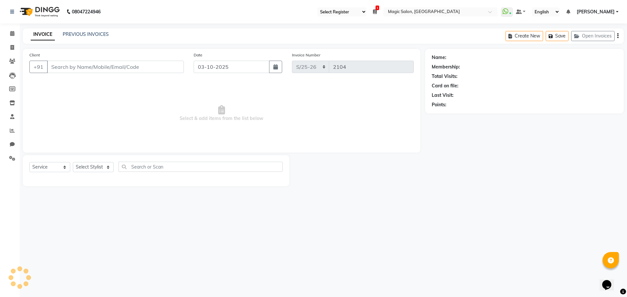
select select "3"
type input "9820127527"
select select "77865"
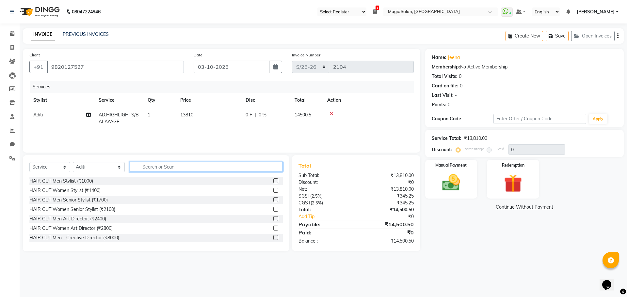
click at [137, 169] on input "text" at bounding box center [206, 167] width 153 height 10
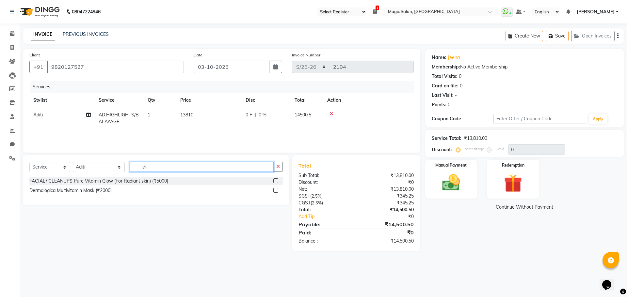
type input "v"
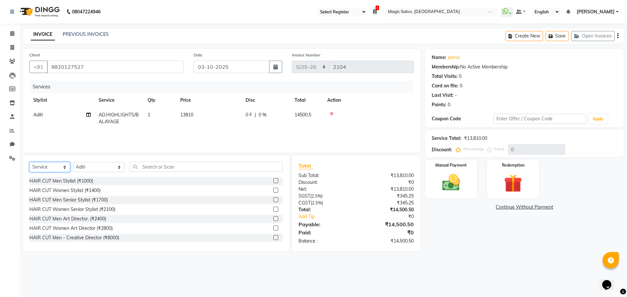
click at [50, 167] on select "Select Service Product Membership Package Voucher Prepaid Gift Card" at bounding box center [49, 167] width 41 height 10
select select "product"
click at [29, 162] on select "Select Service Product Membership Package Voucher Prepaid Gift Card" at bounding box center [49, 167] width 41 height 10
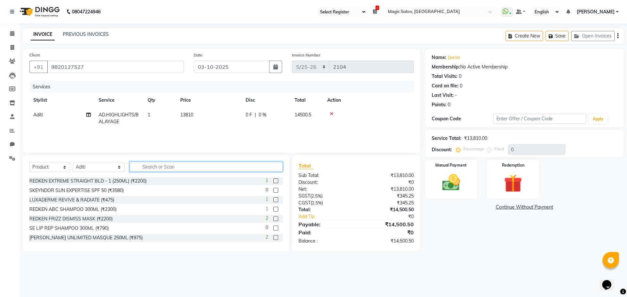
click at [131, 167] on input "text" at bounding box center [206, 167] width 153 height 10
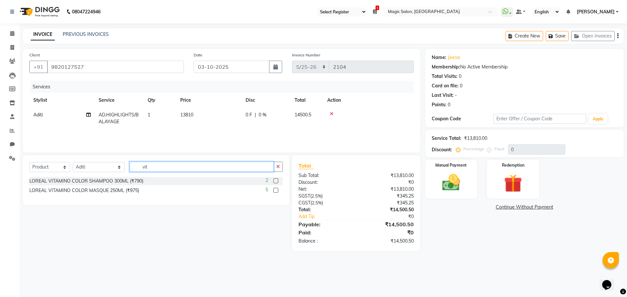
type input "vit"
click at [275, 181] on label at bounding box center [275, 181] width 5 height 5
click at [275, 181] on input "checkbox" at bounding box center [275, 181] width 4 height 4
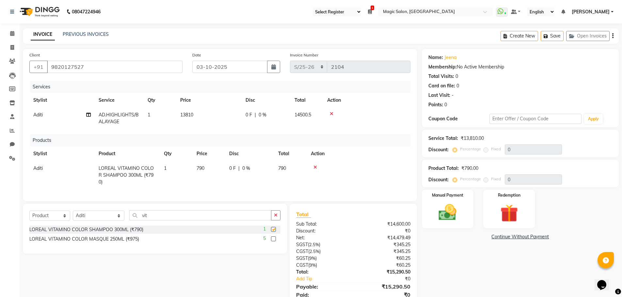
checkbox input "false"
click at [152, 221] on input "vit" at bounding box center [200, 216] width 142 height 10
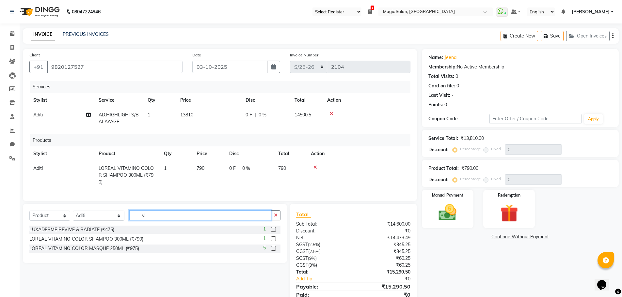
type input "v"
drag, startPoint x: 153, startPoint y: 220, endPoint x: 115, endPoint y: 220, distance: 38.2
click at [115, 220] on div "Select Service Product Membership Package Voucher Prepaid Gift Card Select Styl…" at bounding box center [154, 218] width 251 height 15
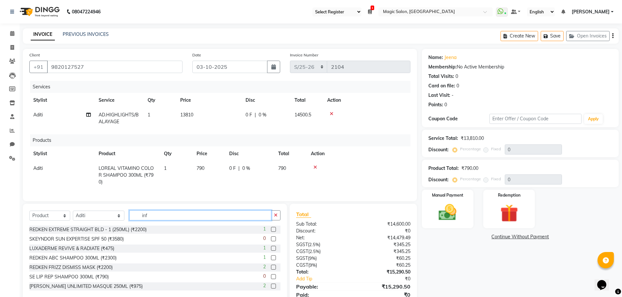
type input "info"
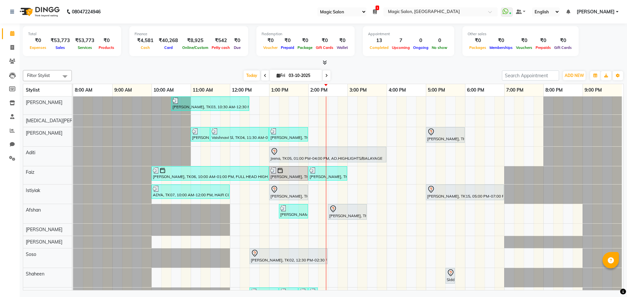
select select "55"
click at [11, 101] on icon at bounding box center [12, 103] width 6 height 5
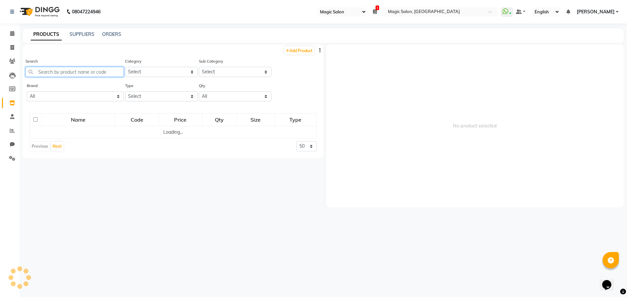
click at [66, 74] on input "text" at bounding box center [74, 72] width 98 height 10
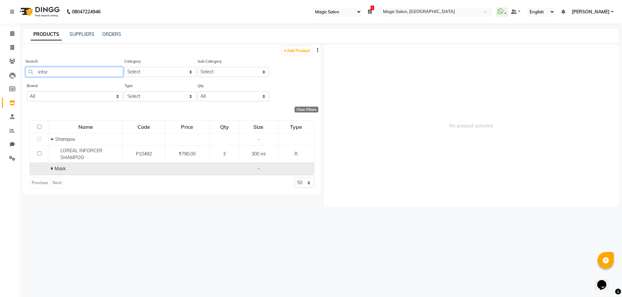
type input "infor"
click at [59, 169] on span "Mask" at bounding box center [60, 169] width 11 height 6
click at [53, 167] on span at bounding box center [53, 169] width 4 height 6
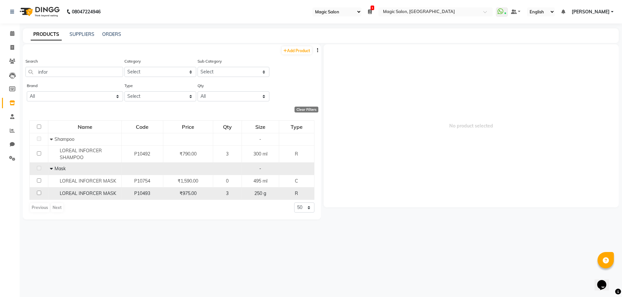
click at [39, 195] on input "checkbox" at bounding box center [39, 193] width 4 height 4
checkbox input "true"
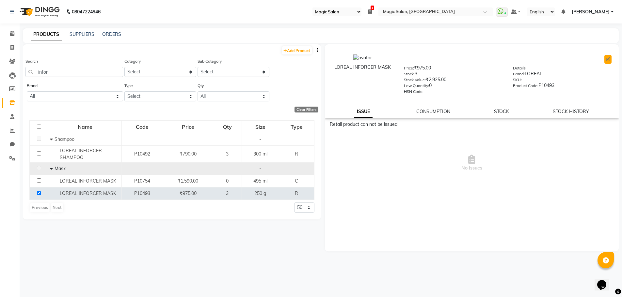
click at [605, 59] on button at bounding box center [607, 59] width 7 height 9
select select "R"
select select "1100"
select select "1104"
select select "true"
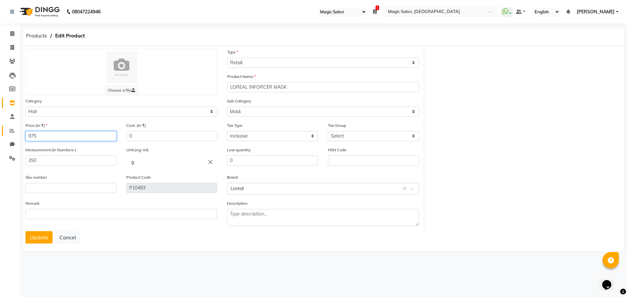
drag, startPoint x: 53, startPoint y: 136, endPoint x: 17, endPoint y: 134, distance: 35.3
click at [17, 134] on app-home "08047224946 Select Register Reception Magic Salon 1 Daily Open Registers nothin…" at bounding box center [313, 131] width 627 height 263
type input "990"
click at [100, 147] on div "Measurement:(In Numbers ) 250" at bounding box center [70, 156] width 91 height 19
click at [38, 237] on button "Update" at bounding box center [38, 238] width 27 height 12
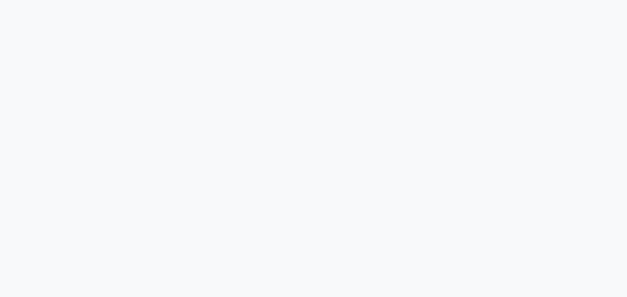
select select "55"
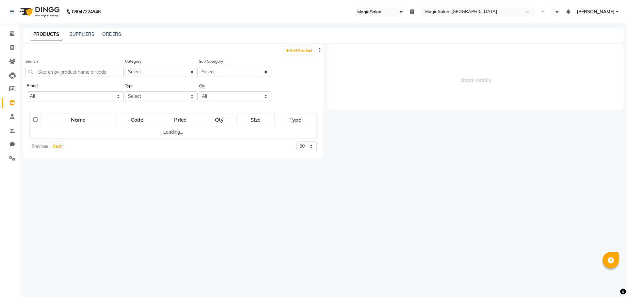
select select "en"
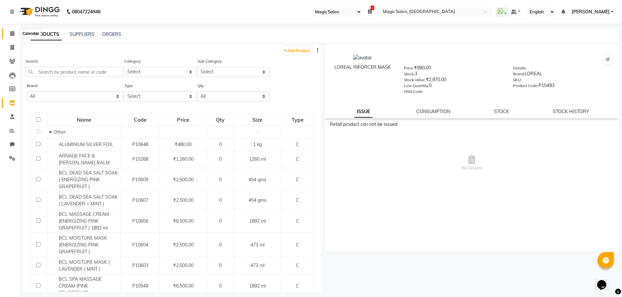
click at [11, 32] on icon at bounding box center [12, 33] width 4 height 5
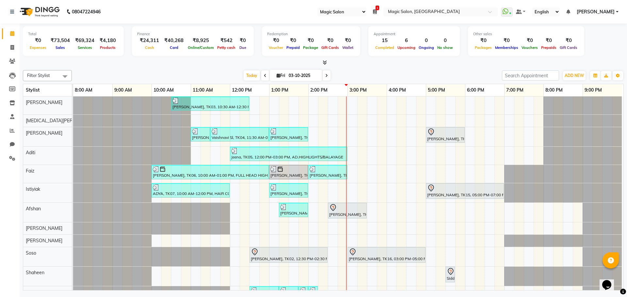
select select "55"
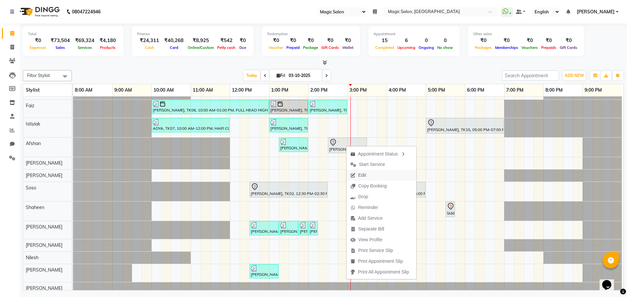
click at [371, 173] on button "Edit" at bounding box center [381, 175] width 70 height 11
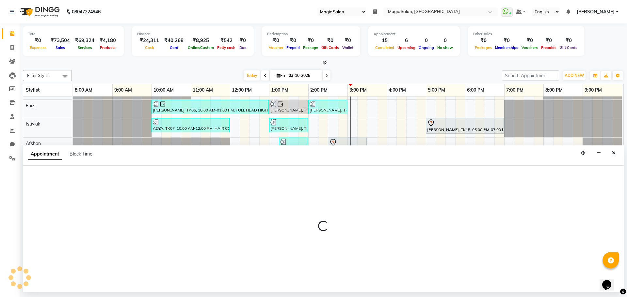
select select "tentative"
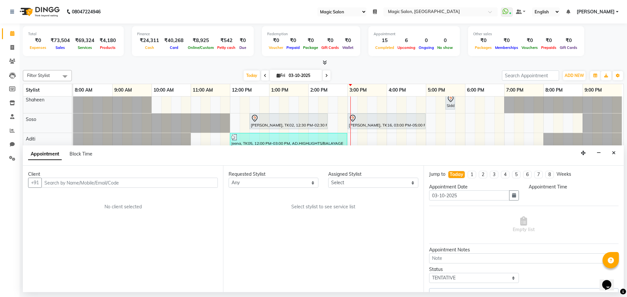
select select "91425"
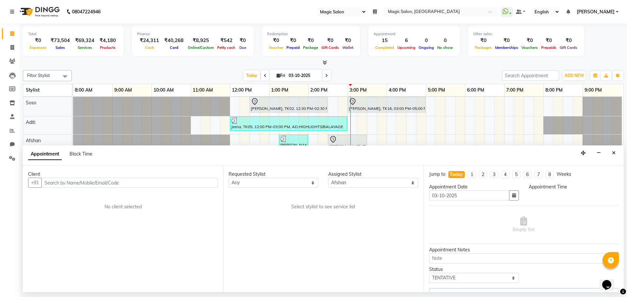
select select "750"
select select "3632"
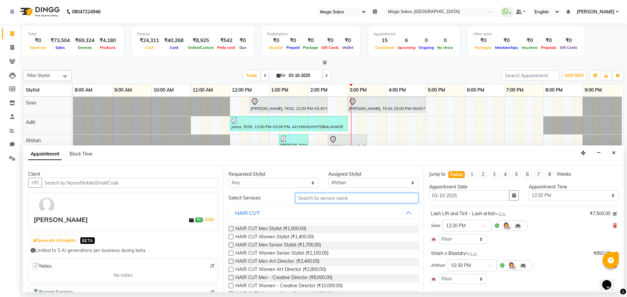
click at [325, 197] on input "text" at bounding box center [356, 198] width 123 height 10
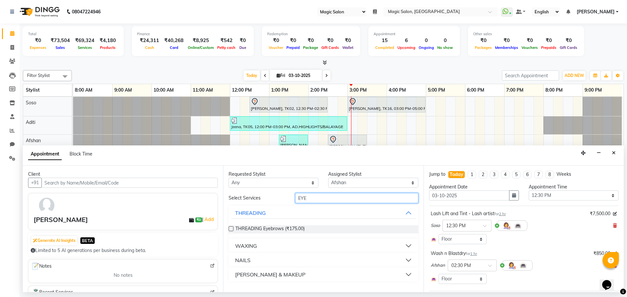
type input "EYE"
click at [230, 229] on label at bounding box center [231, 229] width 5 height 5
click at [230, 229] on input "checkbox" at bounding box center [231, 230] width 4 height 4
checkbox input "false"
click at [342, 182] on select "Select [PERSON_NAME] [PERSON_NAME] Istiyiak [PERSON_NAME] [MEDICAL_DATA] [PERSO…" at bounding box center [373, 183] width 90 height 10
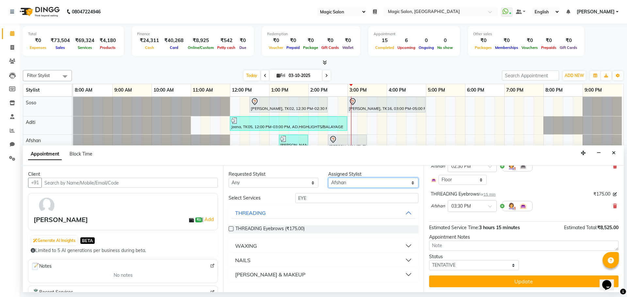
scroll to position [100, 0]
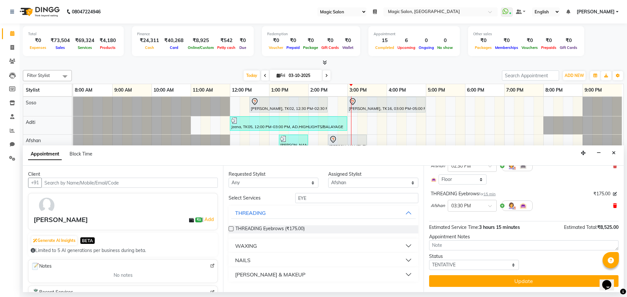
click at [613, 206] on icon at bounding box center [615, 206] width 4 height 5
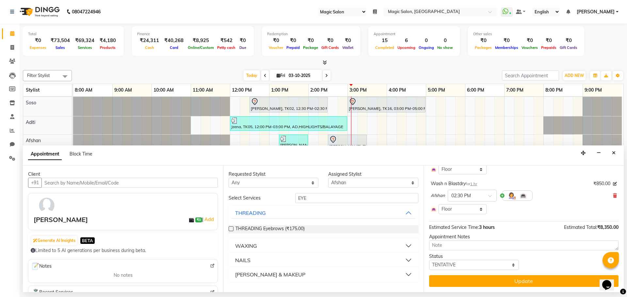
scroll to position [70, 0]
click at [353, 182] on select "Select [PERSON_NAME] [PERSON_NAME] Istiyiak [PERSON_NAME] [MEDICAL_DATA] [PERSO…" at bounding box center [373, 183] width 90 height 10
select select "89727"
click at [328, 178] on select "Select [PERSON_NAME] [PERSON_NAME] Istiyiak [PERSON_NAME] [MEDICAL_DATA] [PERSO…" at bounding box center [373, 183] width 90 height 10
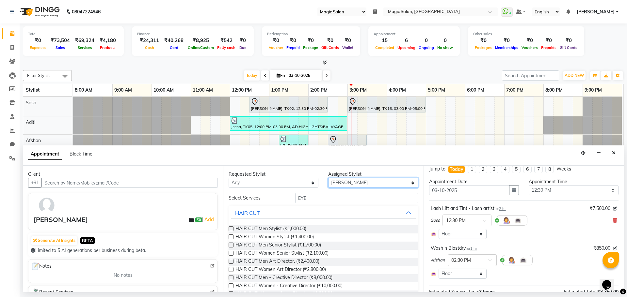
scroll to position [5, 0]
click at [613, 152] on icon "Close" at bounding box center [614, 153] width 4 height 5
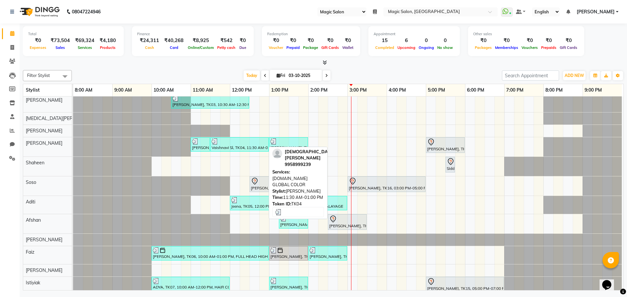
scroll to position [0, 0]
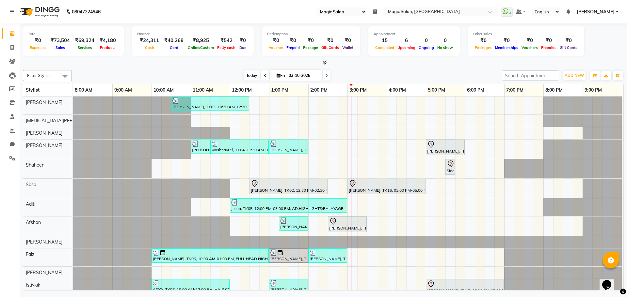
click at [248, 75] on span "Today" at bounding box center [252, 76] width 16 height 10
click at [254, 77] on span "Today" at bounding box center [252, 76] width 16 height 10
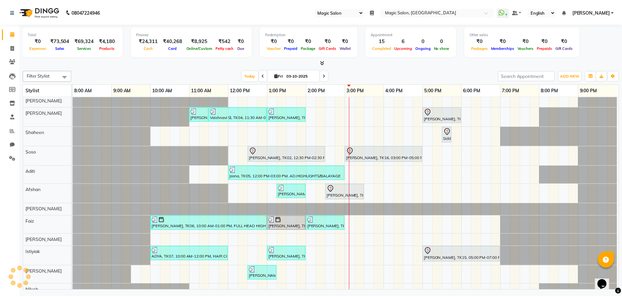
scroll to position [33, 3]
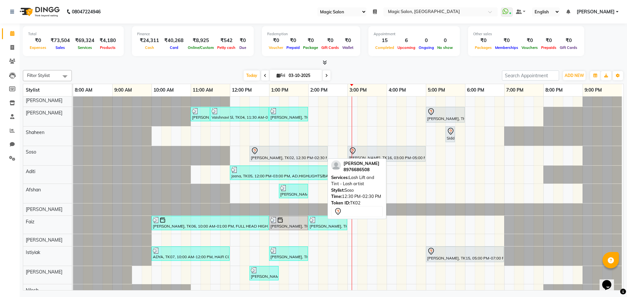
click at [280, 157] on div "[PERSON_NAME], TK02, 12:30 PM-02:30 PM, Lash Lift and Tint - Lash artist" at bounding box center [288, 154] width 77 height 14
select select "7"
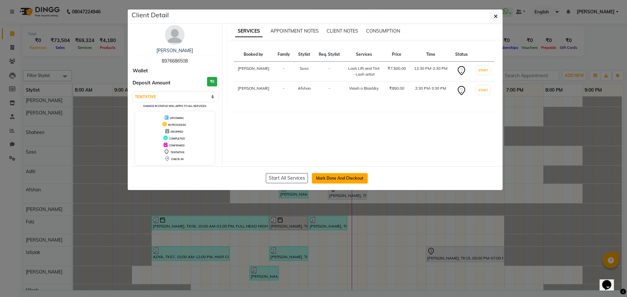
click at [336, 176] on button "Mark Done And Checkout" at bounding box center [340, 178] width 56 height 10
select select "7276"
select select "service"
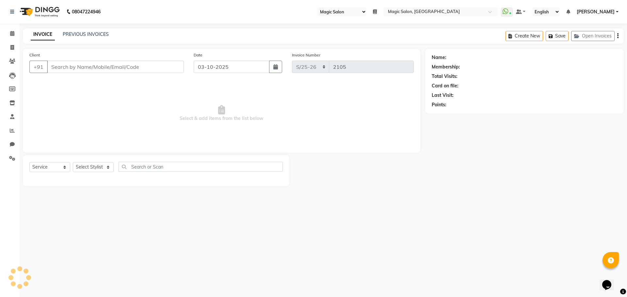
type input "8976686508"
select select "91425"
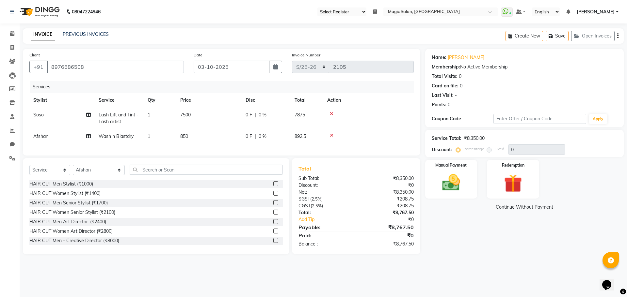
click at [137, 137] on td "Wash n Blastdry" at bounding box center [119, 136] width 49 height 15
select select "91425"
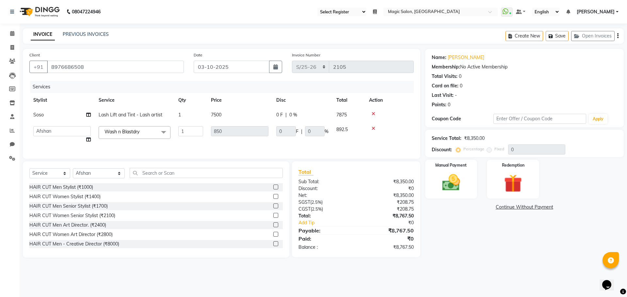
click at [166, 132] on span at bounding box center [163, 132] width 13 height 12
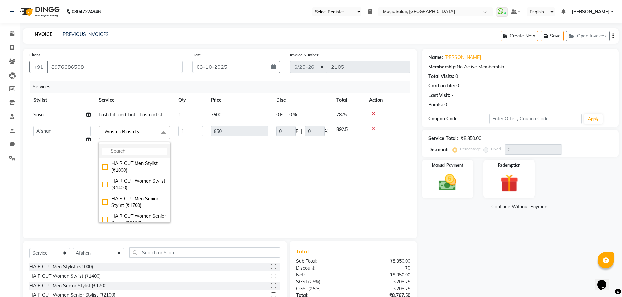
click at [125, 147] on li at bounding box center [134, 152] width 71 height 14
click at [126, 150] on input "multiselect-search" at bounding box center [134, 151] width 65 height 7
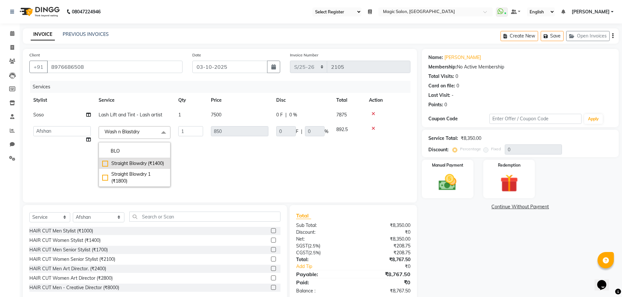
type input "BLO"
click at [105, 163] on div "Straight Blowdry (₹1400)" at bounding box center [134, 163] width 65 height 7
checkbox input "true"
type input "1400"
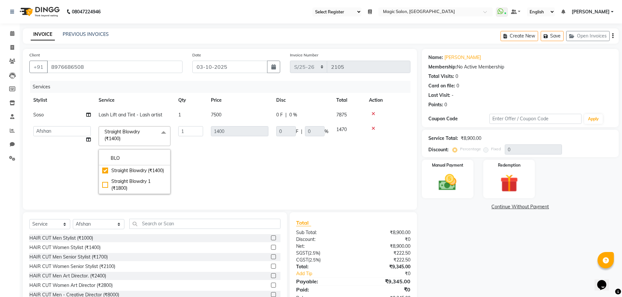
click at [248, 160] on td "1400" at bounding box center [239, 160] width 65 height 76
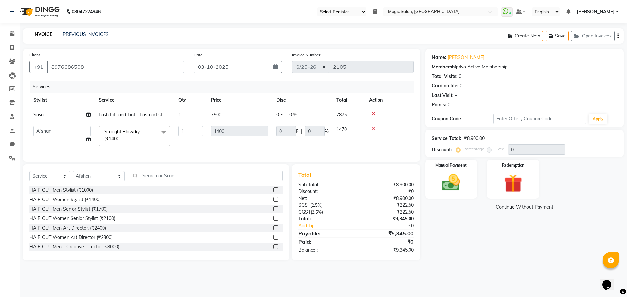
click at [466, 271] on main "INVOICE PREVIOUS INVOICES Create New Save Open Invoices Client +91 8976686508 D…" at bounding box center [323, 149] width 607 height 242
click at [459, 181] on img at bounding box center [451, 183] width 30 height 22
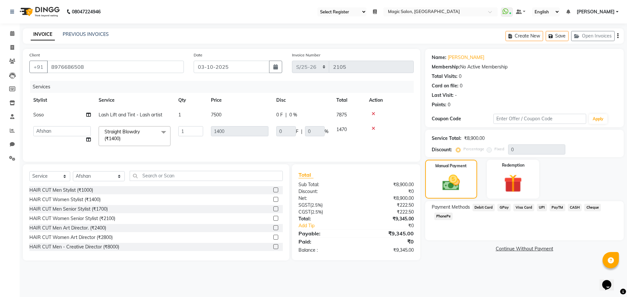
click at [575, 208] on span "CASH" at bounding box center [575, 208] width 14 height 8
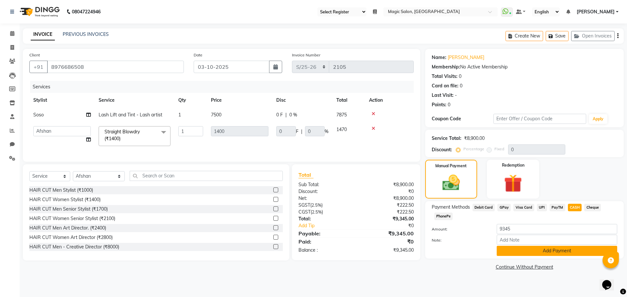
click at [515, 253] on button "Add Payment" at bounding box center [557, 251] width 120 height 10
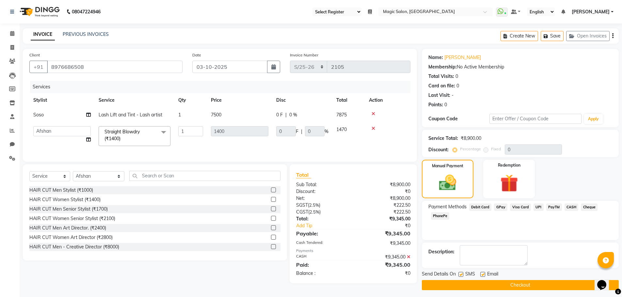
click at [457, 283] on button "Checkout" at bounding box center [520, 286] width 197 height 10
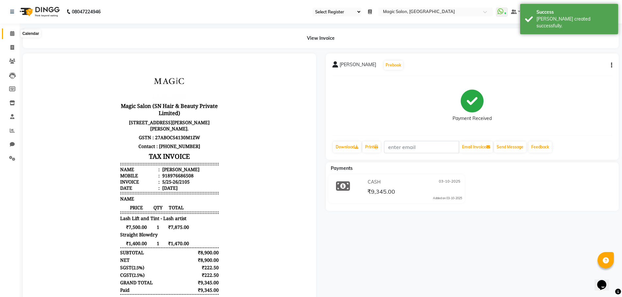
click at [14, 32] on icon at bounding box center [12, 33] width 4 height 5
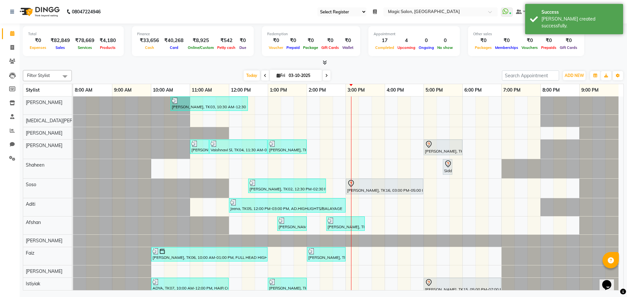
click at [623, 38] on div "Total ₹0 Expenses ₹82,849 Sales ₹78,669 Services ₹4,180 Products Finance ₹33,65…" at bounding box center [323, 42] width 601 height 32
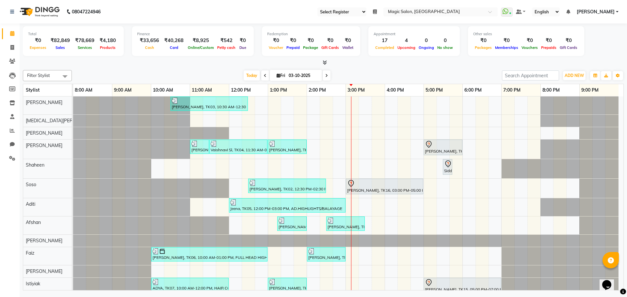
click at [614, 9] on span "[PERSON_NAME]" at bounding box center [596, 11] width 38 height 7
click at [600, 44] on link "Sign out" at bounding box center [585, 45] width 60 height 10
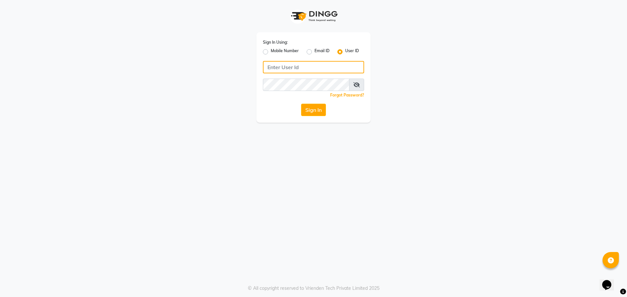
click at [336, 67] on input "Username" at bounding box center [313, 67] width 101 height 12
click at [301, 68] on input "MAGIC" at bounding box center [313, 67] width 101 height 12
type input "M"
type input "magic"
click at [310, 109] on button "Sign In" at bounding box center [313, 110] width 25 height 12
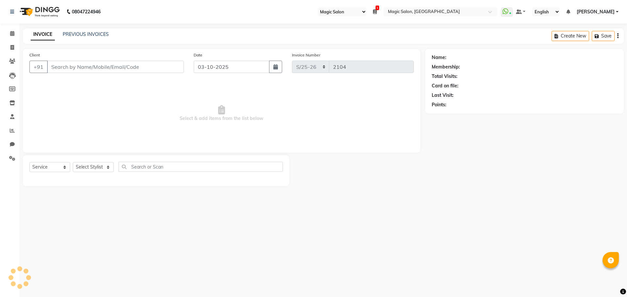
select select "55"
select select "7276"
select select "service"
type input "9820127527"
select select "77865"
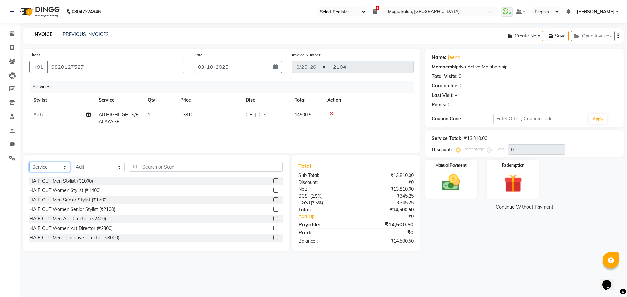
click at [53, 168] on select "Select Service Product Membership Package Voucher Prepaid Gift Card" at bounding box center [49, 167] width 41 height 10
select select "product"
click at [29, 162] on select "Select Service Product Membership Package Voucher Prepaid Gift Card" at bounding box center [49, 167] width 41 height 10
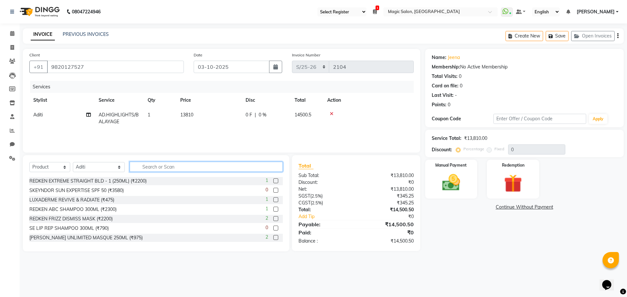
click at [135, 167] on input "text" at bounding box center [206, 167] width 153 height 10
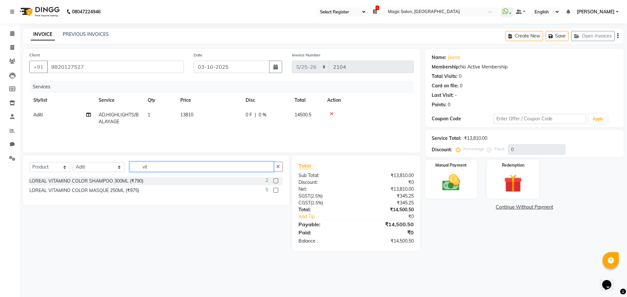
type input "vit"
click at [275, 180] on label at bounding box center [275, 181] width 5 height 5
click at [275, 180] on input "checkbox" at bounding box center [275, 181] width 4 height 4
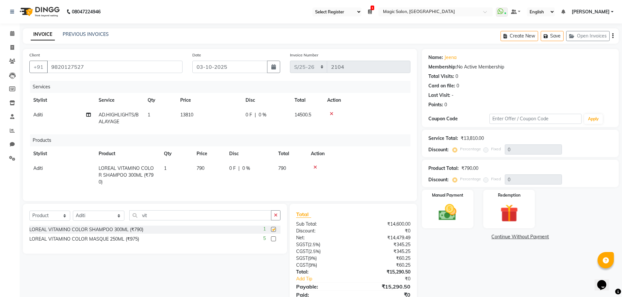
checkbox input "false"
drag, startPoint x: 149, startPoint y: 221, endPoint x: 108, endPoint y: 217, distance: 40.7
click at [109, 218] on div "Select Service Product Membership Package Voucher Prepaid Gift Card Select Styl…" at bounding box center [154, 218] width 251 height 15
type input "infor"
click at [274, 242] on label at bounding box center [273, 239] width 5 height 5
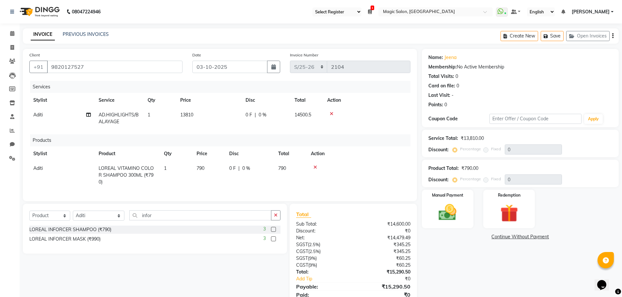
click at [274, 242] on input "checkbox" at bounding box center [273, 239] width 4 height 4
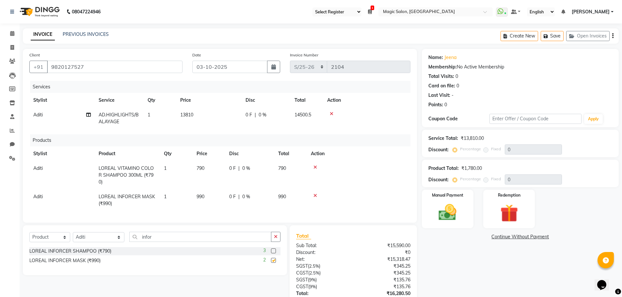
checkbox input "false"
drag, startPoint x: 147, startPoint y: 243, endPoint x: 115, endPoint y: 242, distance: 31.4
click at [115, 243] on div "Select Service Product Membership Package Voucher Prepaid Gift Card Select Styl…" at bounding box center [154, 239] width 251 height 15
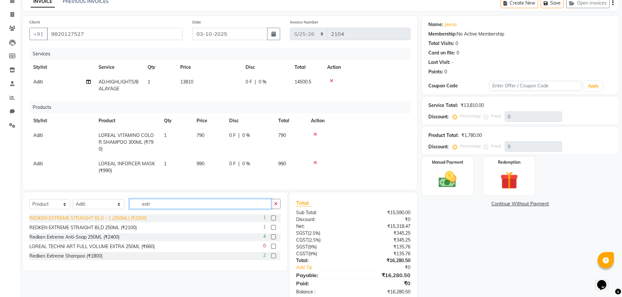
scroll to position [53, 0]
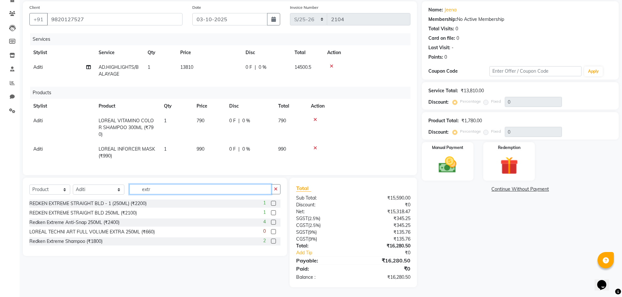
type input "extr"
click at [273, 223] on label at bounding box center [273, 222] width 5 height 5
click at [273, 223] on input "checkbox" at bounding box center [273, 223] width 4 height 4
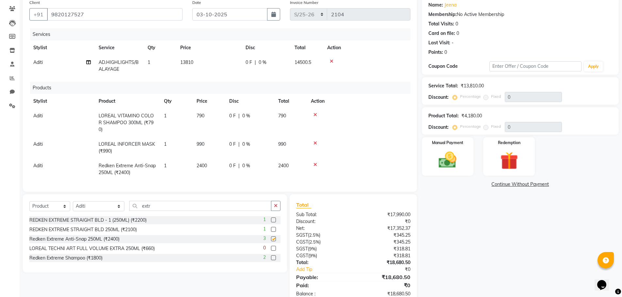
checkbox input "false"
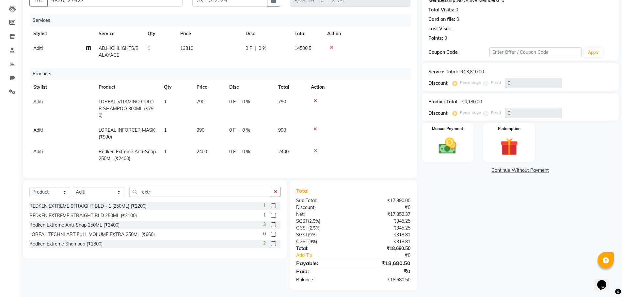
scroll to position [74, 0]
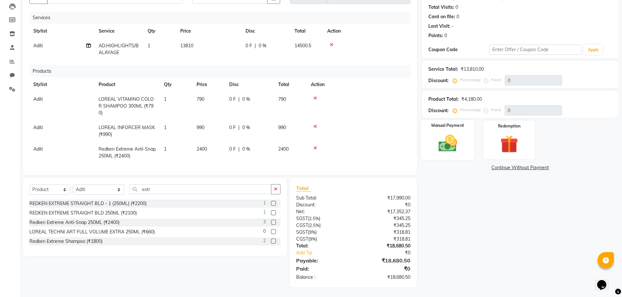
click at [460, 144] on img at bounding box center [448, 143] width 30 height 21
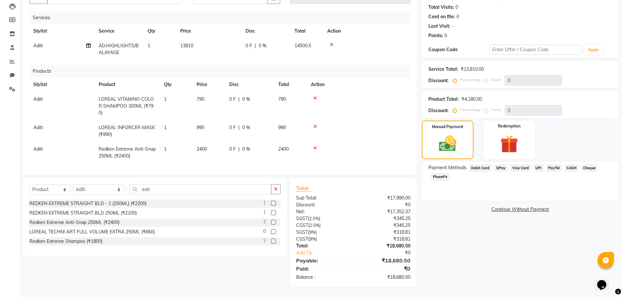
click at [569, 165] on span "CASH" at bounding box center [572, 169] width 14 height 8
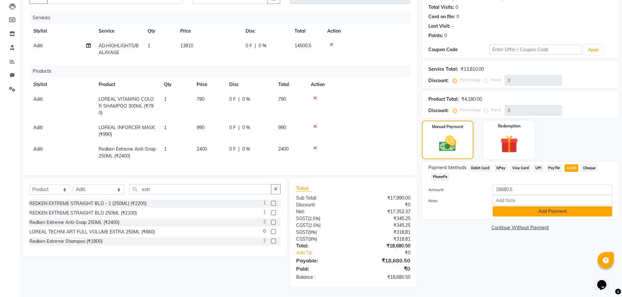
click at [520, 211] on button "Add Payment" at bounding box center [553, 212] width 120 height 10
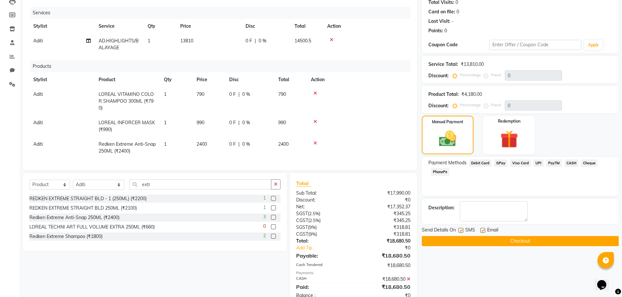
click at [483, 244] on button "Checkout" at bounding box center [520, 241] width 197 height 10
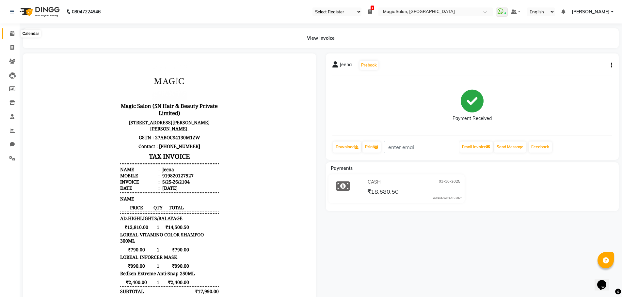
click at [8, 33] on span at bounding box center [12, 34] width 11 height 8
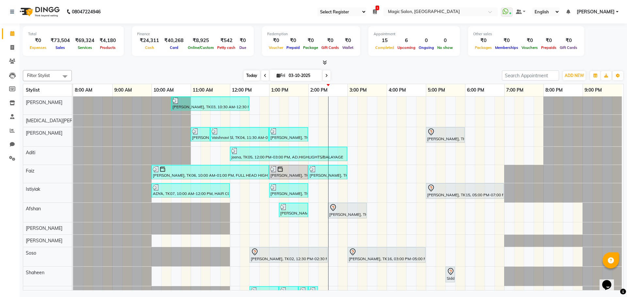
click at [248, 75] on span "Today" at bounding box center [252, 76] width 16 height 10
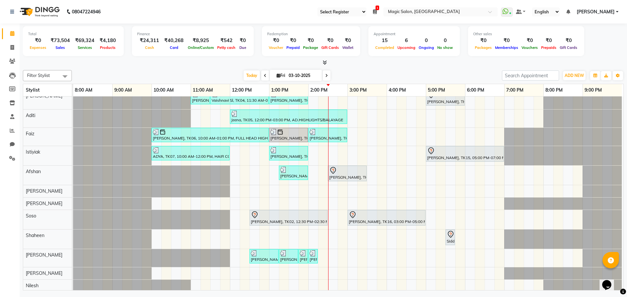
scroll to position [65, 0]
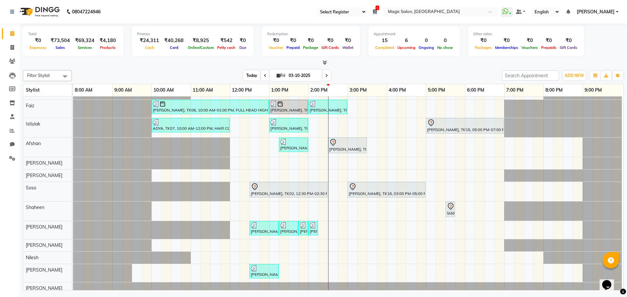
click at [254, 75] on span "Today" at bounding box center [252, 76] width 16 height 10
click at [248, 73] on span "Today" at bounding box center [252, 76] width 16 height 10
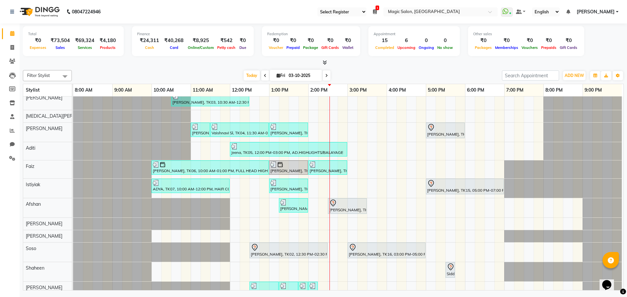
scroll to position [0, 0]
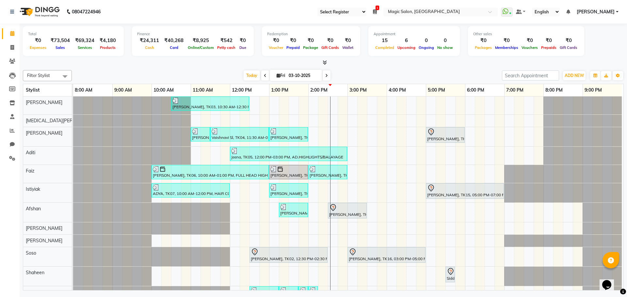
click at [262, 73] on span at bounding box center [265, 76] width 8 height 10
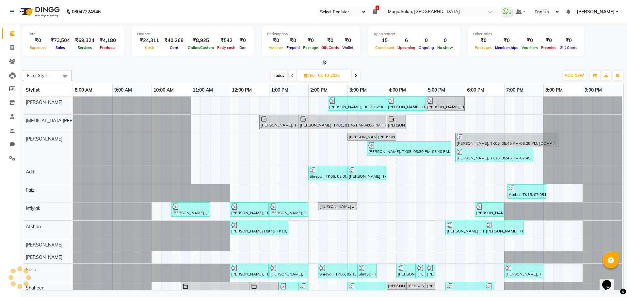
scroll to position [0, 3]
click at [359, 72] on span at bounding box center [356, 76] width 8 height 10
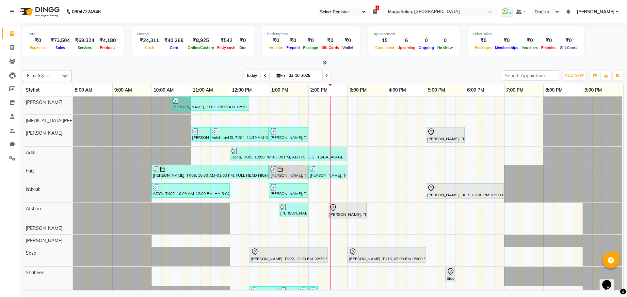
click at [244, 74] on span "Today" at bounding box center [252, 76] width 16 height 10
click at [327, 75] on span at bounding box center [327, 76] width 8 height 10
type input "04-10-2025"
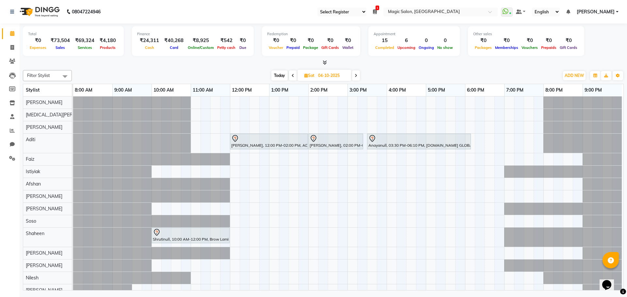
click at [331, 77] on input "04-10-2025" at bounding box center [332, 76] width 33 height 10
select select "10"
select select "2025"
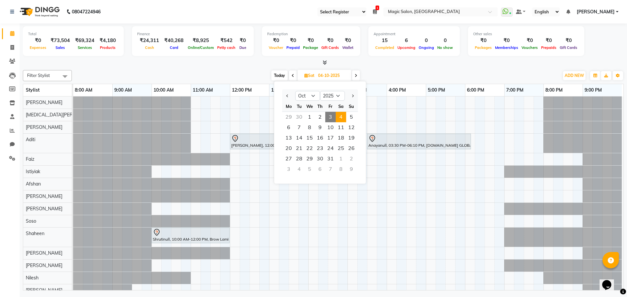
click at [342, 158] on div "1" at bounding box center [341, 159] width 10 height 10
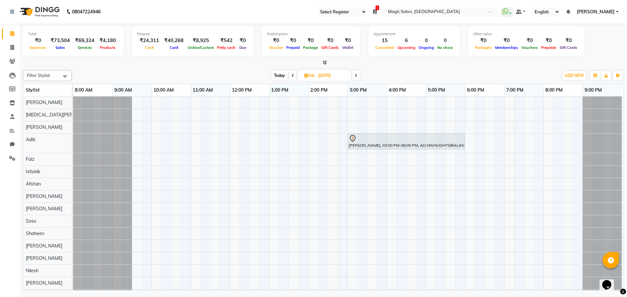
click at [276, 76] on span "Today" at bounding box center [279, 76] width 16 height 10
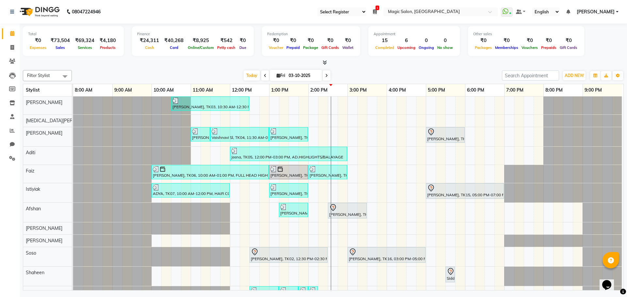
click at [323, 75] on span at bounding box center [327, 76] width 8 height 10
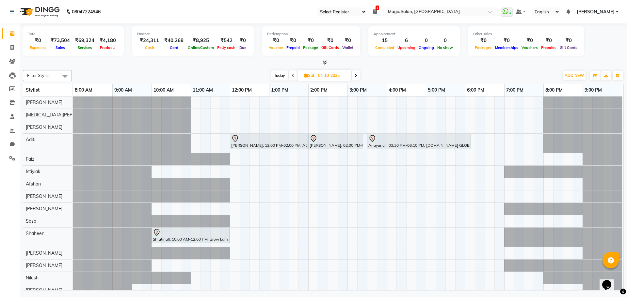
click at [282, 76] on span "Today" at bounding box center [279, 76] width 16 height 10
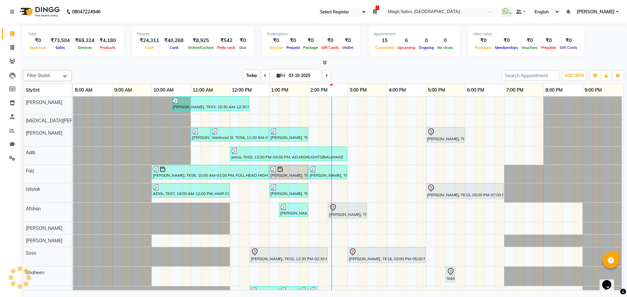
click at [249, 73] on span "Today" at bounding box center [252, 76] width 16 height 10
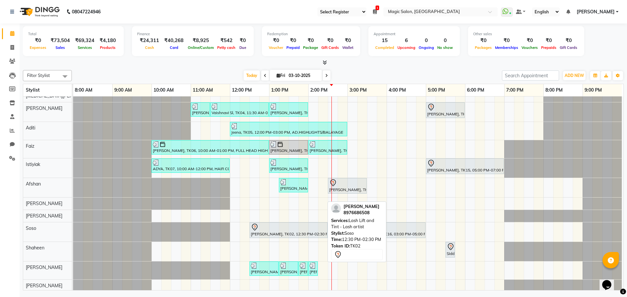
scroll to position [65, 0]
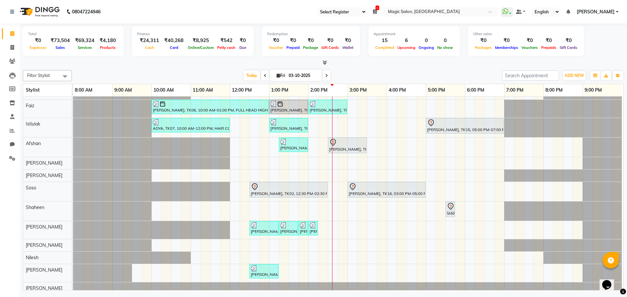
click at [324, 74] on span at bounding box center [327, 76] width 8 height 10
type input "04-10-2025"
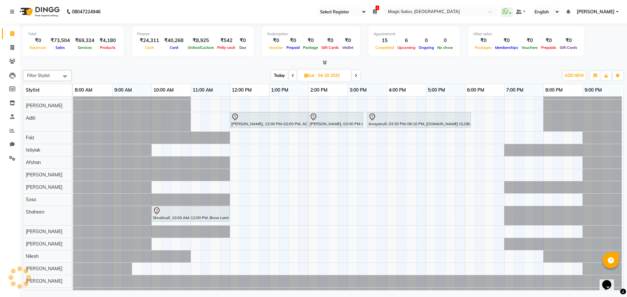
scroll to position [36, 0]
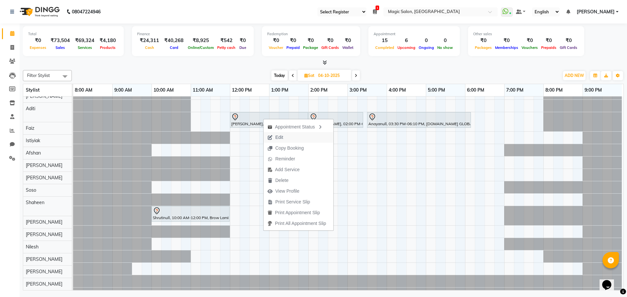
click at [285, 139] on span "Edit" at bounding box center [276, 137] width 24 height 11
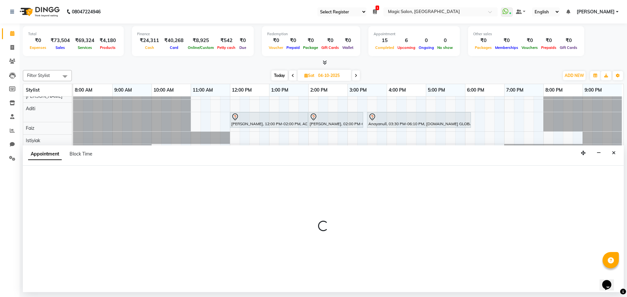
select select "77865"
select select "720"
select select "tentative"
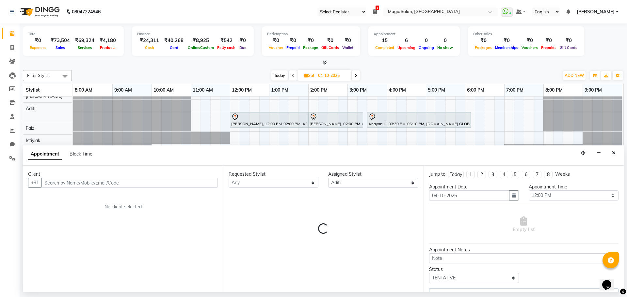
select select "3632"
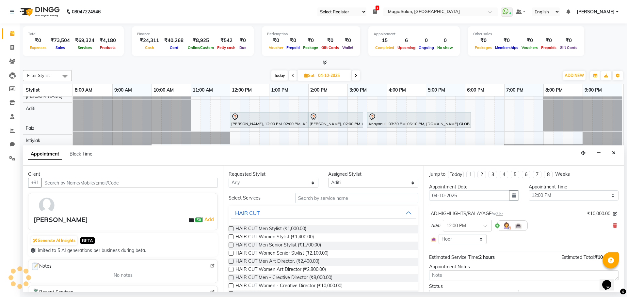
scroll to position [22, 0]
click at [512, 197] on icon "button" at bounding box center [514, 195] width 4 height 5
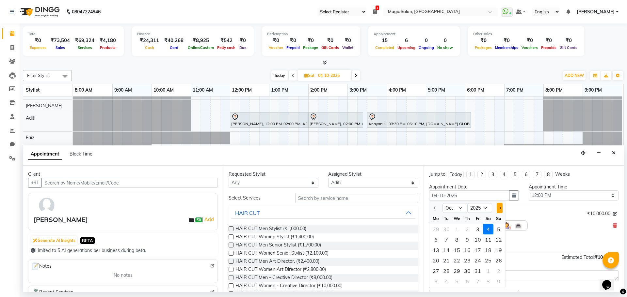
click at [501, 208] on button "Next month" at bounding box center [500, 208] width 6 height 10
select select "11"
click at [489, 228] on div "1" at bounding box center [488, 229] width 10 height 10
type input "[DATE]"
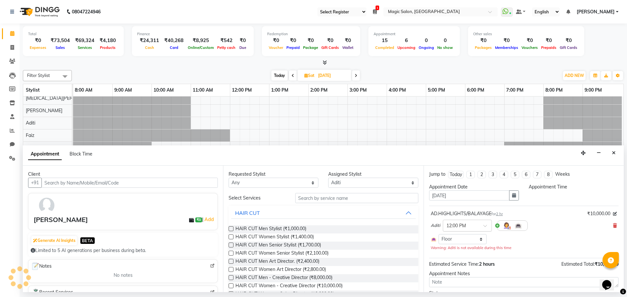
select select "720"
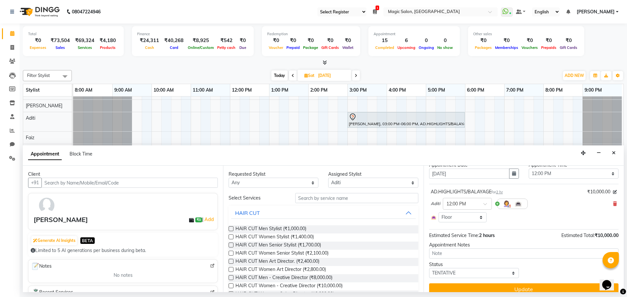
scroll to position [30, 0]
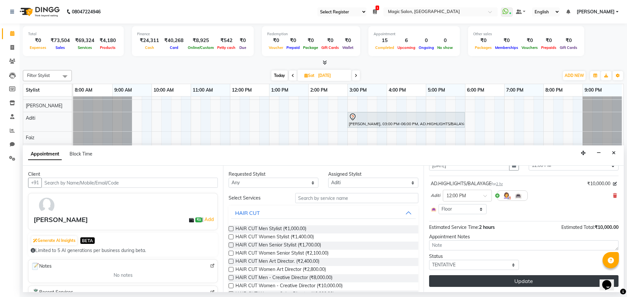
click at [504, 281] on button "Update" at bounding box center [523, 282] width 189 height 12
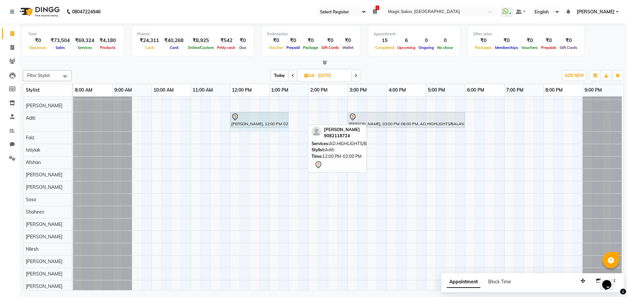
drag, startPoint x: 305, startPoint y: 117, endPoint x: 283, endPoint y: 114, distance: 21.5
click at [73, 114] on div "[PERSON_NAME], 12:00 PM-02:00 PM, AD.HIGHLIGHTS/[PERSON_NAME], 03:00 PM-06:00 P…" at bounding box center [73, 121] width 0 height 19
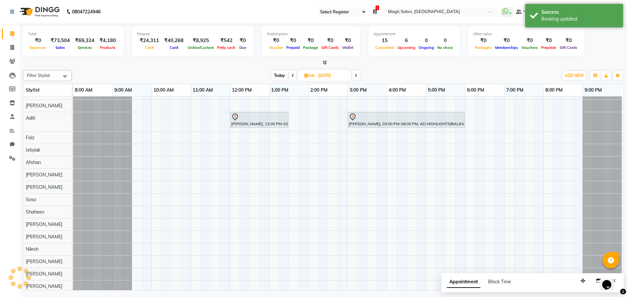
click at [290, 118] on div "[PERSON_NAME], 12:00 PM-02:00 PM, AD.HIGHLIGHTS/[PERSON_NAME], 03:00 PM-06:00 P…" at bounding box center [348, 184] width 550 height 218
select select "77865"
select select "tentative"
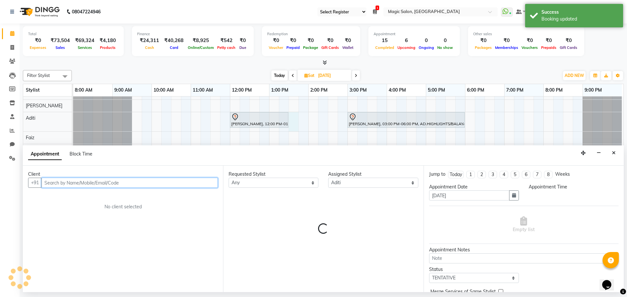
select select "810"
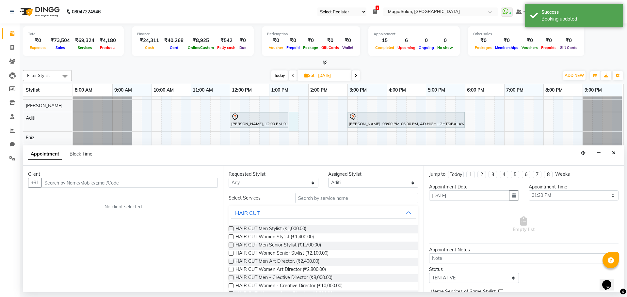
click at [126, 178] on div "Client" at bounding box center [123, 174] width 190 height 7
click at [125, 181] on input "text" at bounding box center [129, 183] width 176 height 10
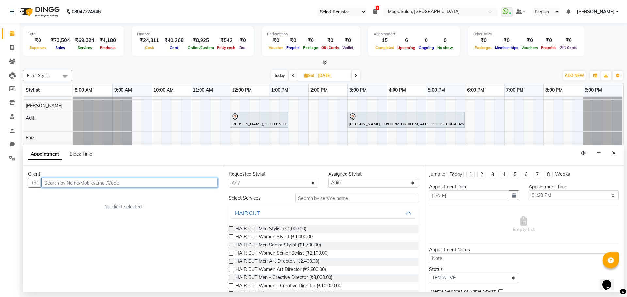
click at [112, 182] on input "text" at bounding box center [129, 183] width 176 height 10
type input "9082487695"
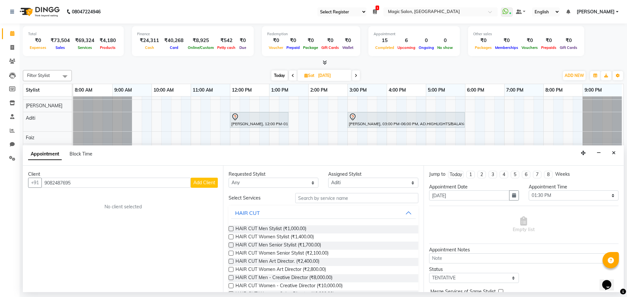
click at [210, 182] on span "Add Client" at bounding box center [204, 183] width 22 height 6
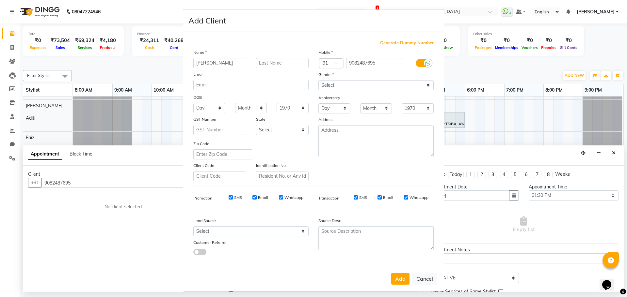
type input "[PERSON_NAME]"
click at [272, 66] on input "text" at bounding box center [282, 63] width 53 height 10
type input "[PERSON_NAME]"
click at [340, 87] on select "Select [DEMOGRAPHIC_DATA] [DEMOGRAPHIC_DATA] Other Prefer Not To Say" at bounding box center [375, 85] width 115 height 10
select select "[DEMOGRAPHIC_DATA]"
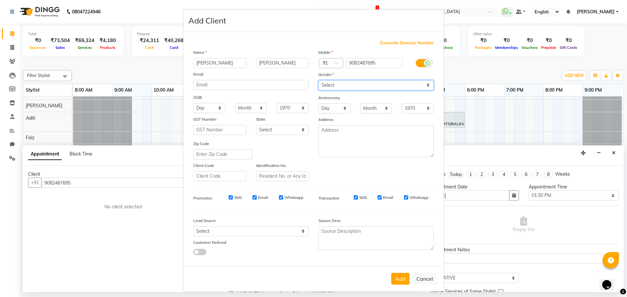
click at [318, 80] on select "Select [DEMOGRAPHIC_DATA] [DEMOGRAPHIC_DATA] Other Prefer Not To Say" at bounding box center [375, 85] width 115 height 10
click at [253, 231] on select "Select Walk-in Referral Internet Friend Word of Mouth Advertisement Facebook Ju…" at bounding box center [250, 232] width 115 height 10
select select "49755"
click at [193, 227] on select "Select Walk-in Referral Internet Friend Word of Mouth Advertisement Facebook Ju…" at bounding box center [250, 232] width 115 height 10
click at [398, 280] on button "Add" at bounding box center [400, 279] width 18 height 12
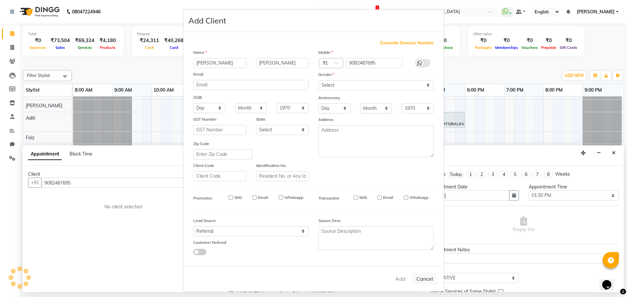
select select
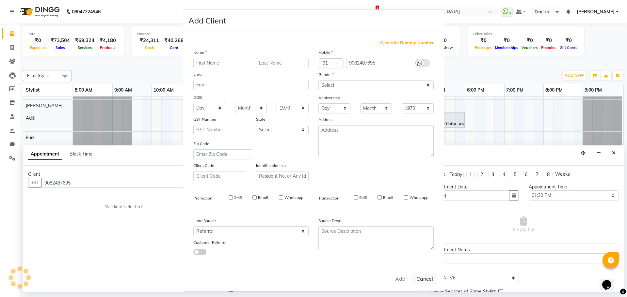
select select
checkbox input "false"
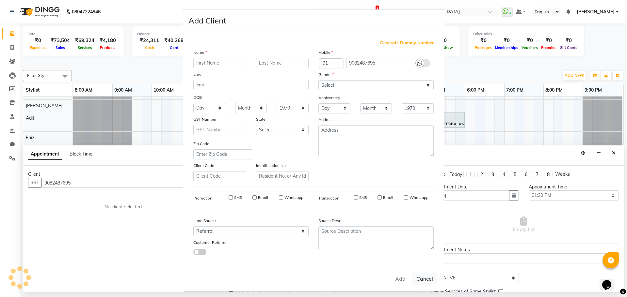
checkbox input "false"
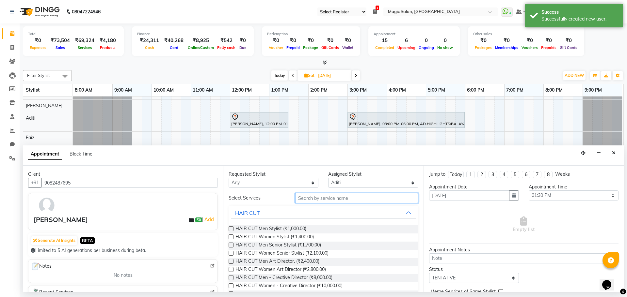
click at [339, 201] on input "text" at bounding box center [356, 198] width 123 height 10
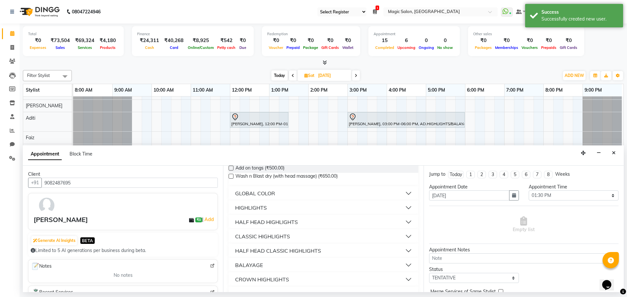
scroll to position [161, 0]
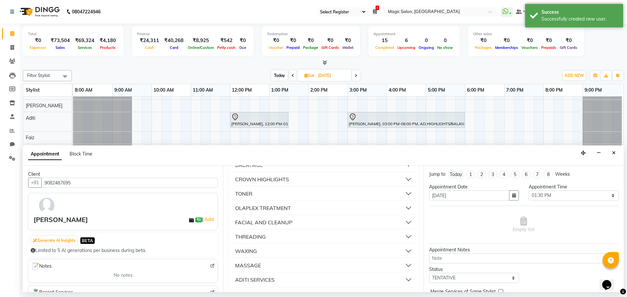
type input "AD"
click at [288, 279] on button "ADITI SERVICES" at bounding box center [323, 280] width 184 height 12
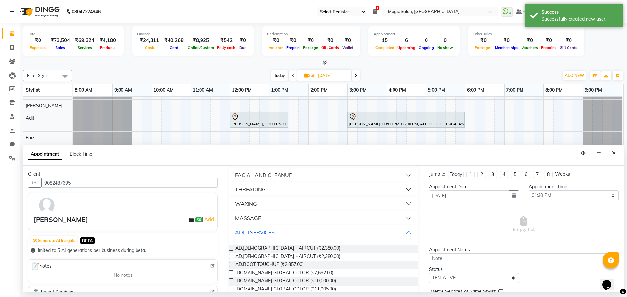
scroll to position [292, 0]
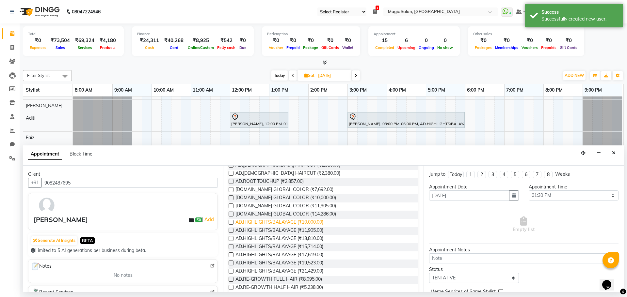
click at [292, 221] on span "AD.HIGHLIGHTS/BALAYAGE (₹10,000.00)" at bounding box center [279, 223] width 88 height 8
checkbox input "false"
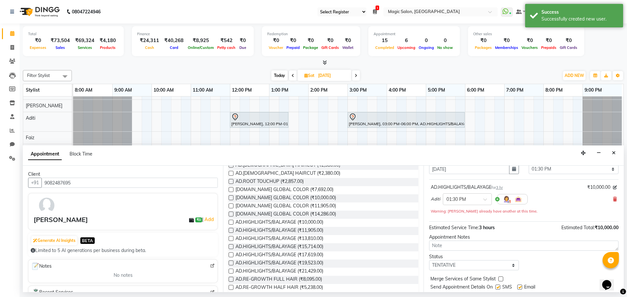
scroll to position [46, 0]
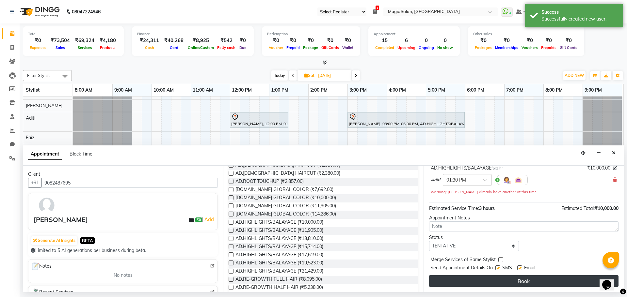
click at [522, 279] on button "Book" at bounding box center [523, 282] width 189 height 12
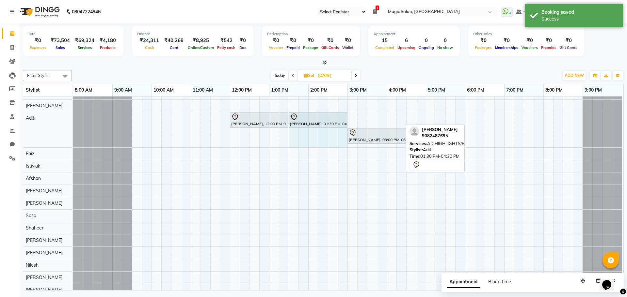
drag, startPoint x: 402, startPoint y: 117, endPoint x: 342, endPoint y: 115, distance: 59.4
click at [73, 115] on div "[PERSON_NAME], 12:00 PM-01:30 PM, AD.HIGHLIGHTS/BALAYAGE [PERSON_NAME], 01:30 P…" at bounding box center [73, 129] width 0 height 35
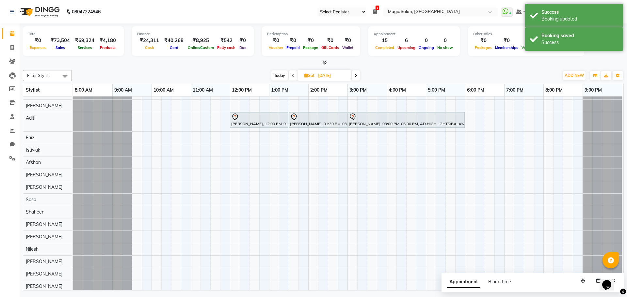
click at [278, 74] on span "Today" at bounding box center [279, 76] width 16 height 10
type input "03-10-2025"
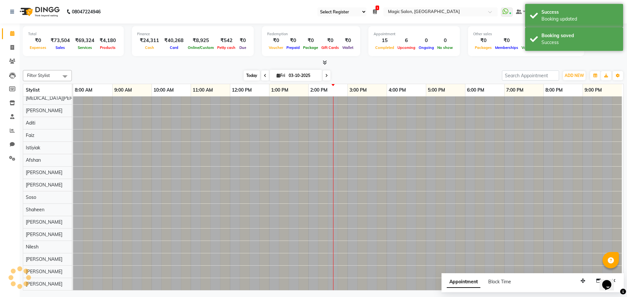
scroll to position [22, 3]
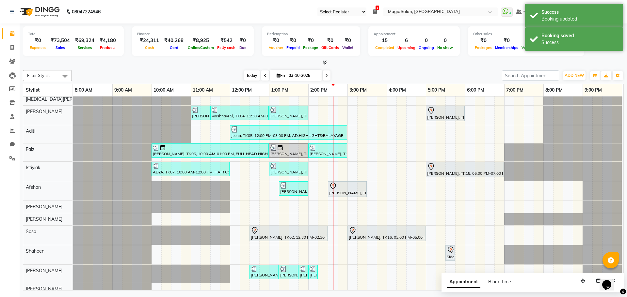
click at [247, 73] on span "Today" at bounding box center [252, 76] width 16 height 10
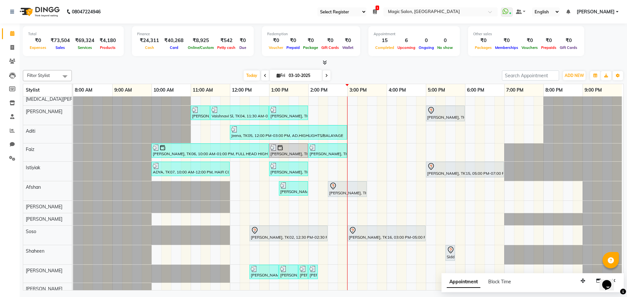
click at [613, 12] on span "[PERSON_NAME]" at bounding box center [596, 11] width 38 height 7
click at [585, 46] on link "Sign out" at bounding box center [585, 45] width 60 height 10
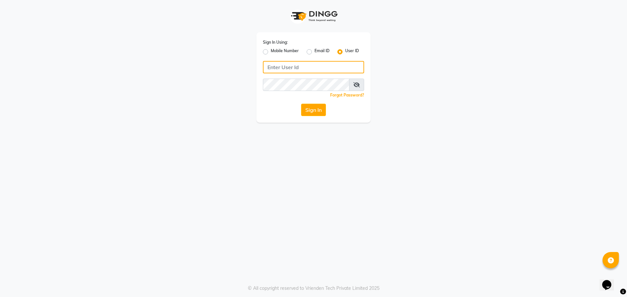
click at [292, 71] on input "Username" at bounding box center [313, 67] width 101 height 12
type input "magic"
click at [313, 114] on button "Sign In" at bounding box center [313, 110] width 25 height 12
